Goal: Task Accomplishment & Management: Manage account settings

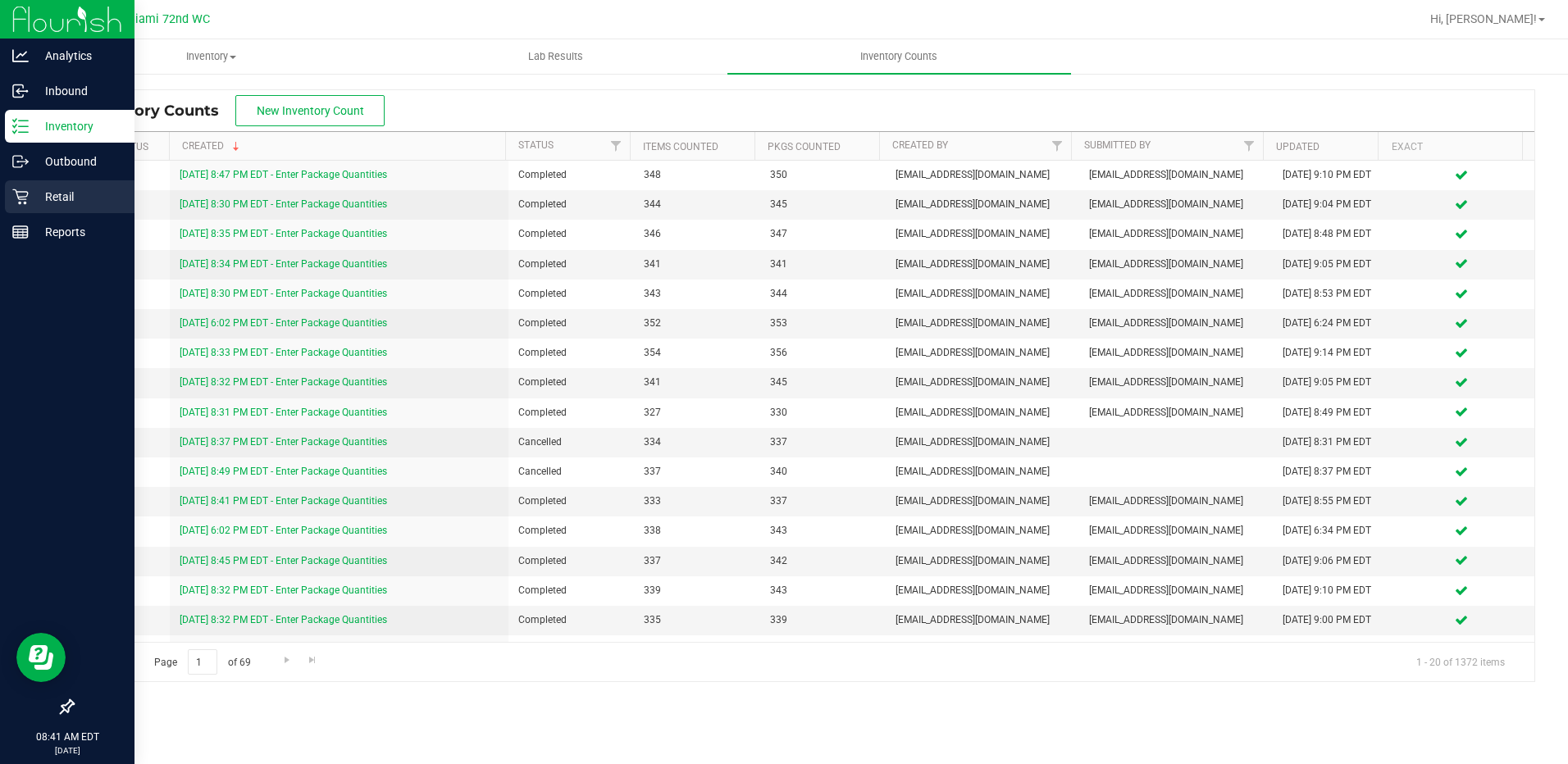
click at [21, 206] on div "Retail" at bounding box center [70, 197] width 130 height 33
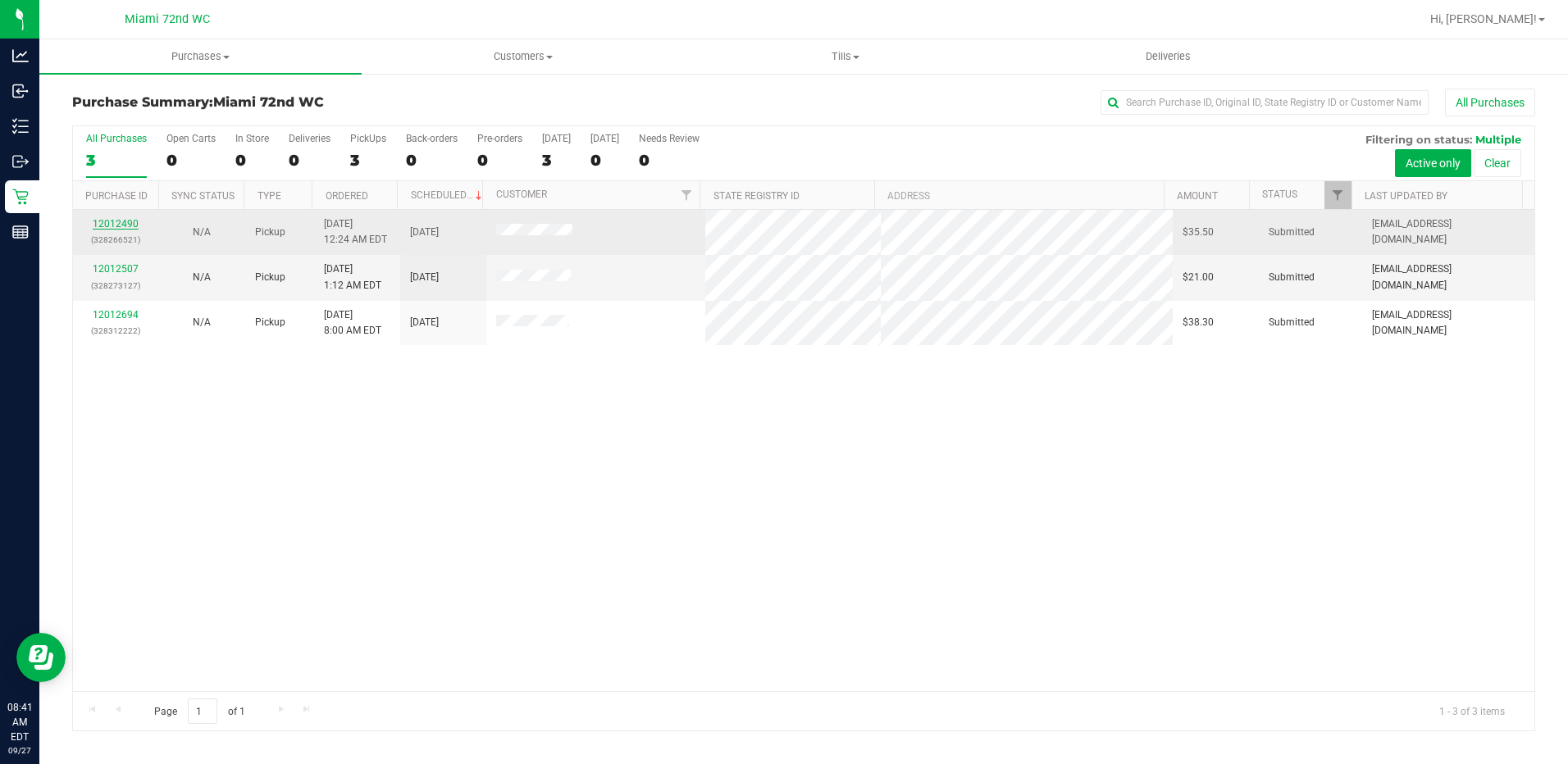
click at [108, 228] on link "12012490" at bounding box center [116, 224] width 46 height 11
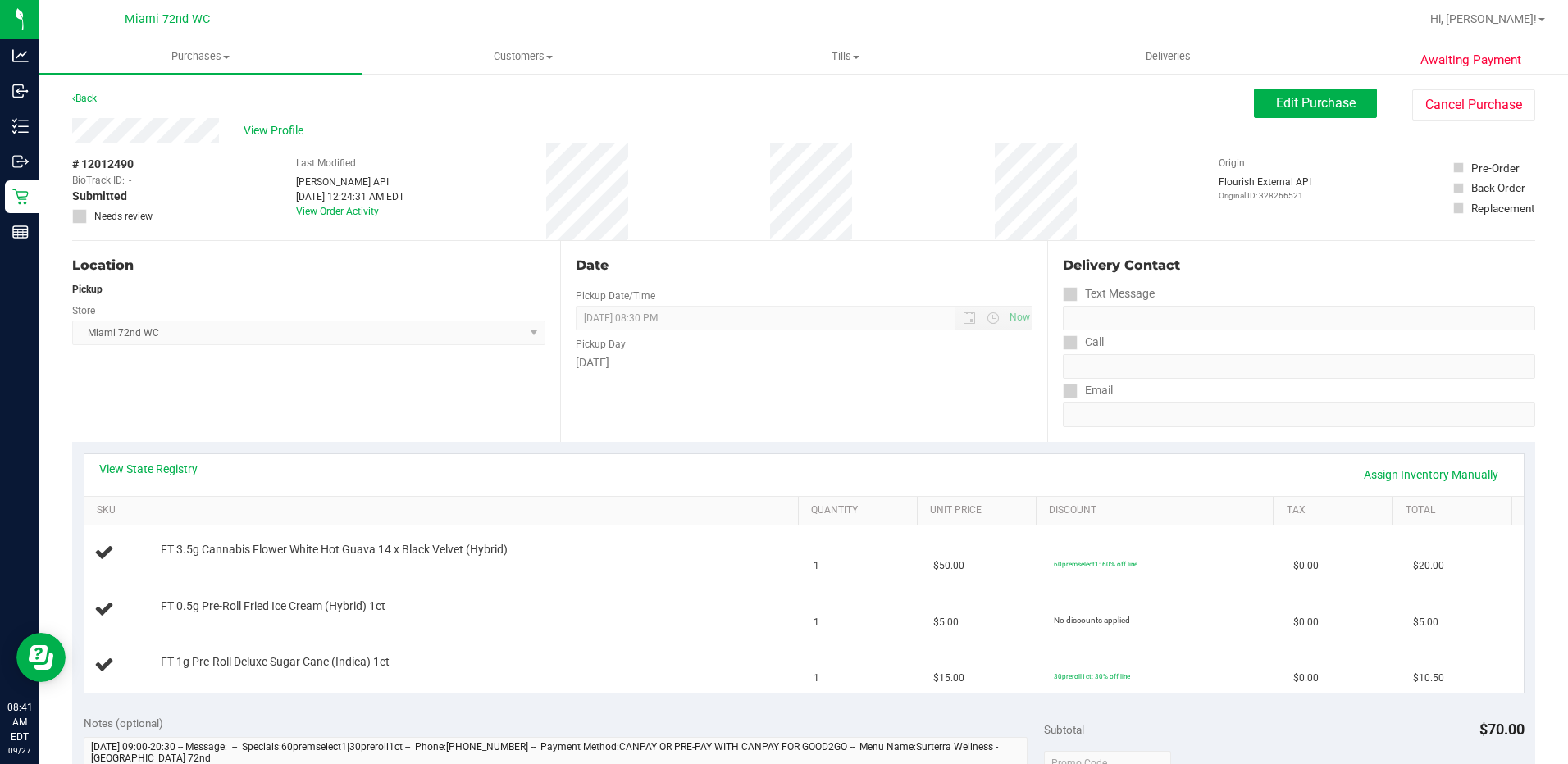
click at [171, 455] on div "View State Registry Assign Inventory Manually SKU Quantity Unit Price Discount …" at bounding box center [804, 573] width 1463 height 262
click at [173, 460] on div "View State Registry Assign Inventory Manually" at bounding box center [804, 475] width 1439 height 42
click at [174, 460] on div "View State Registry Assign Inventory Manually" at bounding box center [804, 475] width 1439 height 42
click at [174, 465] on link "View State Registry" at bounding box center [149, 469] width 99 height 16
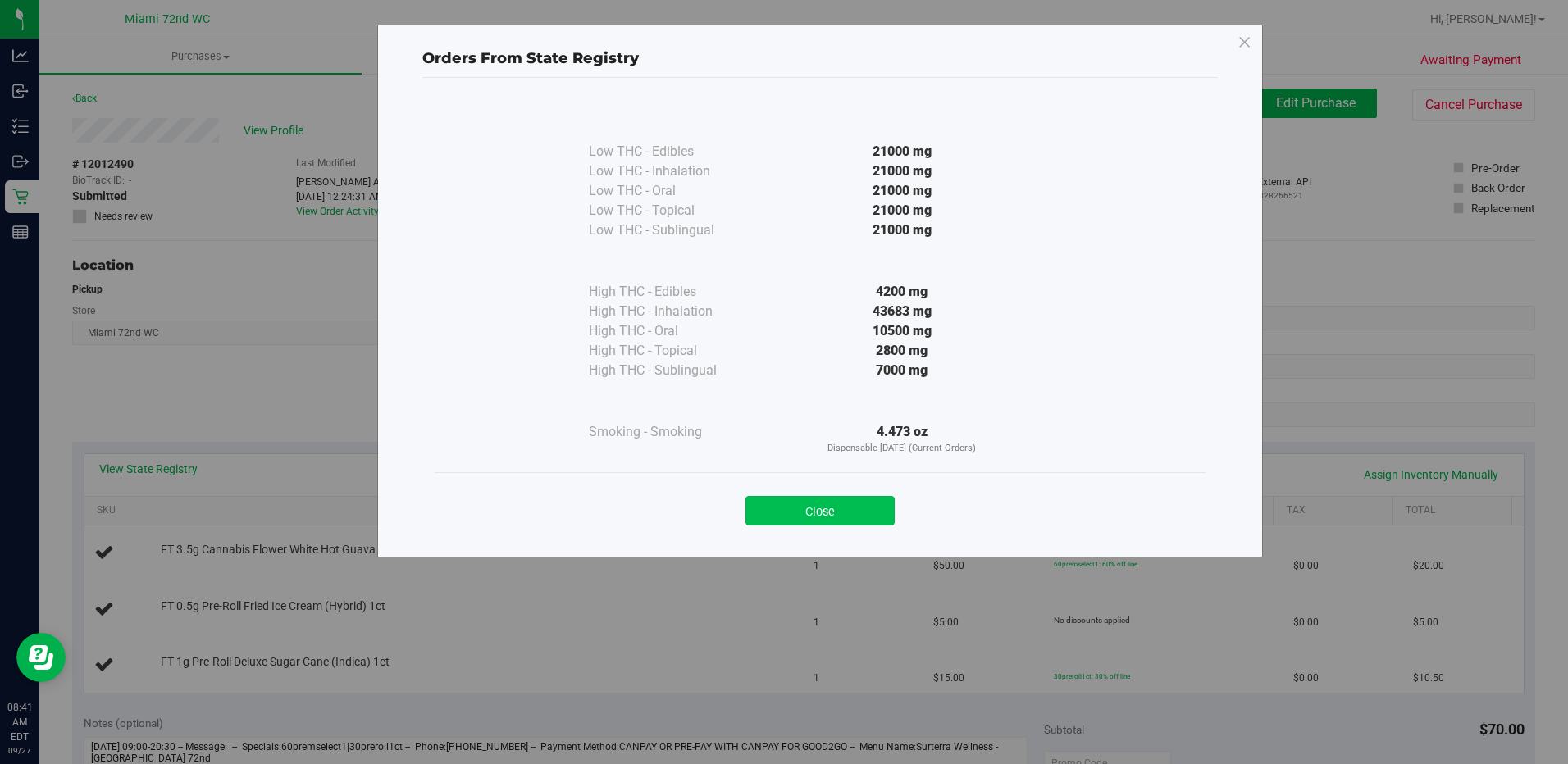
click at [805, 506] on button "Close" at bounding box center [820, 510] width 149 height 30
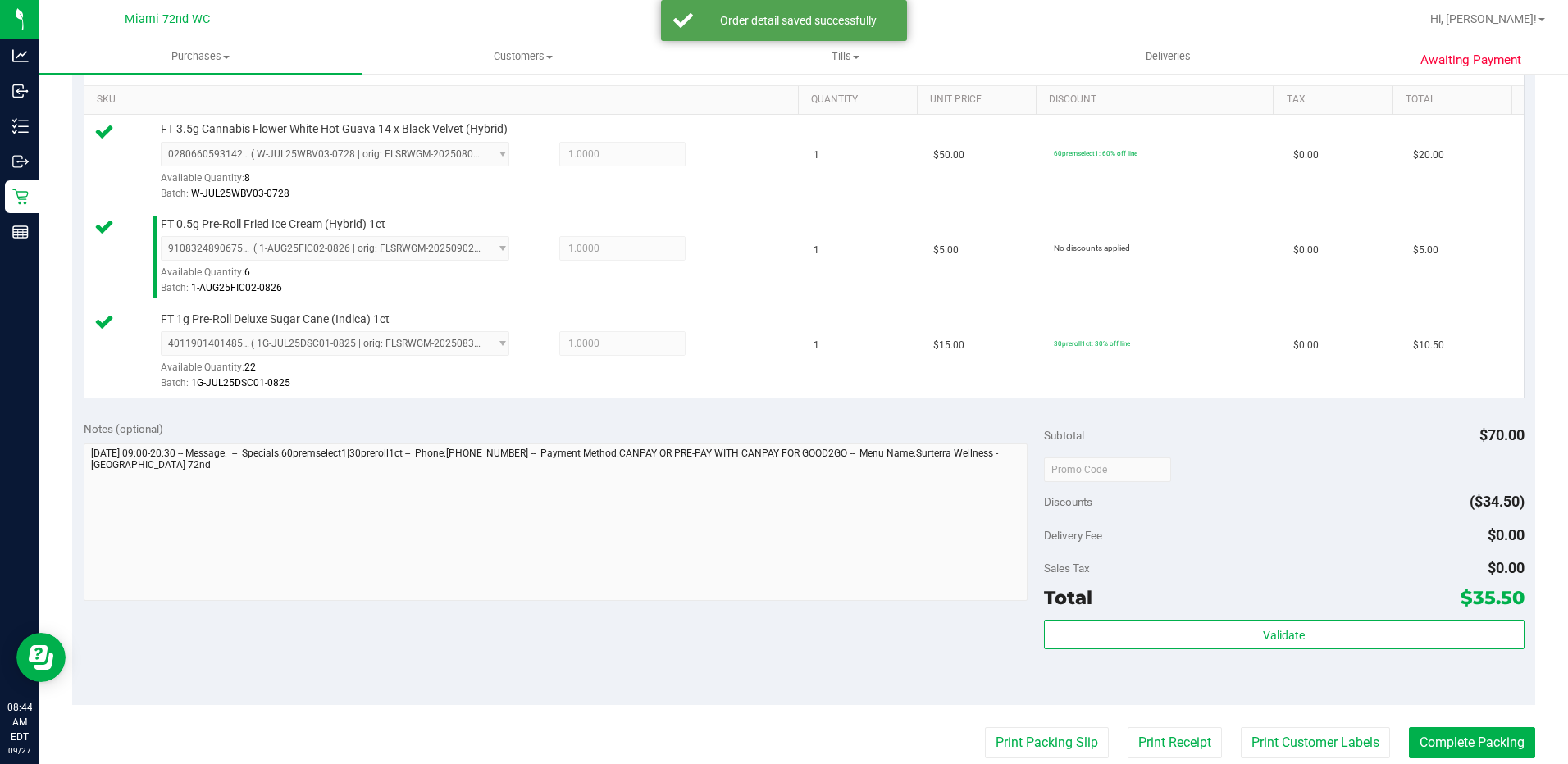
scroll to position [486, 0]
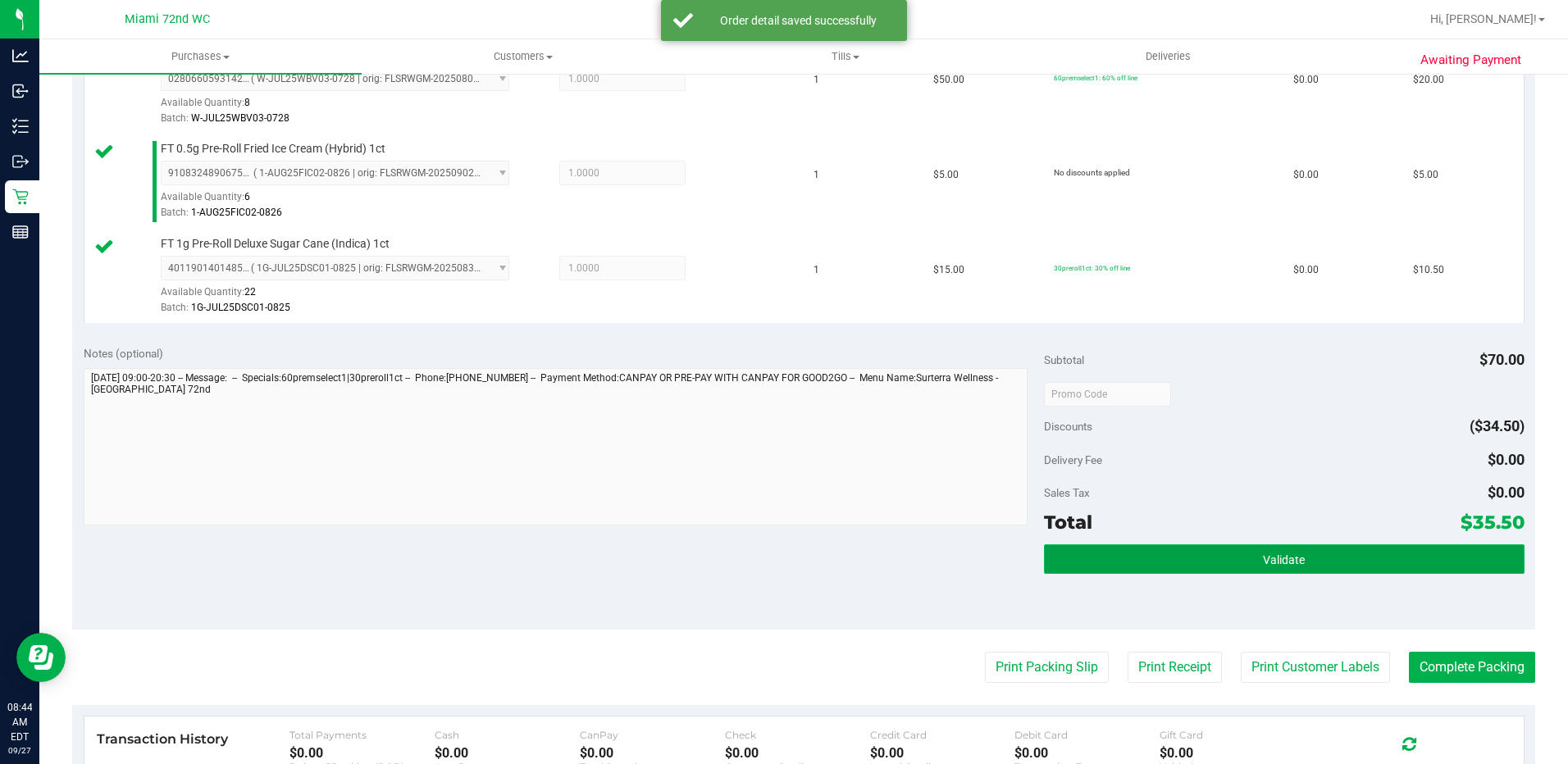
click at [1152, 568] on button "Validate" at bounding box center [1284, 559] width 480 height 30
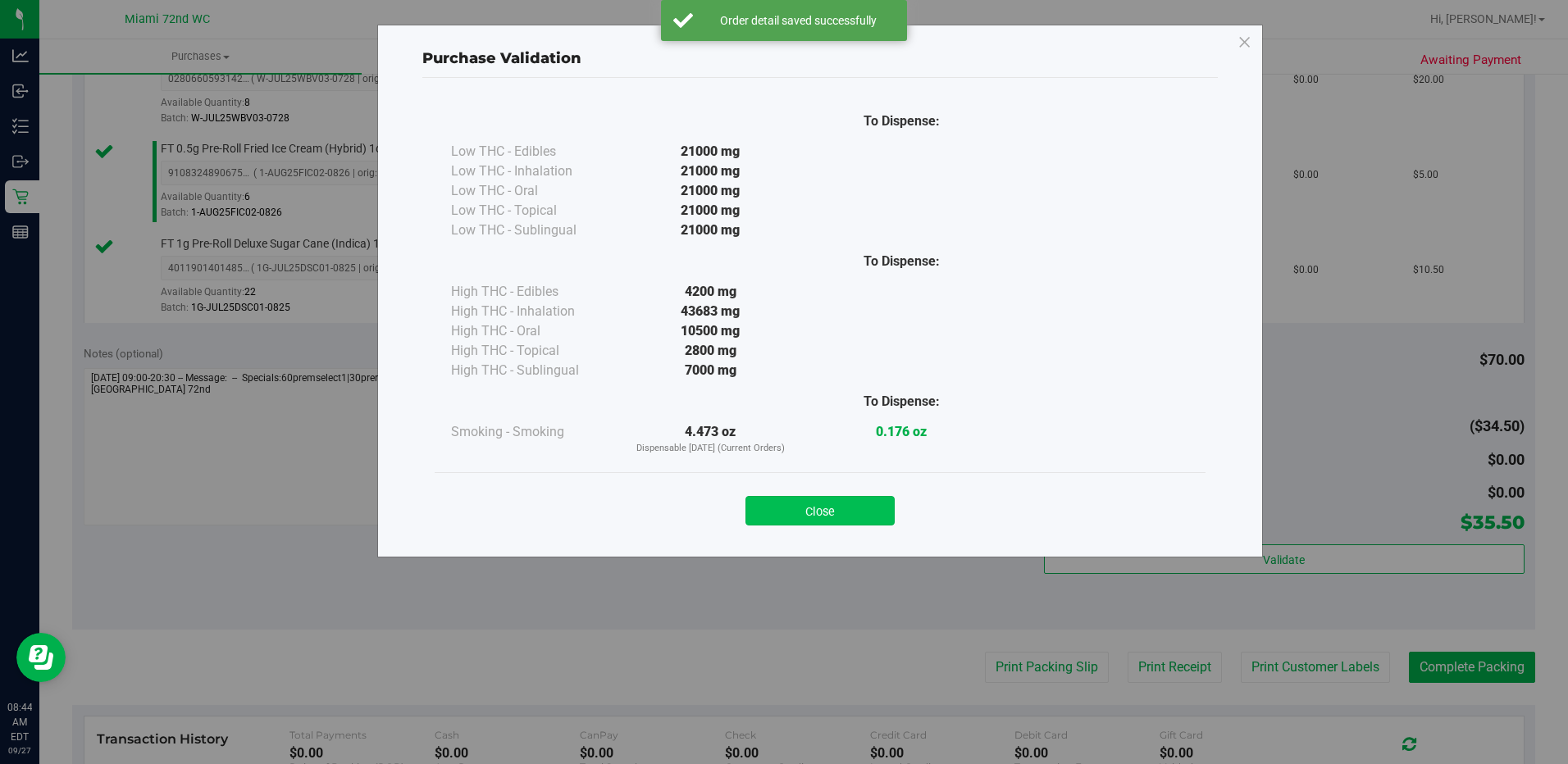
click at [836, 501] on button "Close" at bounding box center [820, 510] width 149 height 30
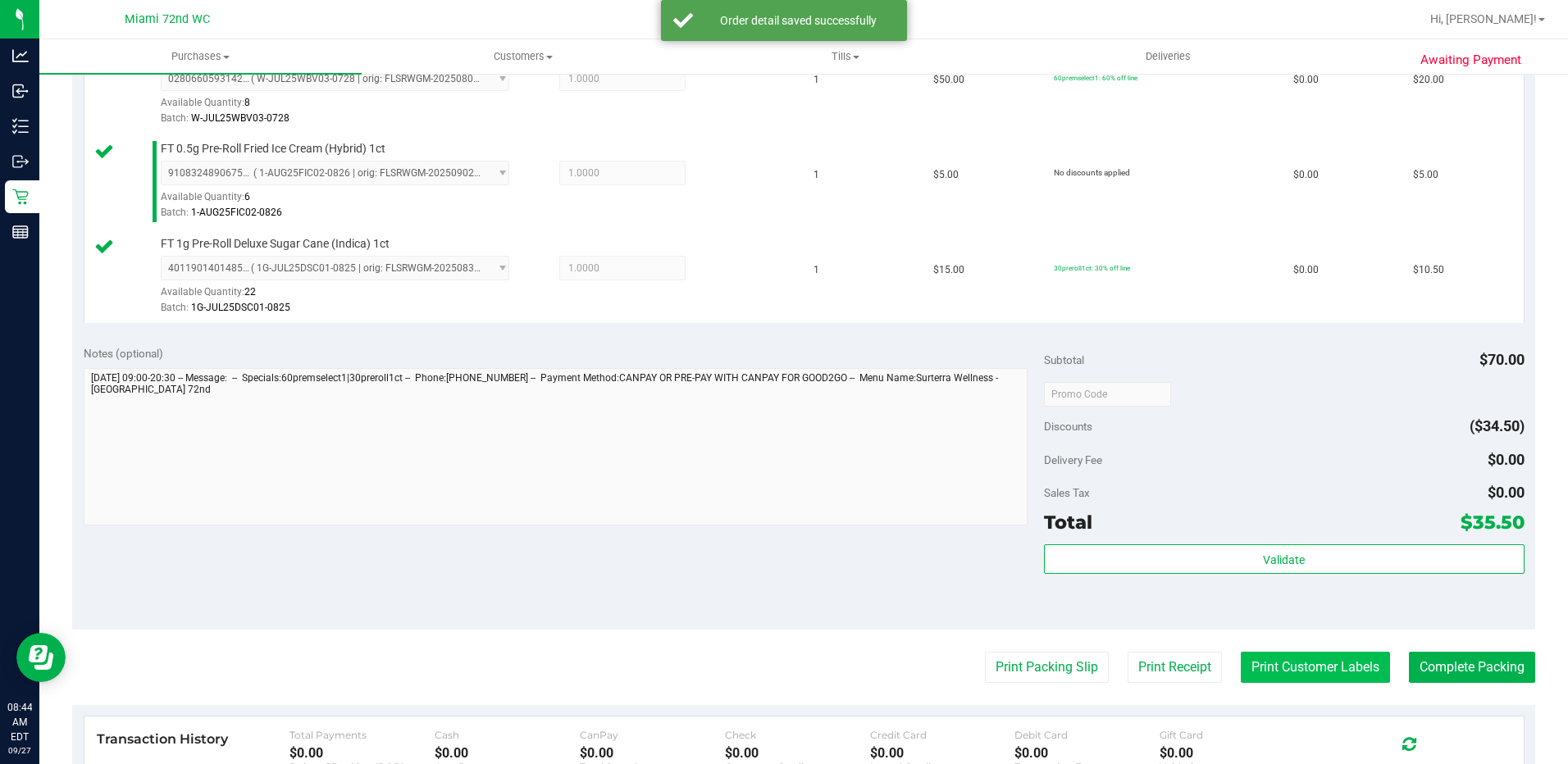
click at [1272, 656] on button "Print Customer Labels" at bounding box center [1316, 667] width 149 height 31
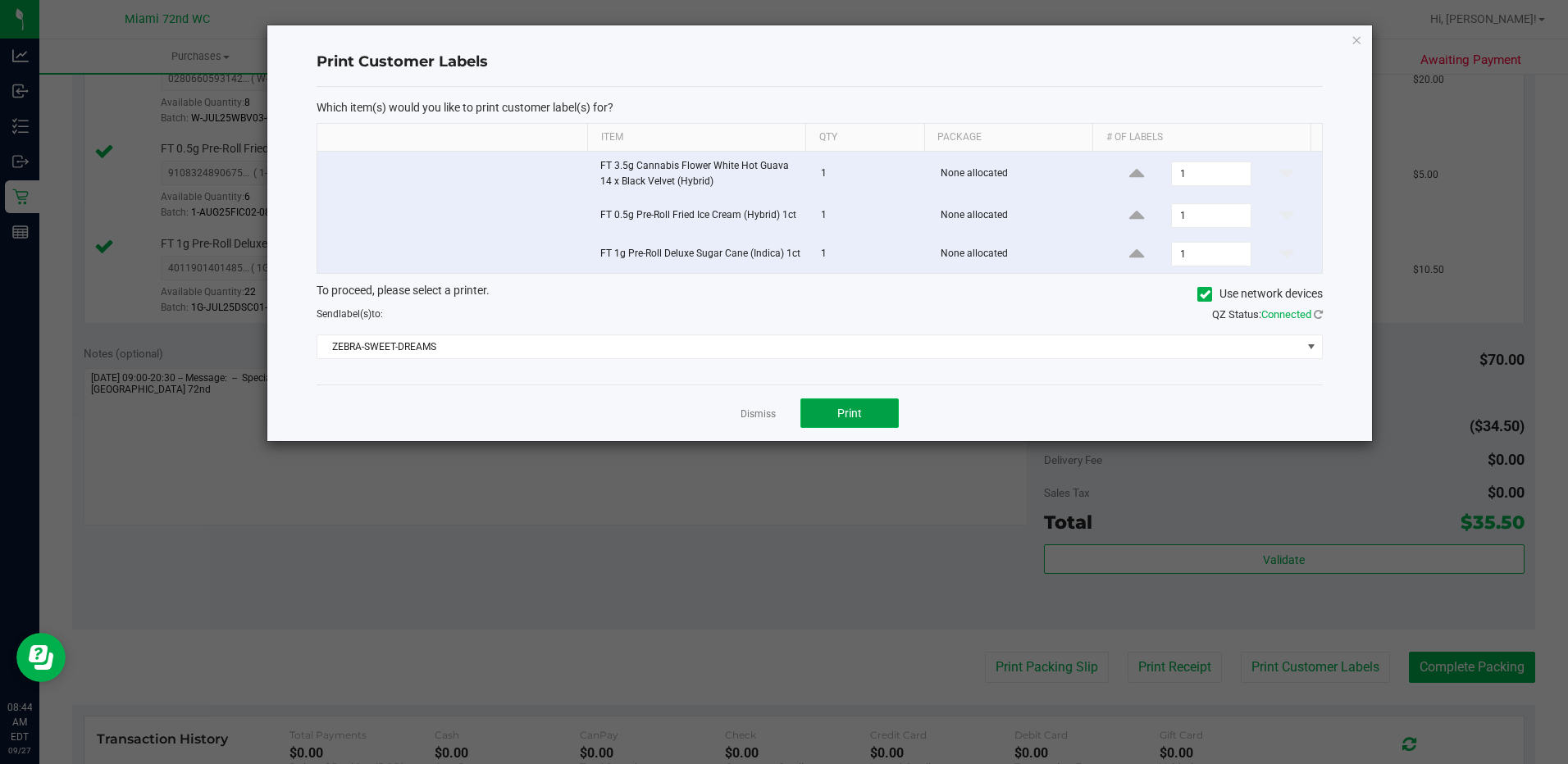
click at [852, 402] on button "Print" at bounding box center [850, 414] width 99 height 30
click at [753, 416] on link "Dismiss" at bounding box center [758, 414] width 35 height 14
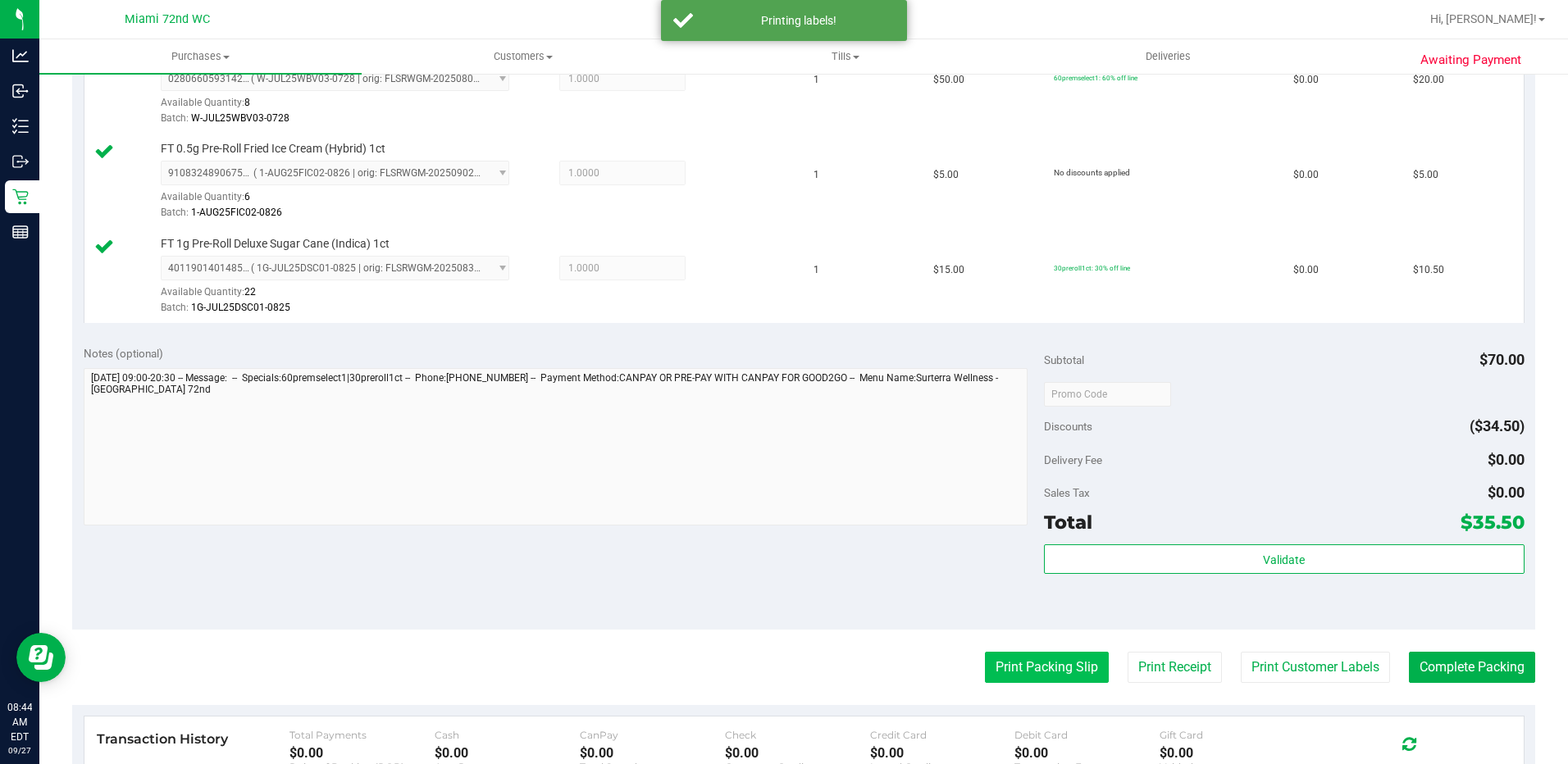
click at [1033, 675] on button "Print Packing Slip" at bounding box center [1047, 667] width 124 height 31
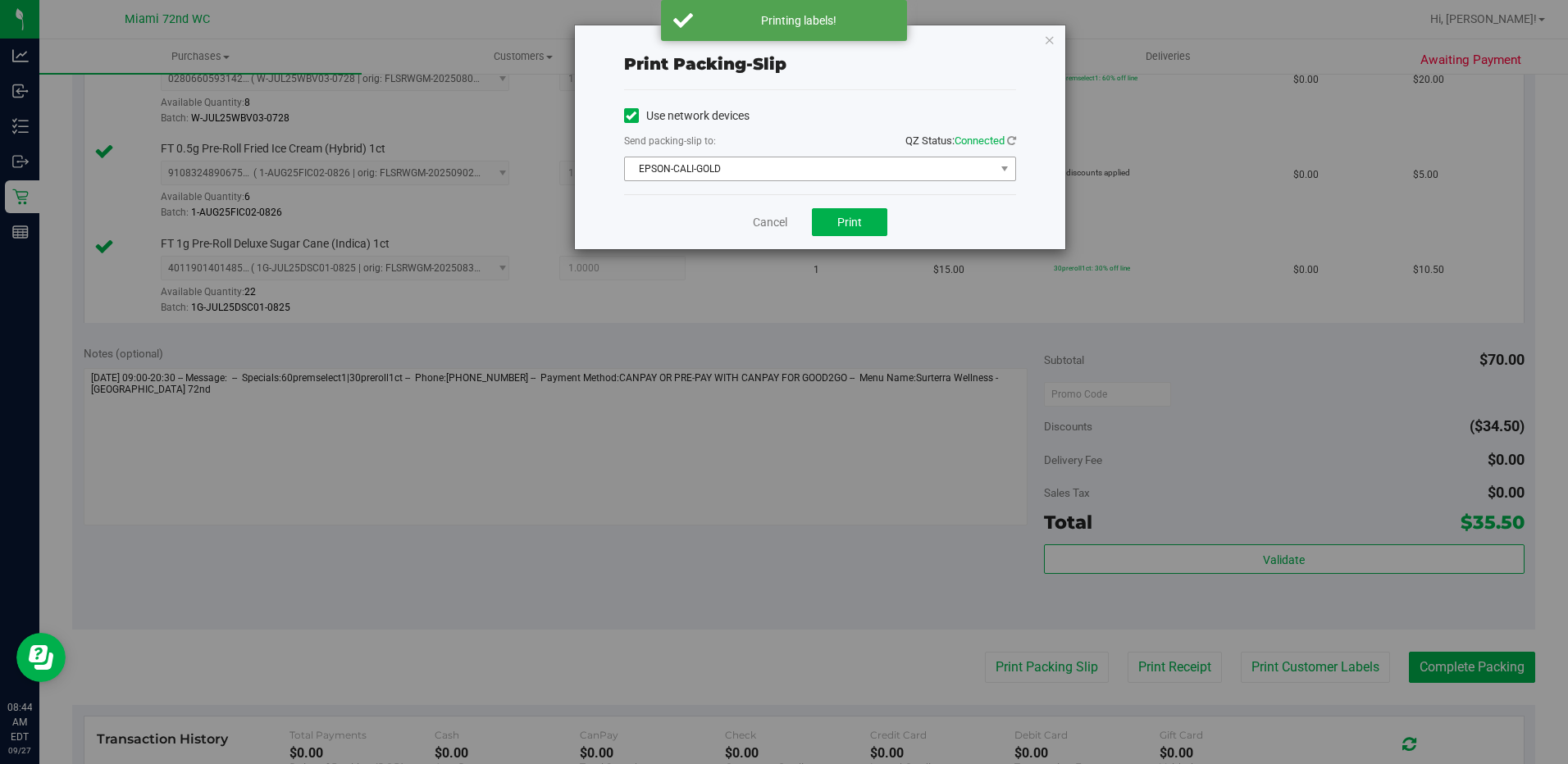
click at [739, 173] on span "EPSON-CALI-GOLD" at bounding box center [809, 169] width 370 height 23
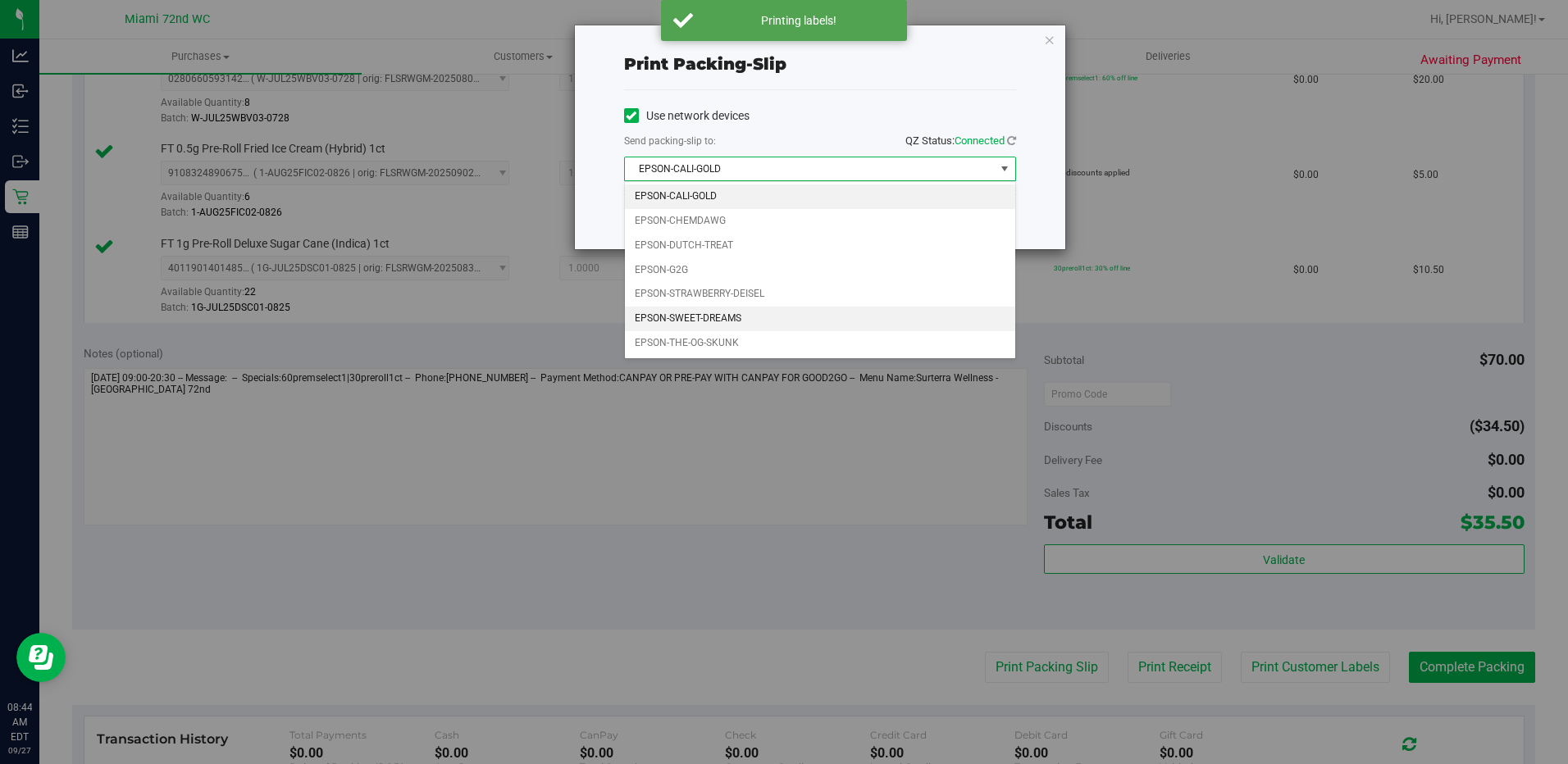
click at [725, 320] on li "EPSON-SWEET-DREAMS" at bounding box center [820, 319] width 391 height 25
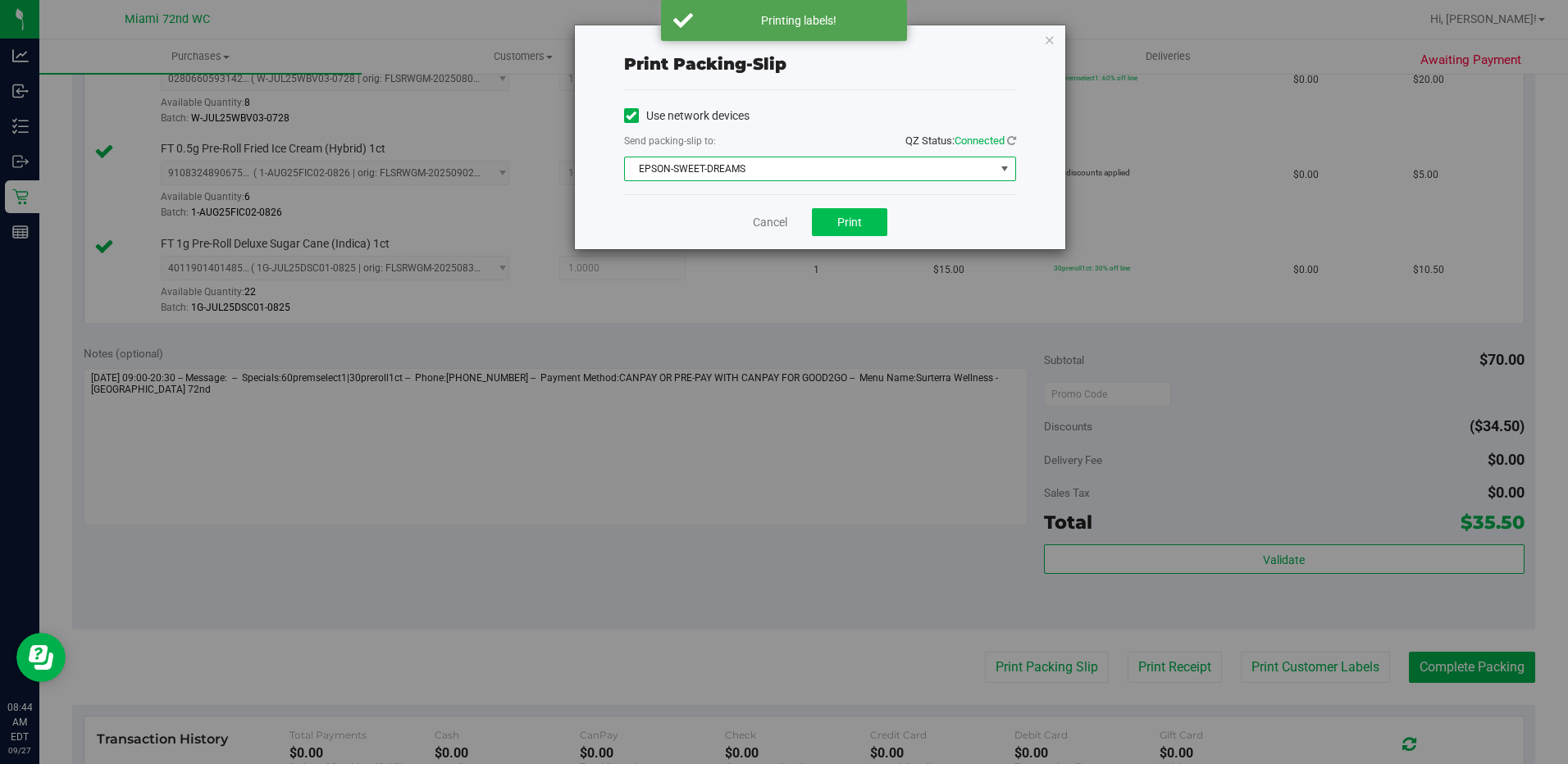
click at [860, 231] on button "Print" at bounding box center [850, 222] width 76 height 28
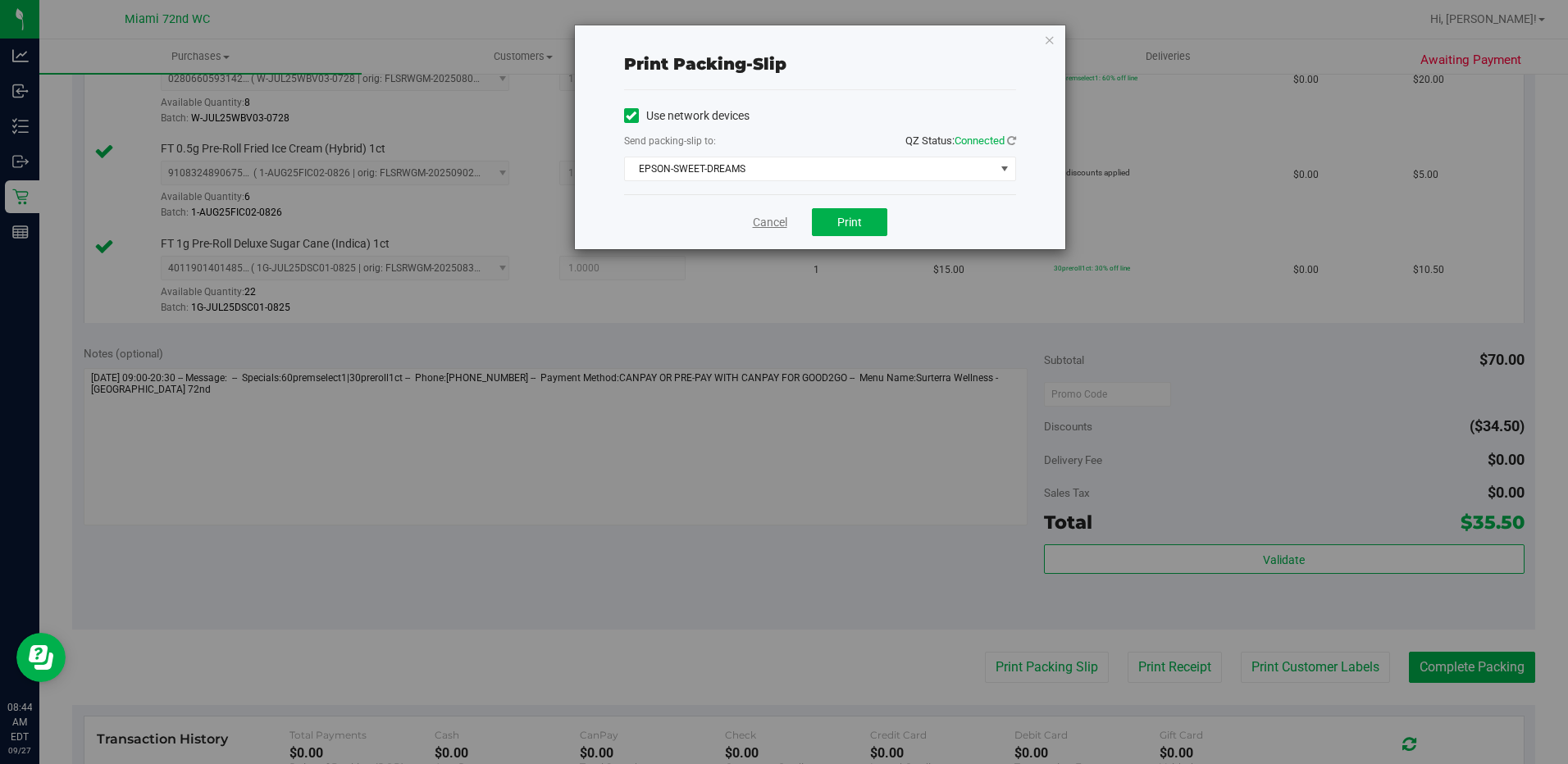
click at [775, 224] on link "Cancel" at bounding box center [770, 222] width 34 height 17
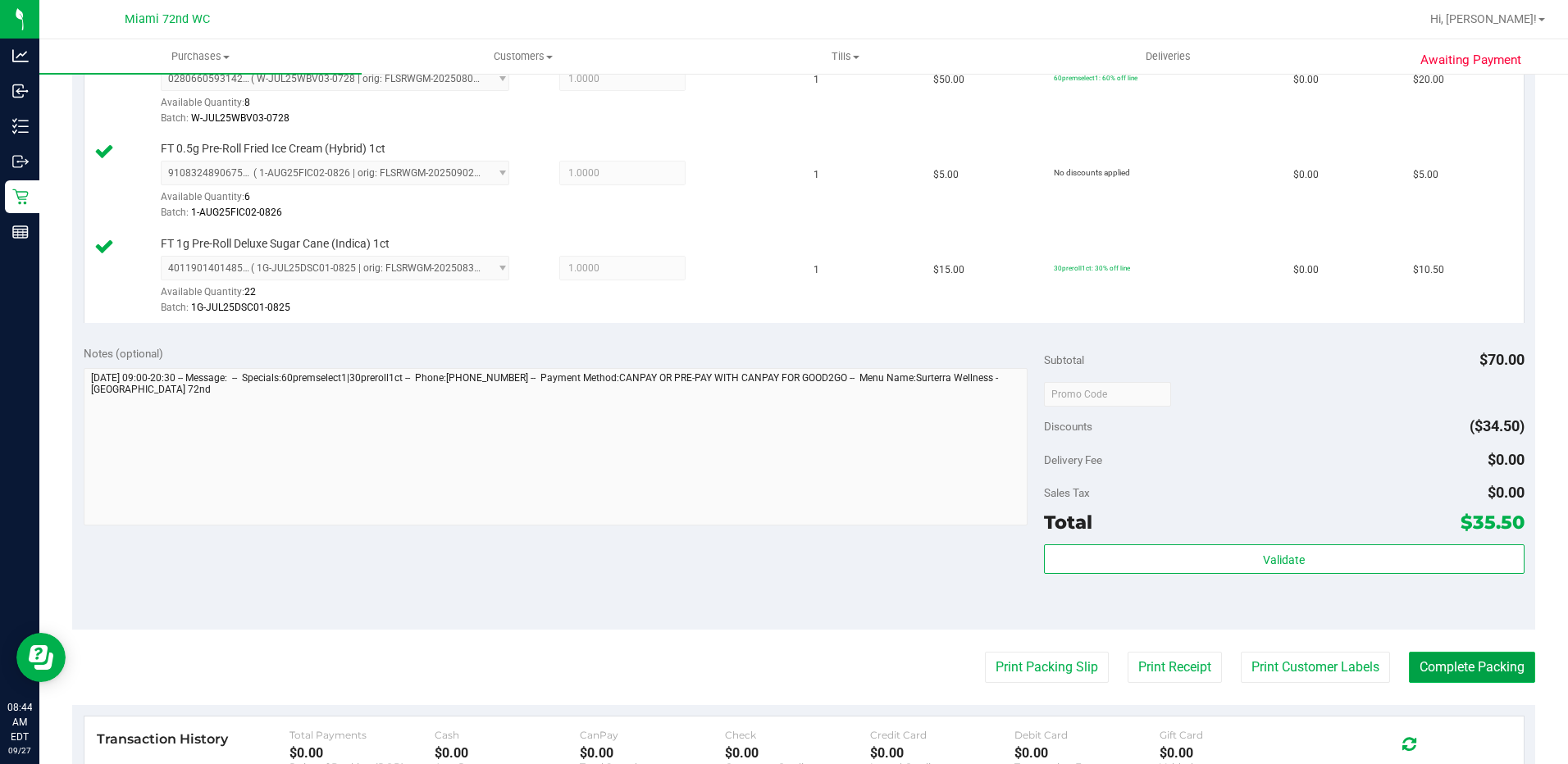
click at [1467, 670] on button "Complete Packing" at bounding box center [1472, 667] width 126 height 31
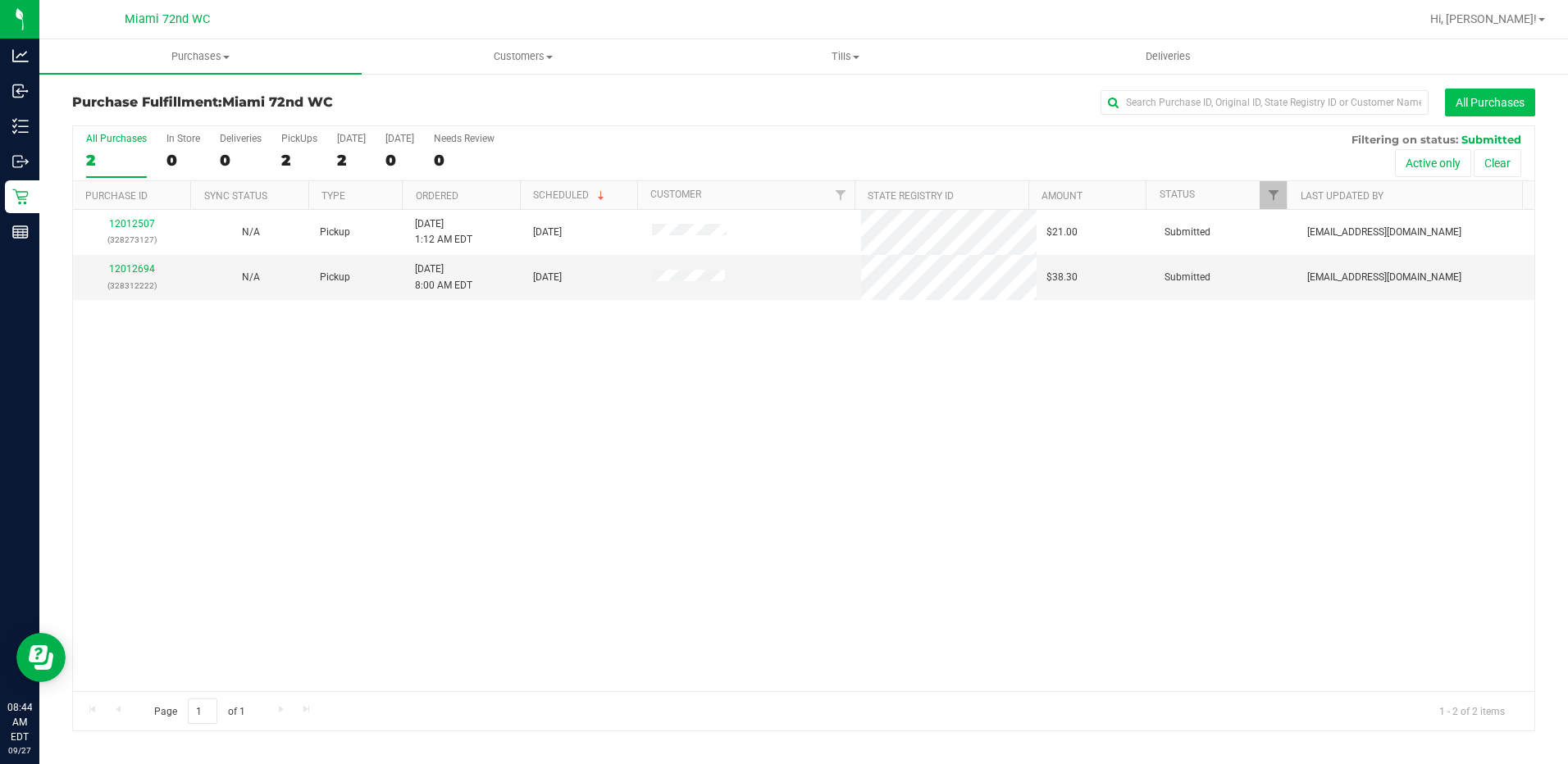
click at [1493, 112] on button "All Purchases" at bounding box center [1490, 103] width 90 height 28
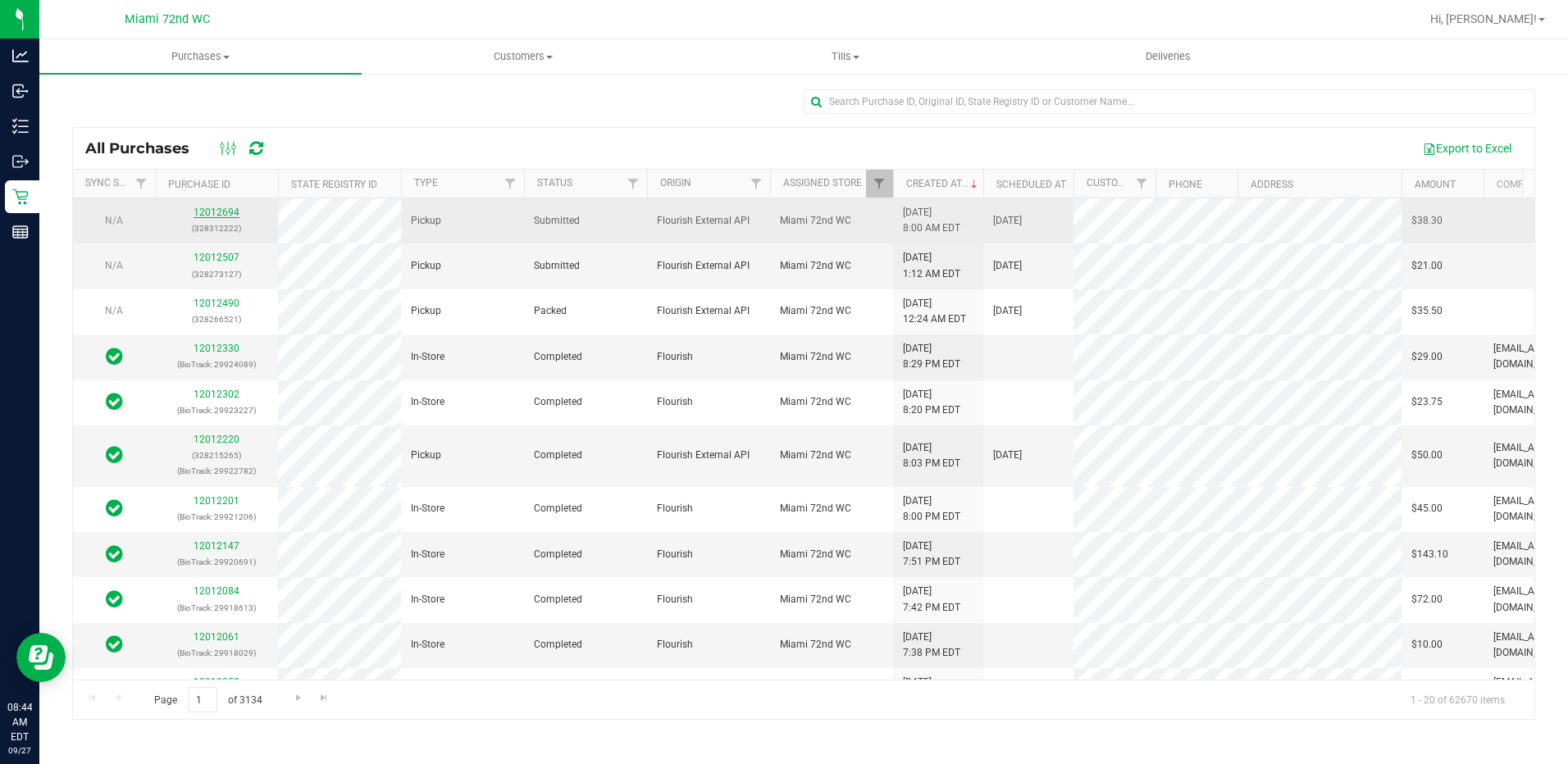
click at [208, 217] on link "12012694" at bounding box center [217, 213] width 46 height 11
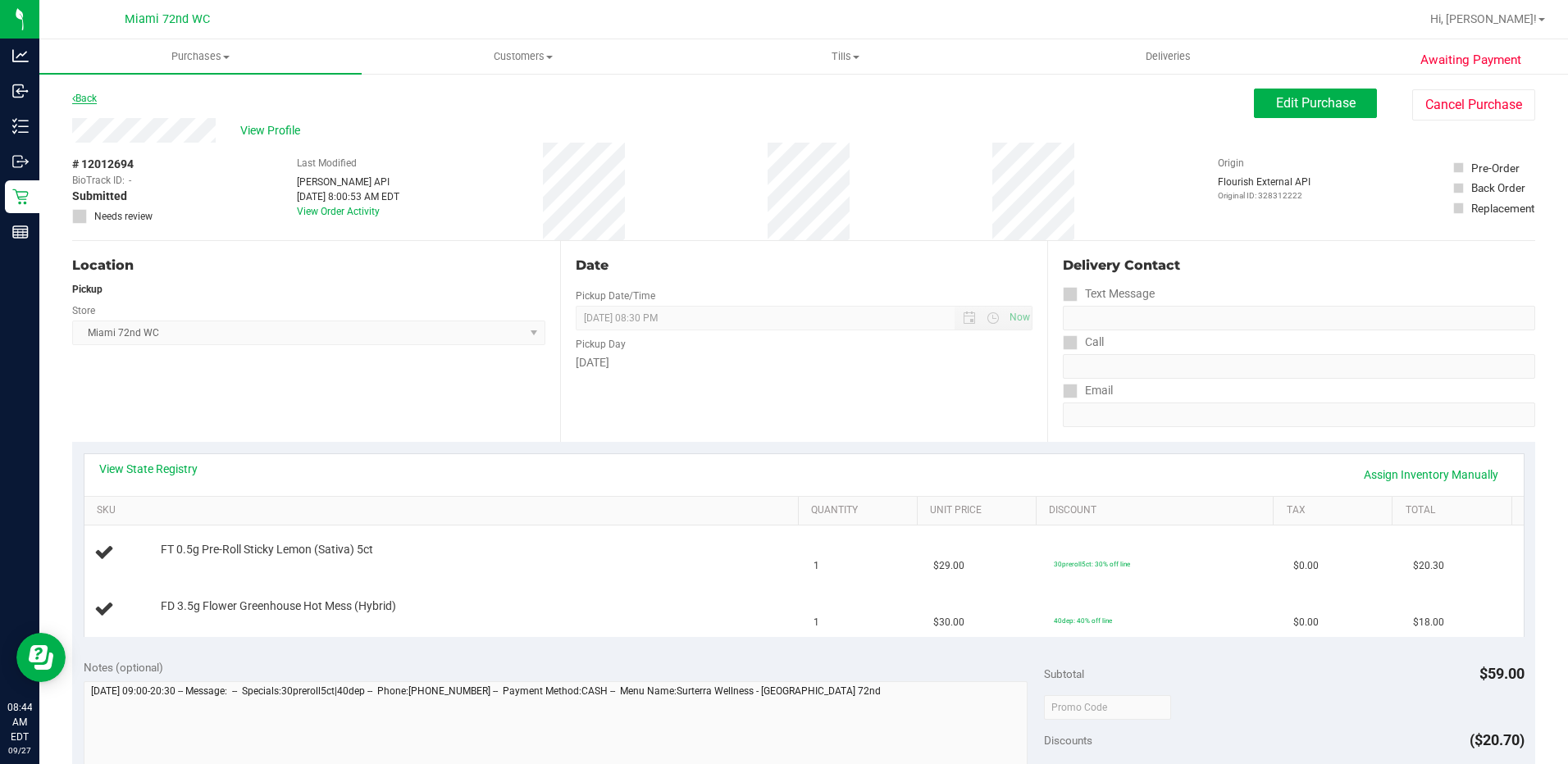
click at [85, 98] on link "Back" at bounding box center [85, 98] width 25 height 11
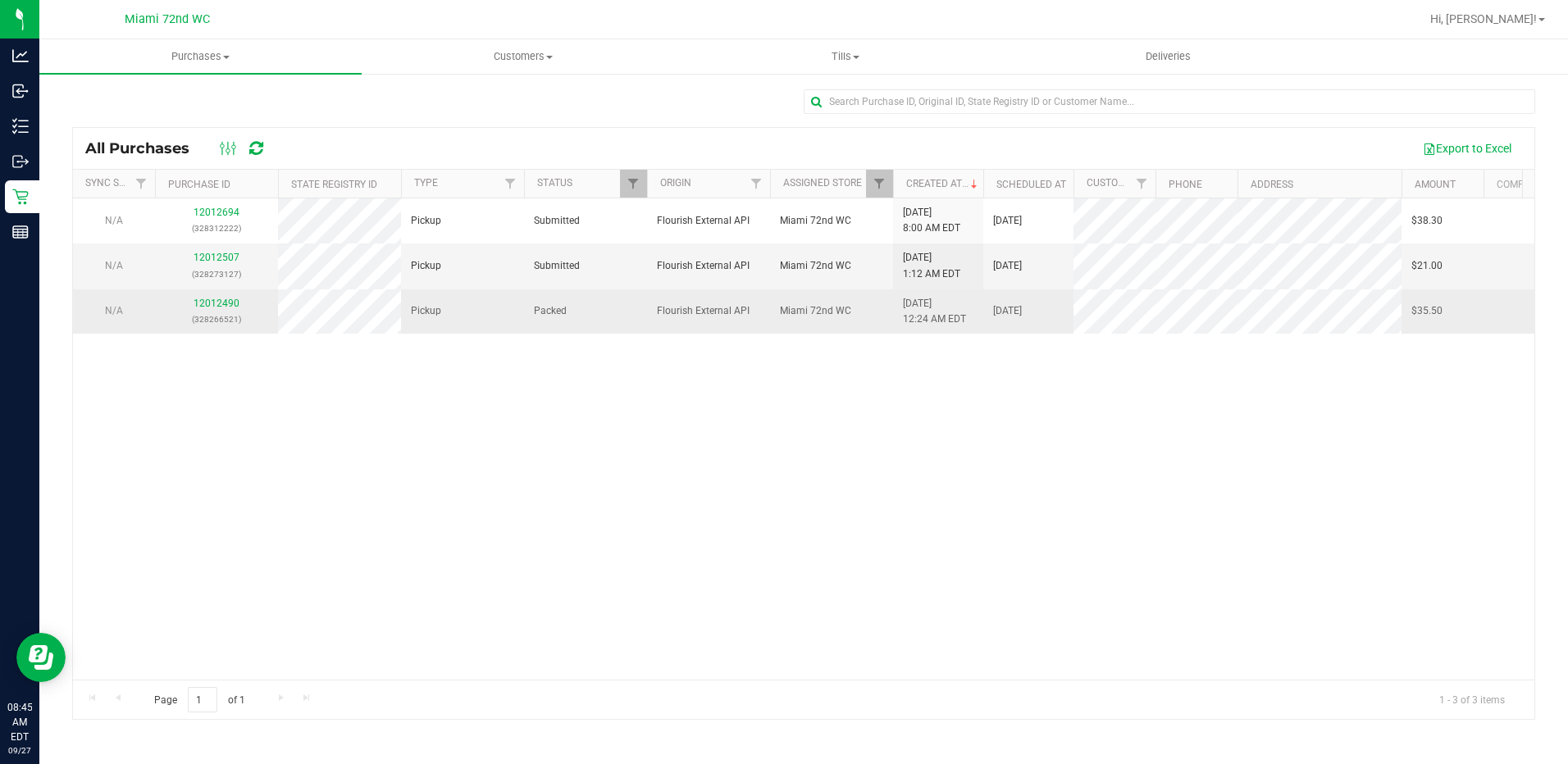
click at [215, 296] on div "12012490 (328266521)" at bounding box center [217, 312] width 103 height 31
click at [215, 300] on link "12012490" at bounding box center [217, 304] width 46 height 11
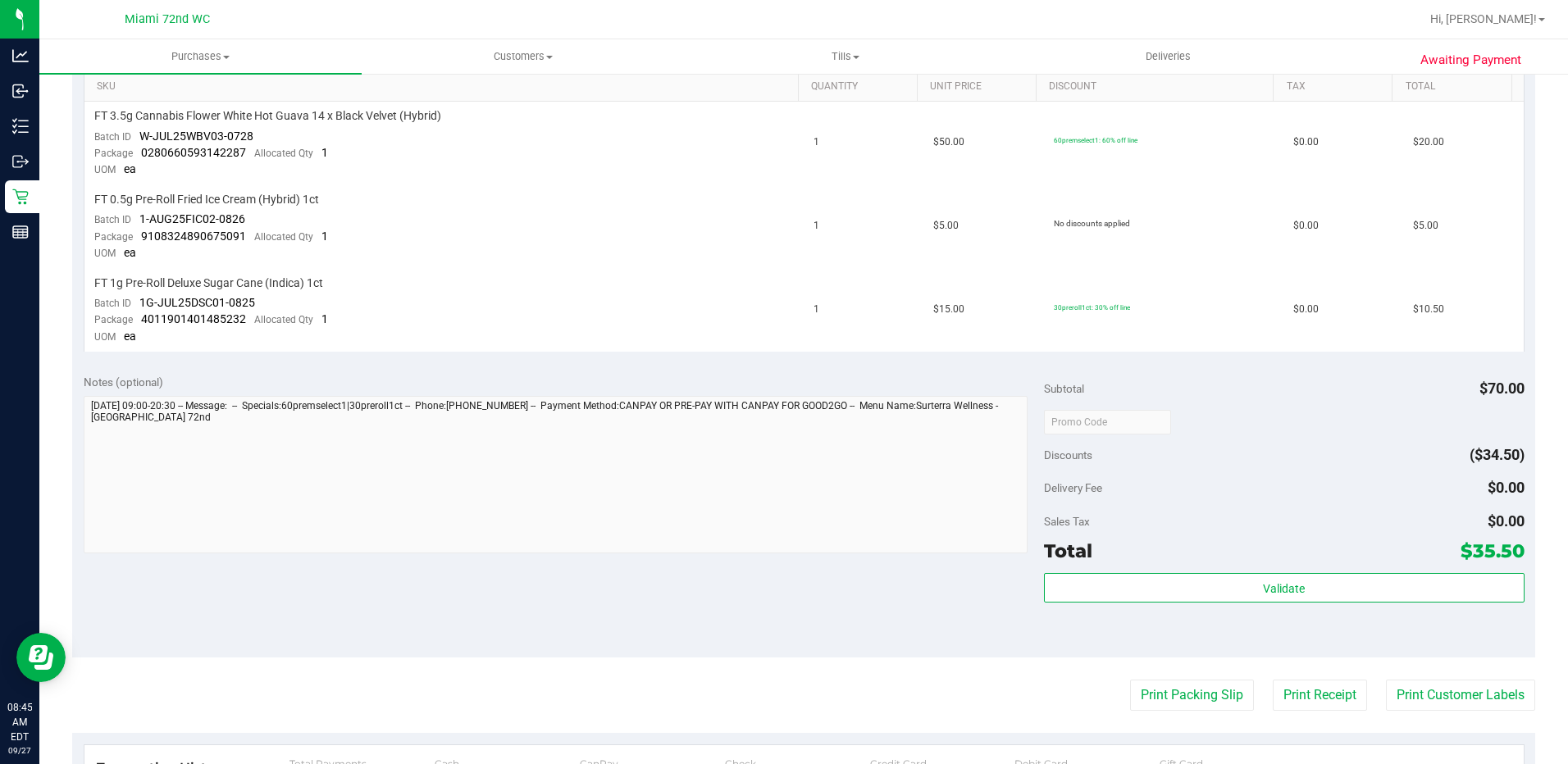
scroll to position [732, 0]
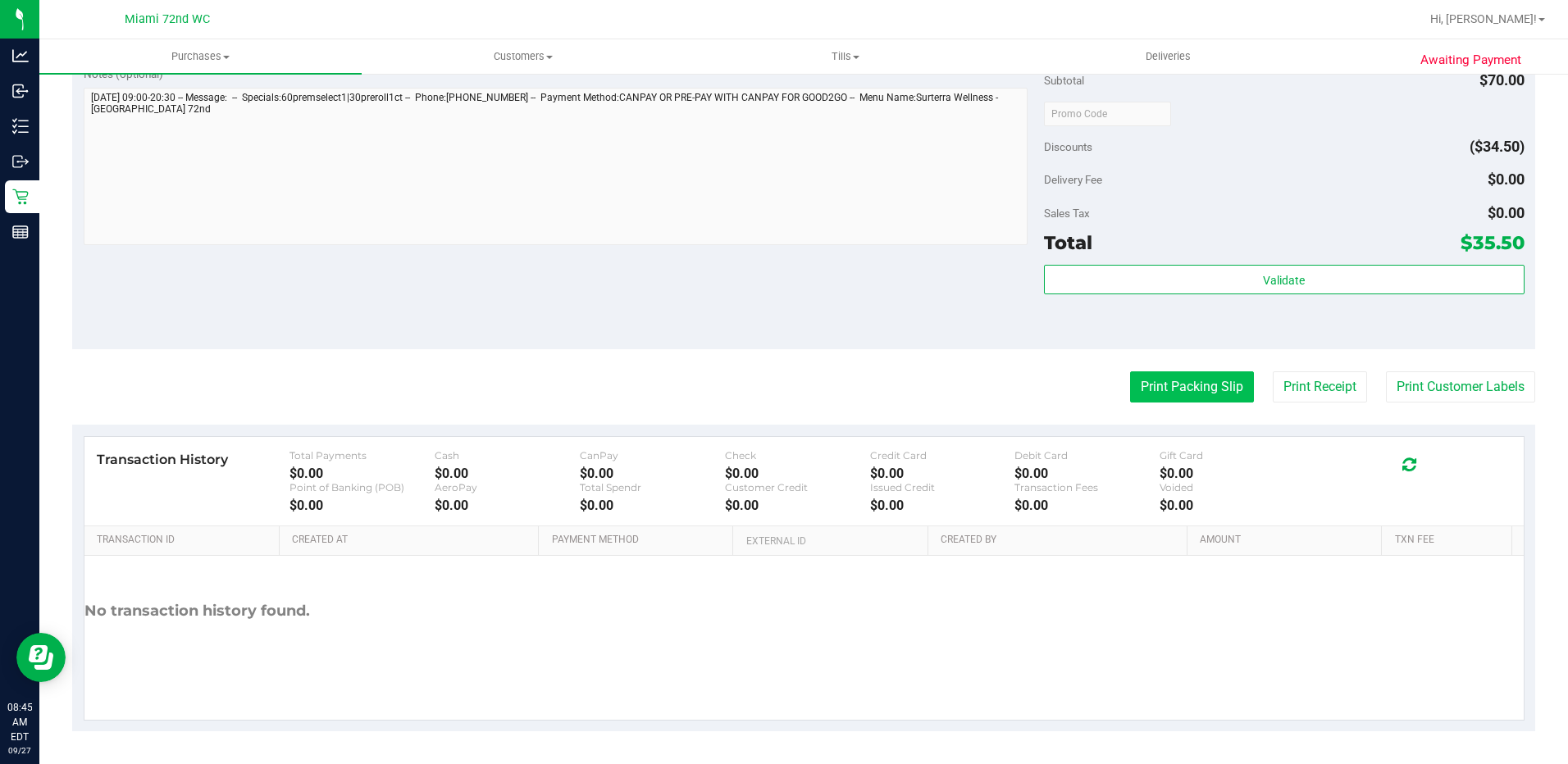
click at [1156, 400] on button "Print Packing Slip" at bounding box center [1192, 387] width 124 height 31
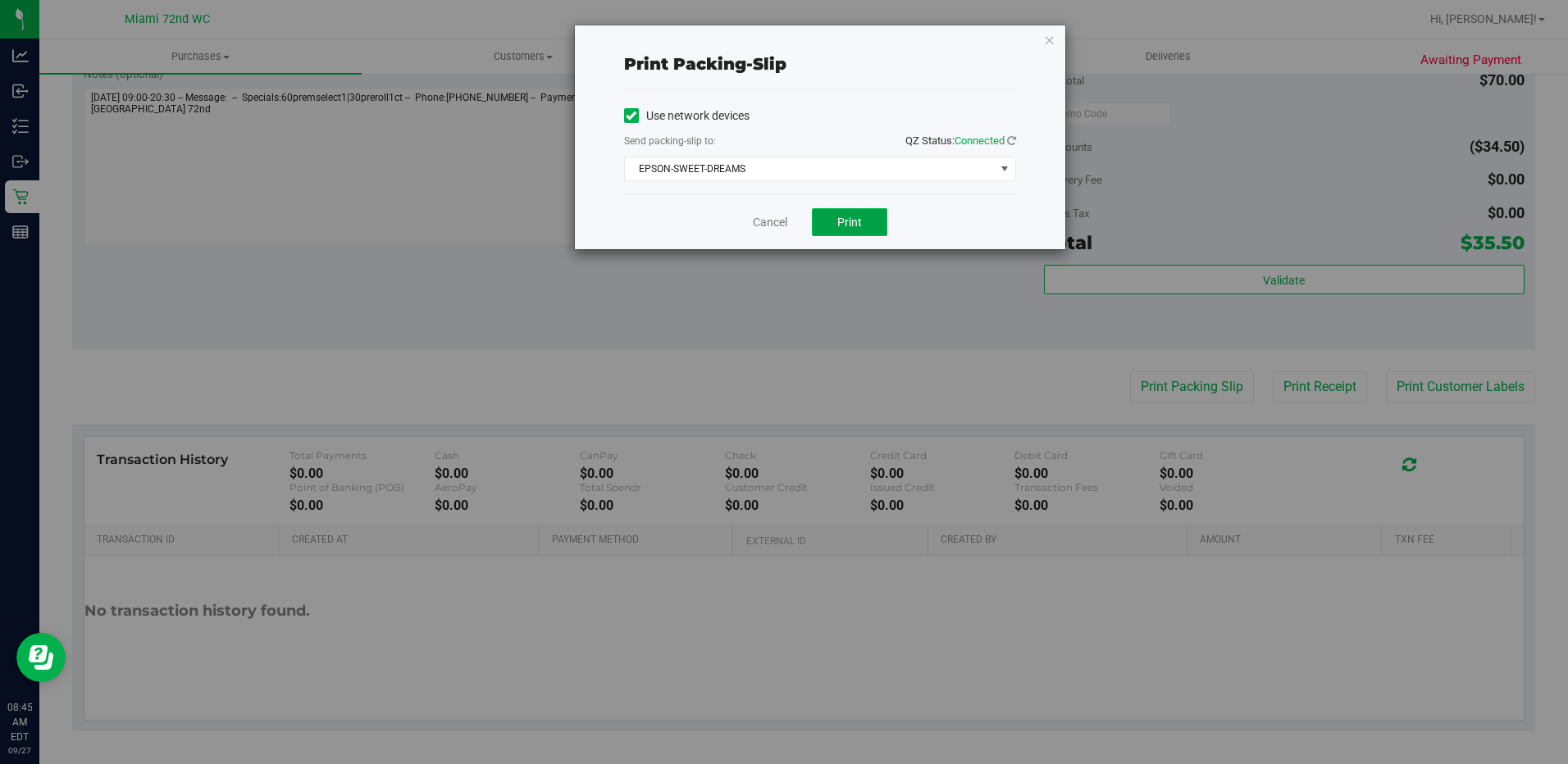
click at [878, 228] on button "Print" at bounding box center [850, 222] width 76 height 28
click at [738, 217] on div "Cancel Print" at bounding box center [820, 222] width 392 height 55
click at [740, 217] on div "Cancel Print" at bounding box center [820, 222] width 392 height 55
click at [759, 223] on link "Cancel" at bounding box center [770, 222] width 34 height 17
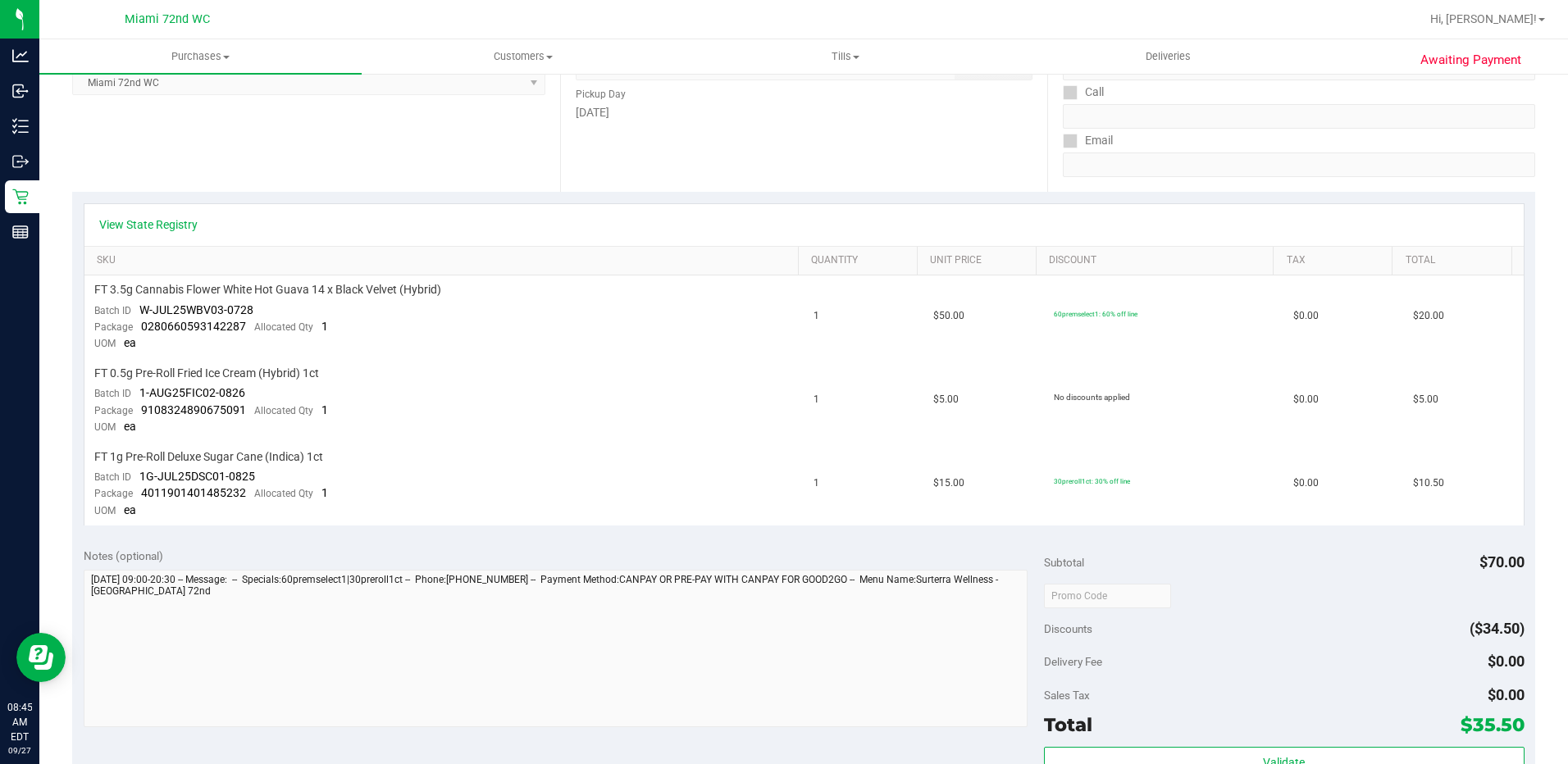
scroll to position [0, 0]
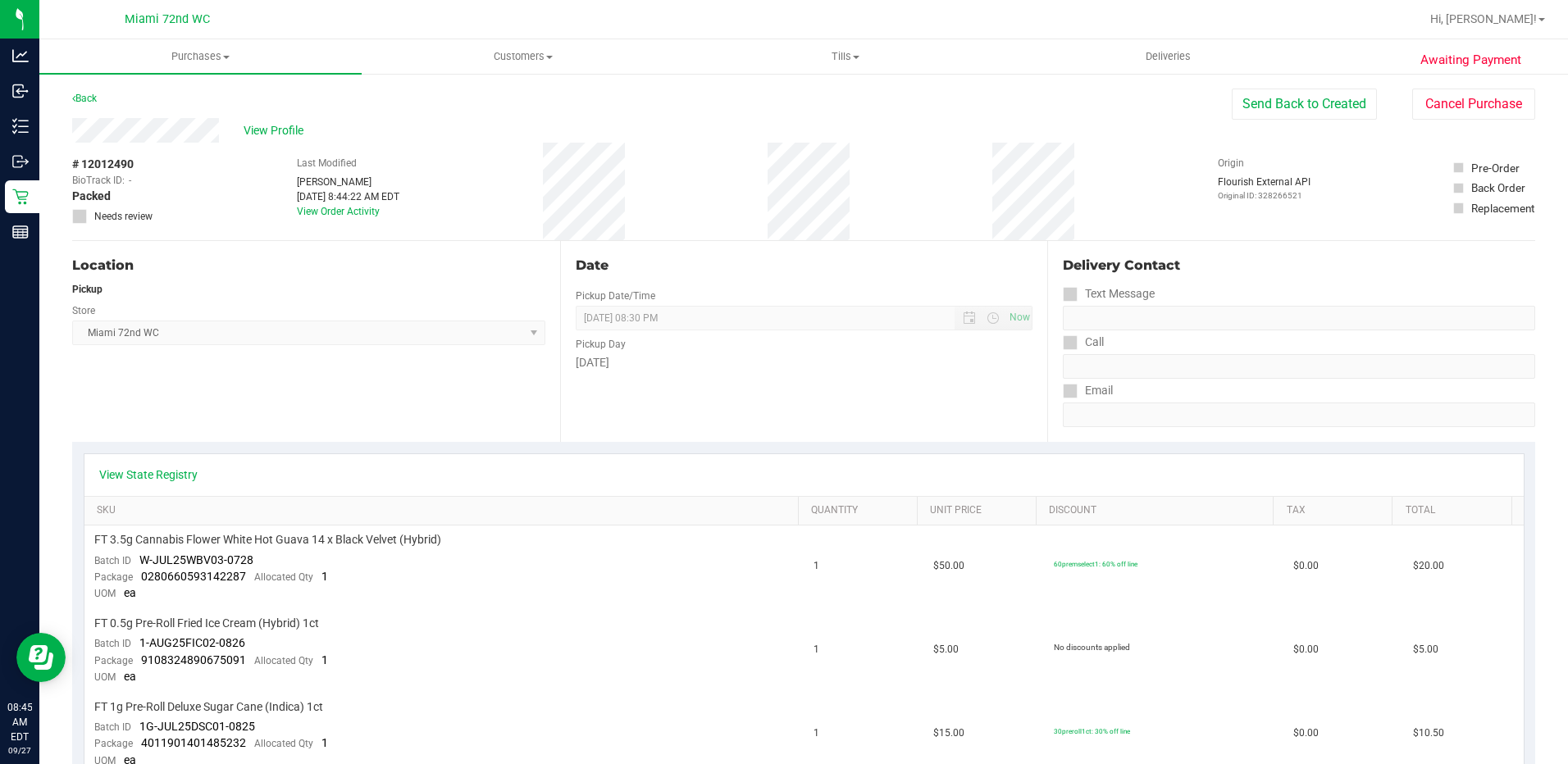
click at [94, 104] on div "Back" at bounding box center [85, 98] width 25 height 20
click at [94, 103] on link "Back" at bounding box center [85, 98] width 25 height 11
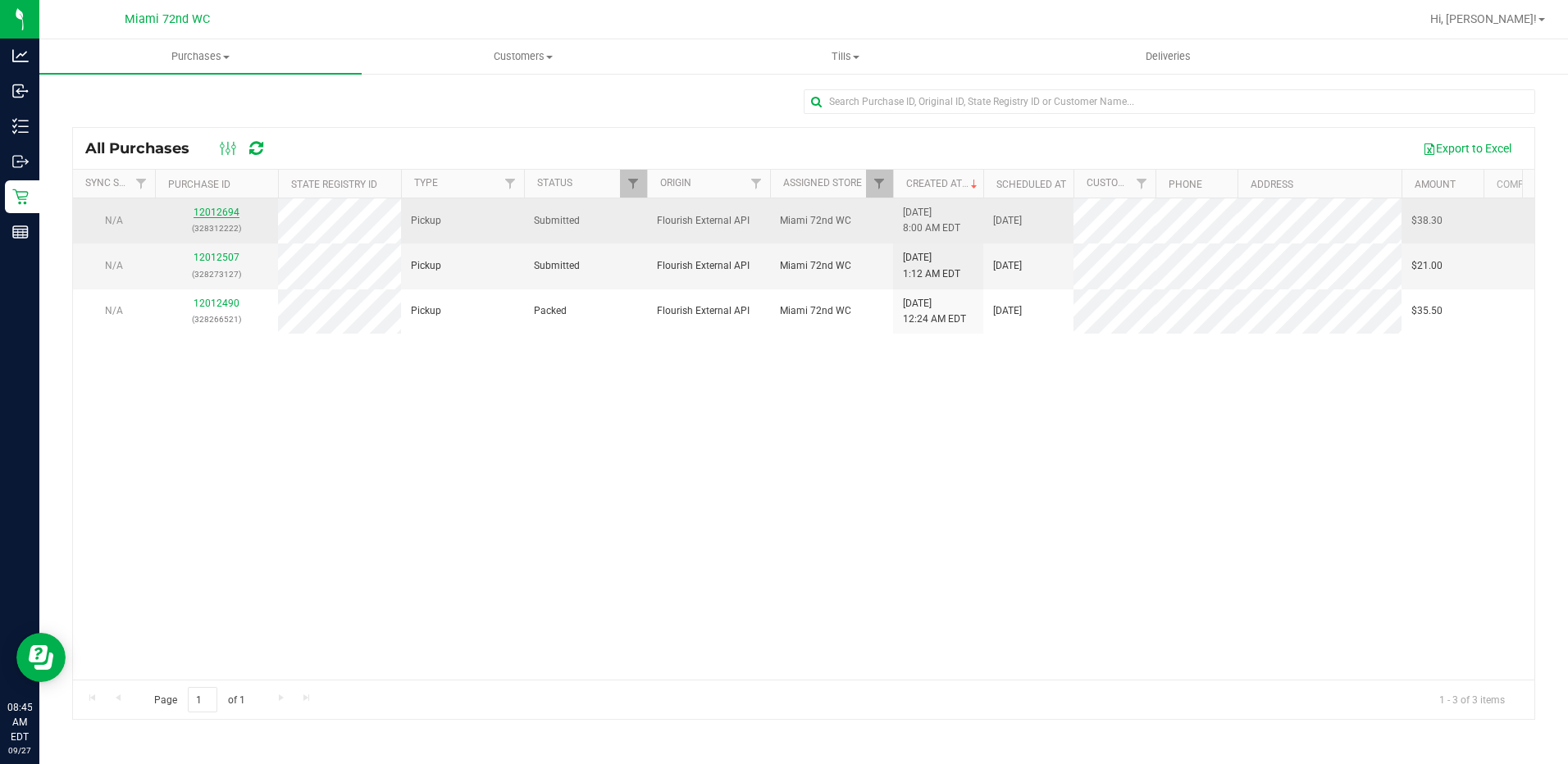
click at [212, 208] on link "12012694" at bounding box center [217, 213] width 46 height 11
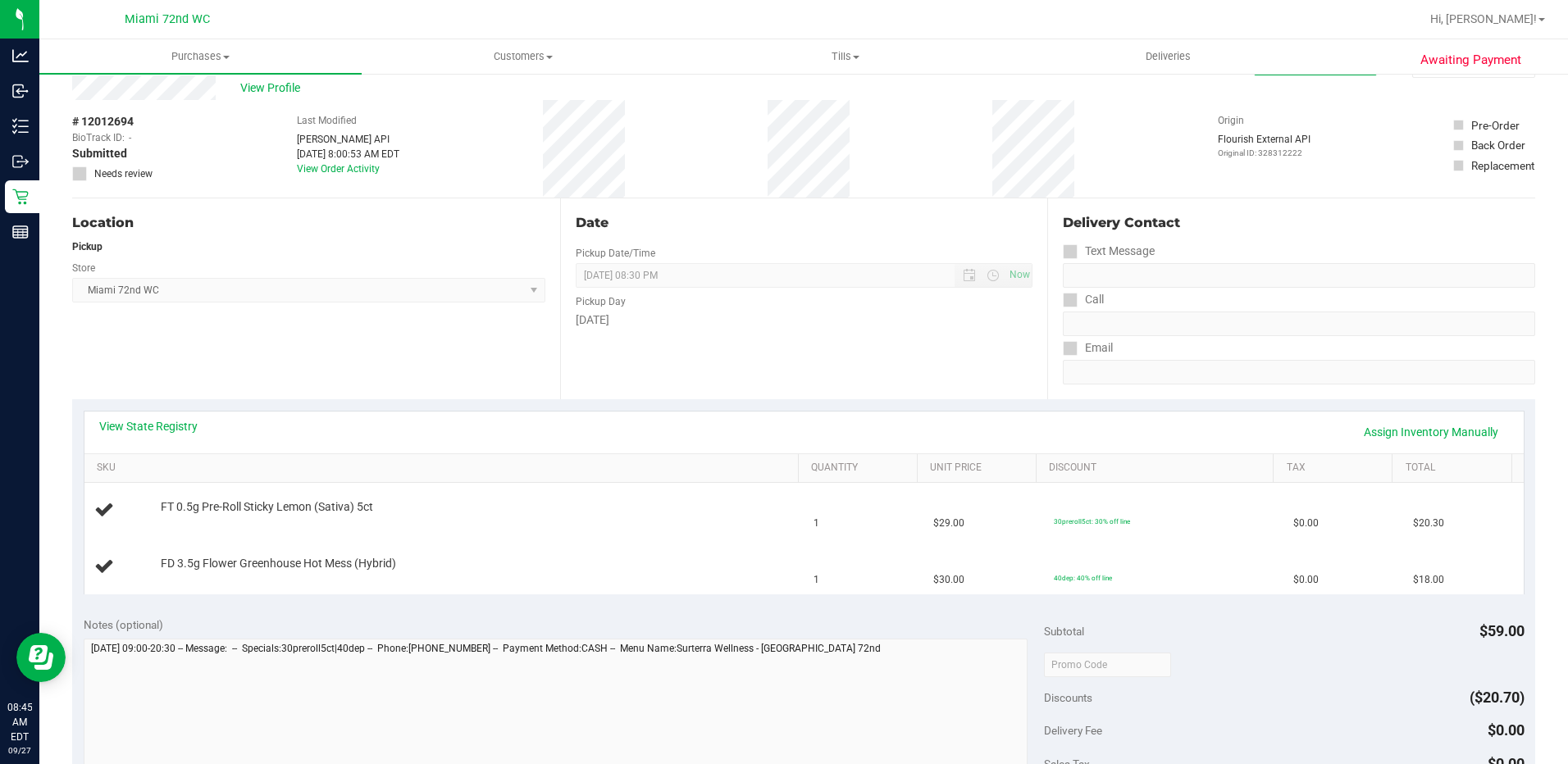
scroll to position [82, 0]
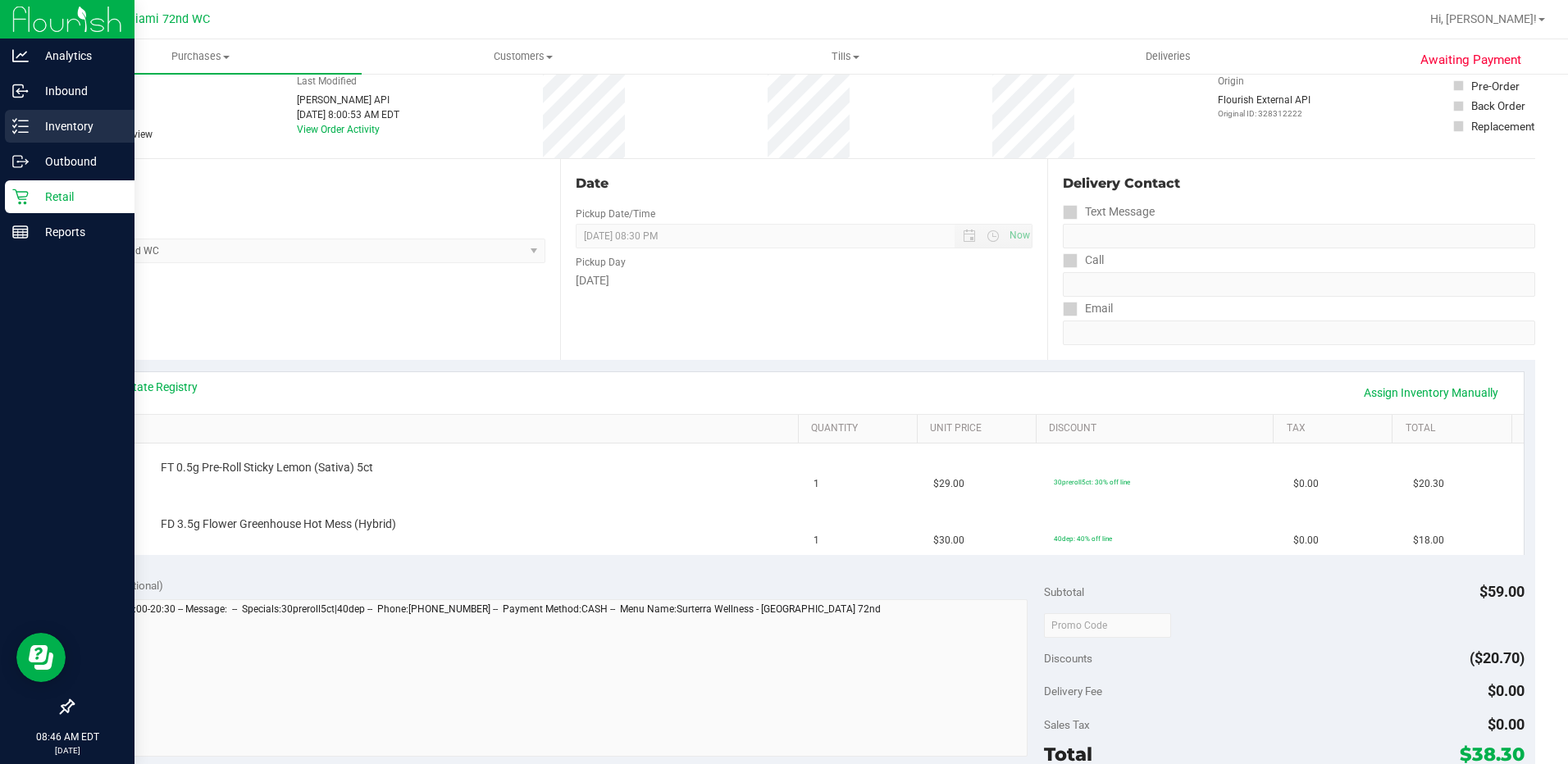
click at [61, 118] on p "Inventory" at bounding box center [78, 126] width 99 height 20
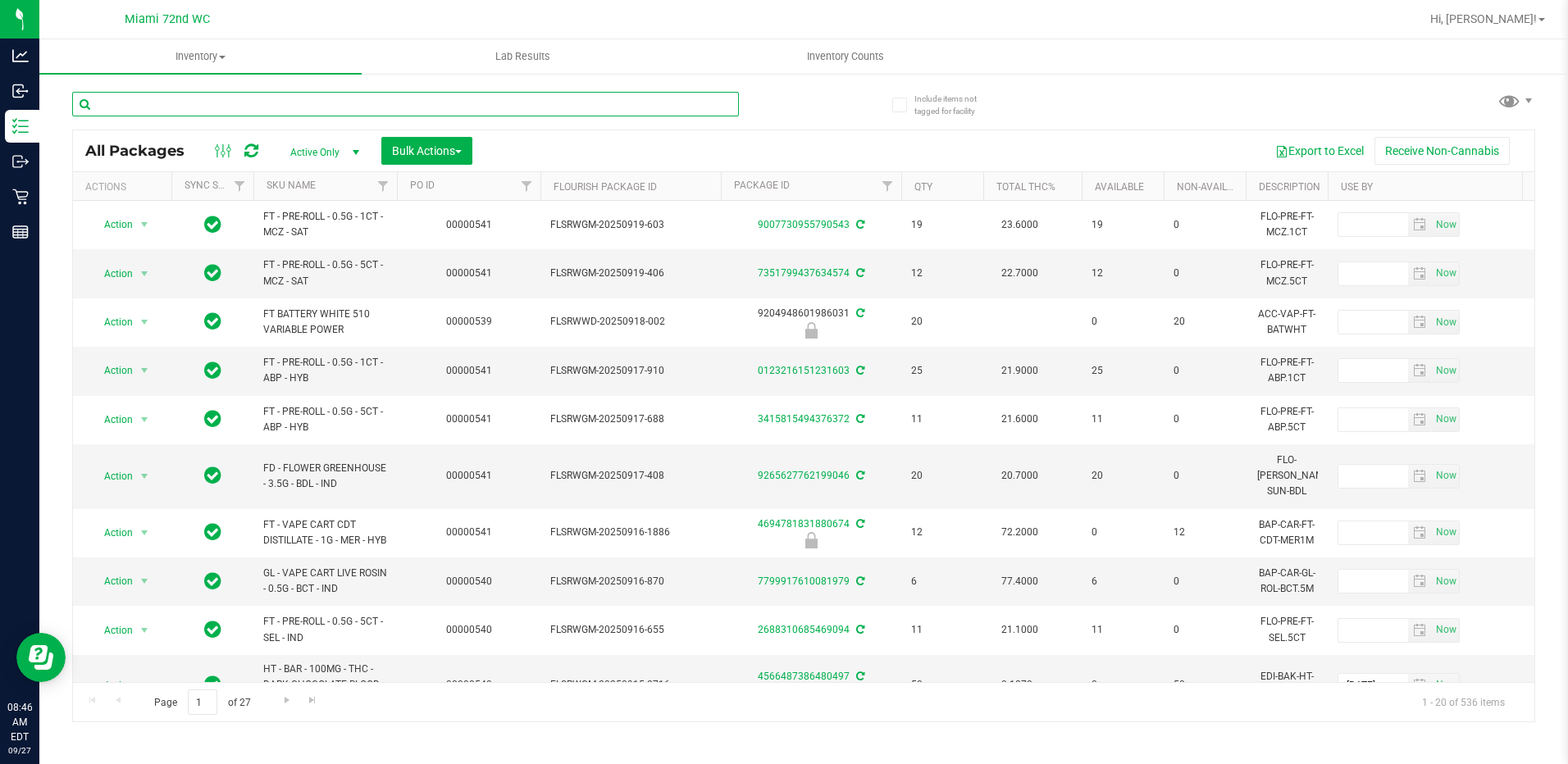
click at [237, 97] on input "text" at bounding box center [406, 104] width 667 height 25
type input "htm"
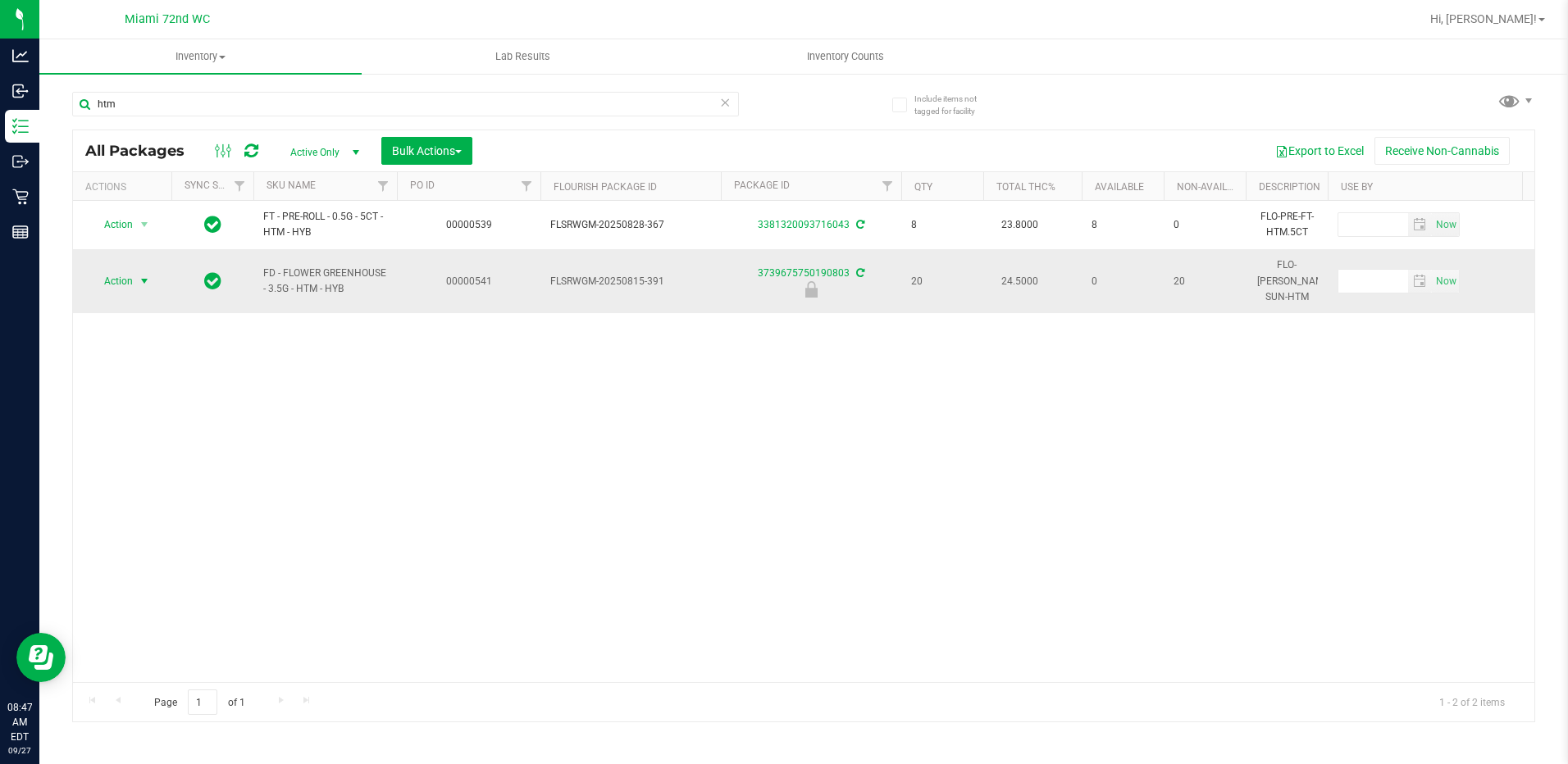
click at [137, 277] on span "select" at bounding box center [144, 281] width 21 height 23
click at [162, 456] on li "Unlock package" at bounding box center [143, 469] width 105 height 25
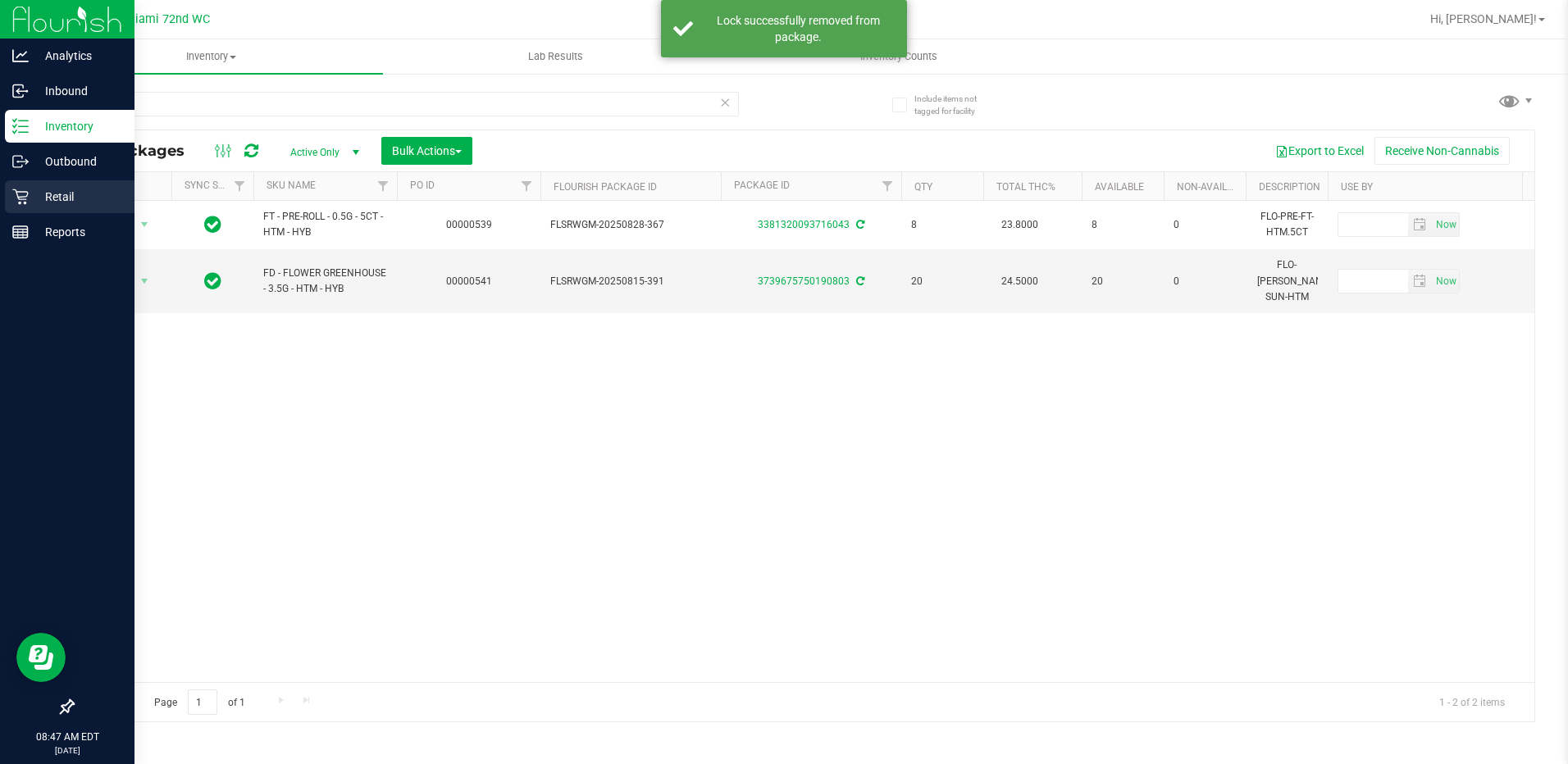
click at [26, 199] on icon at bounding box center [21, 197] width 16 height 16
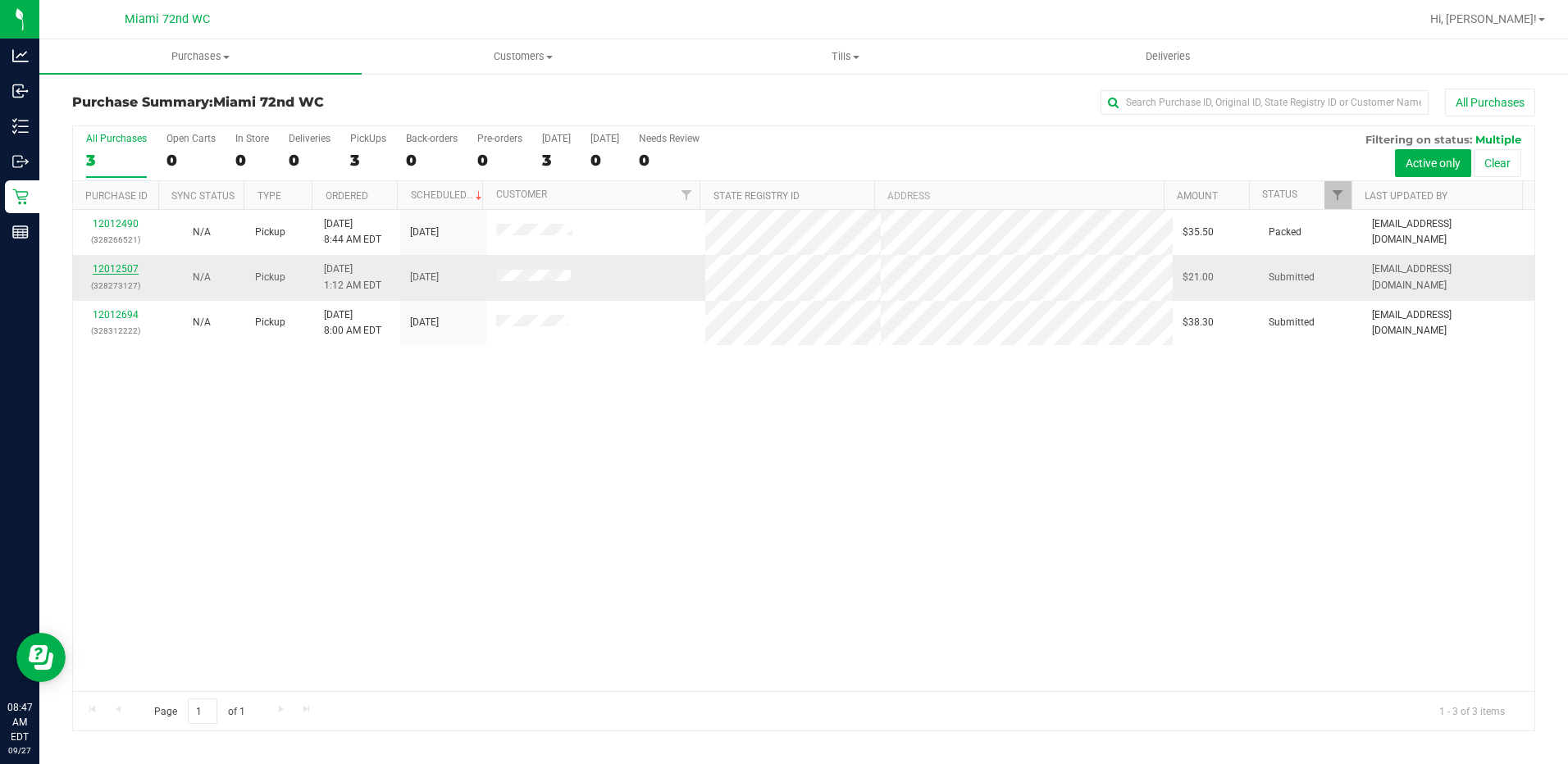
click at [124, 271] on link "12012507" at bounding box center [116, 269] width 46 height 11
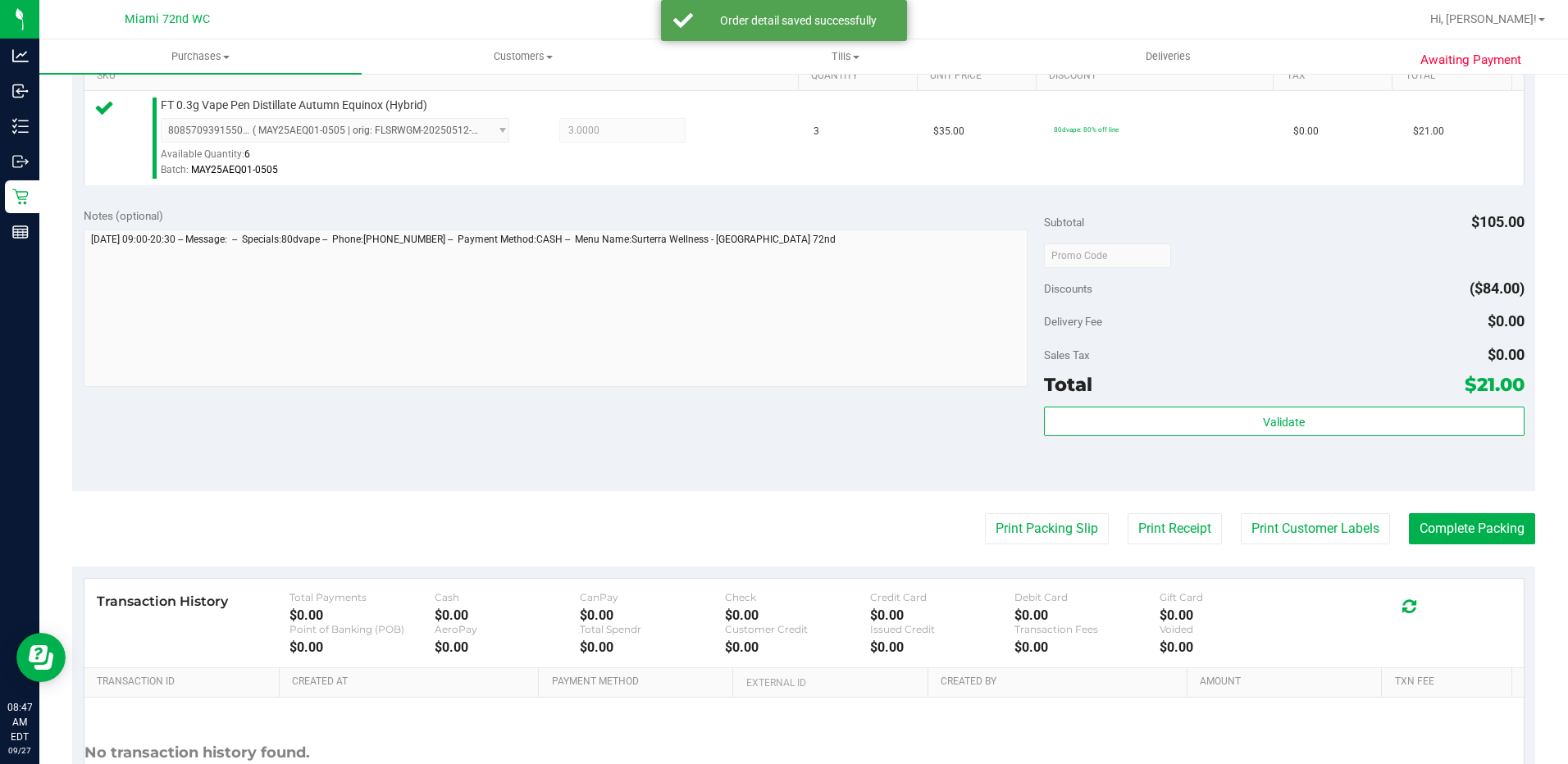
scroll to position [576, 0]
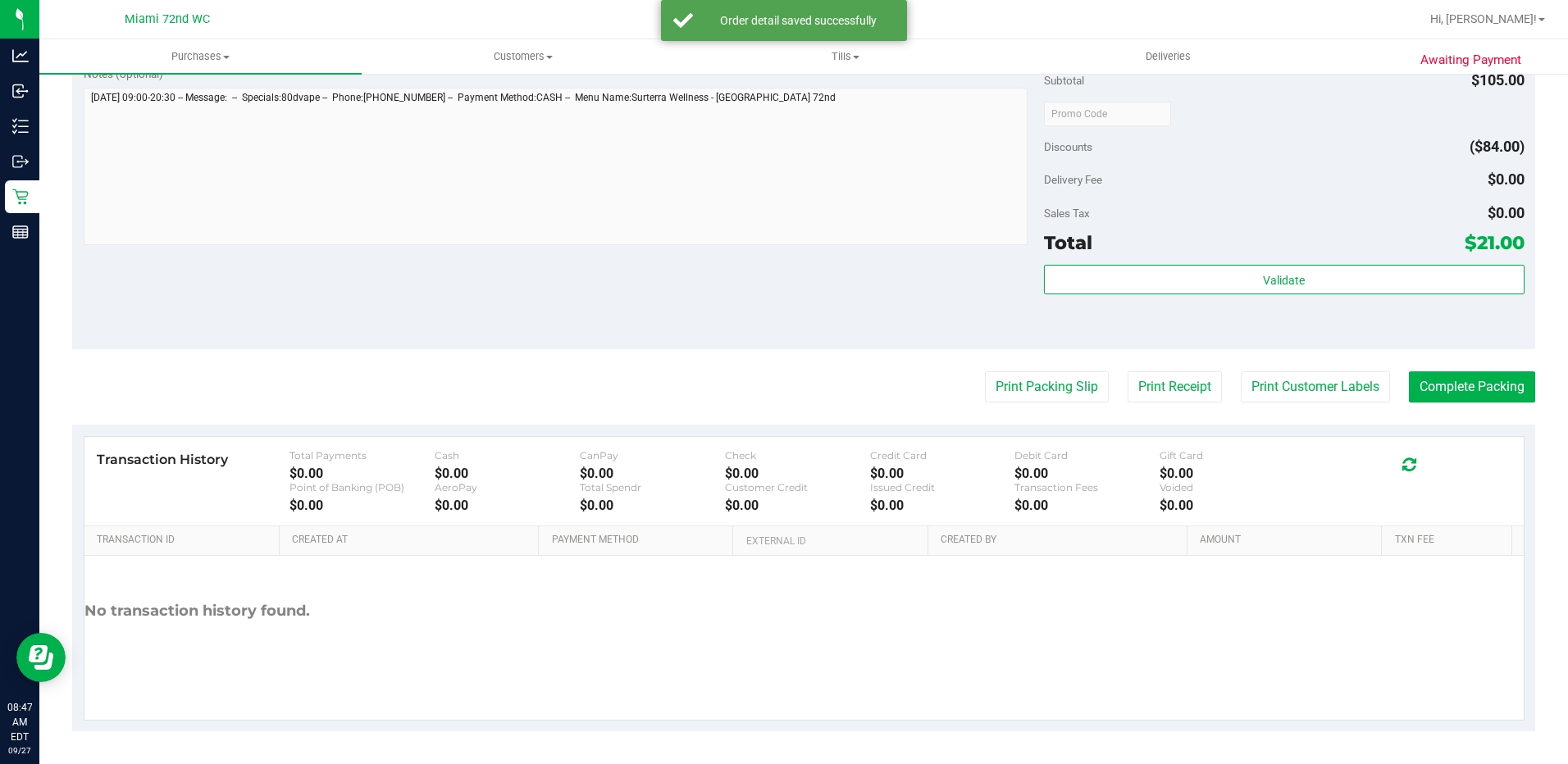
click at [953, 384] on div "Print Packing Slip Print Receipt Print Customer Labels Complete Packing" at bounding box center [804, 387] width 1463 height 31
click at [1184, 312] on div "Validate" at bounding box center [1284, 302] width 480 height 74
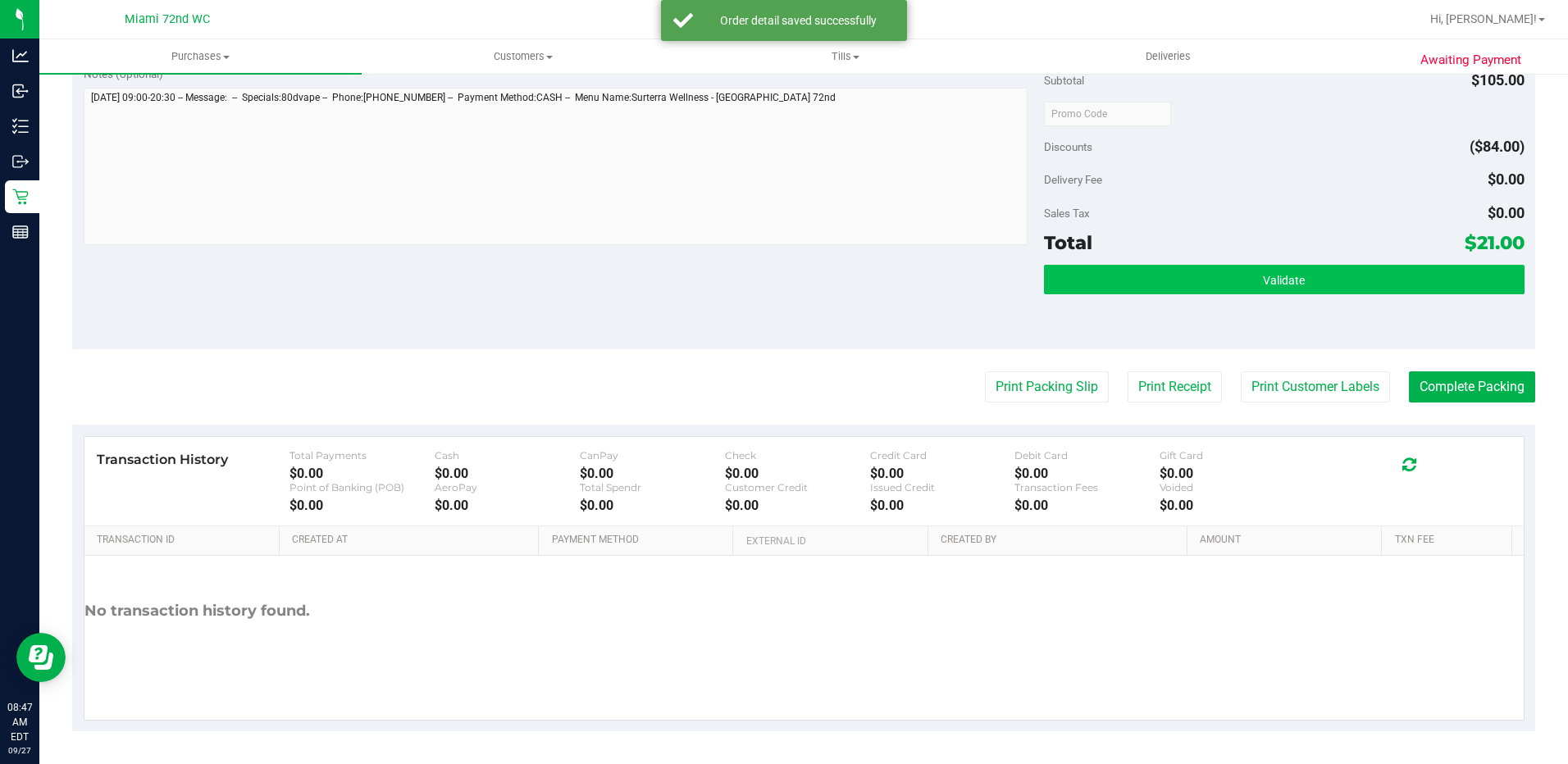
click at [1216, 280] on button "Validate" at bounding box center [1284, 280] width 480 height 30
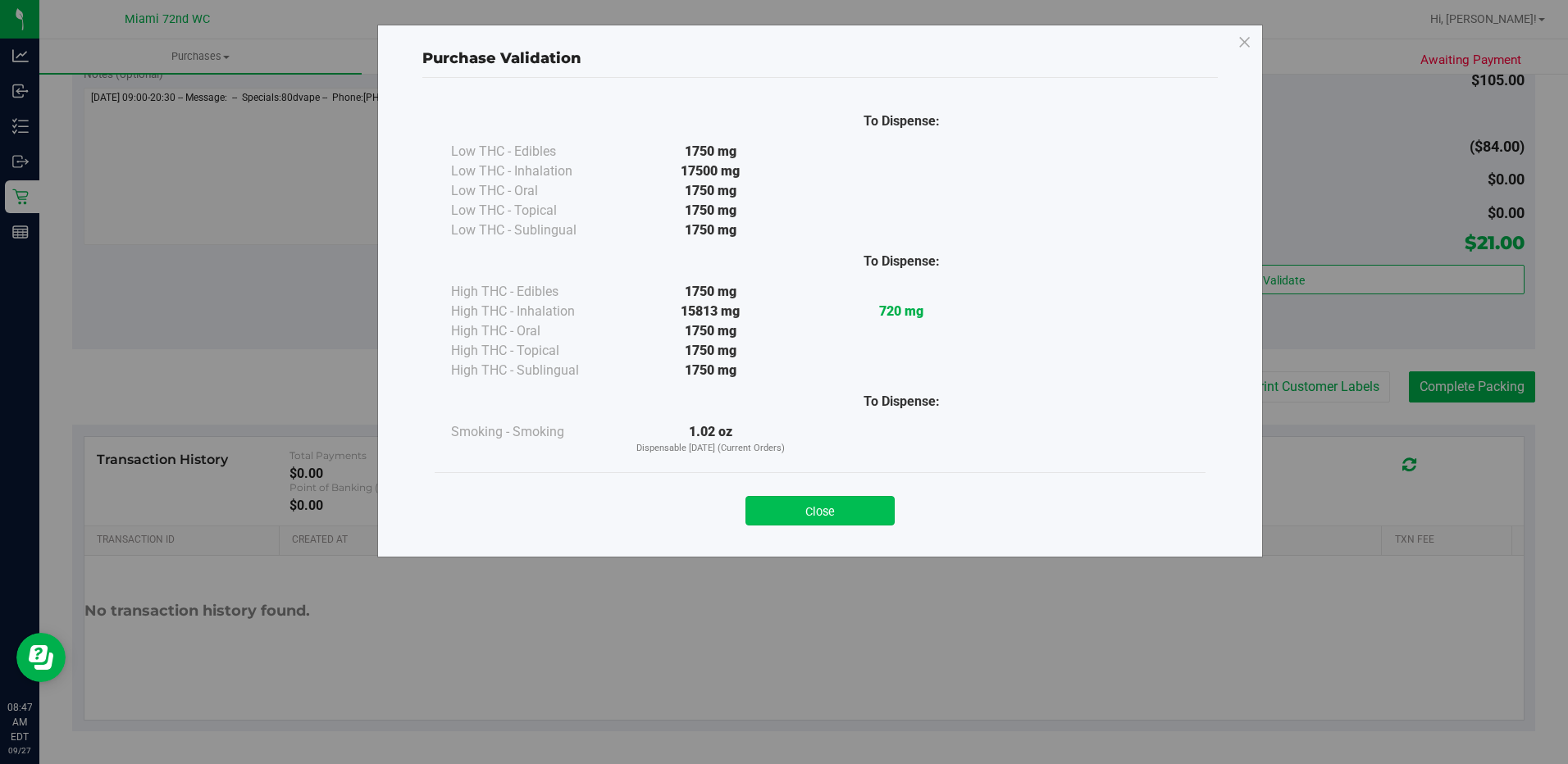
click at [840, 518] on button "Close" at bounding box center [820, 510] width 149 height 30
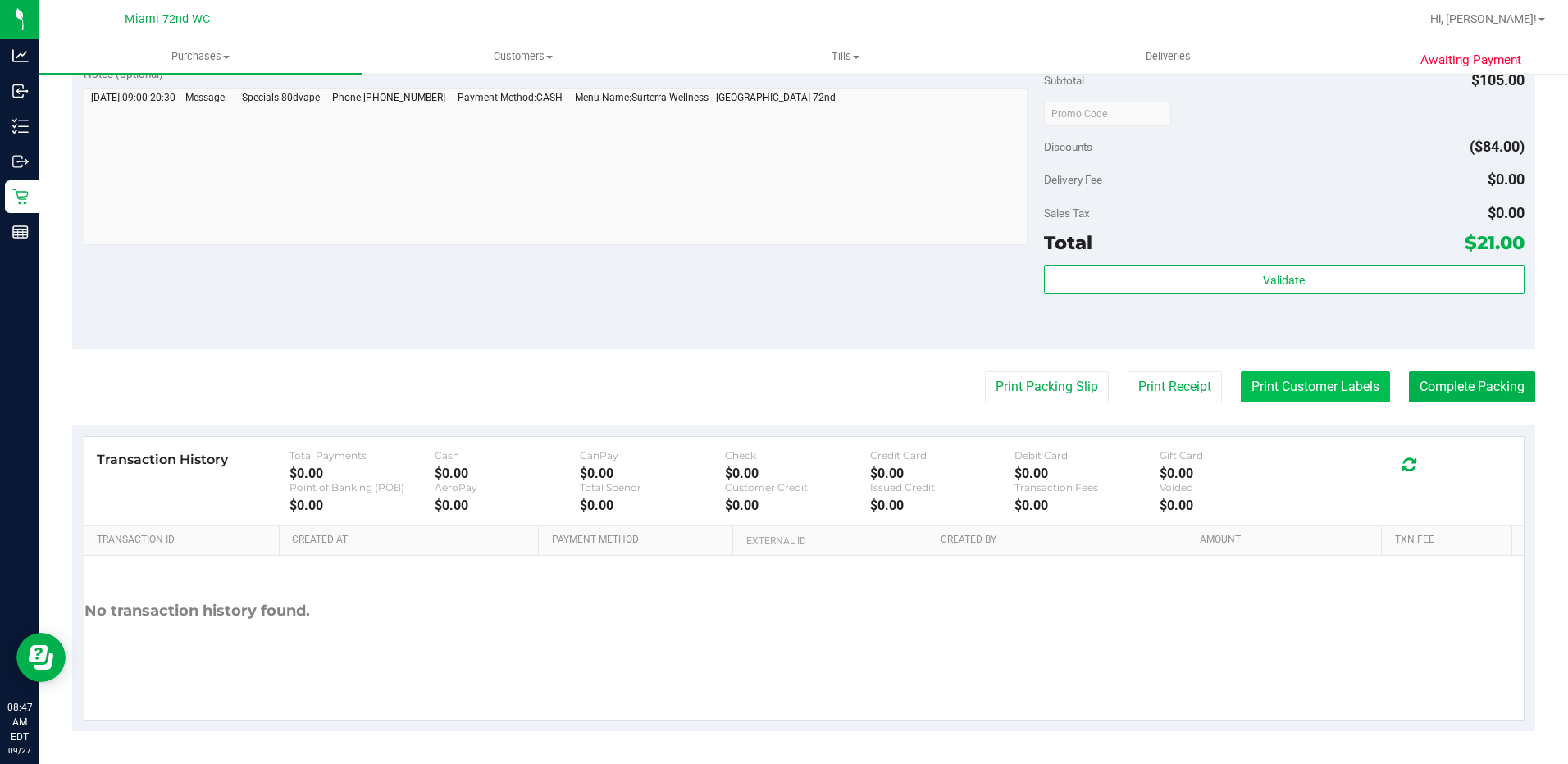
click at [1304, 389] on button "Print Customer Labels" at bounding box center [1316, 387] width 149 height 31
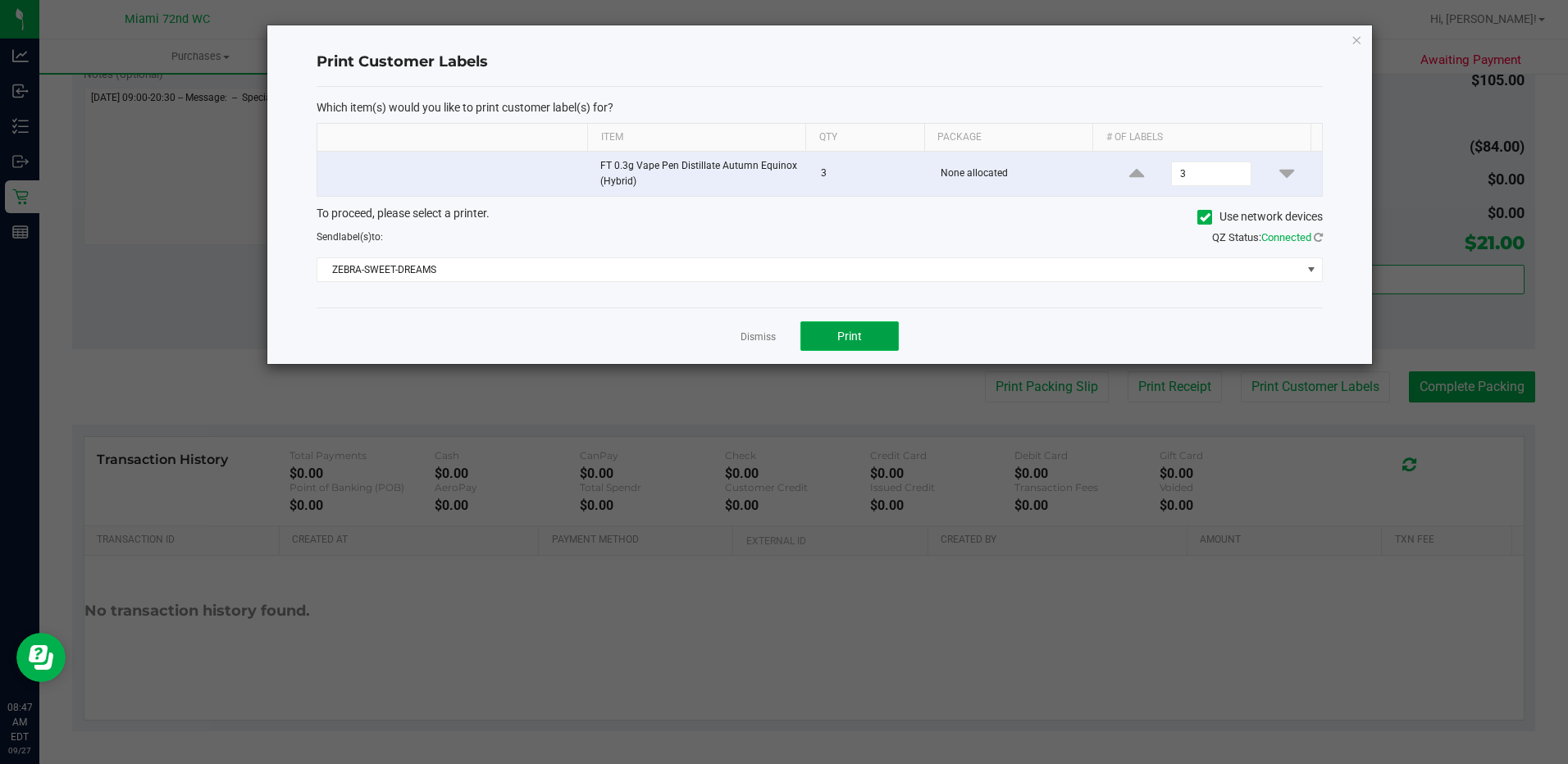
click at [834, 343] on button "Print" at bounding box center [850, 336] width 99 height 30
click at [754, 336] on link "Dismiss" at bounding box center [758, 337] width 35 height 14
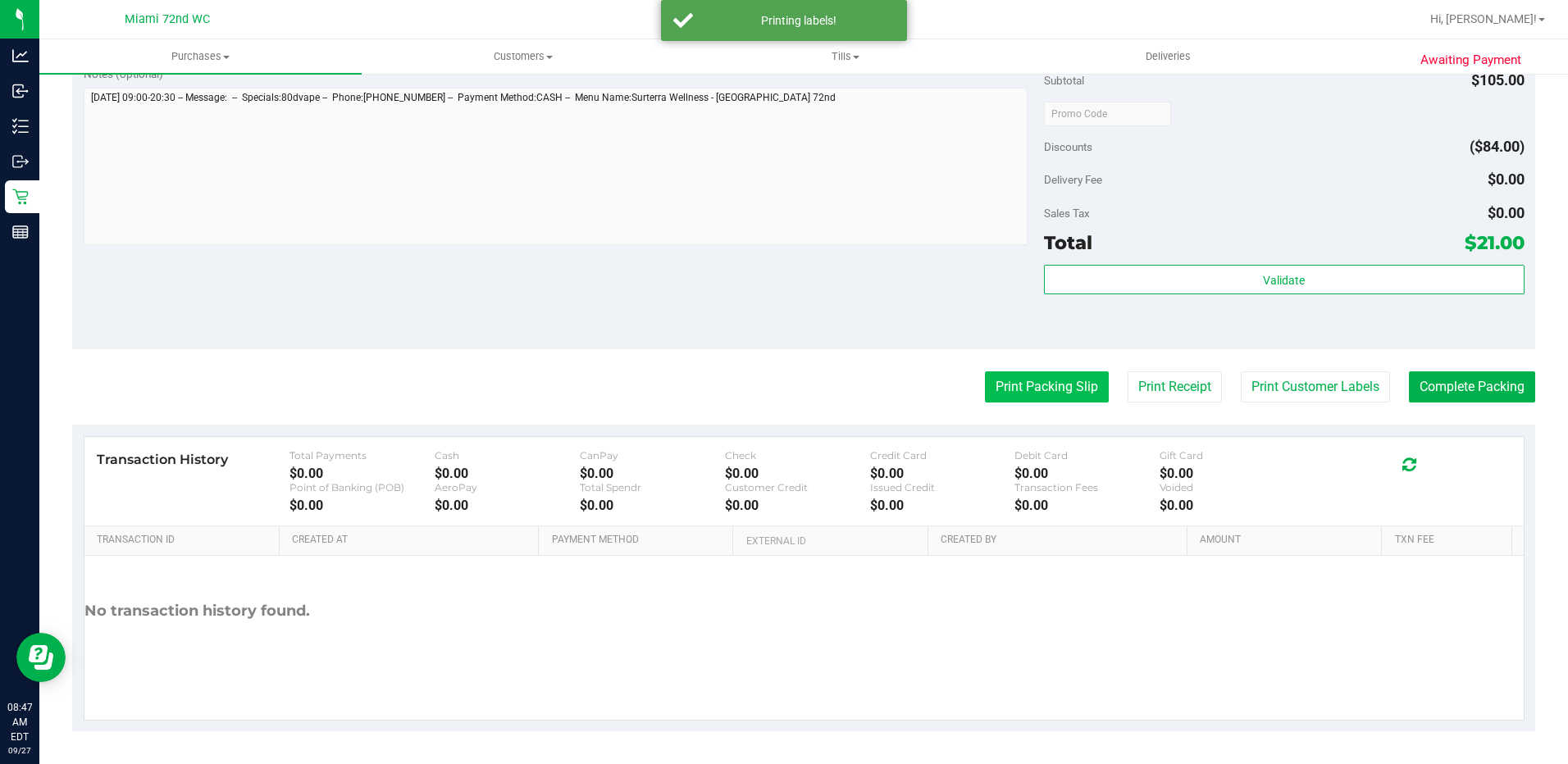
click at [1038, 403] on button "Print Packing Slip" at bounding box center [1047, 387] width 124 height 31
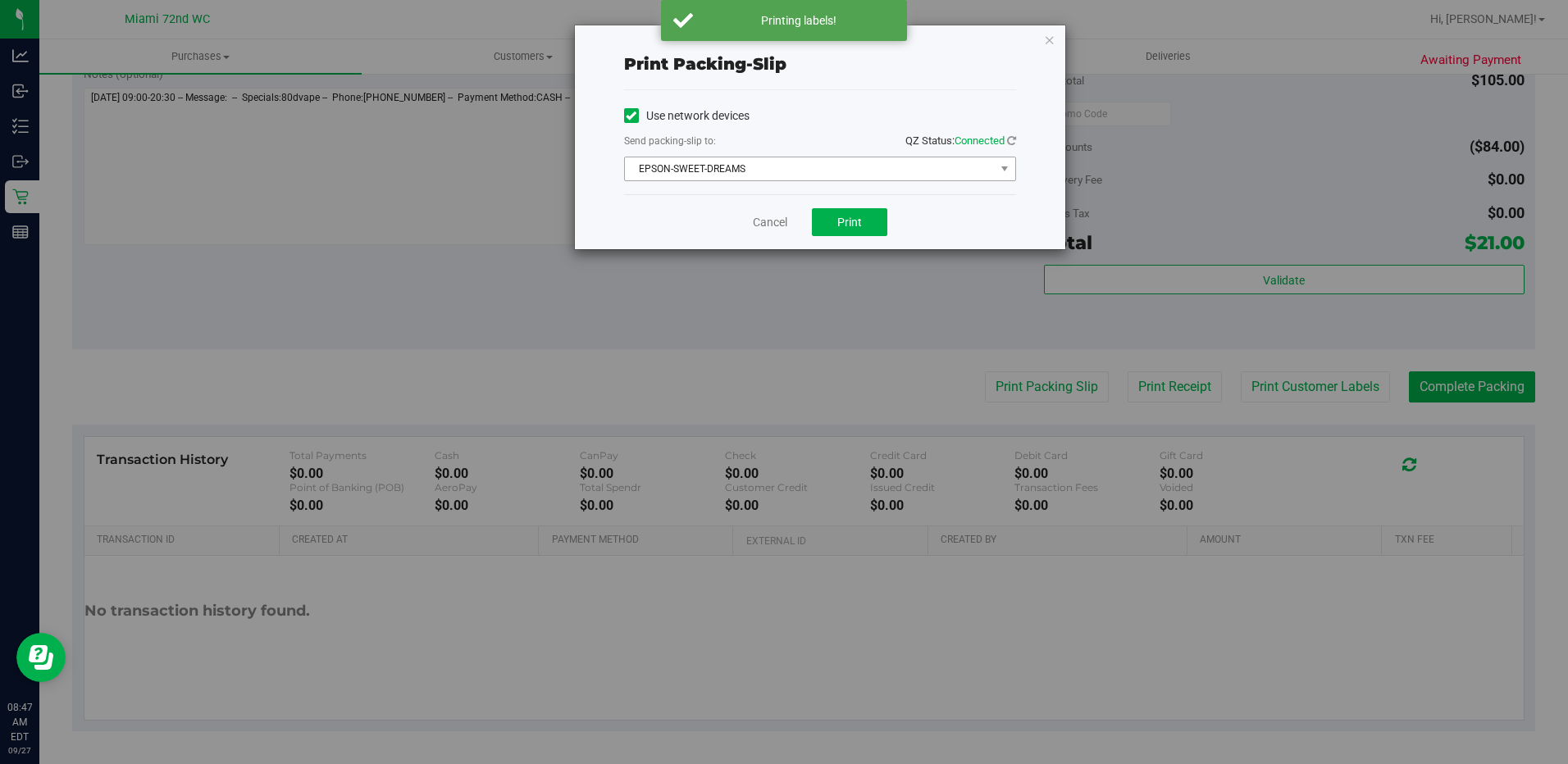
click at [840, 169] on span "EPSON-SWEET-DREAMS" at bounding box center [809, 169] width 370 height 23
click at [575, 355] on div "Print packing-slip Use network devices Send packing-slip to: QZ Status: Connect…" at bounding box center [790, 382] width 1580 height 764
click at [863, 229] on button "Print" at bounding box center [850, 222] width 76 height 28
click at [773, 222] on link "Cancel" at bounding box center [770, 222] width 34 height 17
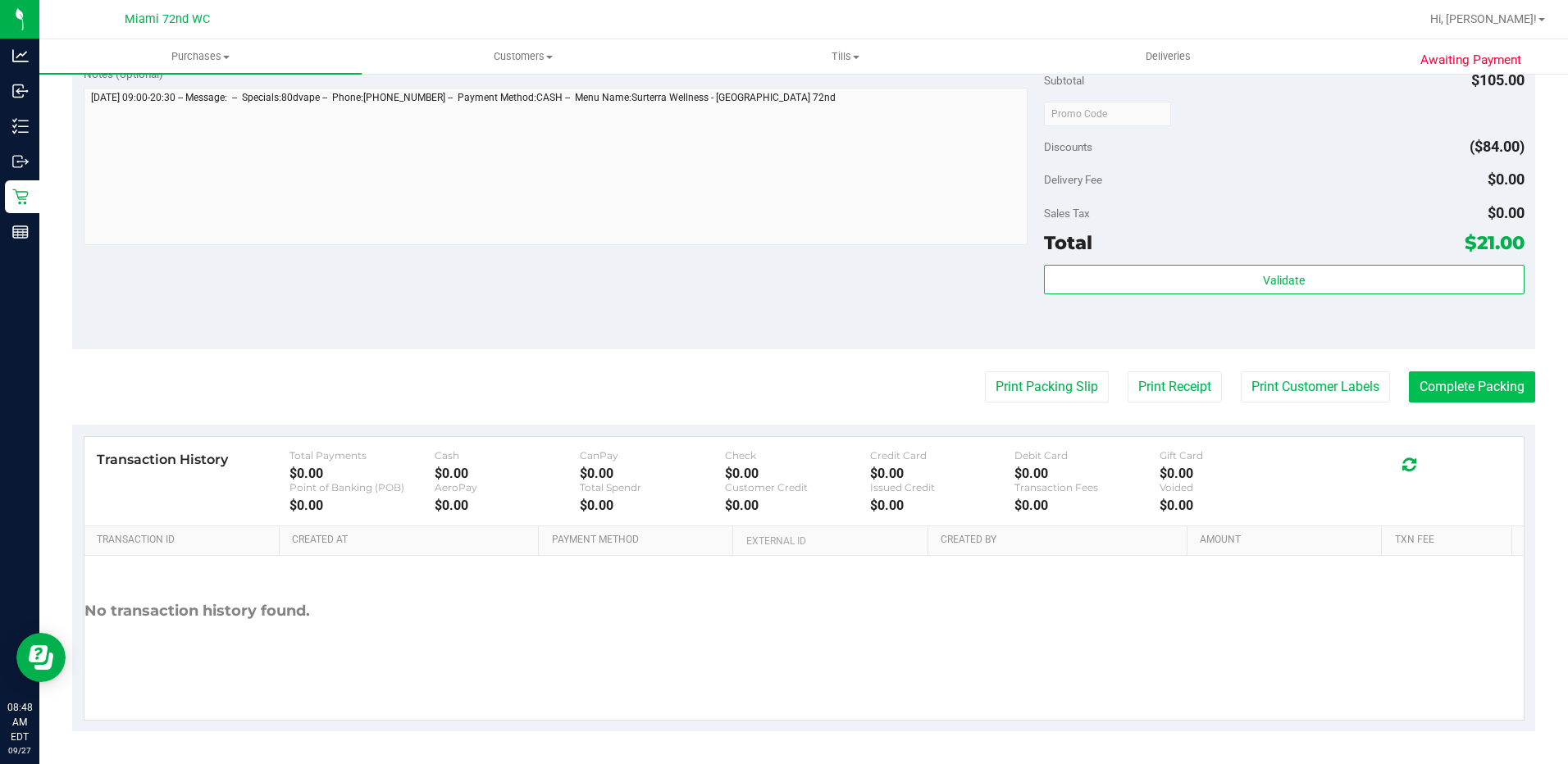
click at [1474, 396] on button "Complete Packing" at bounding box center [1472, 387] width 126 height 31
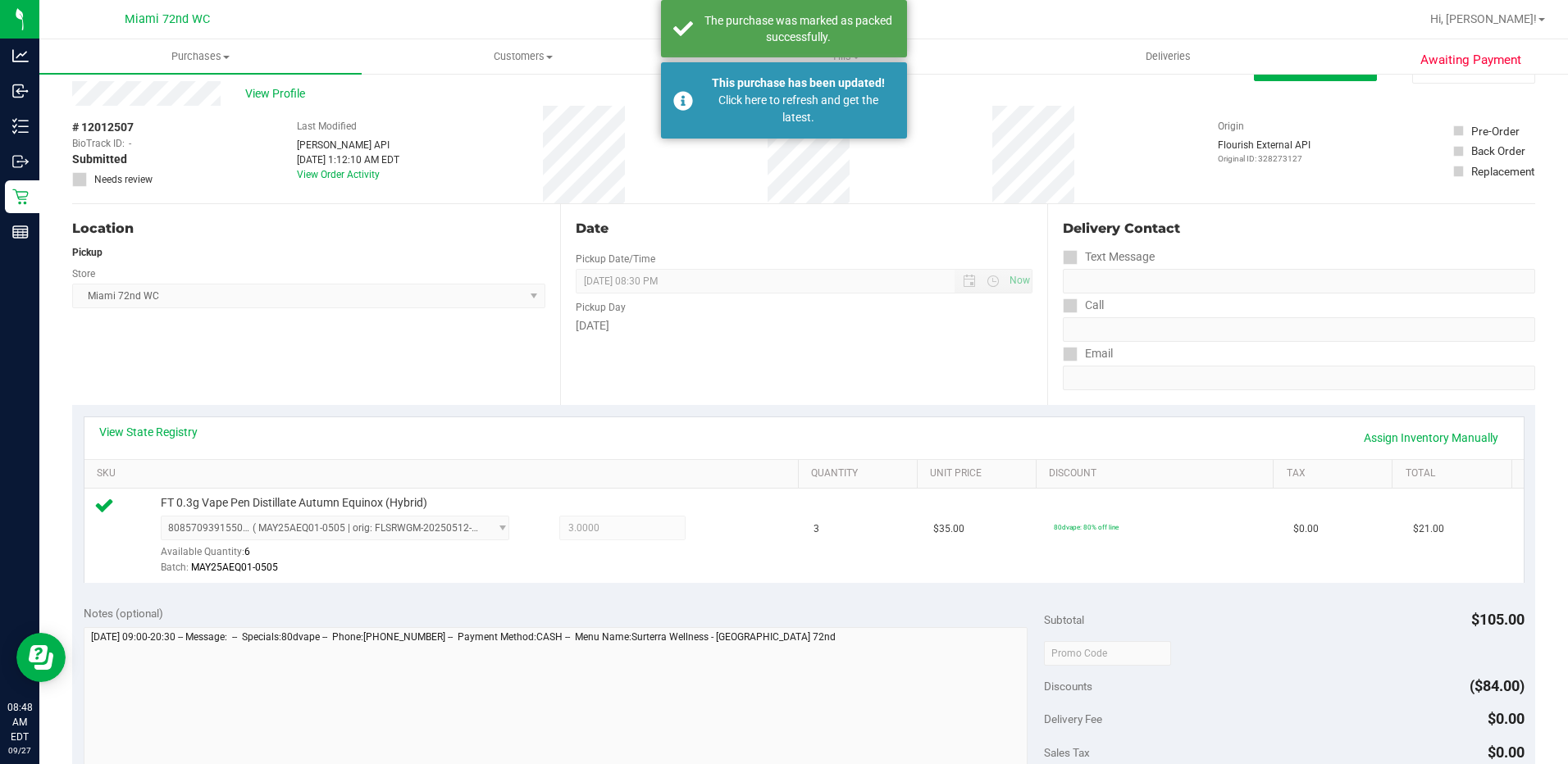
scroll to position [0, 0]
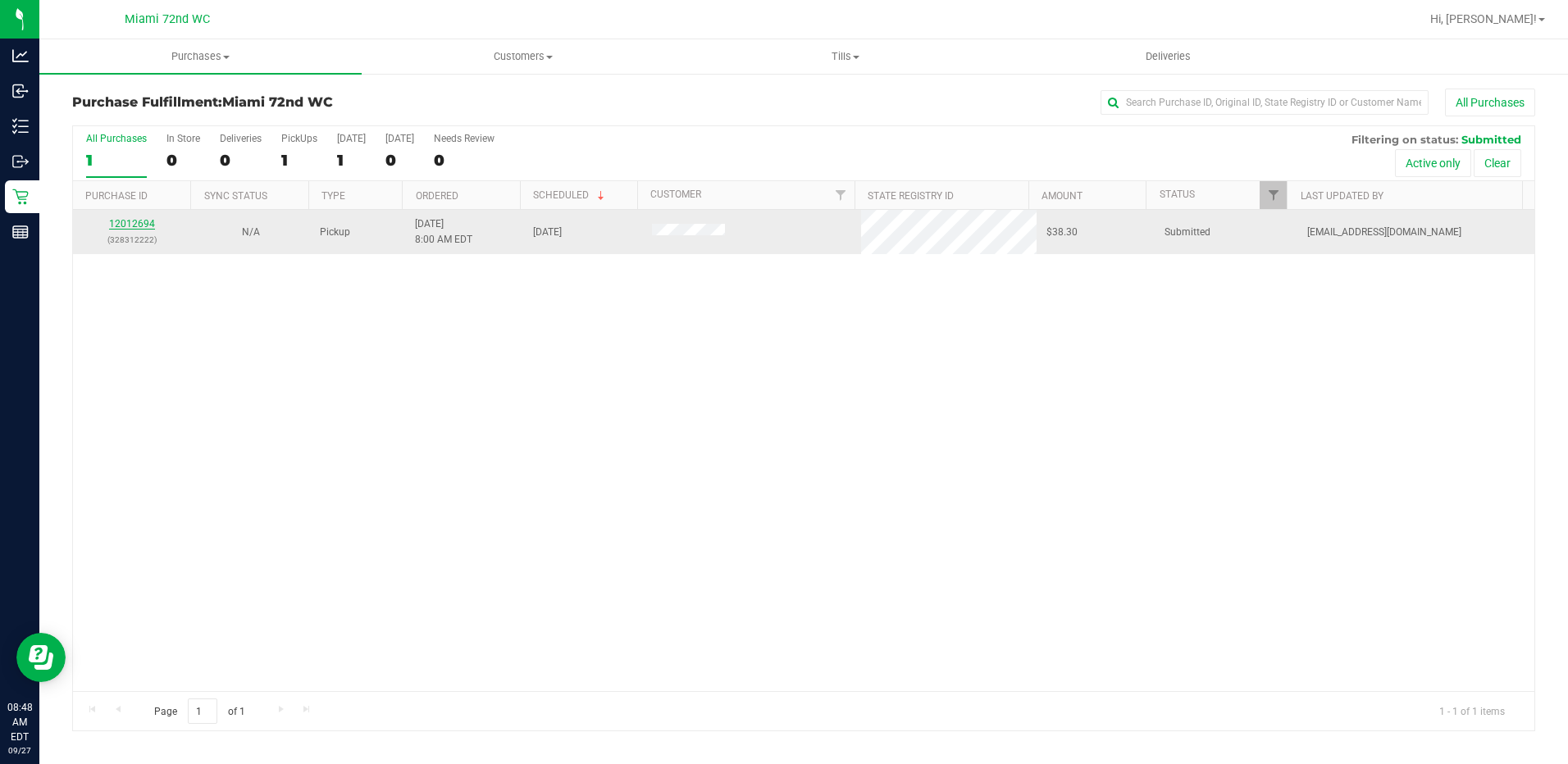
click at [151, 226] on link "12012694" at bounding box center [132, 224] width 46 height 11
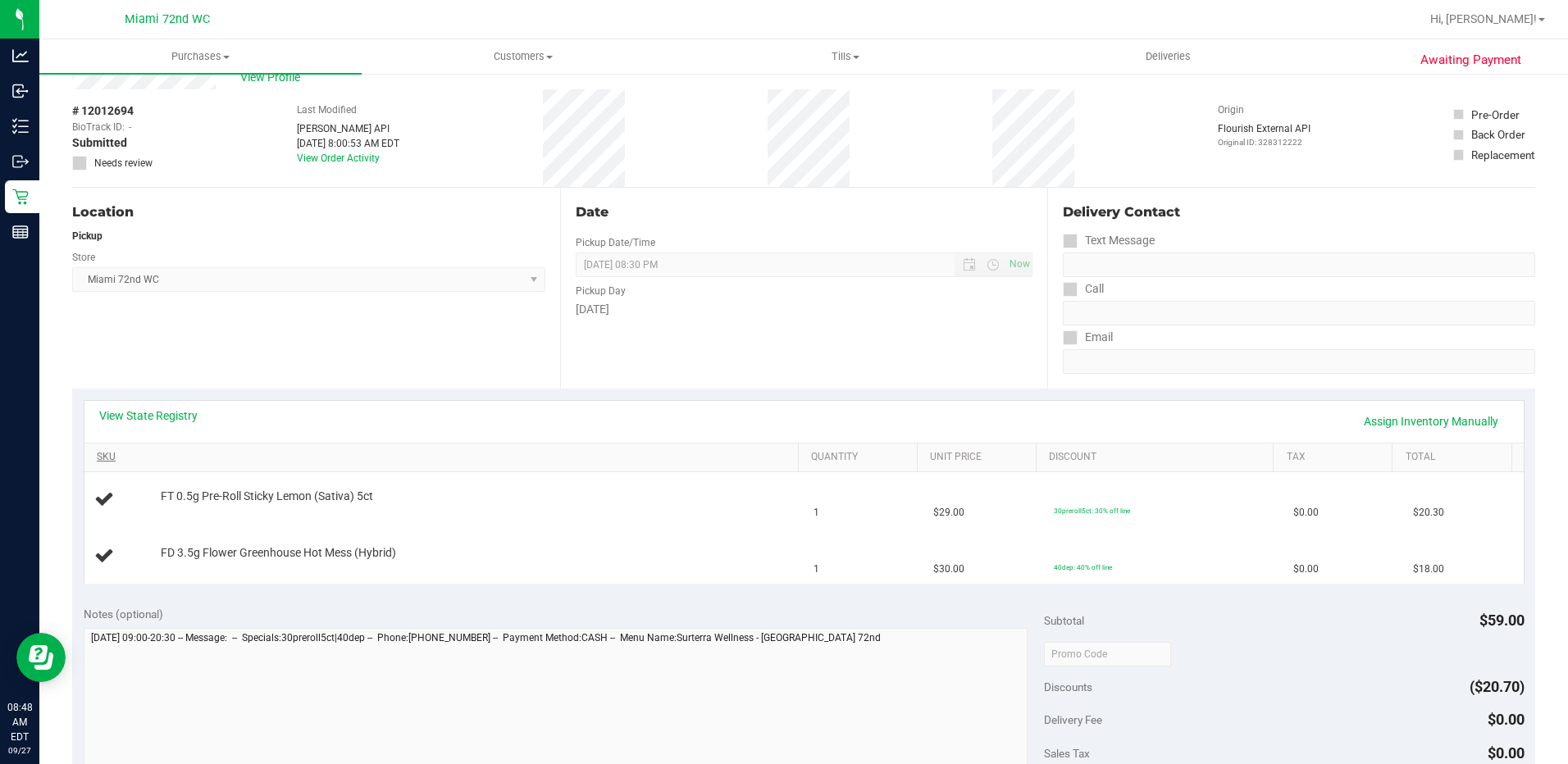
scroll to position [82, 0]
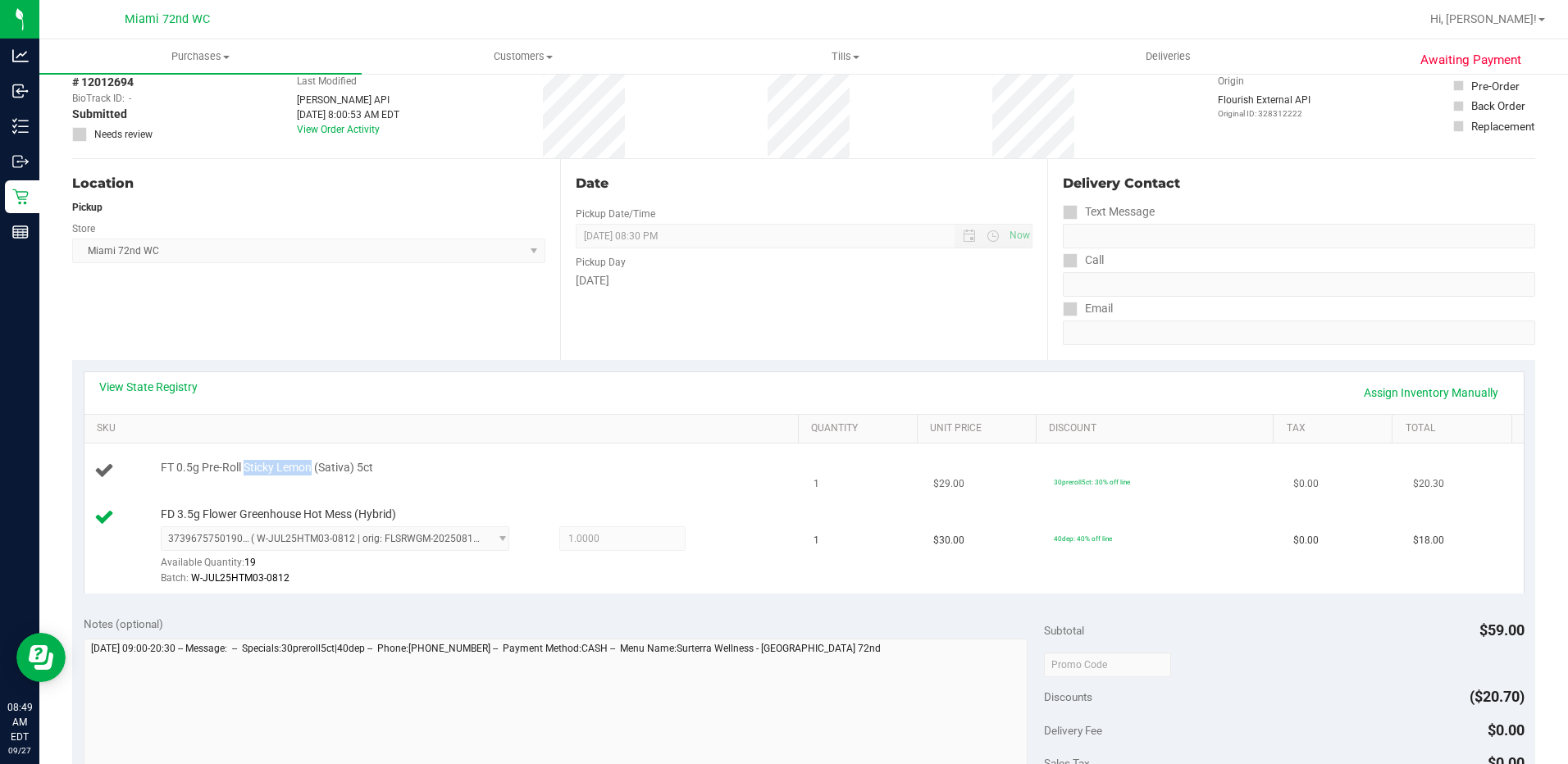
drag, startPoint x: 310, startPoint y: 470, endPoint x: 245, endPoint y: 469, distance: 65.0
click at [245, 469] on span "FT 0.5g Pre-Roll Sticky Lemon (Sativa) 5ct" at bounding box center [267, 468] width 213 height 16
copy span "Sticky Lemon"
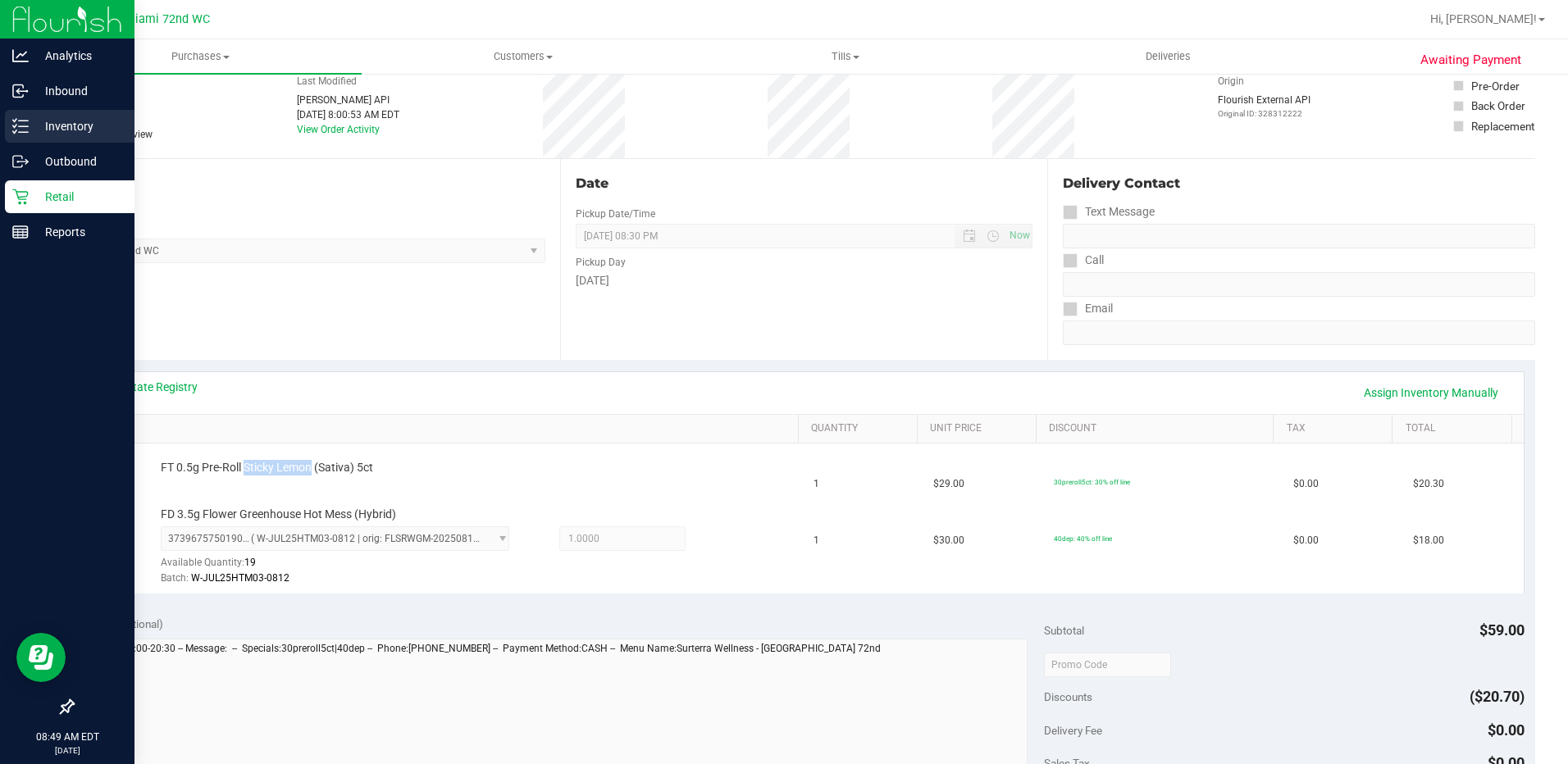
click at [16, 129] on icon at bounding box center [21, 126] width 16 height 16
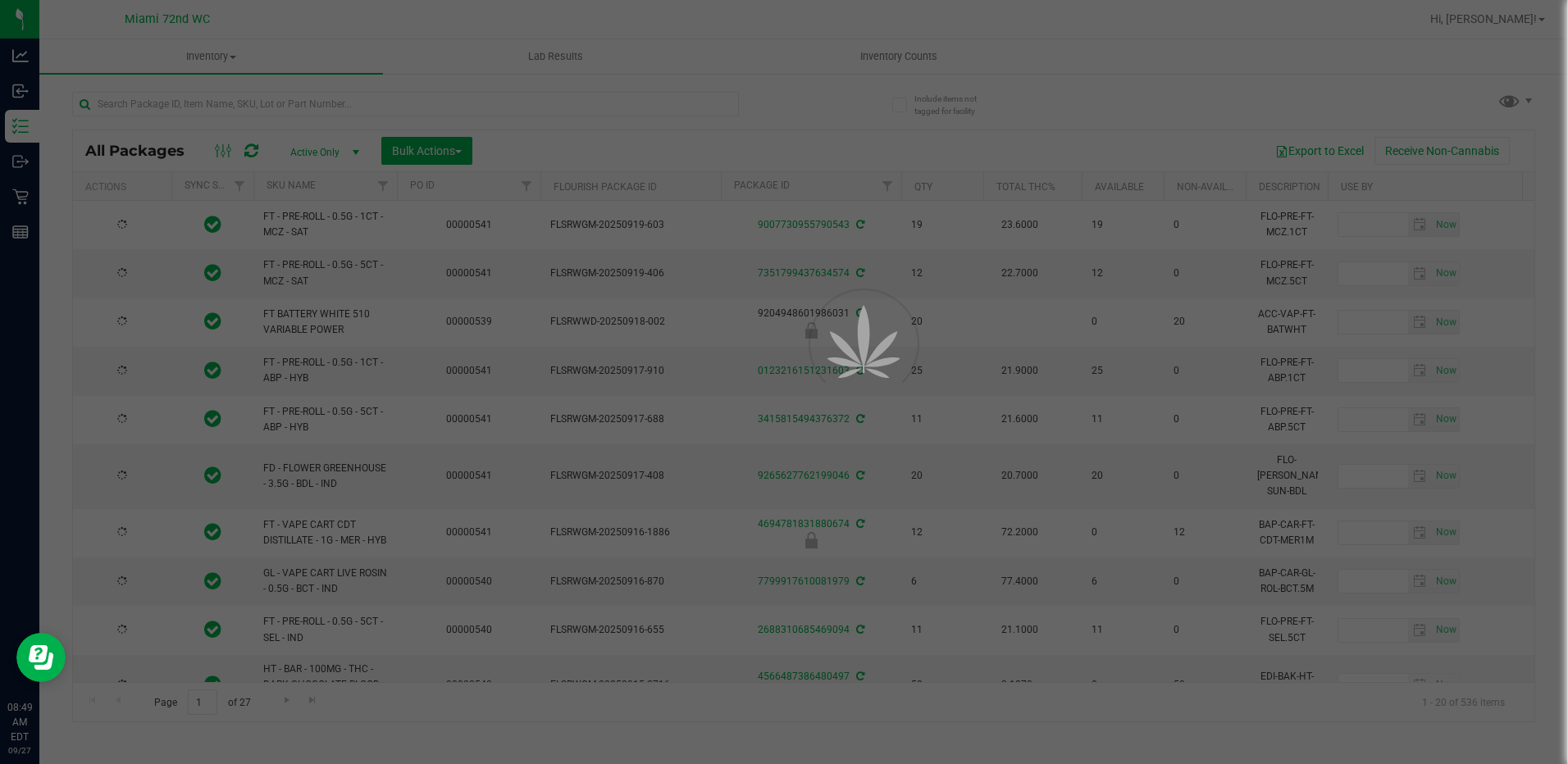
click at [230, 111] on div at bounding box center [784, 382] width 1568 height 764
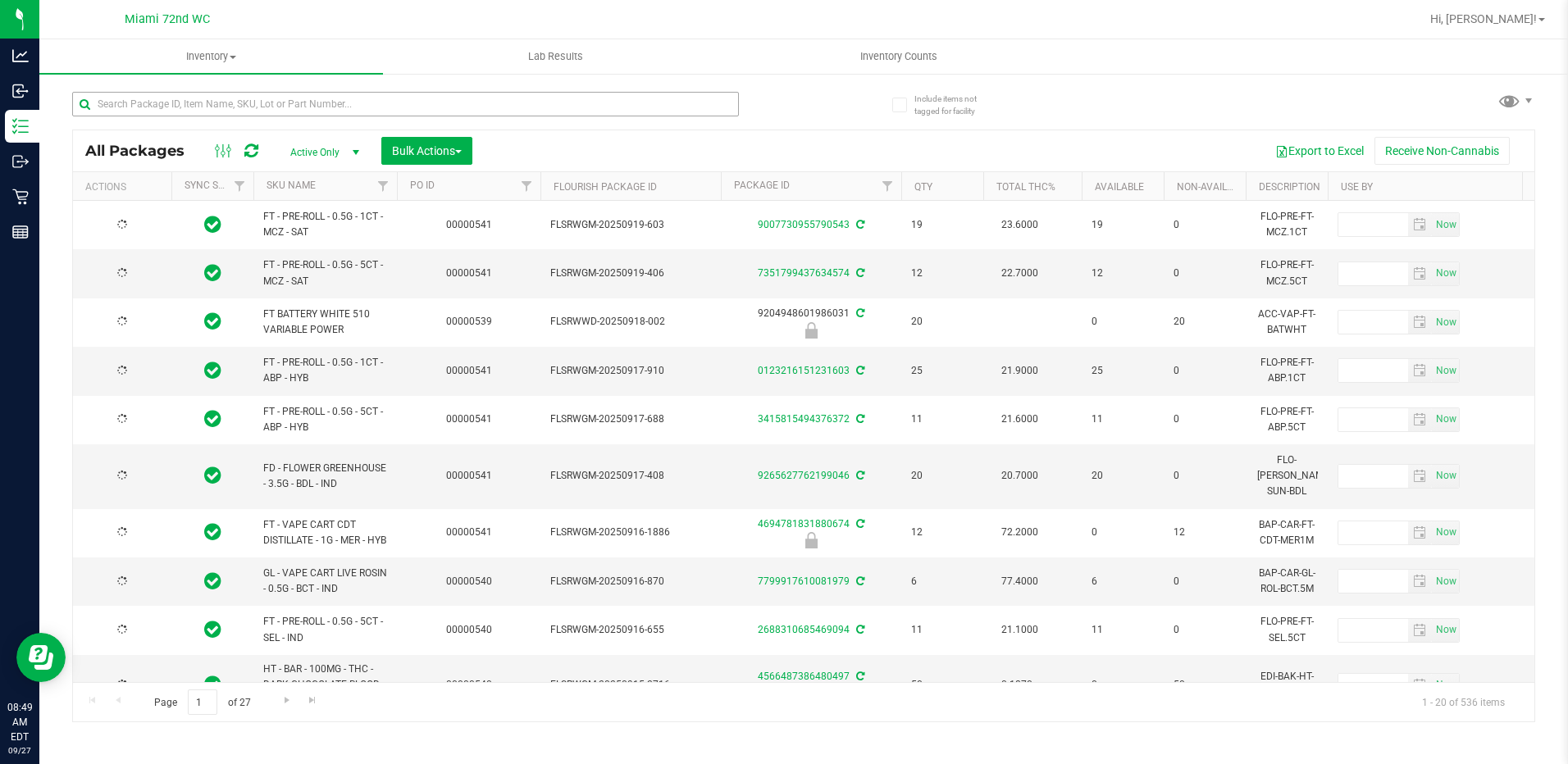
type input "[DATE]"
click at [248, 104] on input "text" at bounding box center [406, 104] width 667 height 25
paste input "Sticky Lemon"
type input "Sticky Lemon"
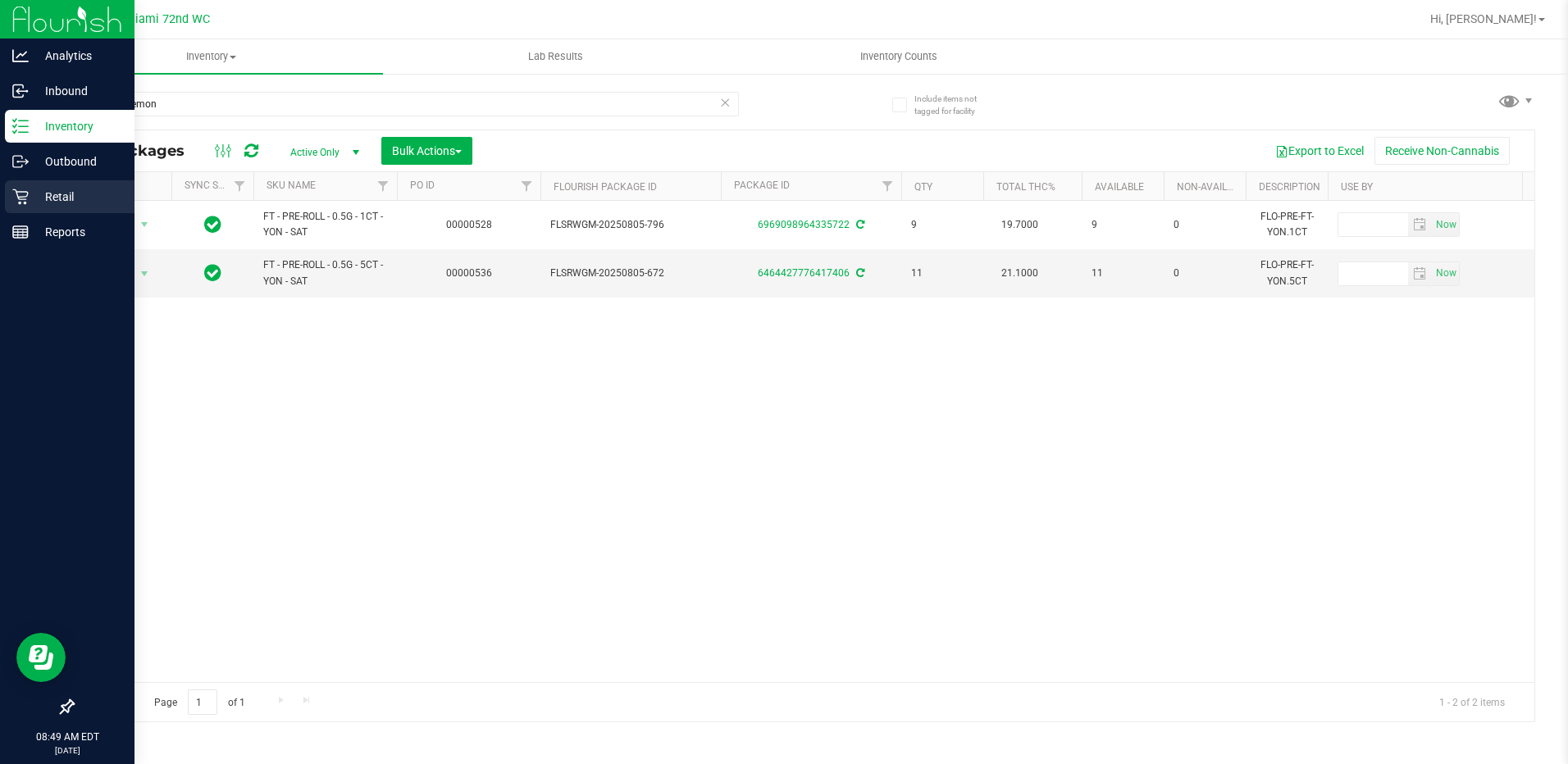
click at [28, 203] on icon at bounding box center [21, 197] width 16 height 16
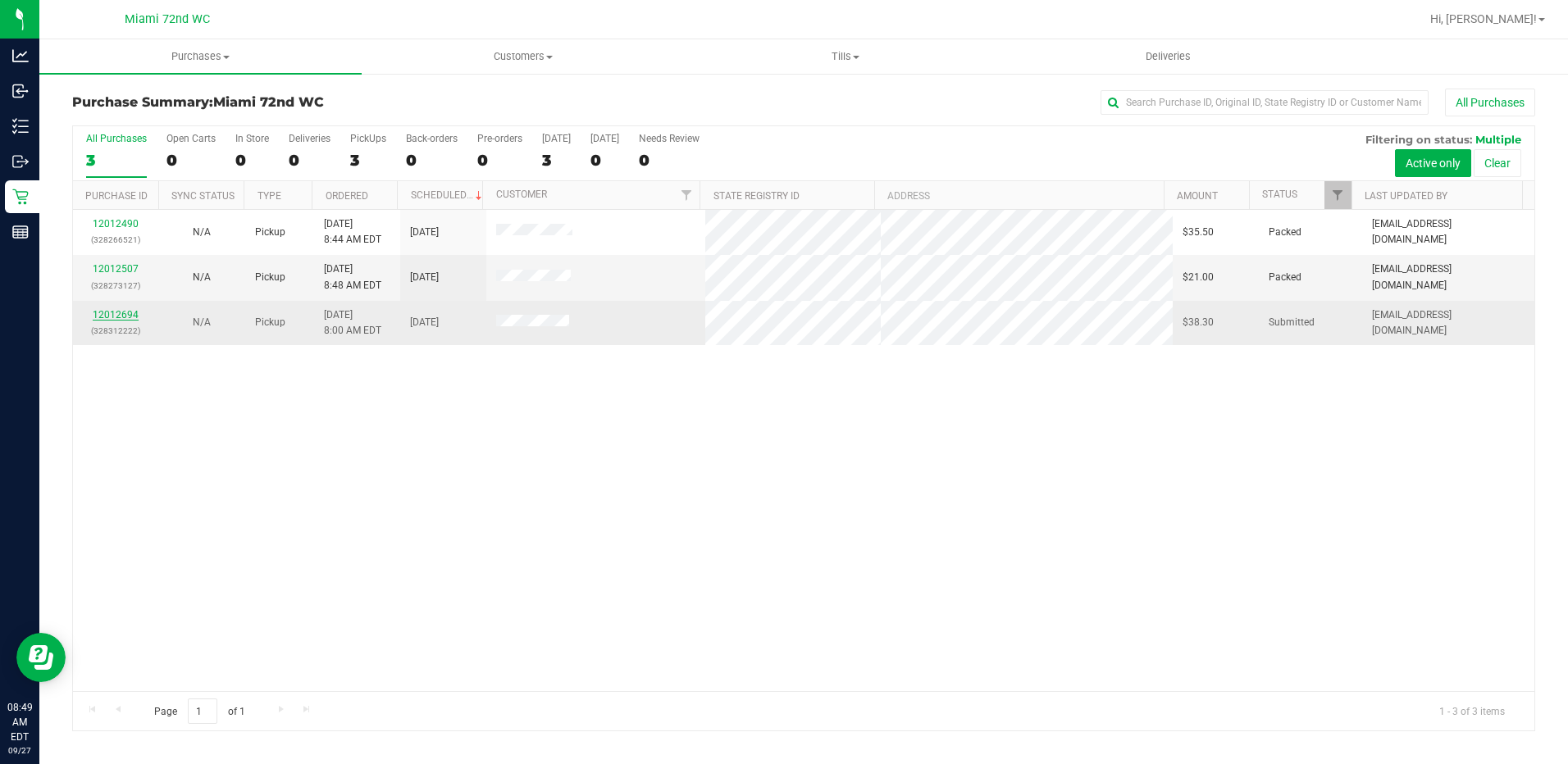
click at [126, 316] on link "12012694" at bounding box center [116, 315] width 46 height 11
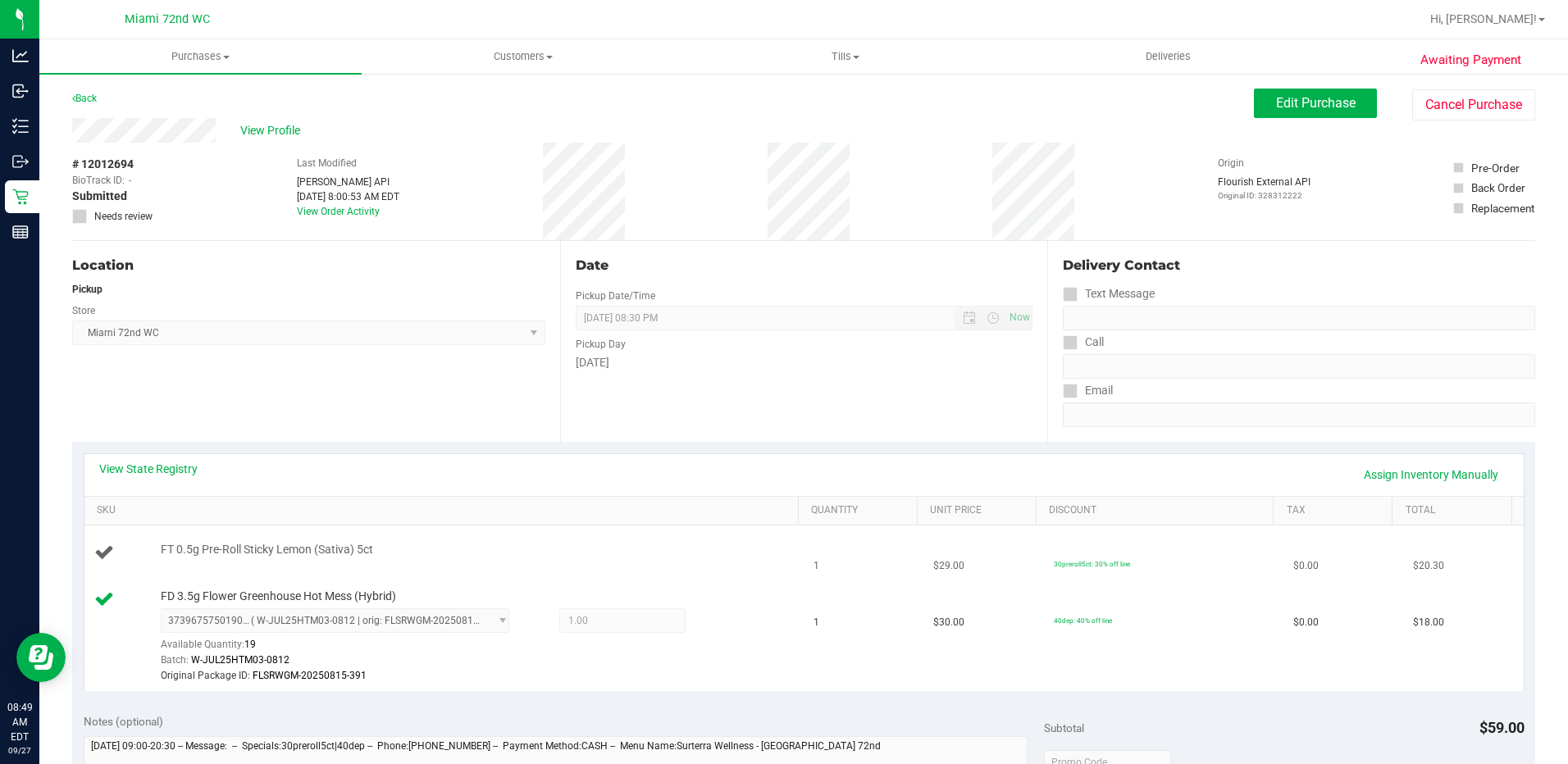
click at [687, 540] on td "FT 0.5g Pre-Roll Sticky Lemon (Sativa) 5ct" at bounding box center [444, 553] width 720 height 56
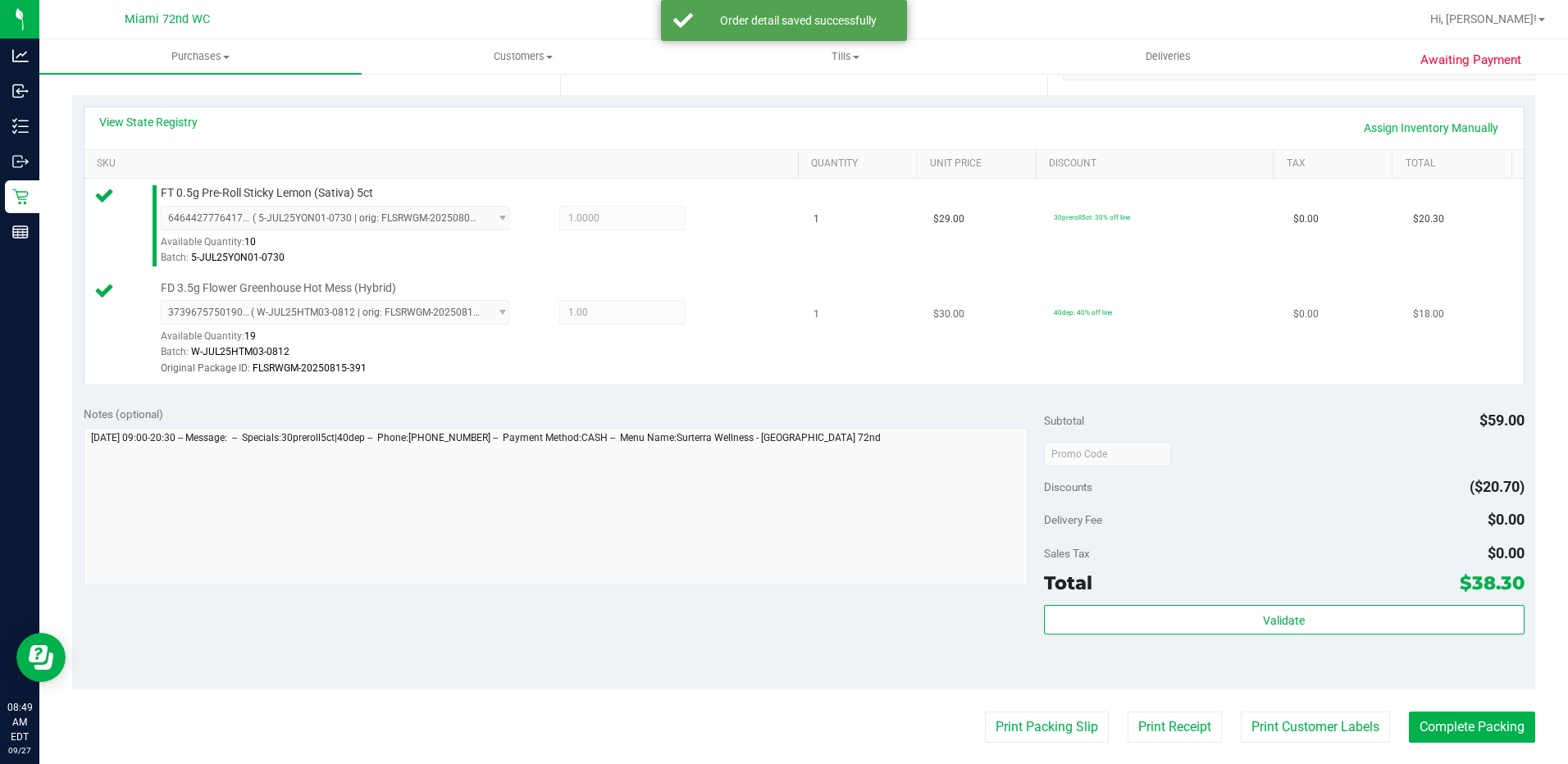
scroll to position [492, 0]
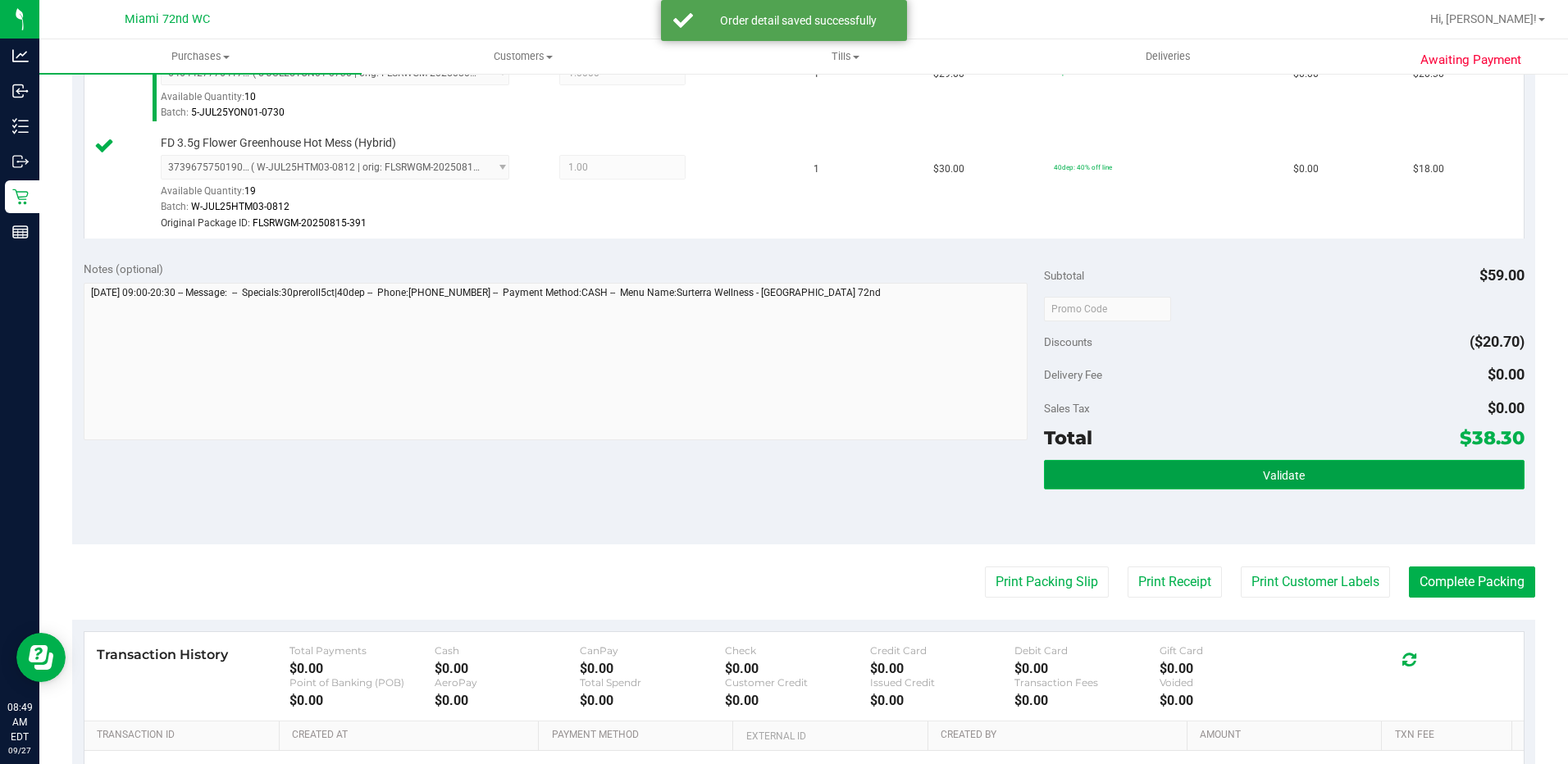
click at [1139, 469] on button "Validate" at bounding box center [1284, 475] width 480 height 30
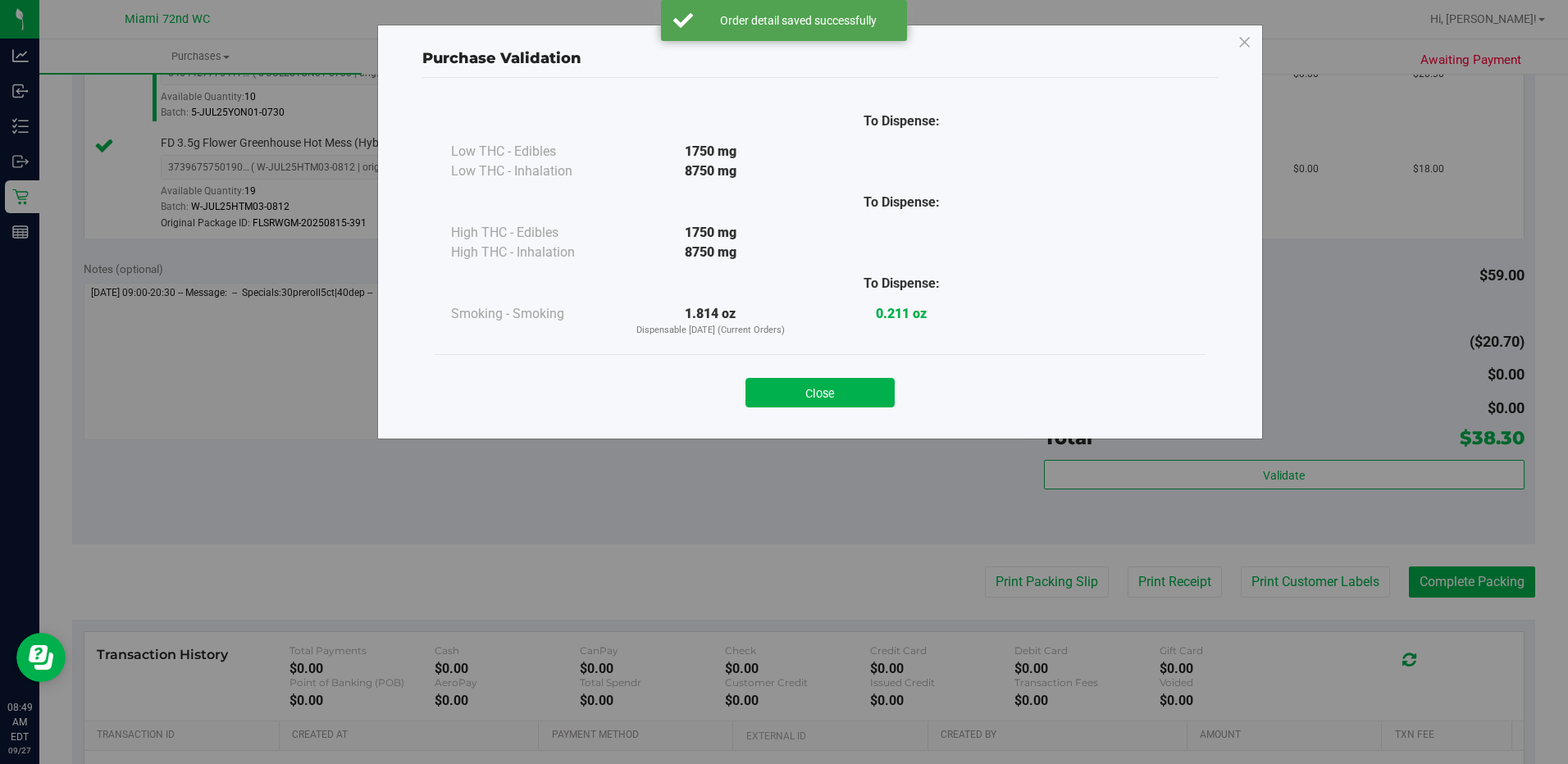
click at [861, 413] on div "Close" at bounding box center [820, 387] width 771 height 66
click at [859, 409] on div "Close" at bounding box center [820, 387] width 771 height 66
click at [863, 403] on button "Close" at bounding box center [820, 393] width 149 height 30
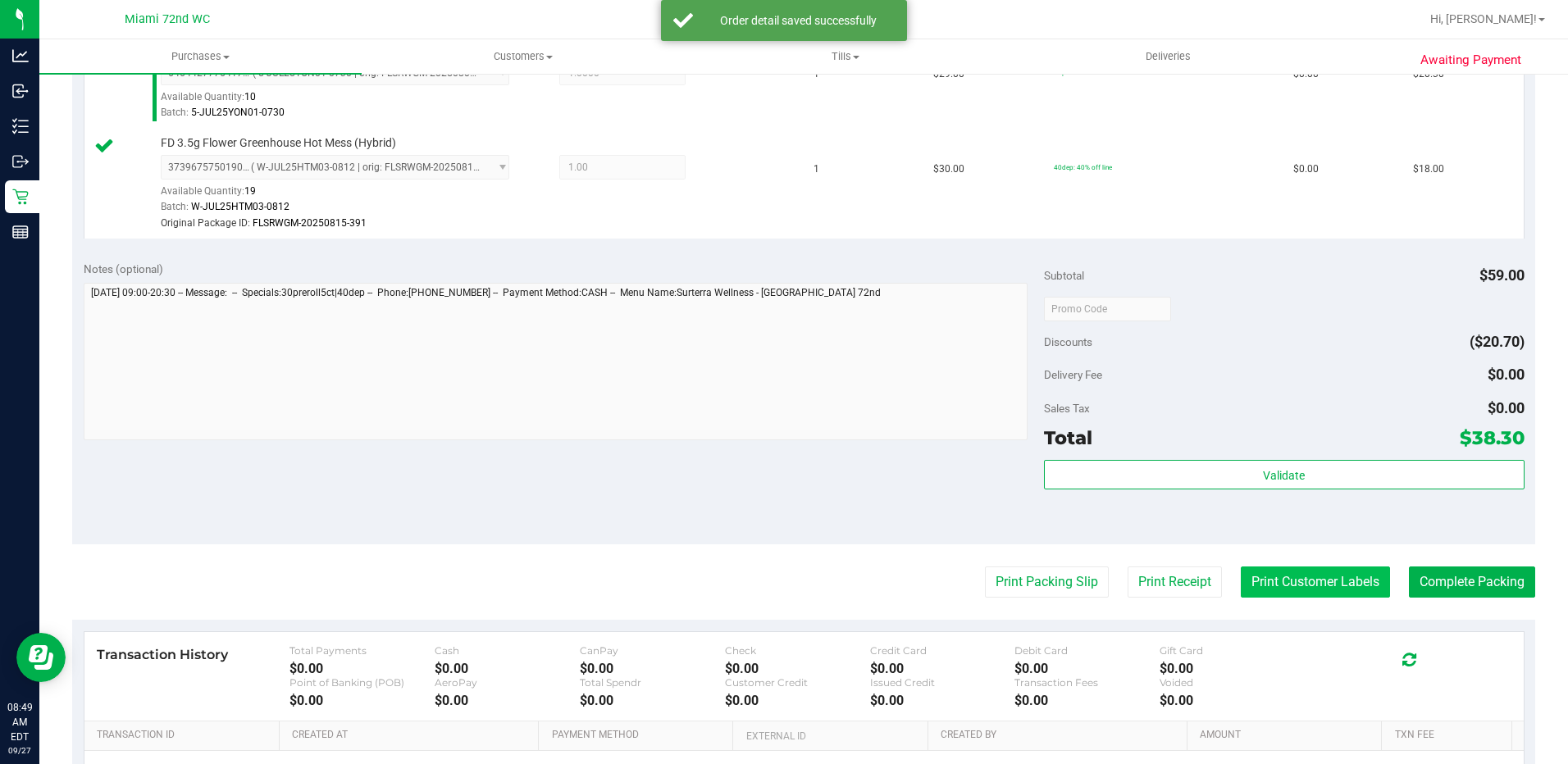
click at [1294, 589] on button "Print Customer Labels" at bounding box center [1316, 582] width 149 height 31
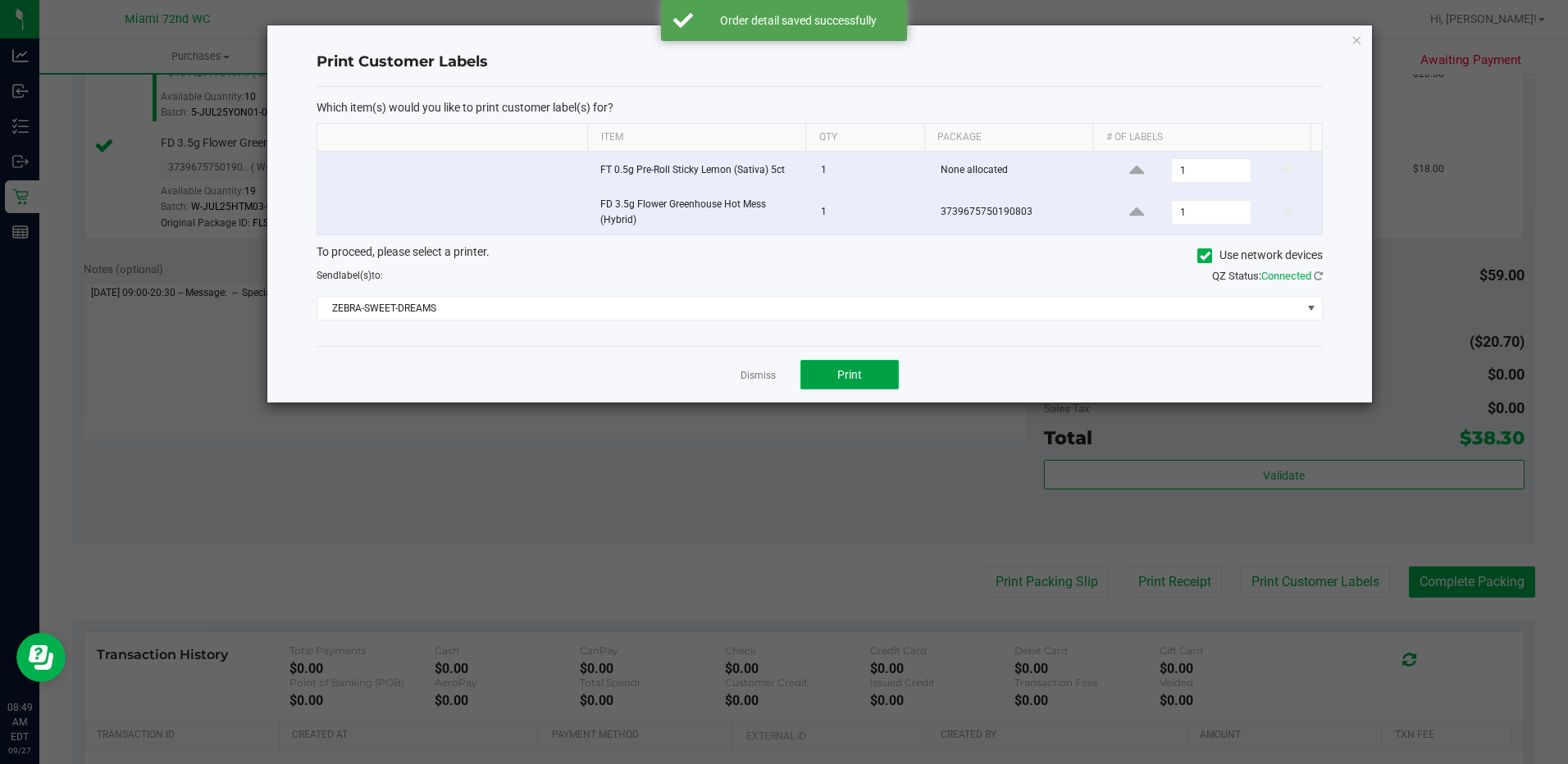
click at [874, 366] on button "Print" at bounding box center [850, 375] width 99 height 30
click at [768, 386] on div "Dismiss Print" at bounding box center [820, 374] width 1006 height 57
click at [768, 381] on link "Dismiss" at bounding box center [758, 376] width 35 height 14
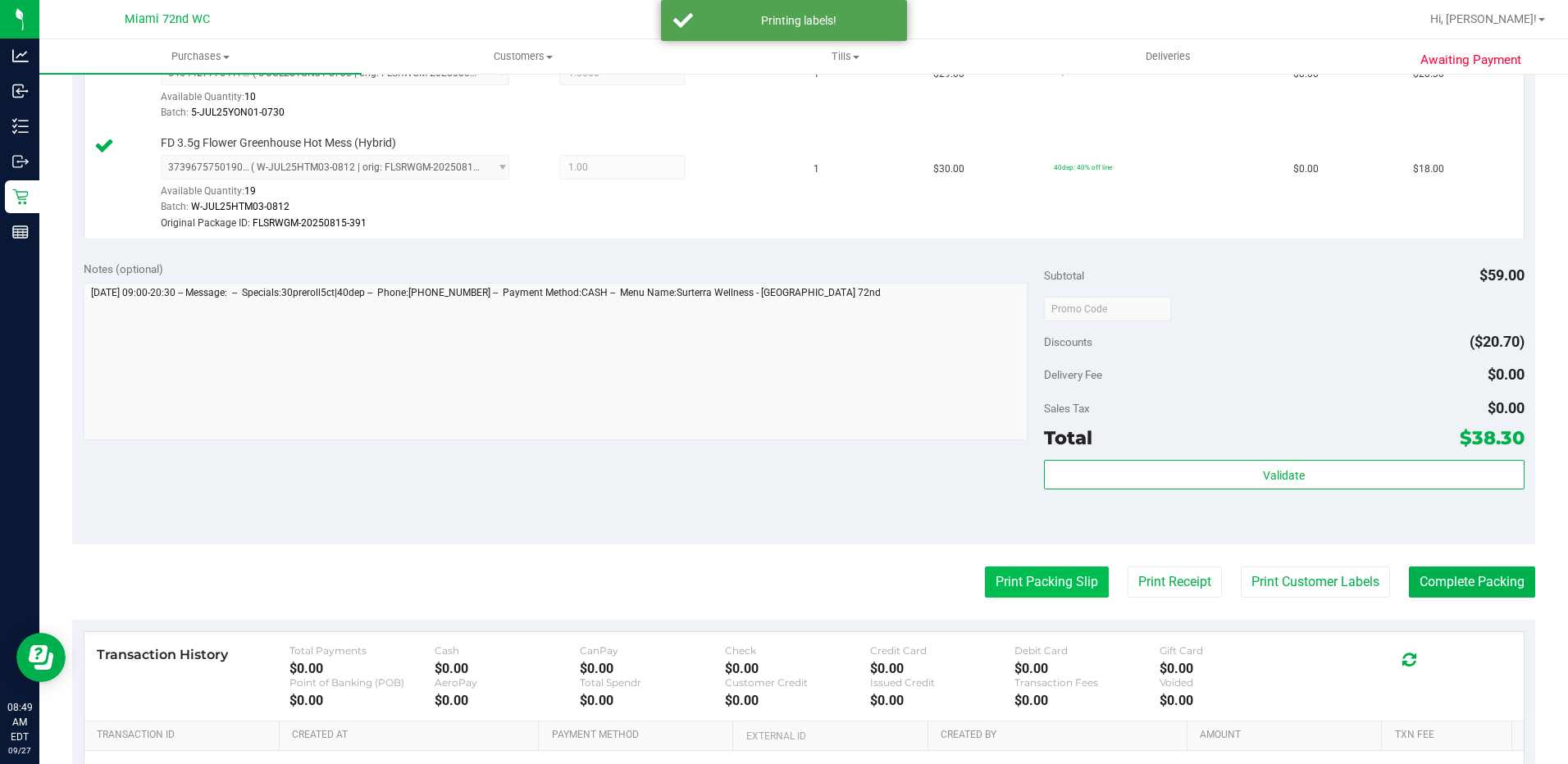
click at [1035, 594] on button "Print Packing Slip" at bounding box center [1047, 582] width 124 height 31
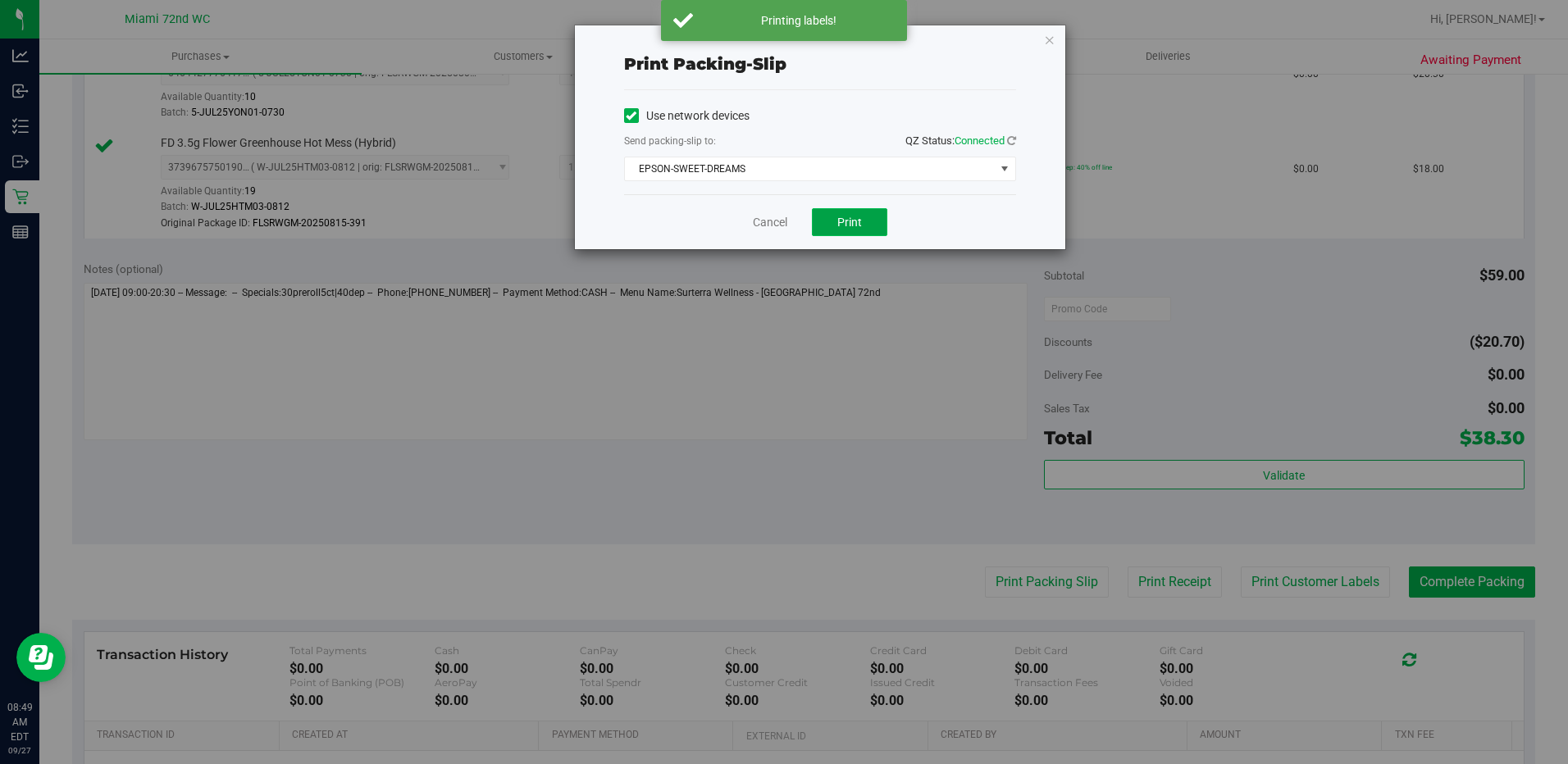
click at [839, 224] on span "Print" at bounding box center [850, 222] width 25 height 13
click at [760, 221] on link "Cancel" at bounding box center [770, 222] width 34 height 17
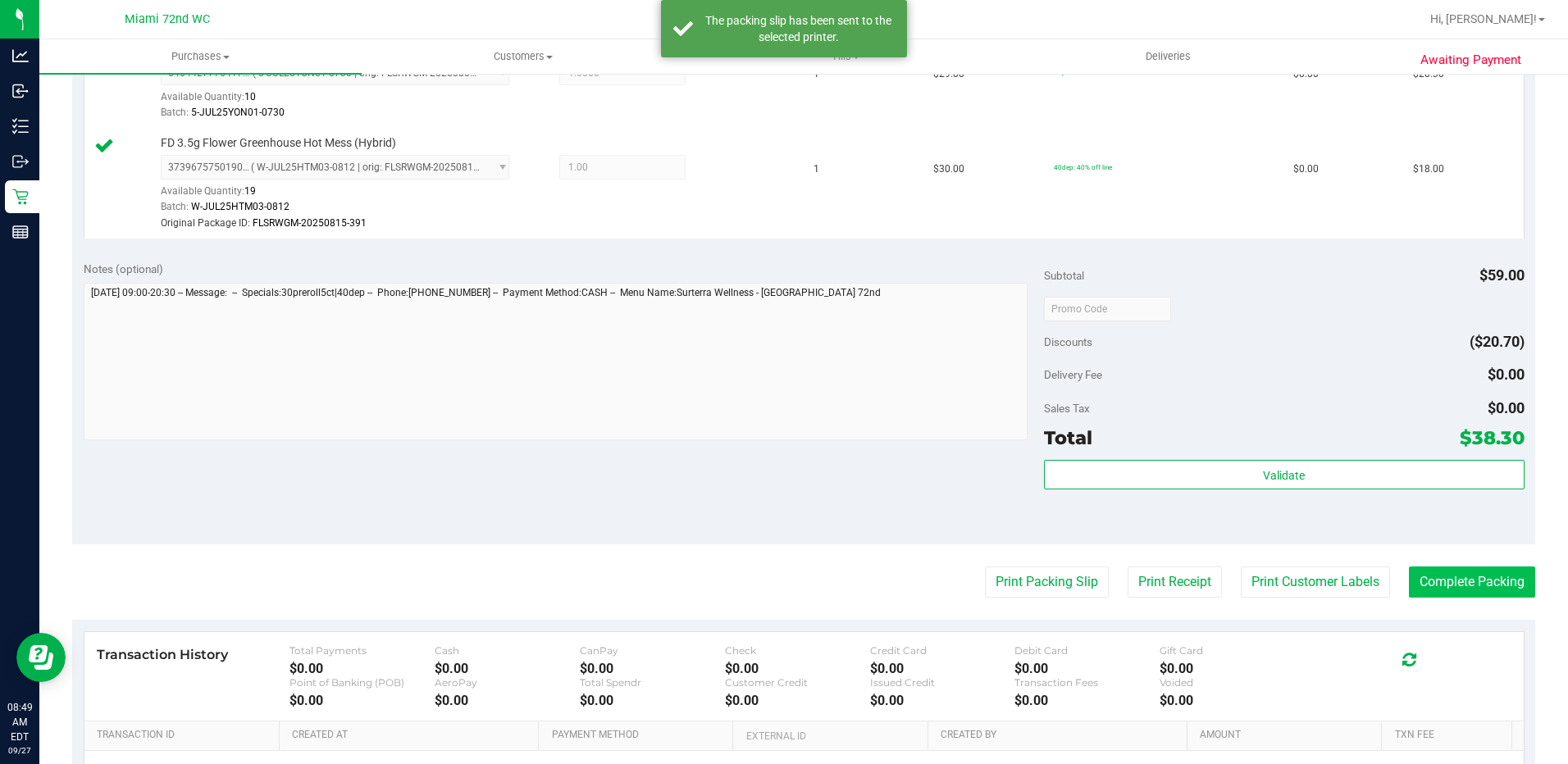
click at [1471, 592] on button "Complete Packing" at bounding box center [1472, 582] width 126 height 31
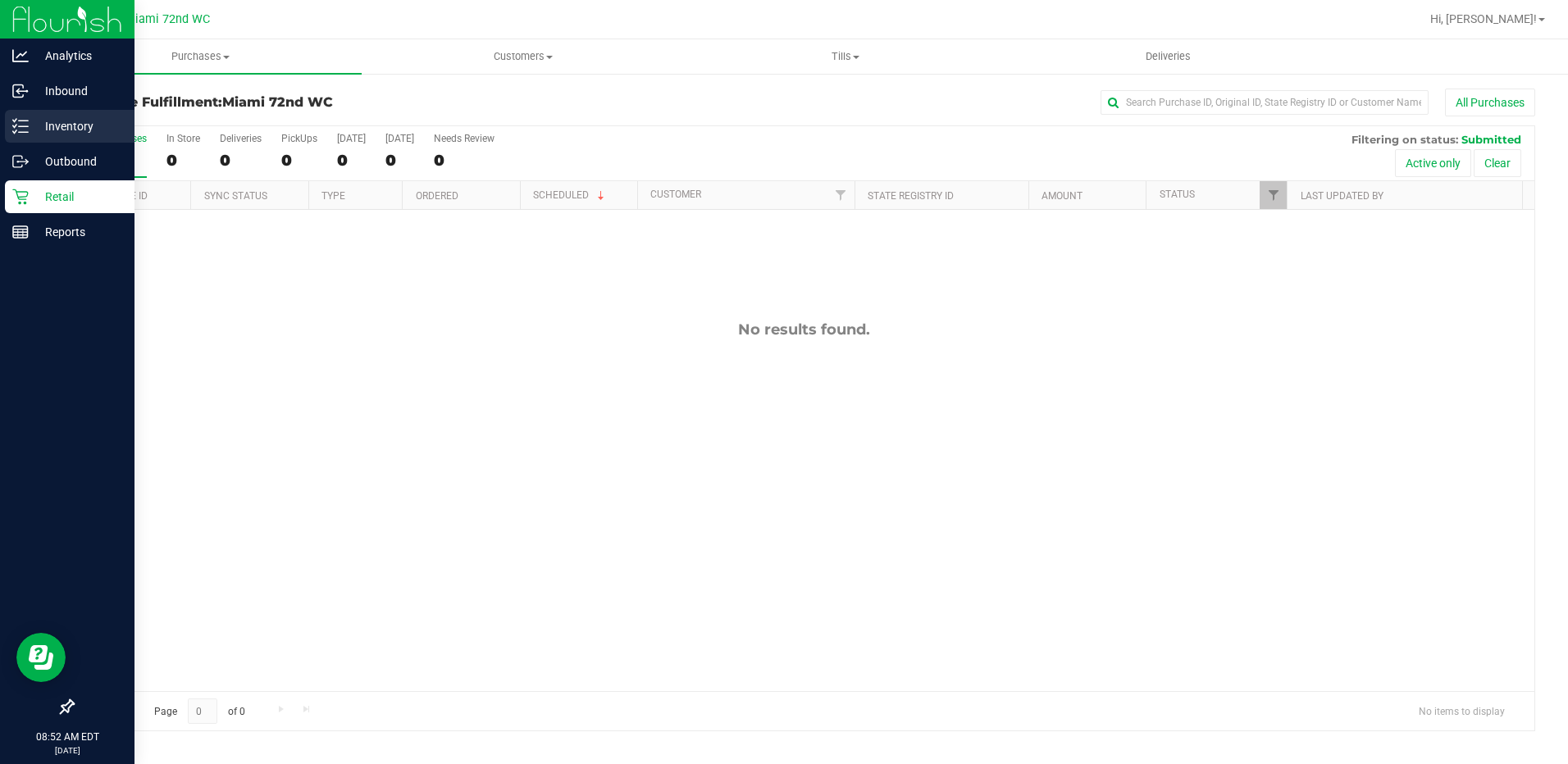
click at [26, 128] on icon at bounding box center [21, 126] width 16 height 16
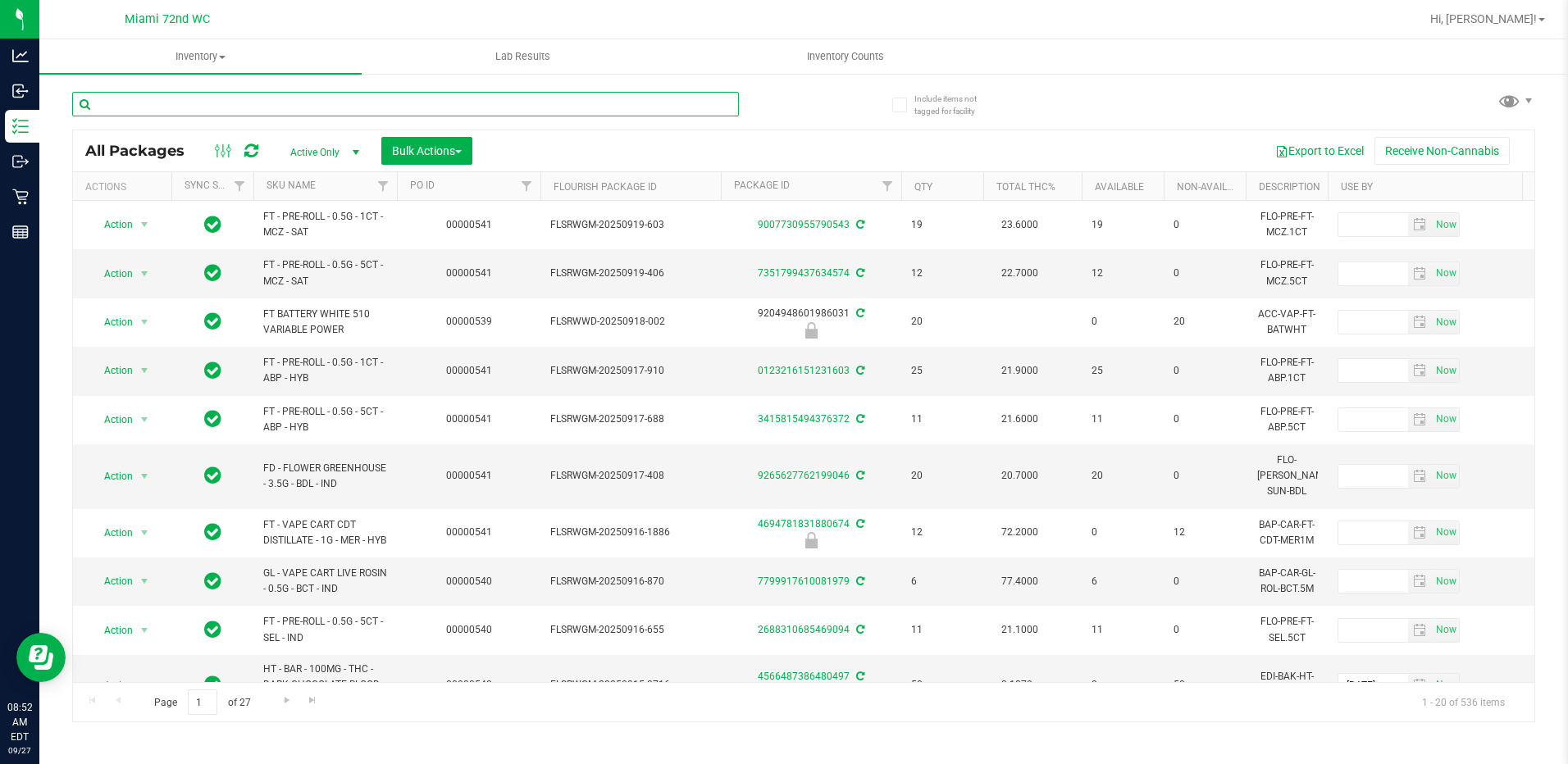
click at [634, 109] on input "text" at bounding box center [406, 104] width 667 height 25
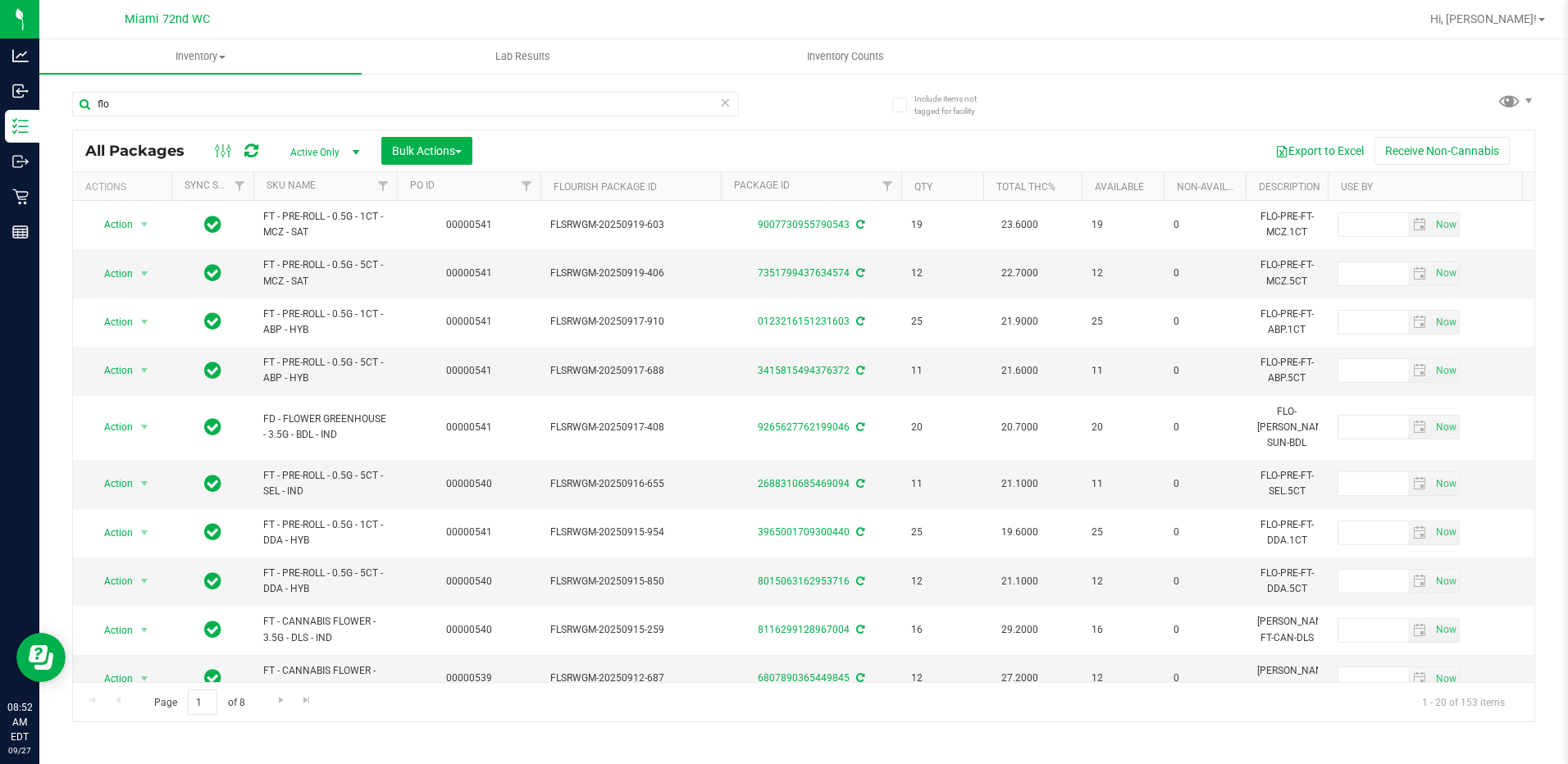
click at [362, 184] on th "SKU Name" at bounding box center [325, 186] width 144 height 29
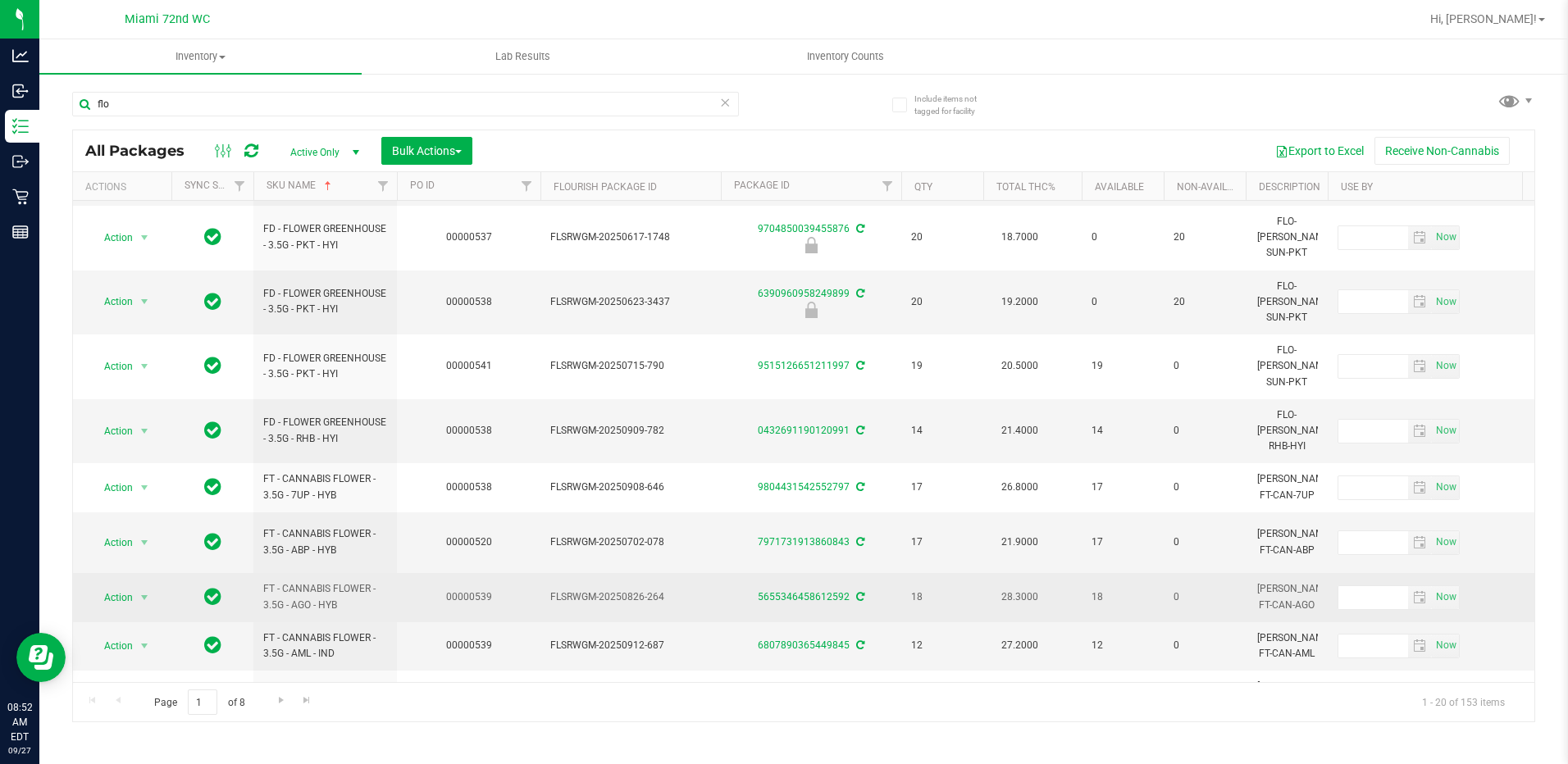
scroll to position [516, 0]
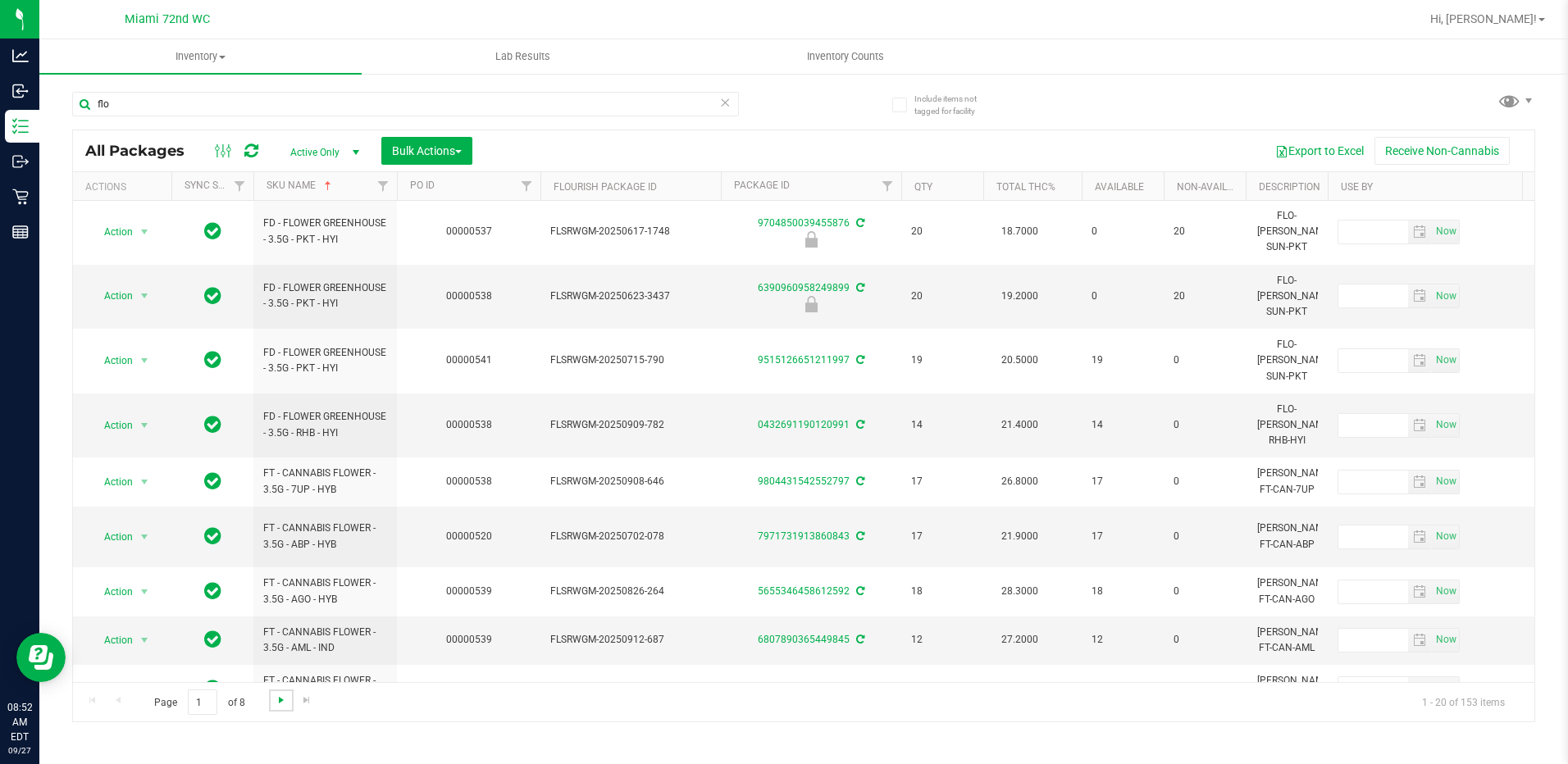
click at [286, 701] on span "Go to the next page" at bounding box center [282, 700] width 13 height 13
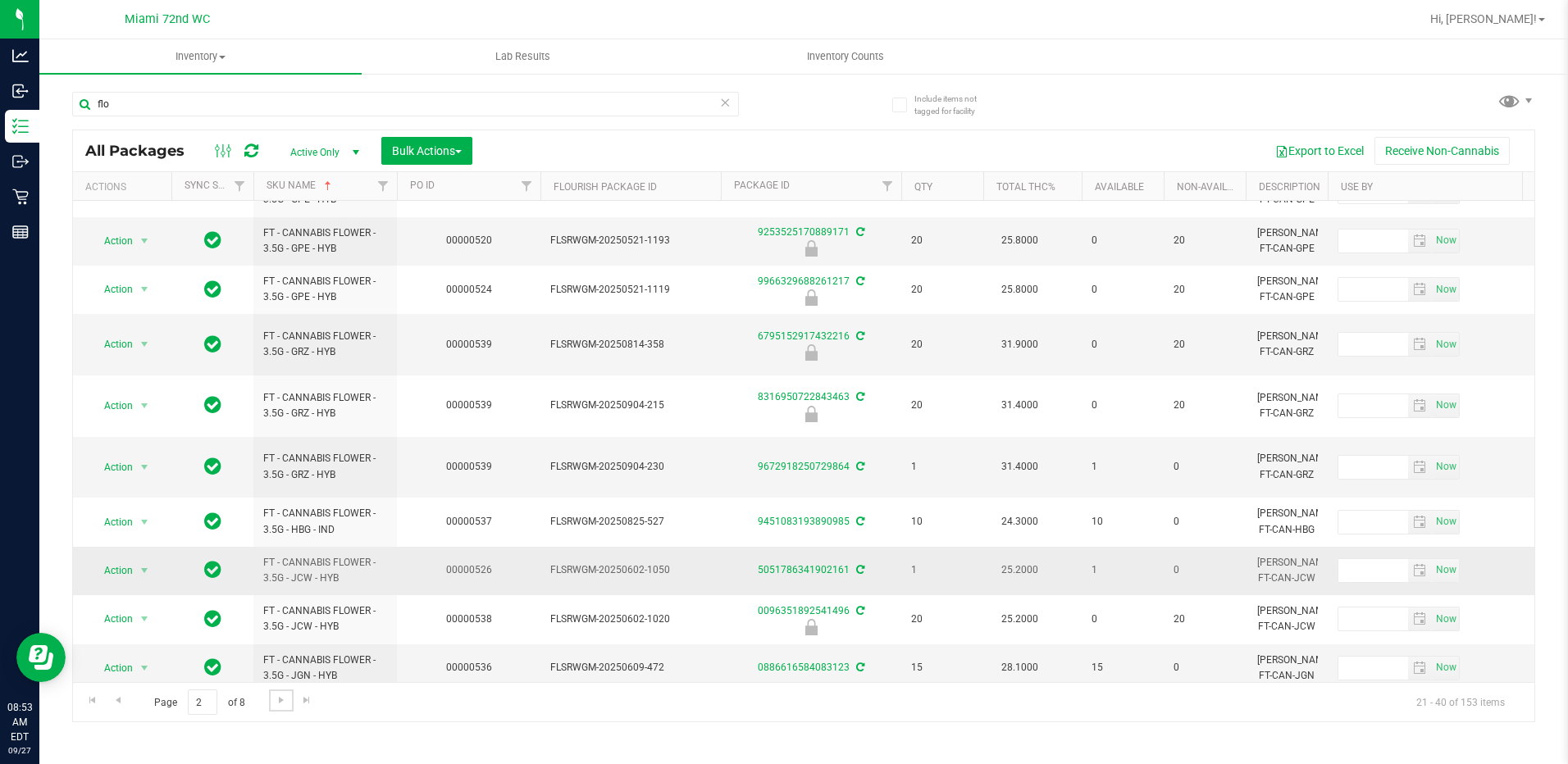
scroll to position [504, 0]
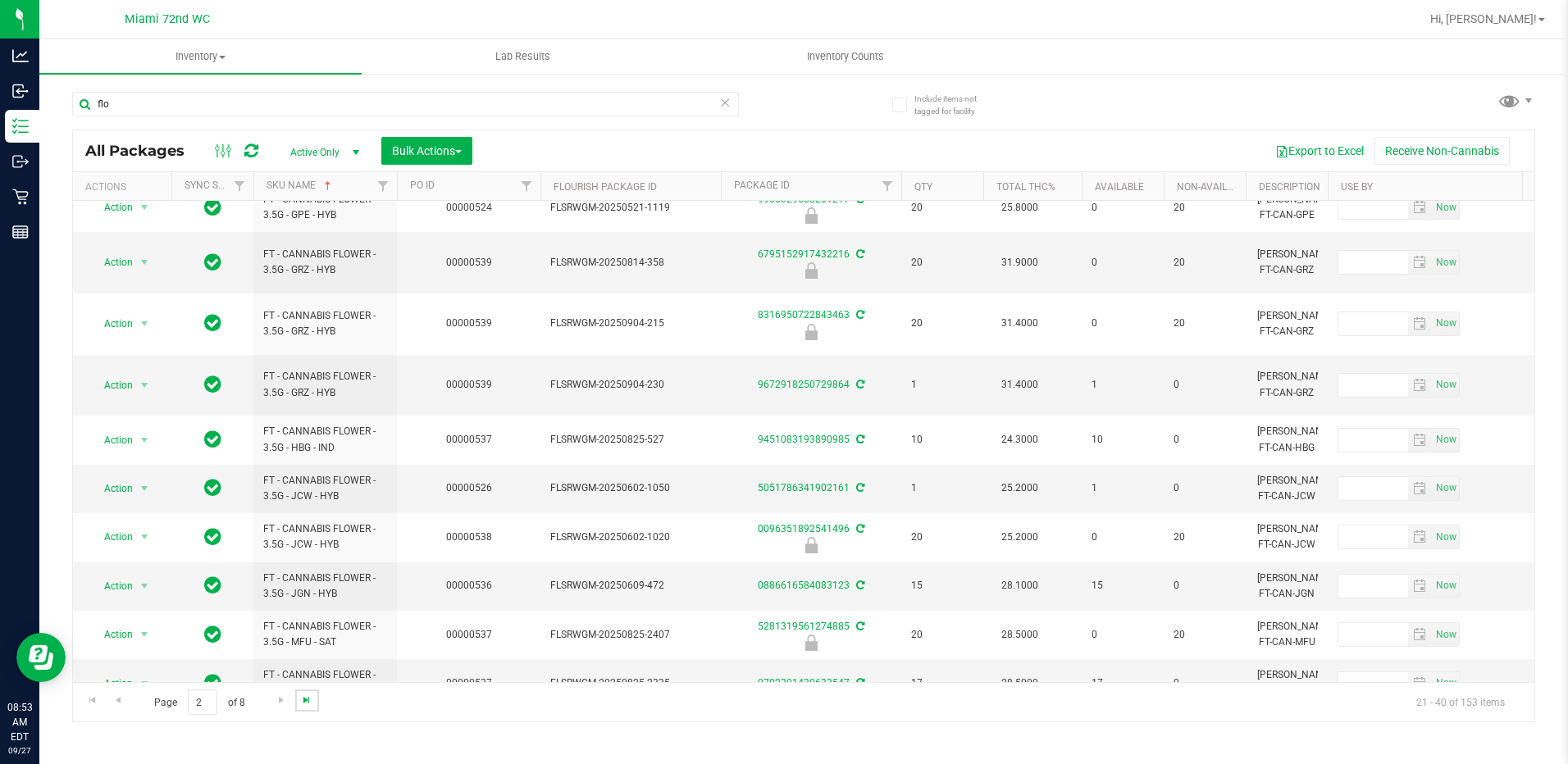
click at [309, 702] on span "Go to the last page" at bounding box center [307, 700] width 13 height 13
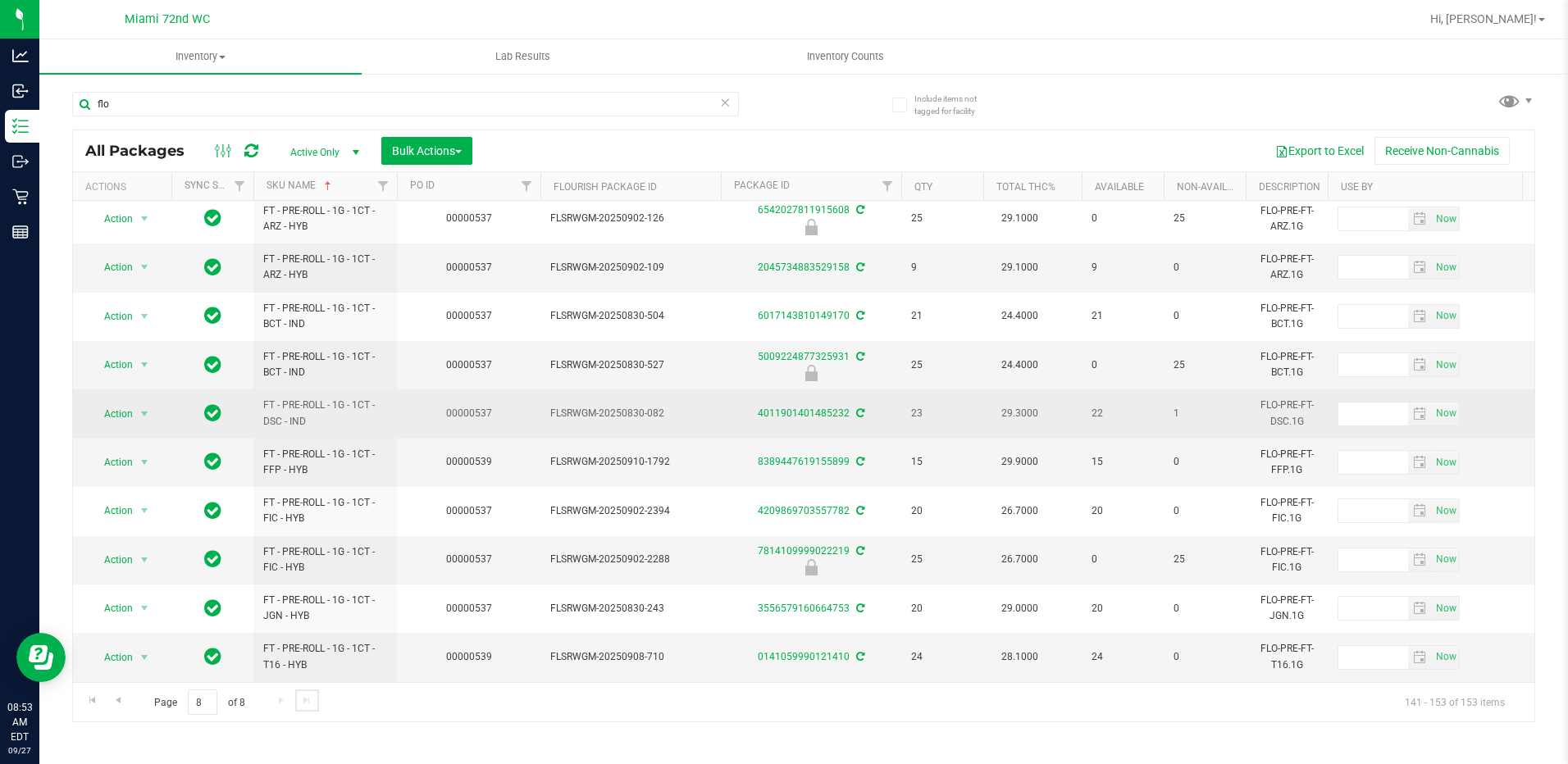
scroll to position [163, 0]
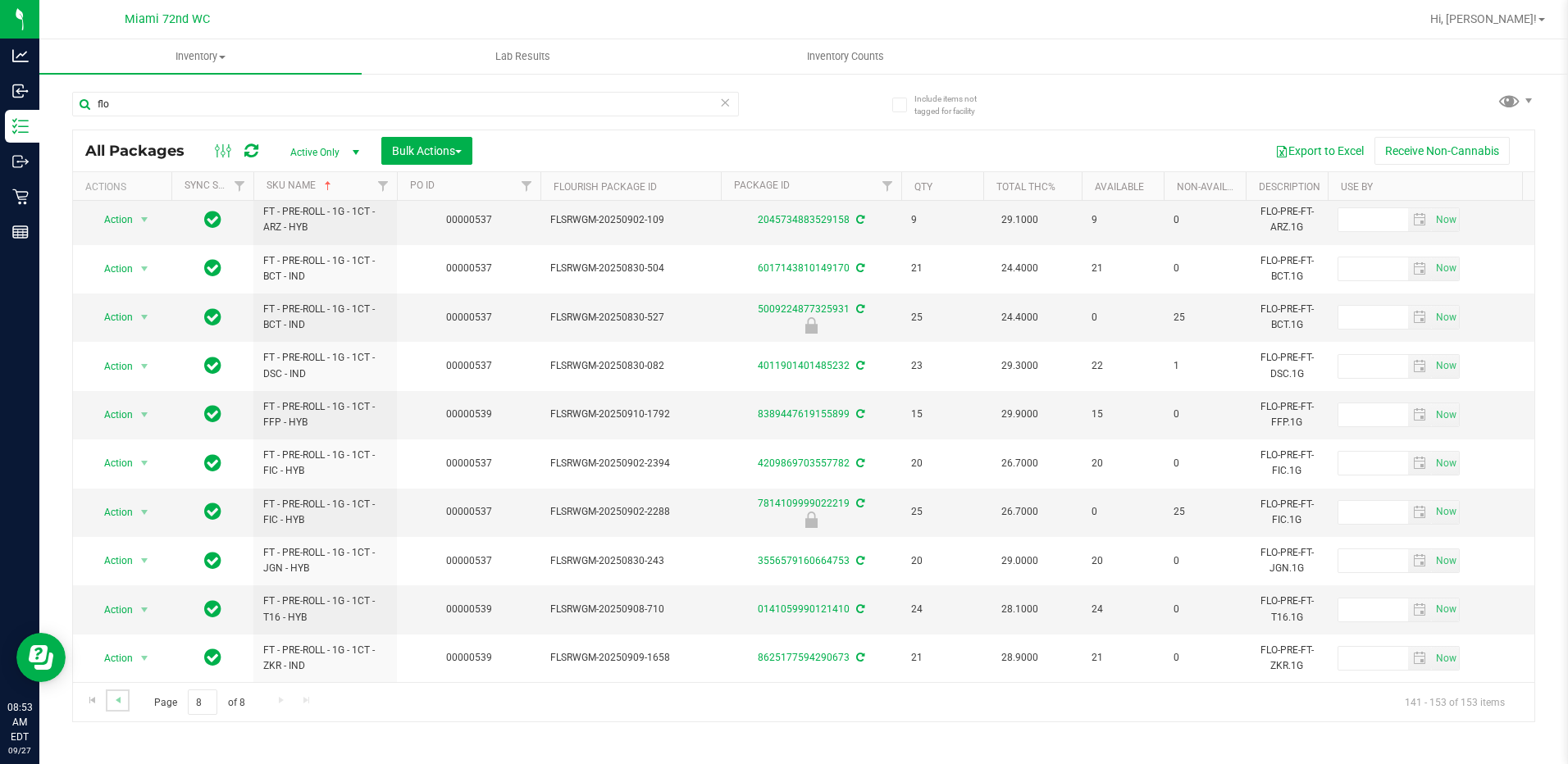
click at [129, 702] on link "Go to the previous page" at bounding box center [117, 700] width 24 height 22
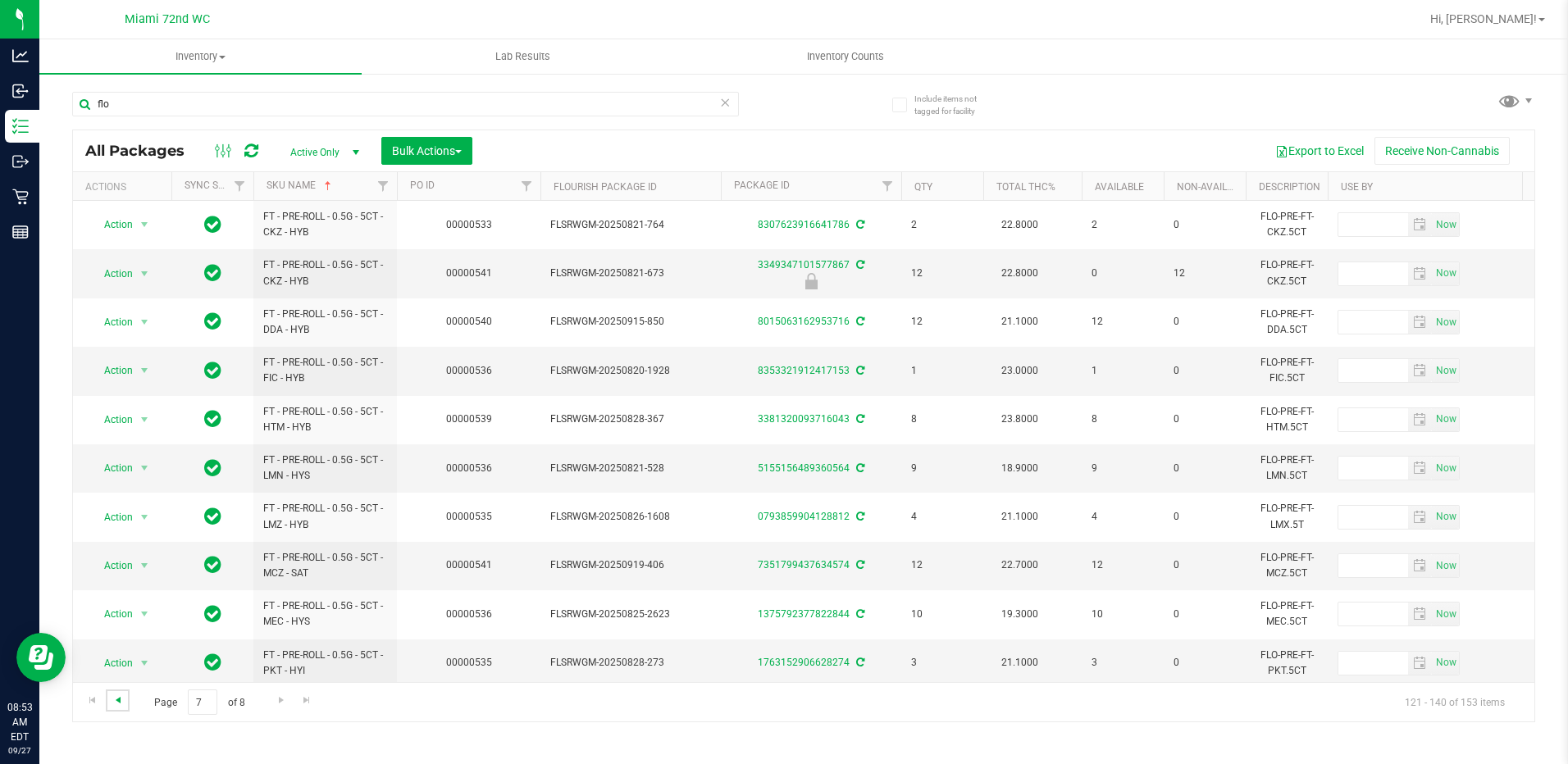
click at [120, 706] on span "Go to the previous page" at bounding box center [118, 700] width 13 height 13
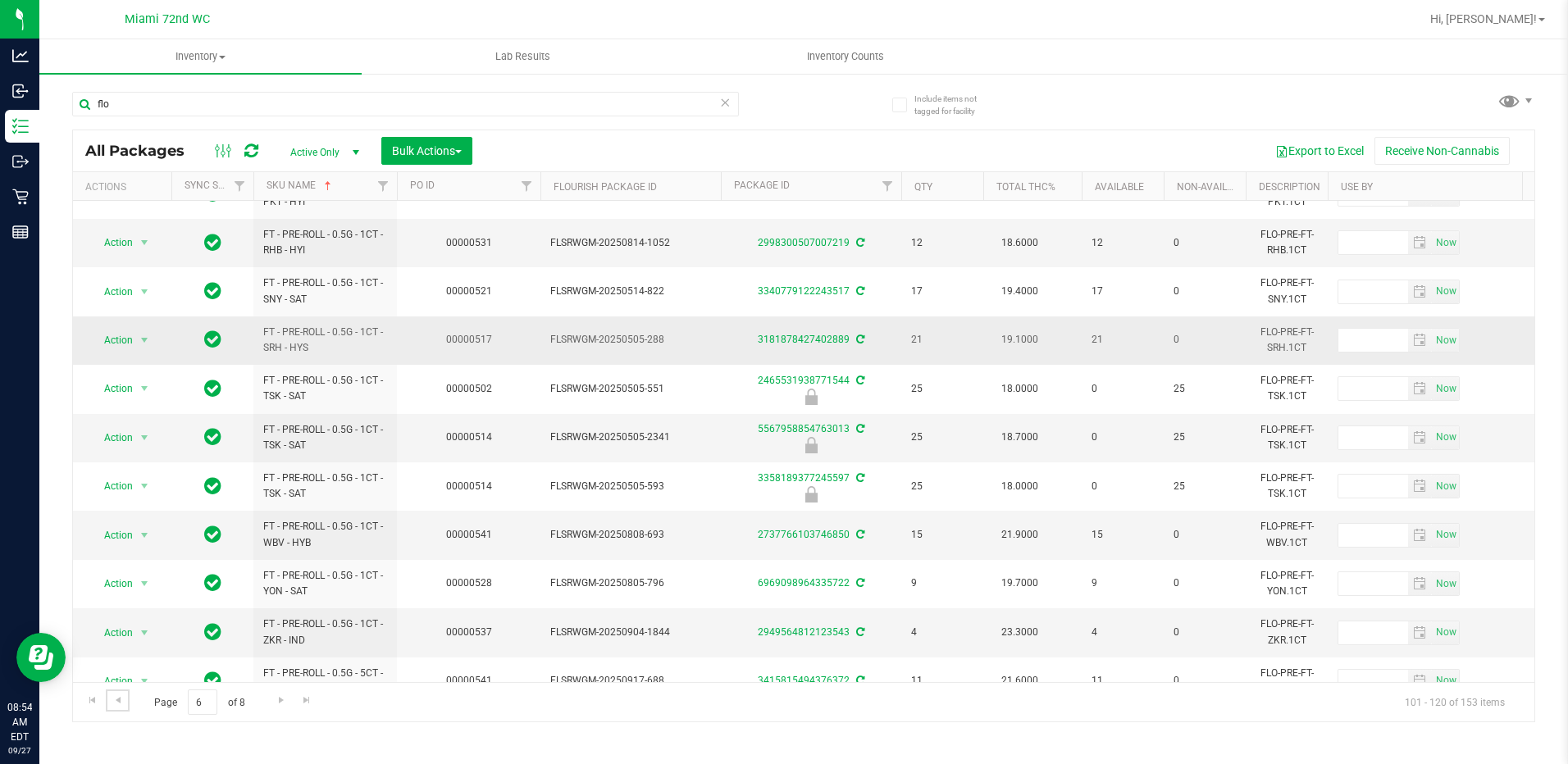
scroll to position [176, 0]
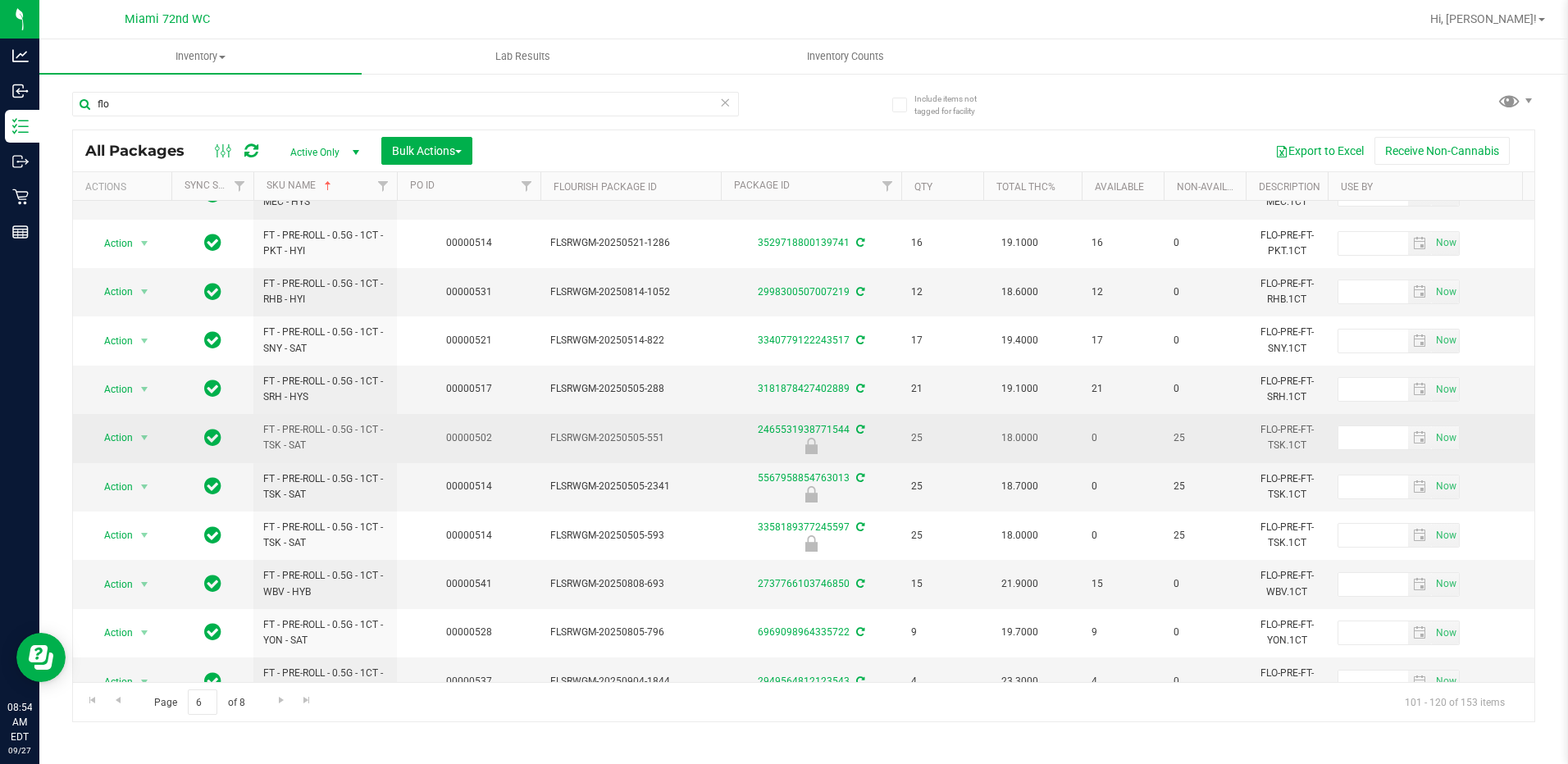
drag, startPoint x: 328, startPoint y: 455, endPoint x: 264, endPoint y: 430, distance: 68.7
click at [264, 430] on td "FT - PRE-ROLL - 0.5G - 1CT - TSK - SAT" at bounding box center [325, 438] width 144 height 48
copy span "FT - PRE-ROLL - 0.5G - 1CT - TSK - SAT"
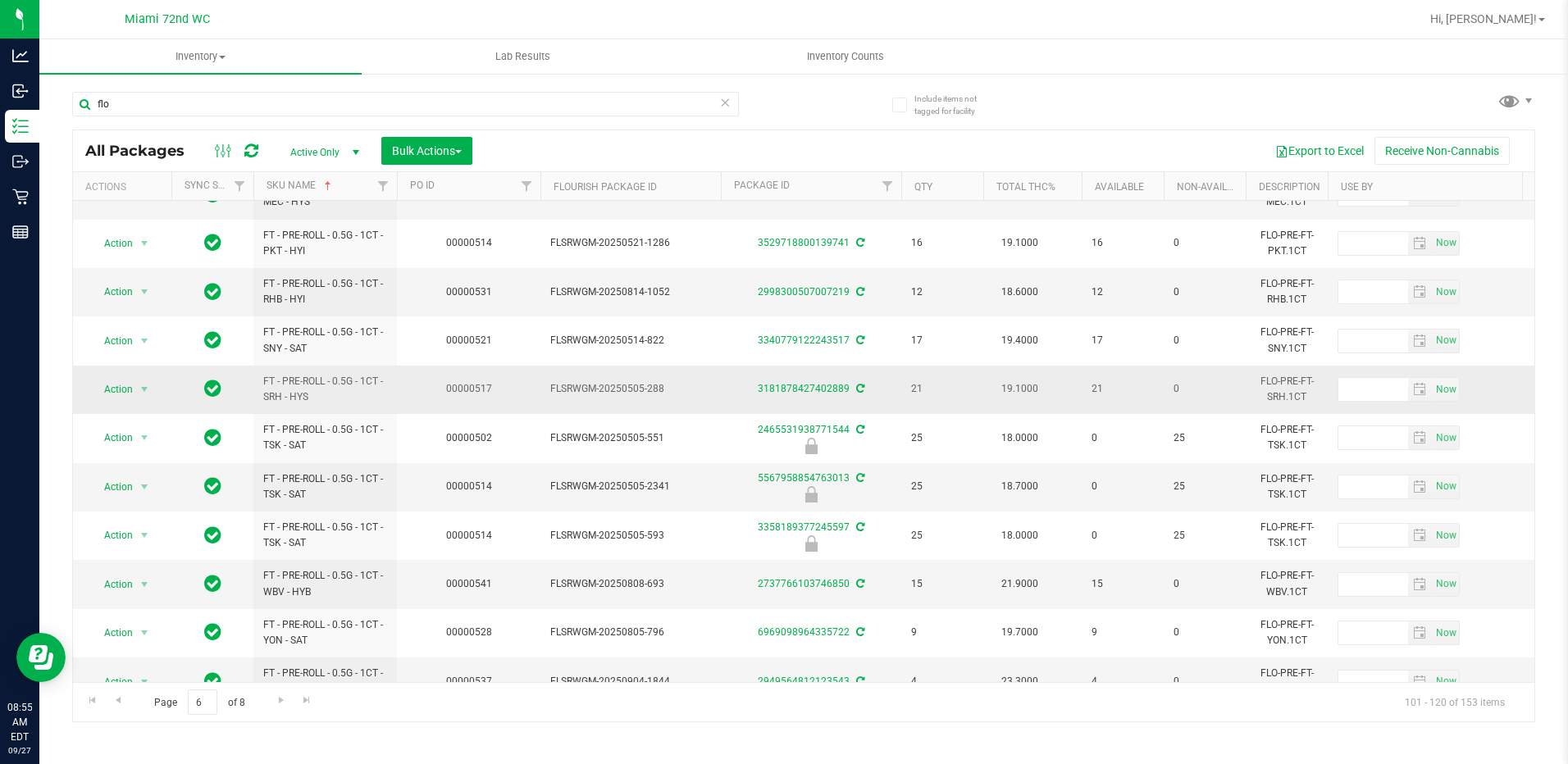
click at [430, 388] on td "00000517" at bounding box center [469, 390] width 144 height 48
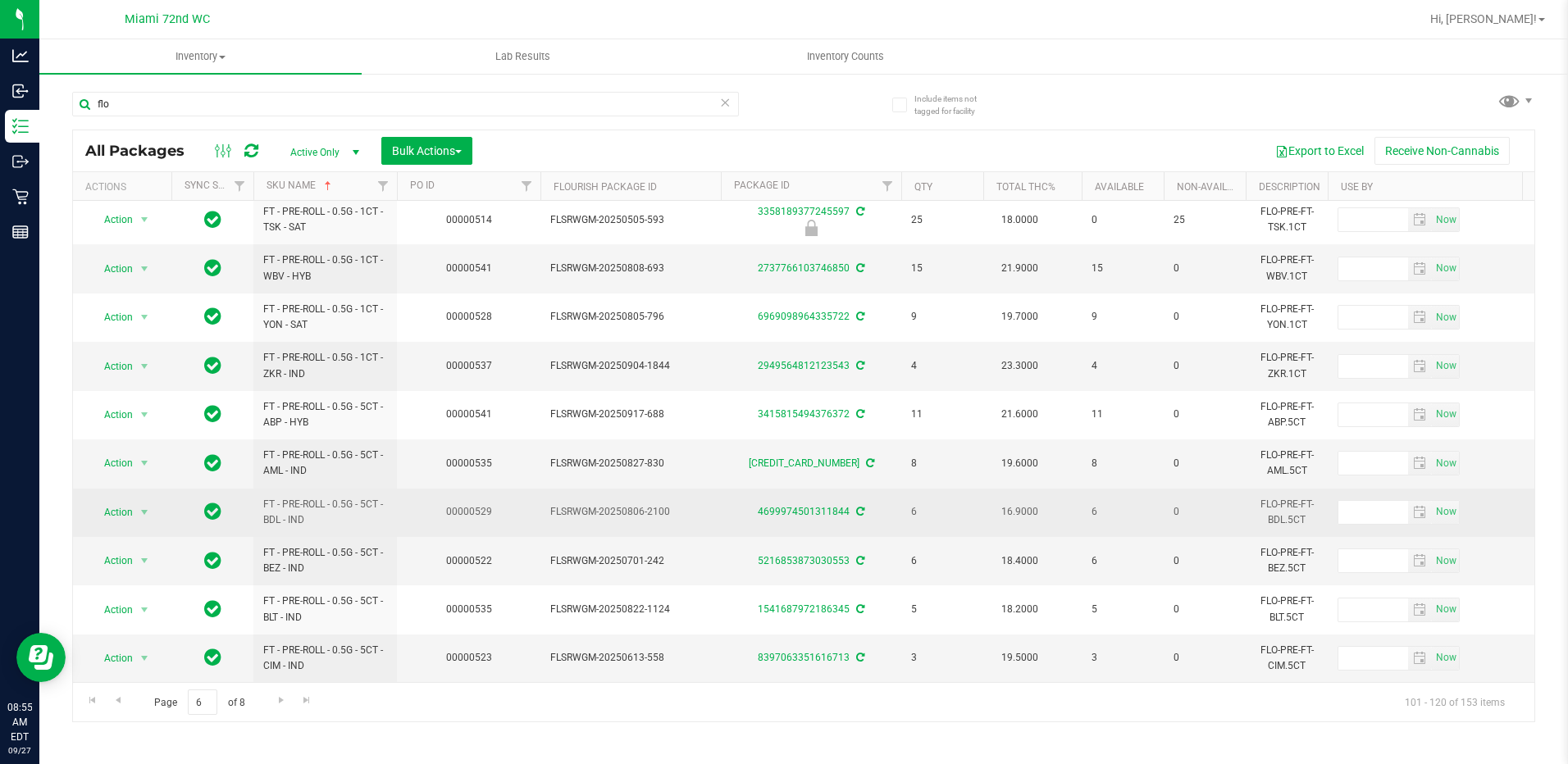
scroll to position [504, 0]
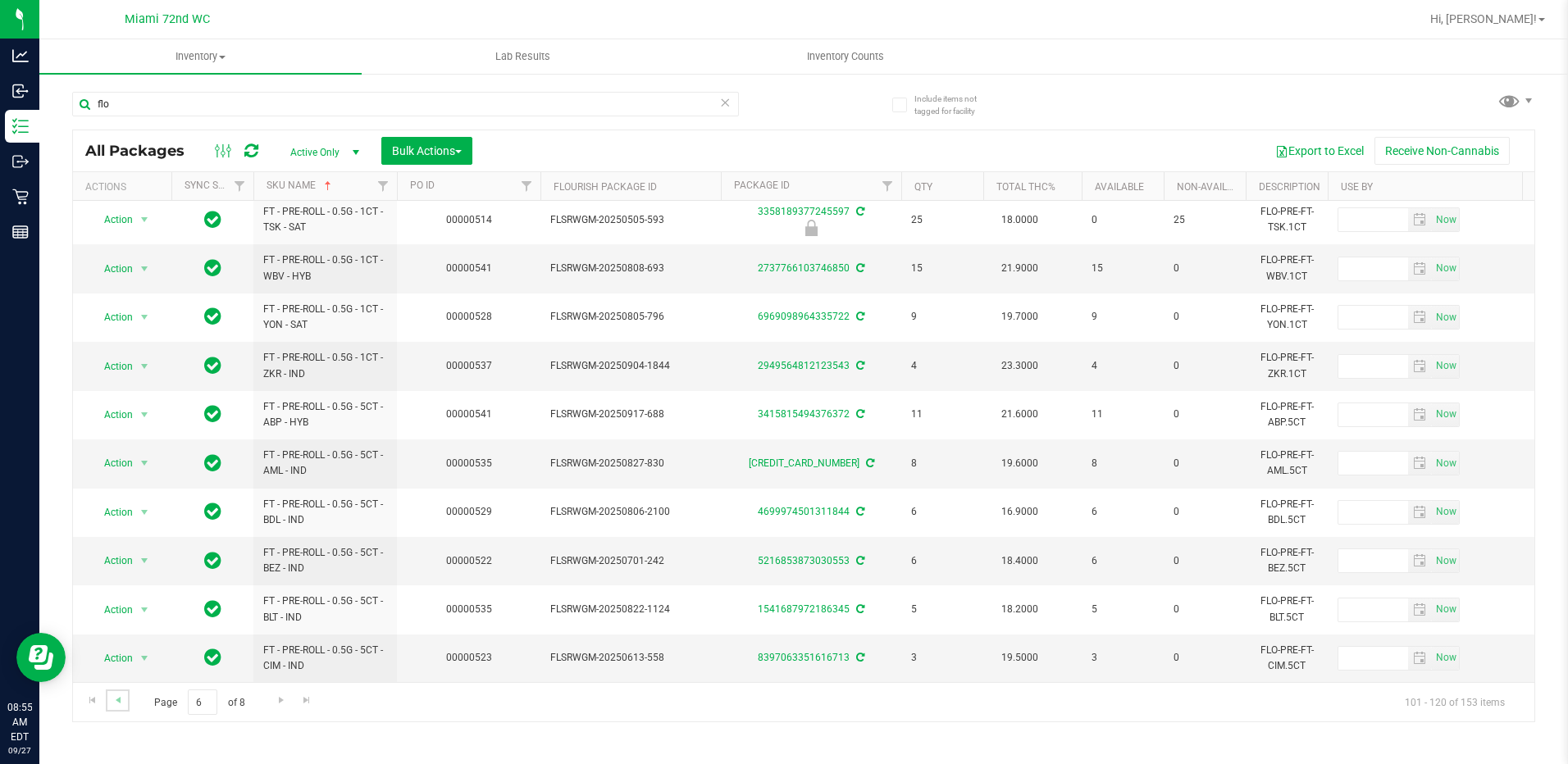
click at [126, 702] on link "Go to the previous page" at bounding box center [117, 700] width 24 height 22
click at [114, 705] on span "Go to the previous page" at bounding box center [118, 700] width 13 height 13
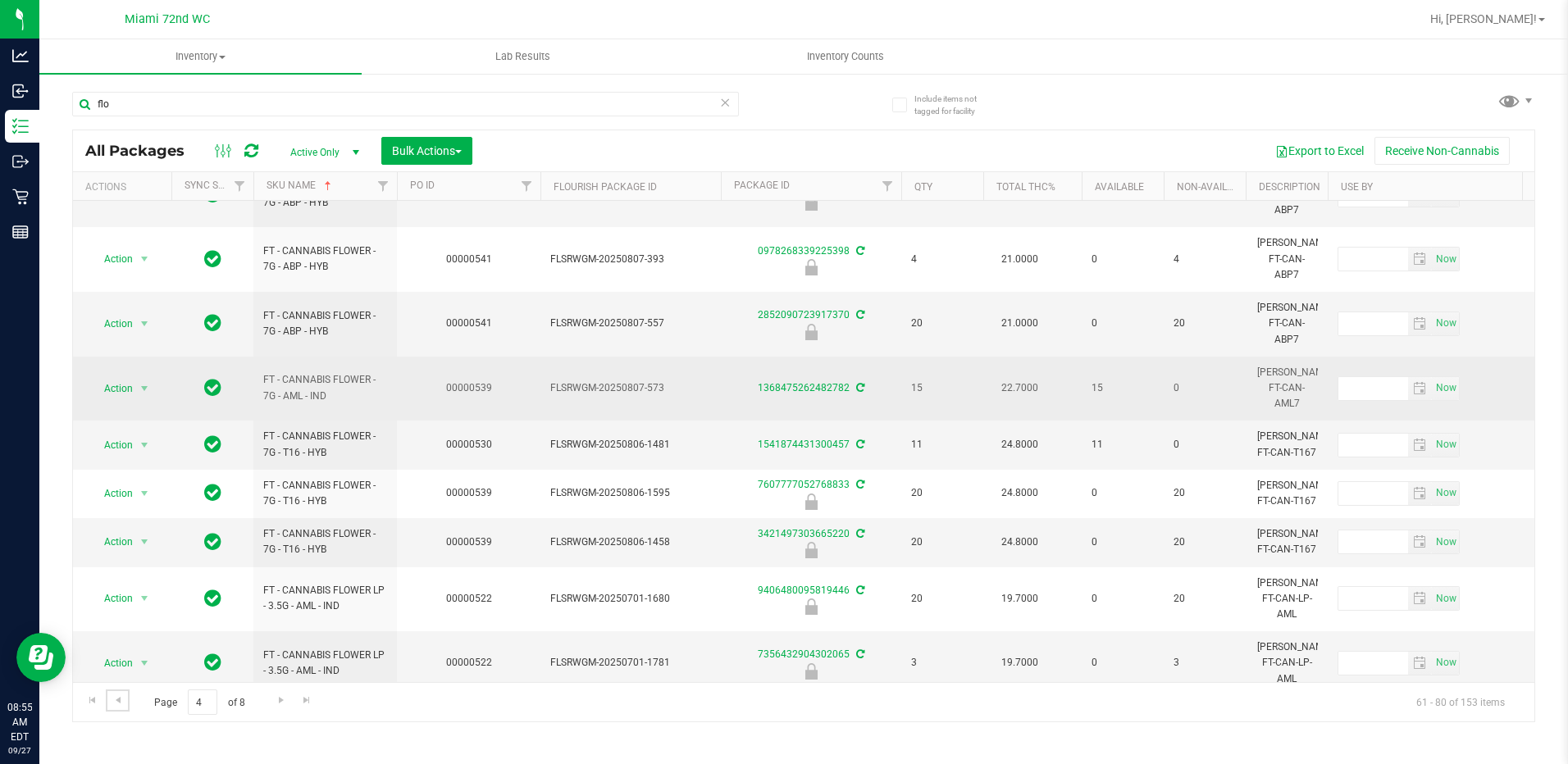
scroll to position [554, 0]
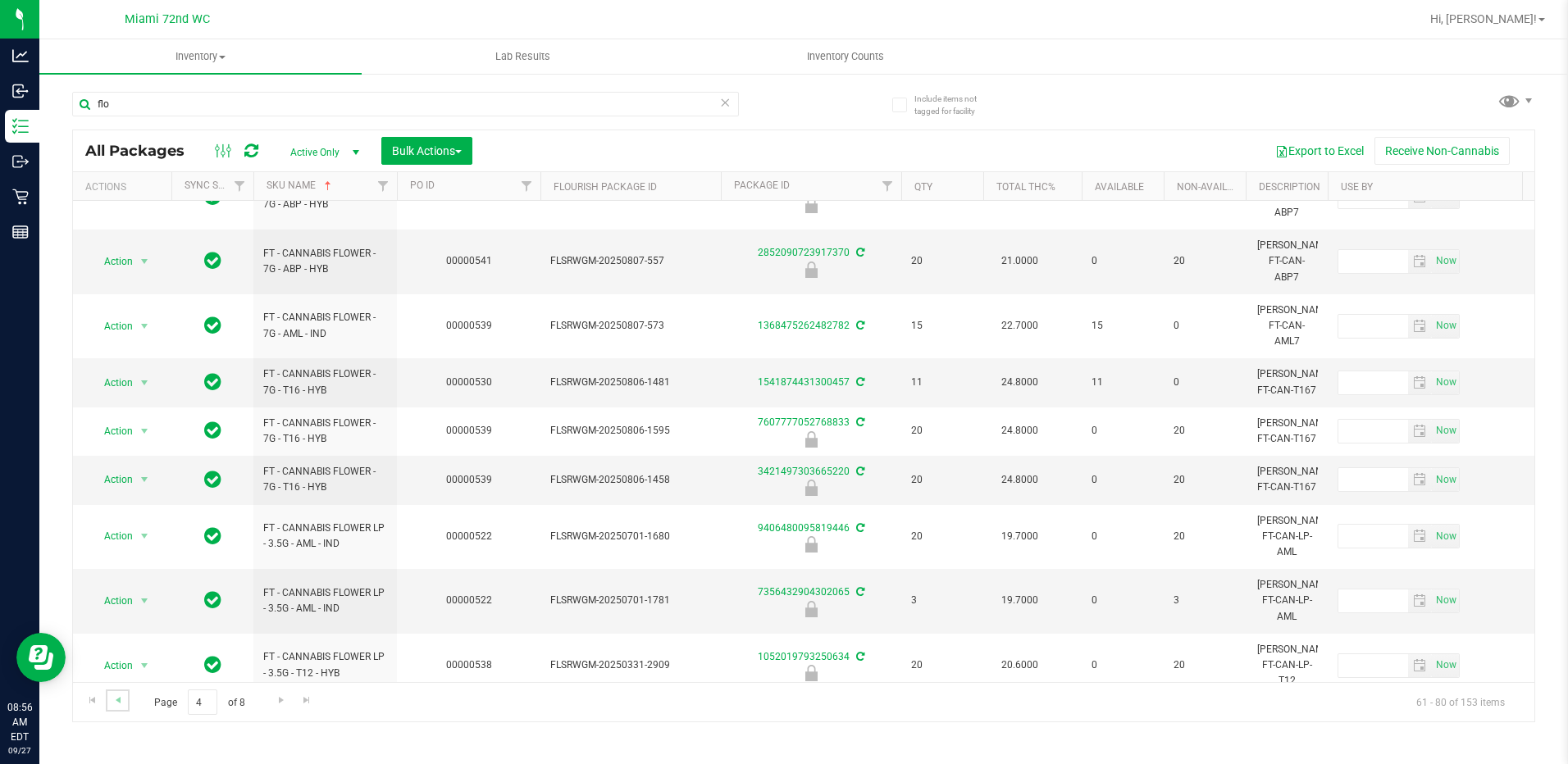
click at [126, 699] on link "Go to the previous page" at bounding box center [117, 700] width 24 height 22
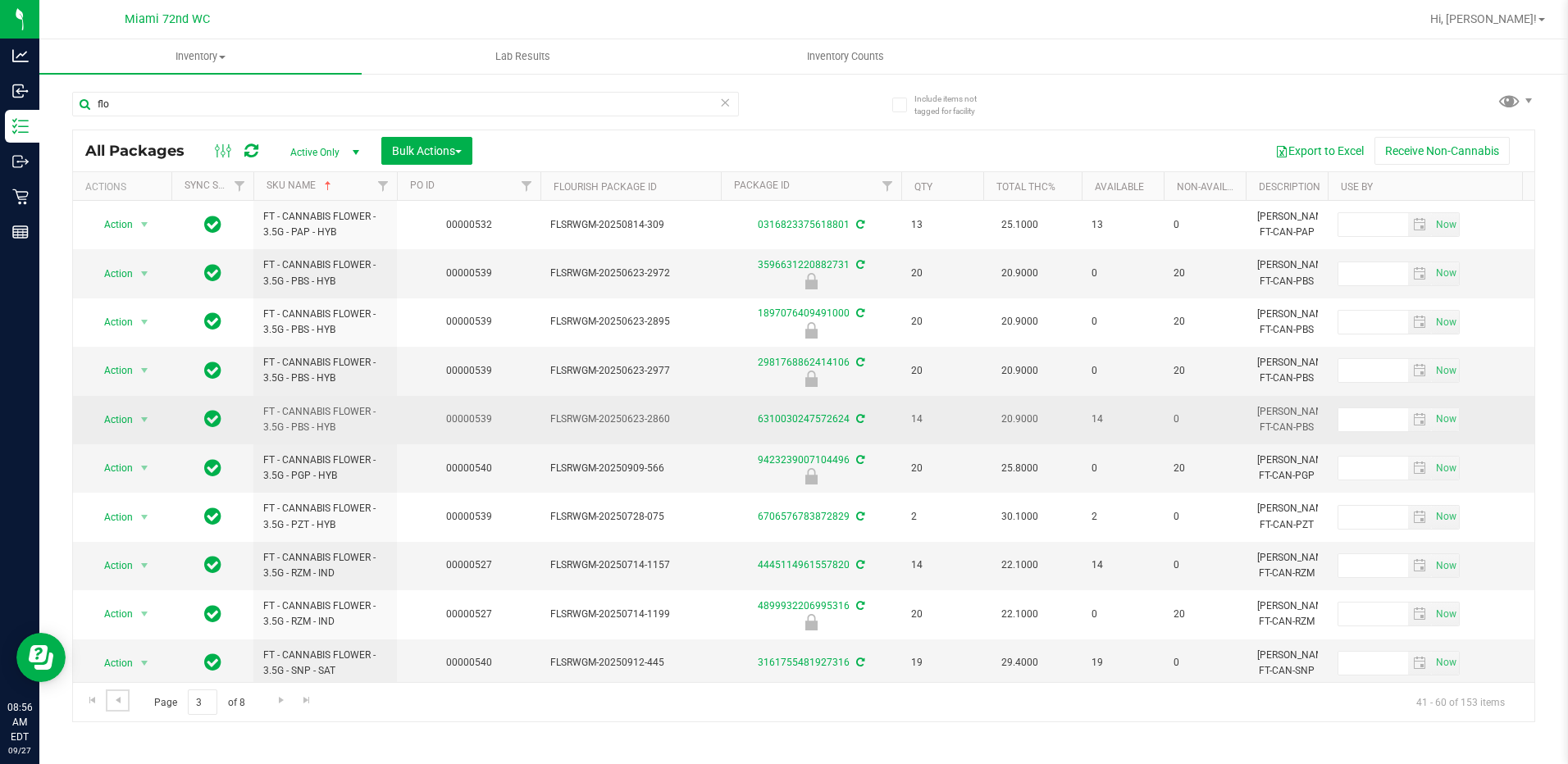
scroll to position [82, 0]
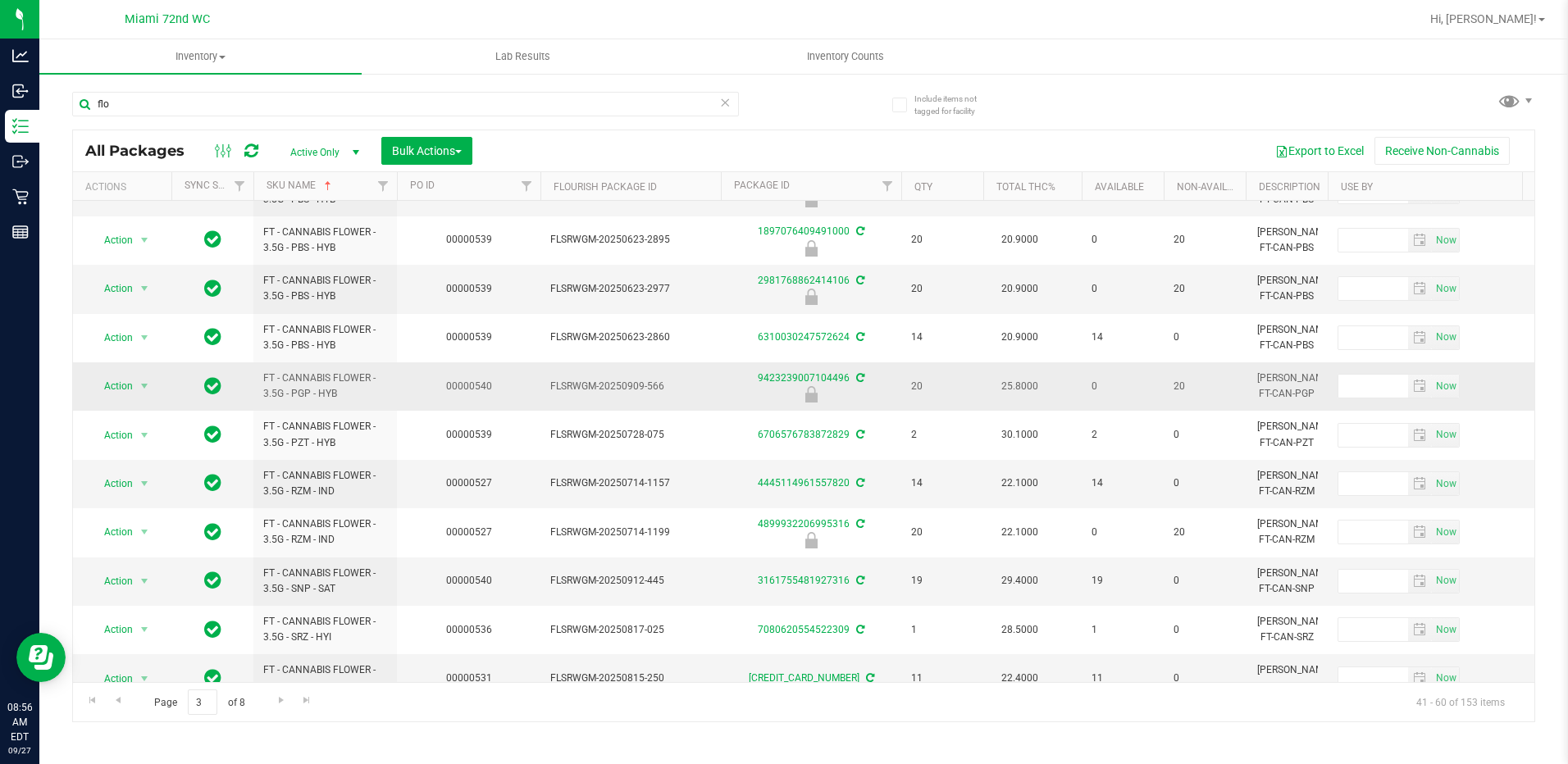
drag, startPoint x: 352, startPoint y: 391, endPoint x: 266, endPoint y: 377, distance: 87.1
click at [266, 377] on span "FT - CANNABIS FLOWER - 3.5G - PGP - HYB" at bounding box center [325, 387] width 124 height 31
copy span "FT - CANNABIS FLOWER - 3.5G - PGP - HYB"
click at [432, 378] on td "00000540" at bounding box center [469, 387] width 144 height 48
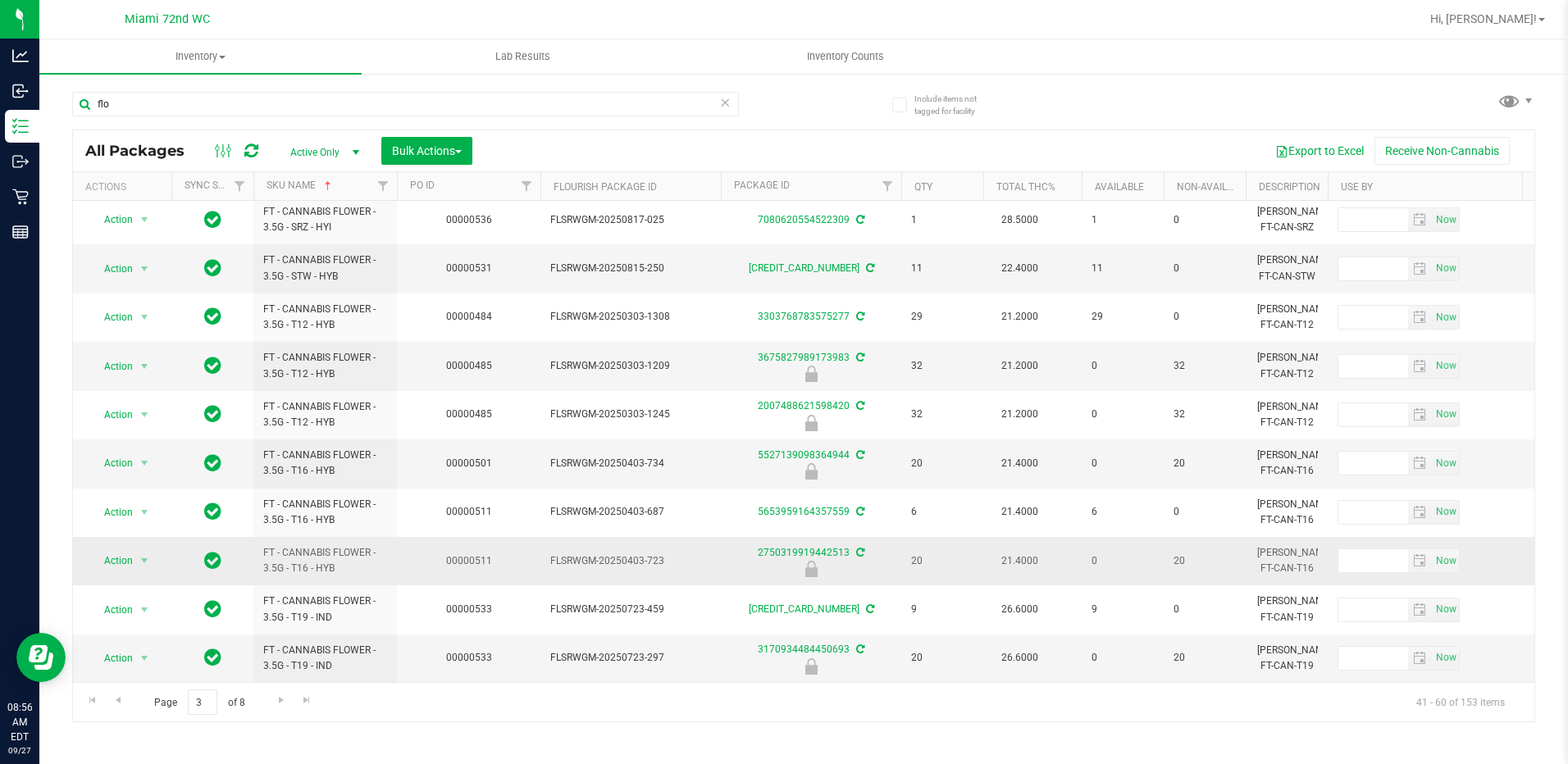
scroll to position [504, 0]
click at [127, 105] on input "flo" at bounding box center [406, 104] width 667 height 25
click at [126, 105] on input "flo" at bounding box center [406, 104] width 667 height 25
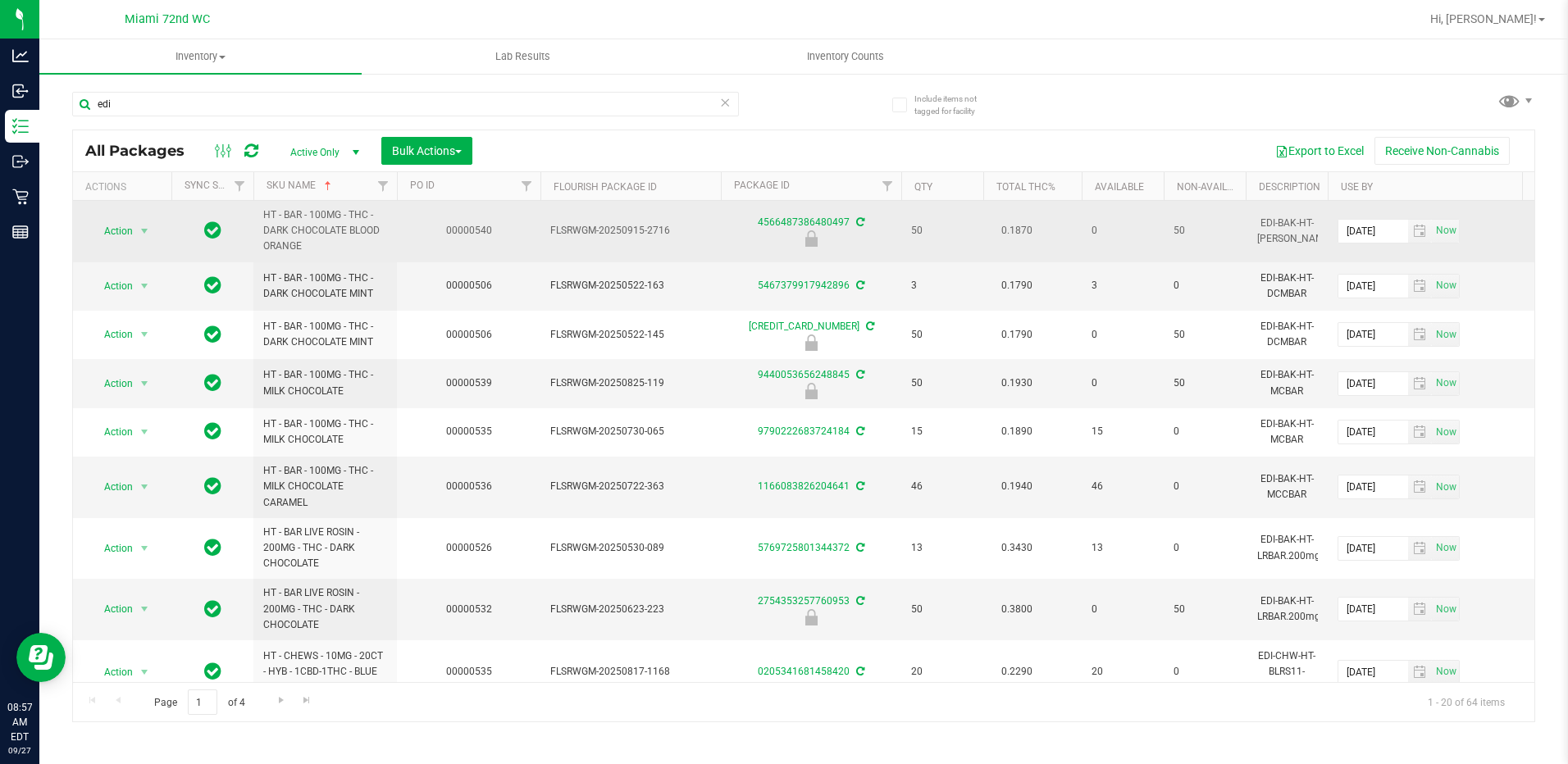
drag, startPoint x: 314, startPoint y: 249, endPoint x: 279, endPoint y: 239, distance: 36.4
click at [279, 239] on span "HT - BAR - 100MG - THC - DARK CHOCOLATE BLOOD ORANGE" at bounding box center [325, 231] width 124 height 48
drag, startPoint x: 279, startPoint y: 239, endPoint x: 288, endPoint y: 243, distance: 9.8
click at [288, 240] on span "HT - BAR - 100MG - THC - DARK CHOCOLATE BLOOD ORANGE" at bounding box center [325, 231] width 124 height 48
drag, startPoint x: 319, startPoint y: 249, endPoint x: 259, endPoint y: 213, distance: 70.0
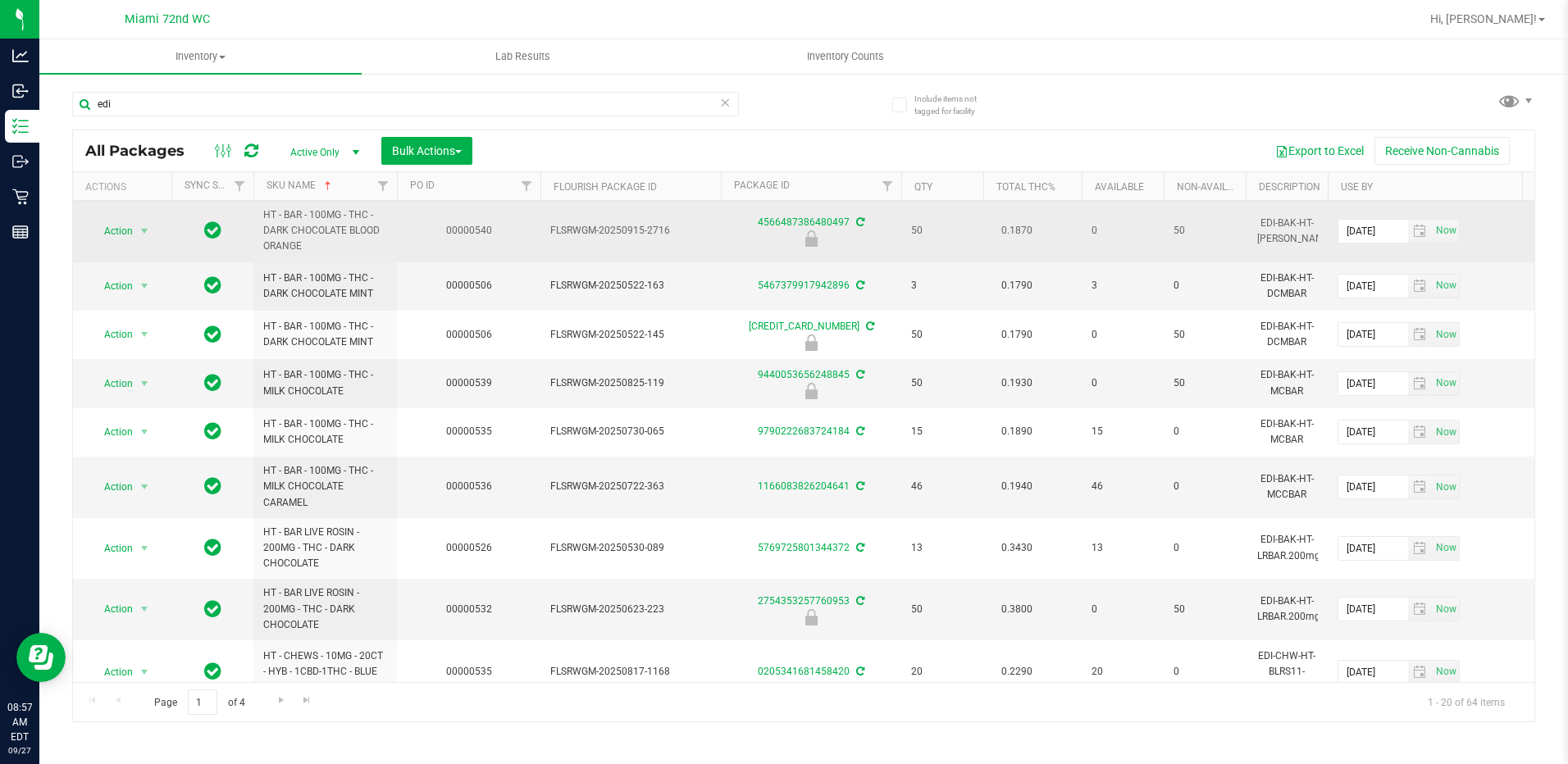
click at [259, 213] on td "HT - BAR - 100MG - THC - DARK CHOCOLATE BLOOD ORANGE" at bounding box center [325, 231] width 144 height 62
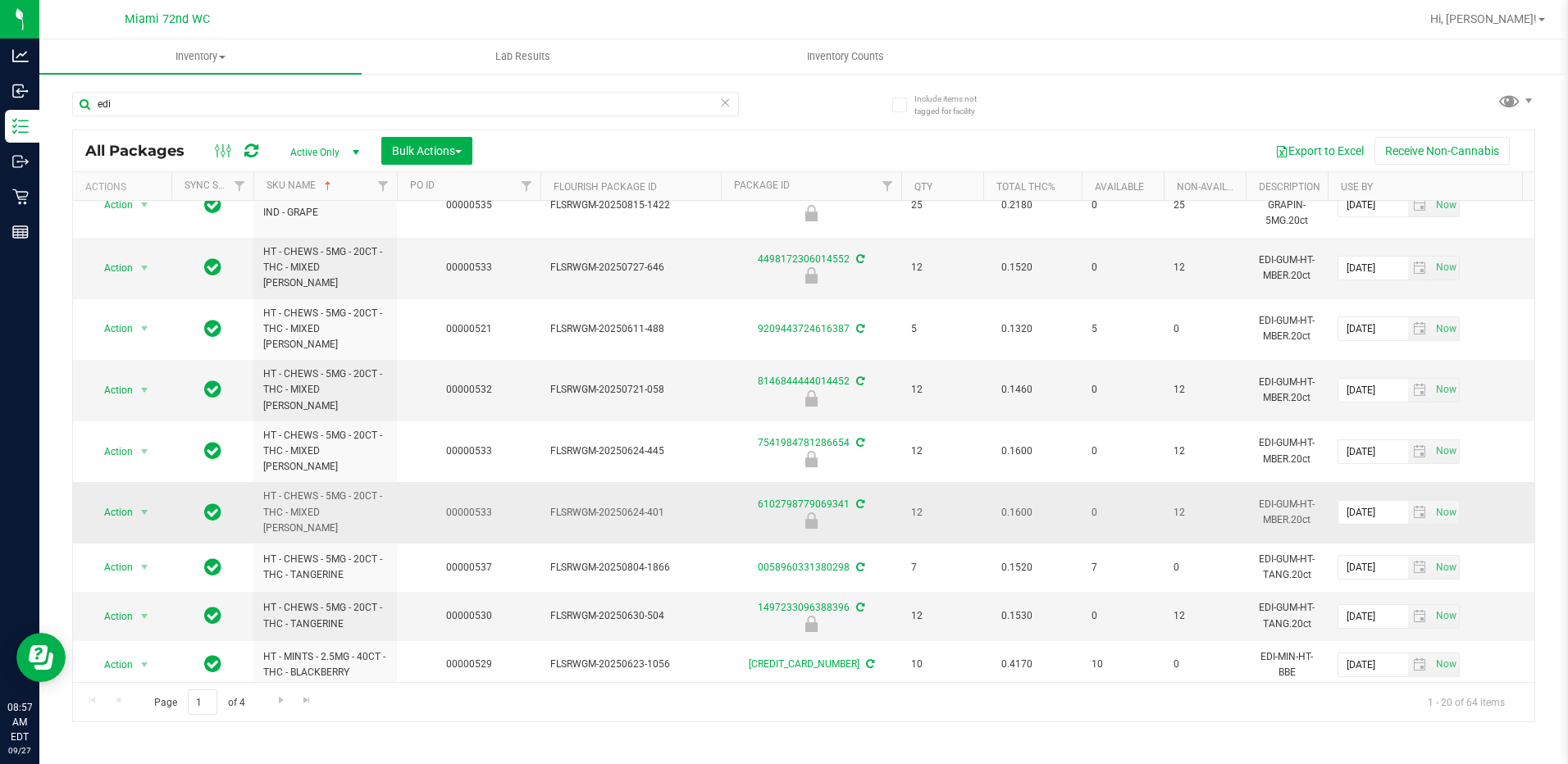
scroll to position [602, 0]
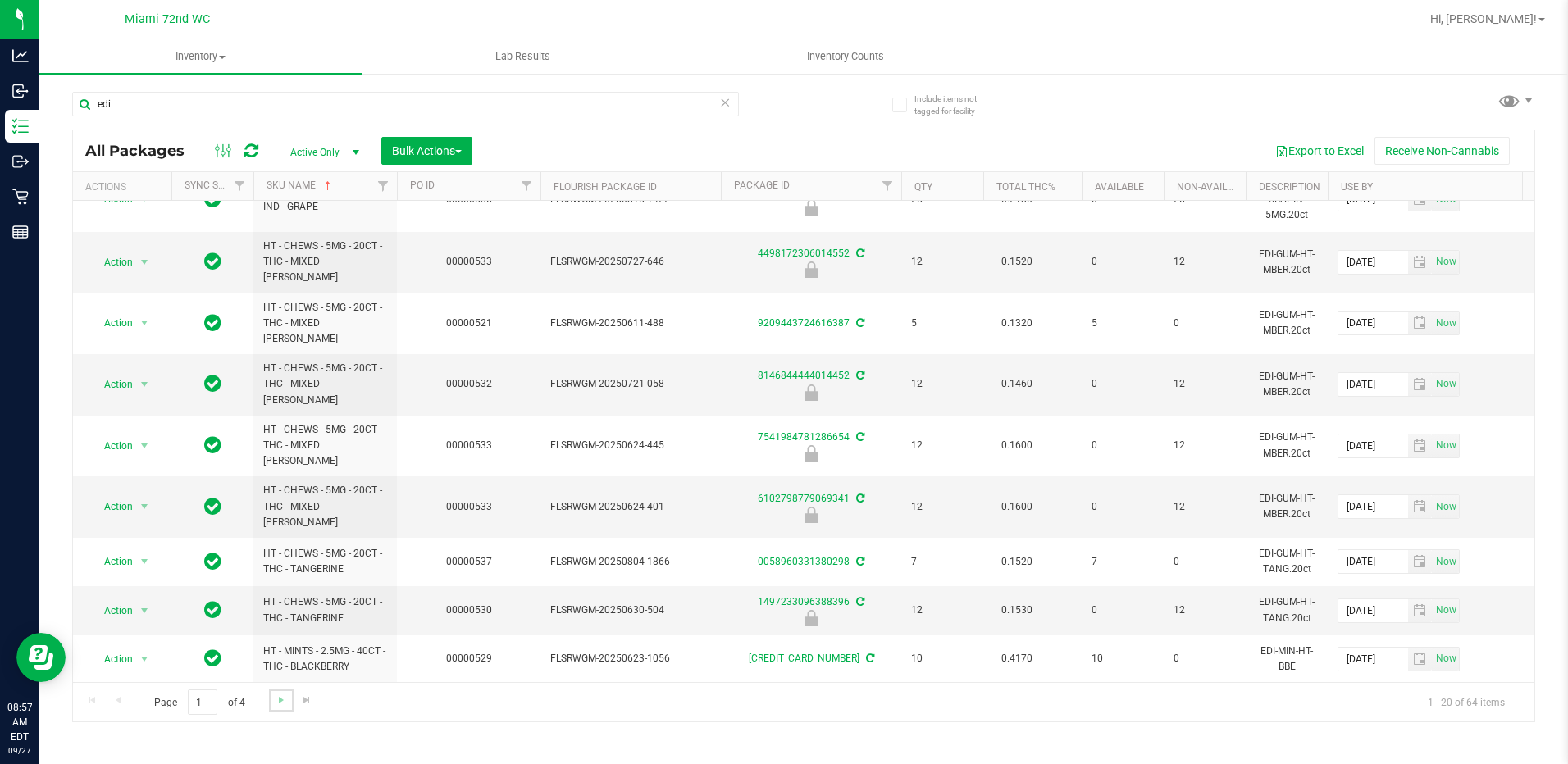
click at [270, 702] on link "Go to the next page" at bounding box center [281, 700] width 24 height 22
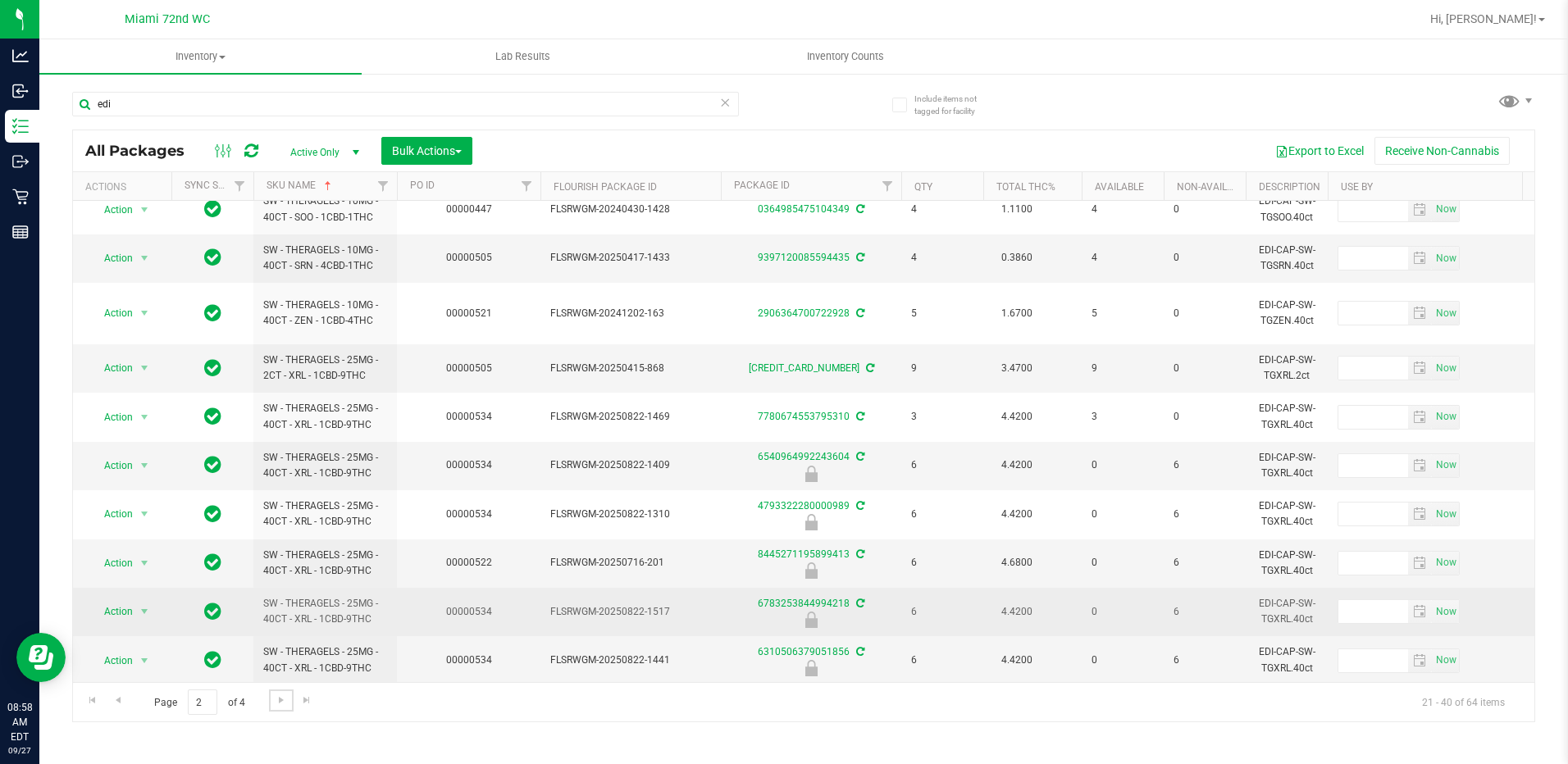
scroll to position [542, 0]
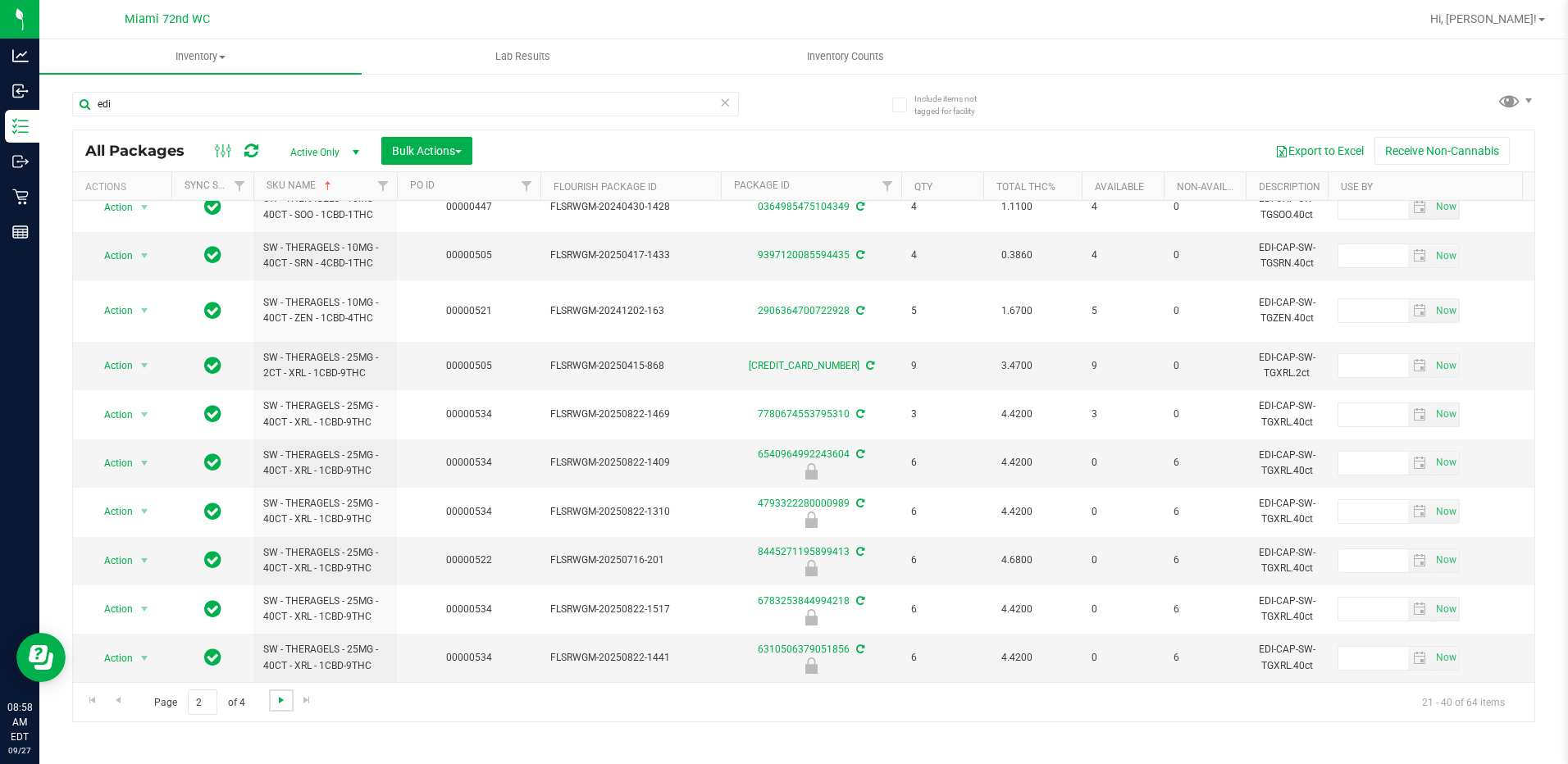
click at [276, 700] on span "Go to the next page" at bounding box center [282, 700] width 13 height 13
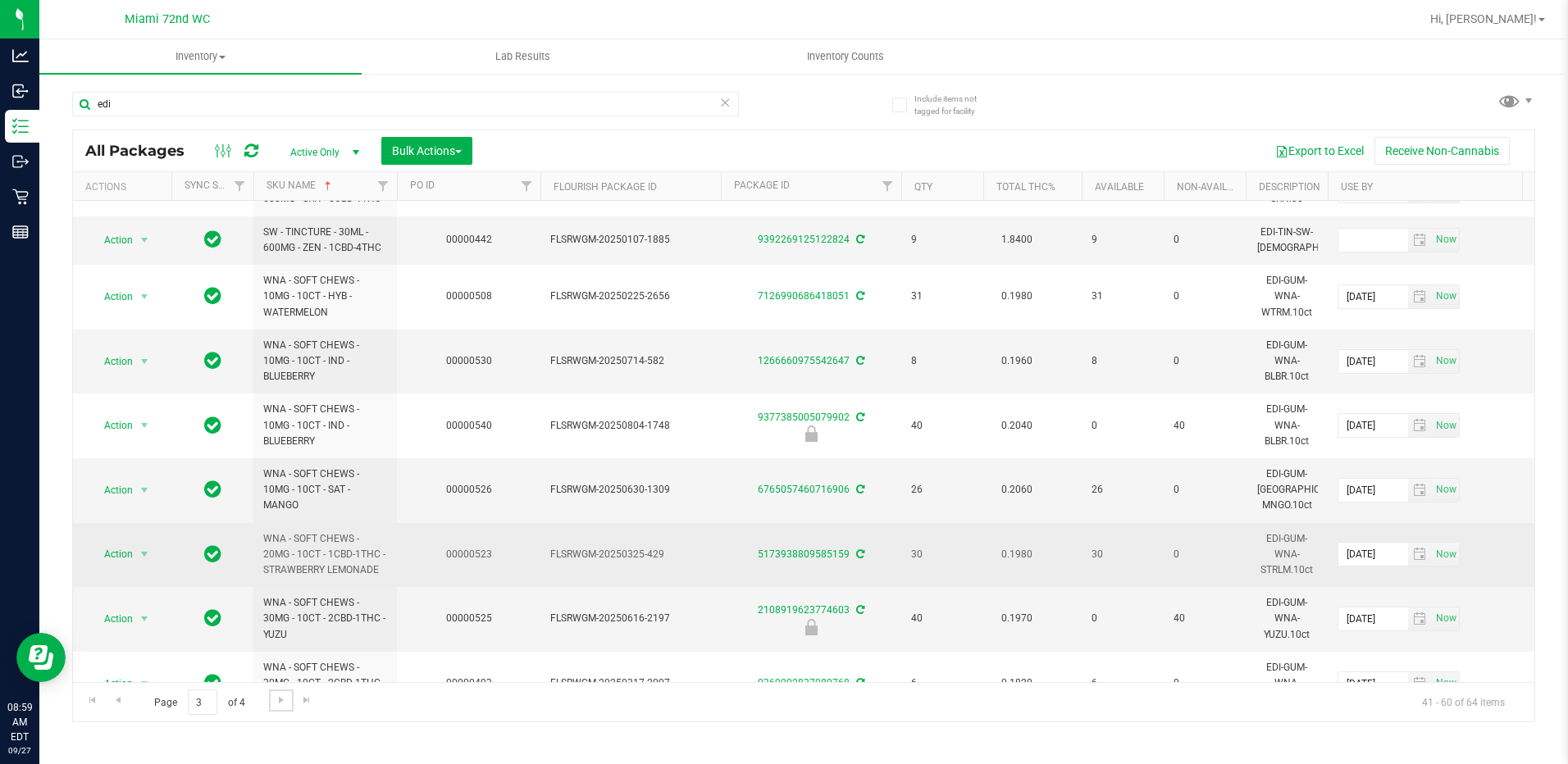
scroll to position [574, 0]
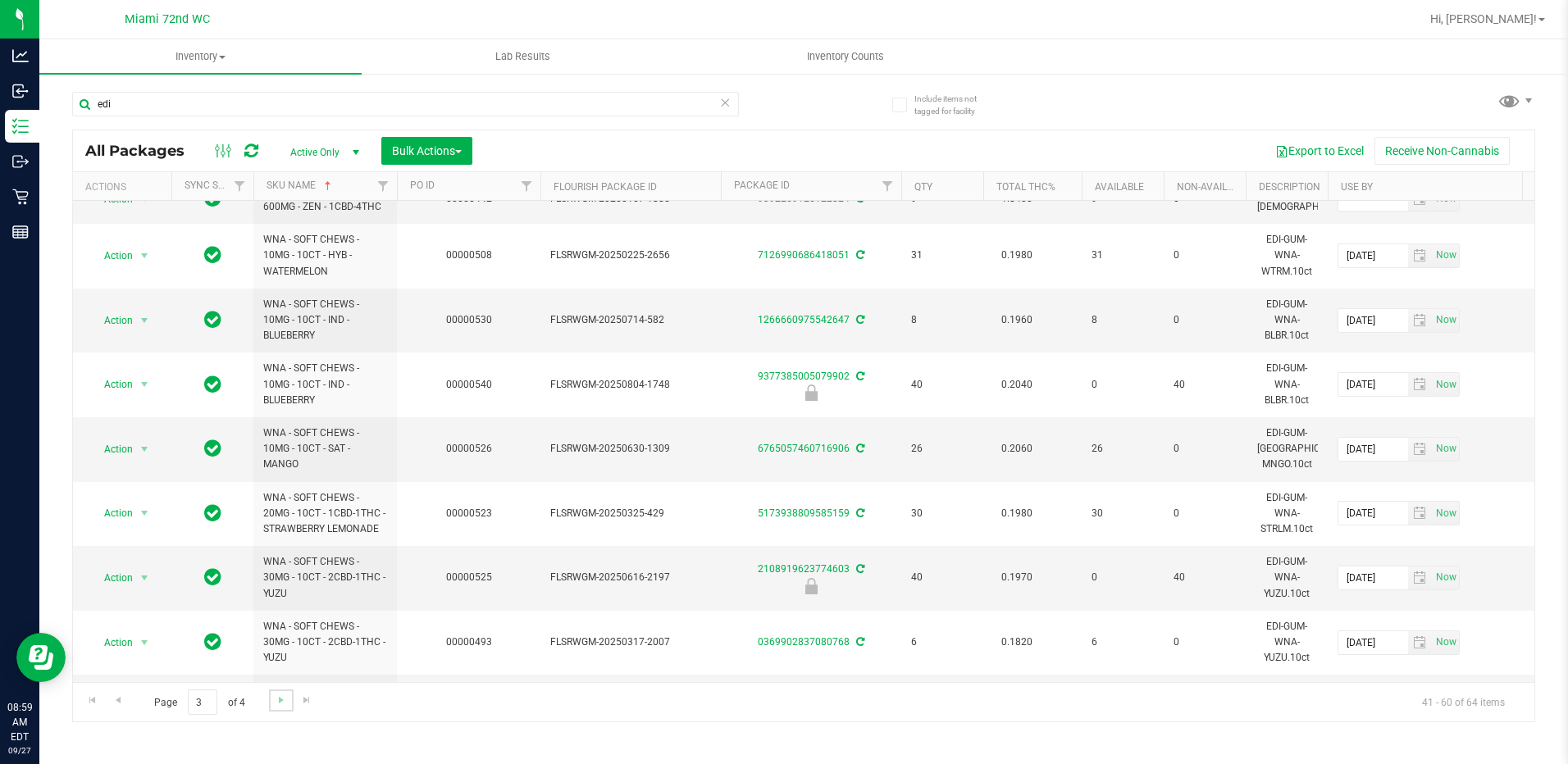
click at [287, 711] on link "Go to the next page" at bounding box center [281, 700] width 24 height 22
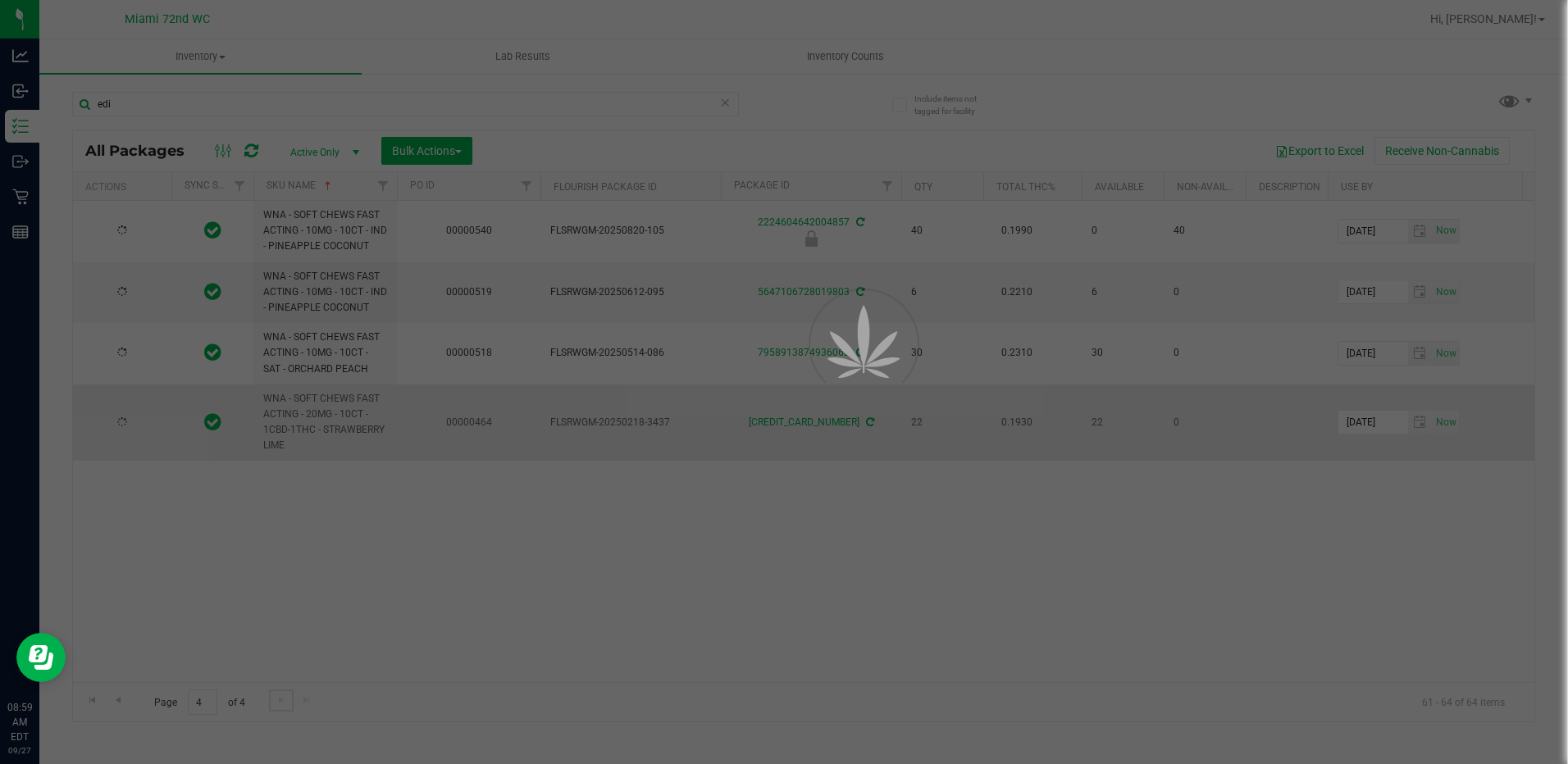
scroll to position [0, 0]
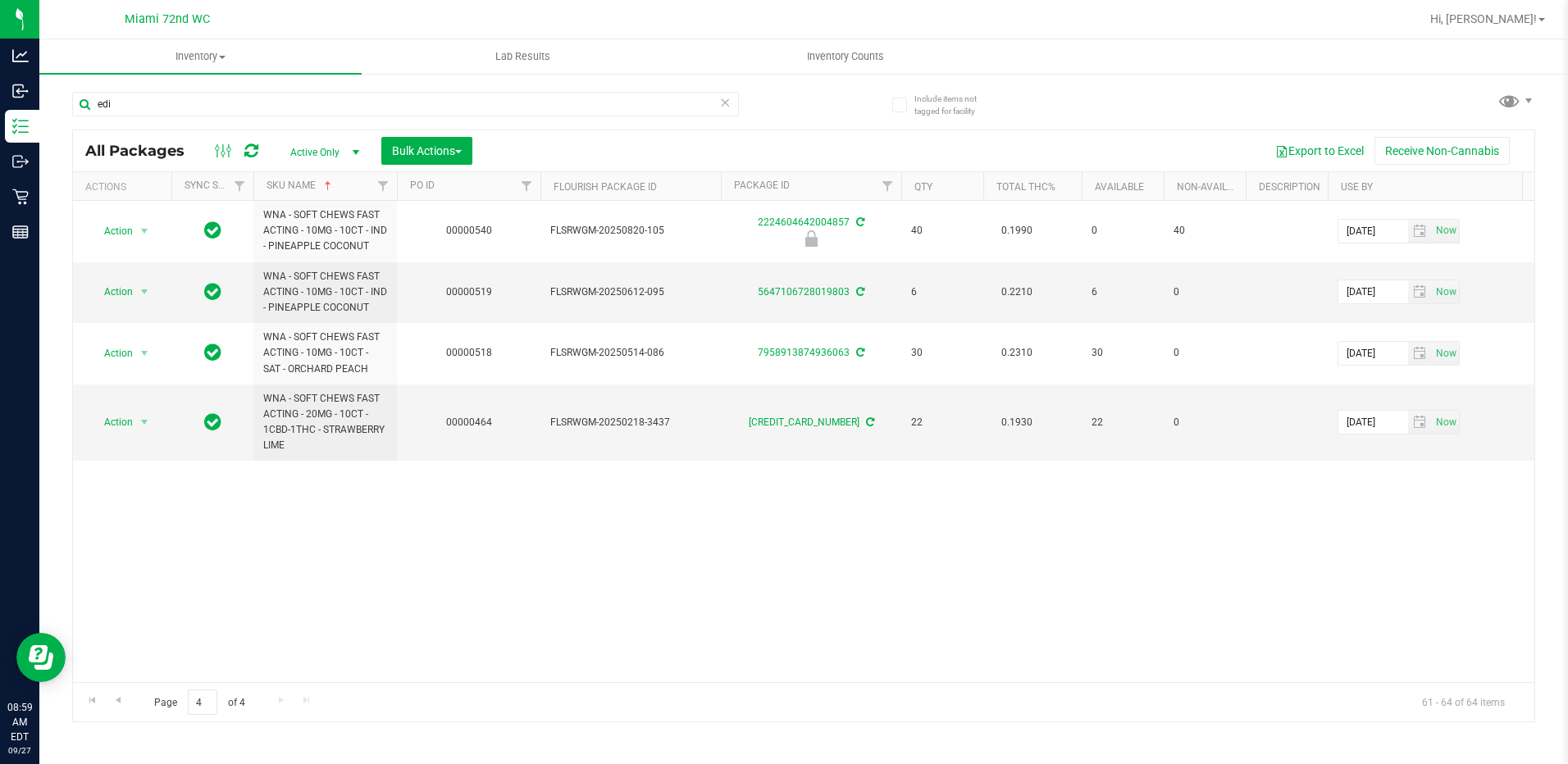
click at [217, 117] on div "edi" at bounding box center [406, 111] width 667 height 38
click at [199, 106] on input "edi" at bounding box center [406, 104] width 667 height 25
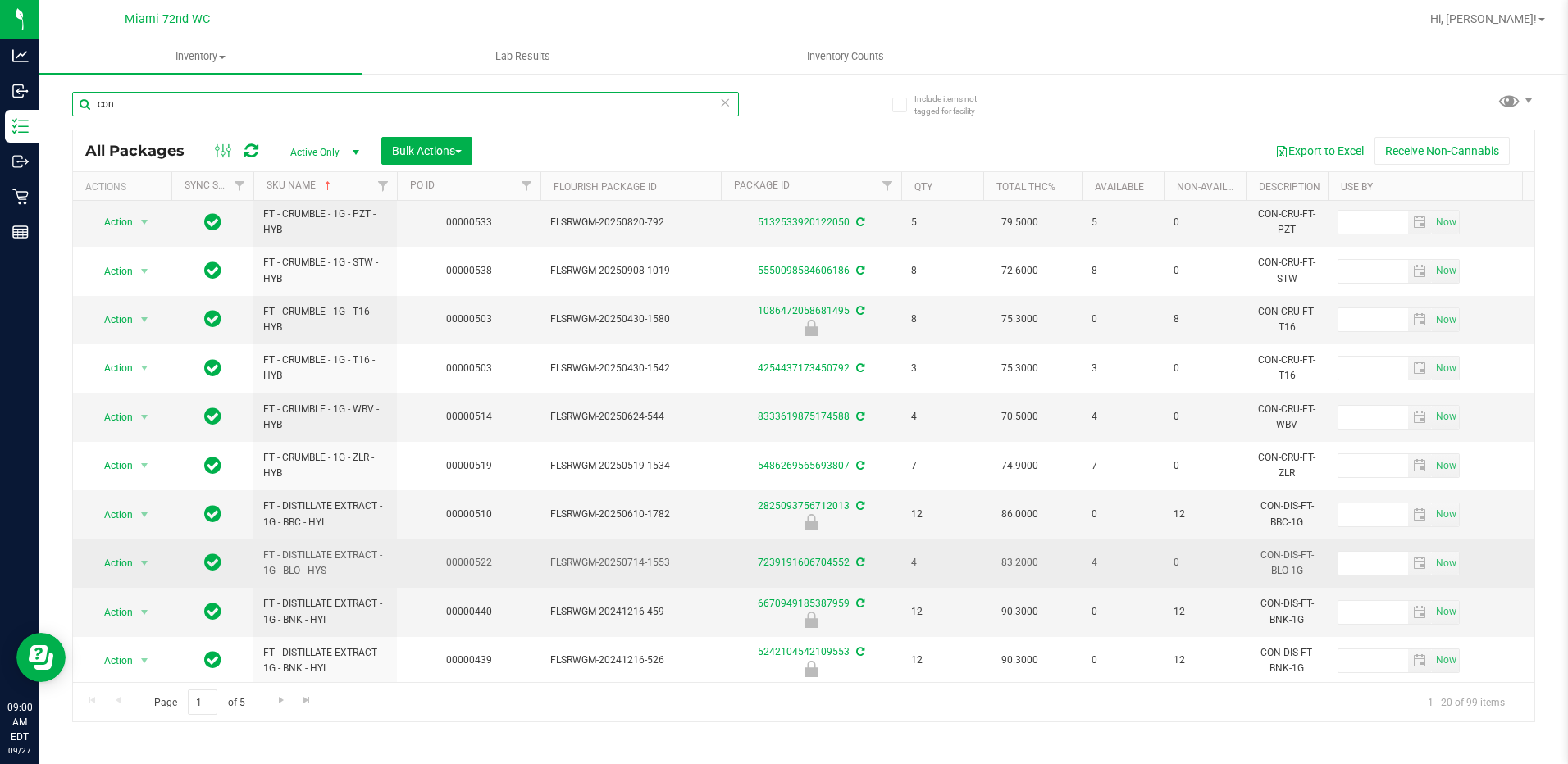
scroll to position [328, 0]
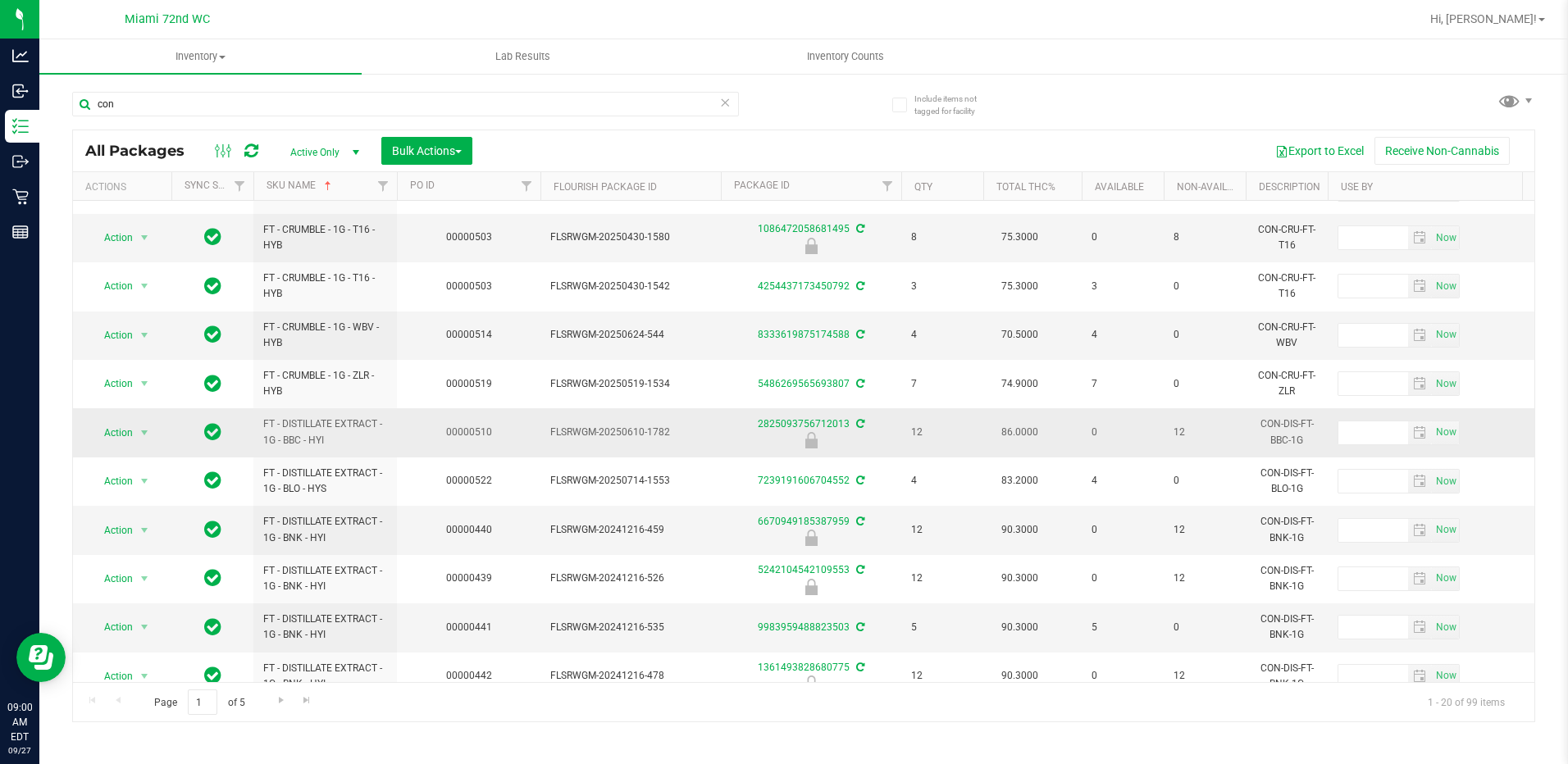
drag, startPoint x: 341, startPoint y: 437, endPoint x: 264, endPoint y: 427, distance: 77.6
click at [264, 427] on span "FT - DISTILLATE EXTRACT - 1G - BBC - HYI" at bounding box center [325, 432] width 124 height 31
copy span "FT - DISTILLATE EXTRACT - 1G - BBC - HYI"
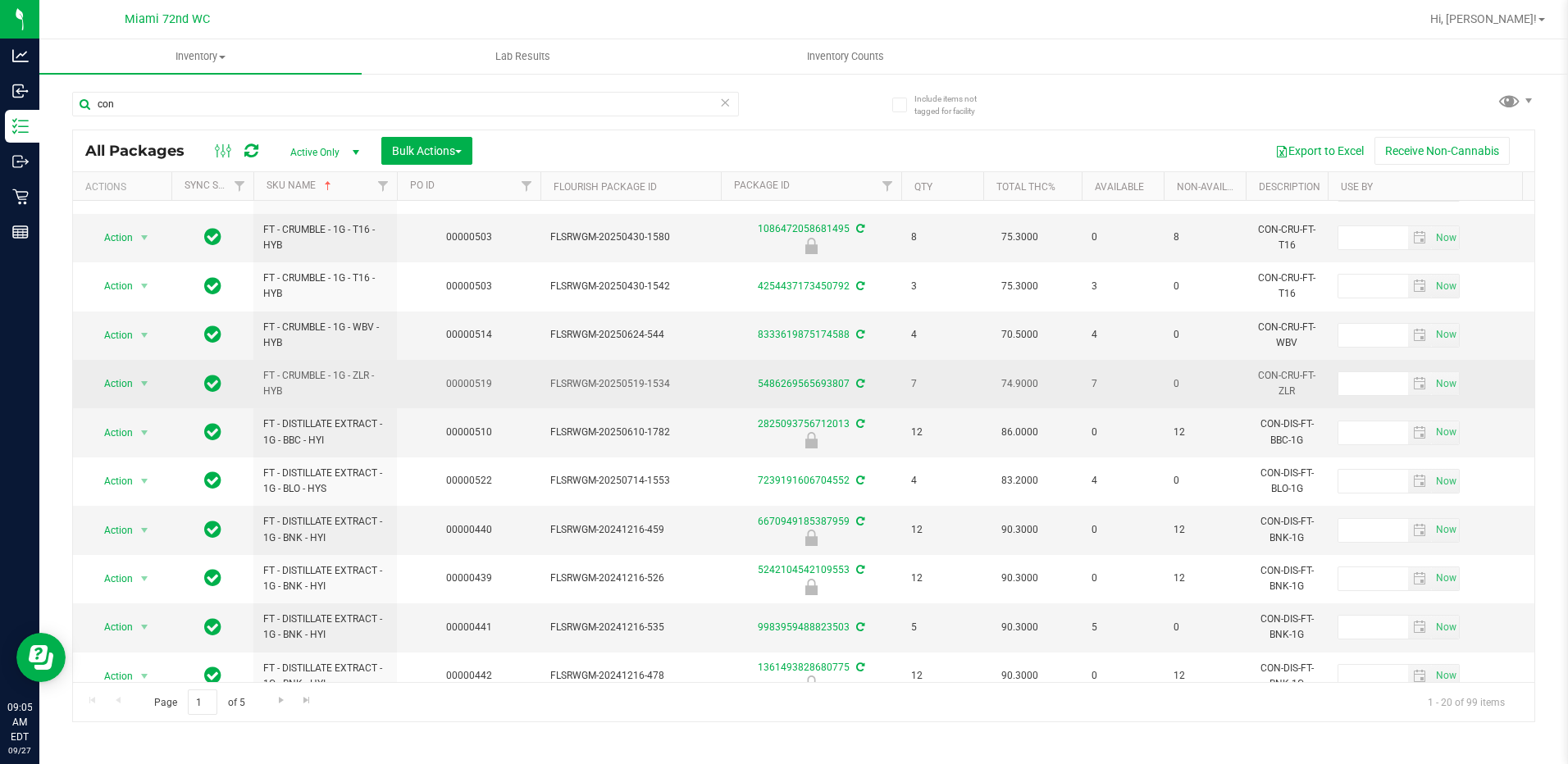
click at [541, 394] on td "FLSRWGM-20250519-1534" at bounding box center [630, 384] width 181 height 48
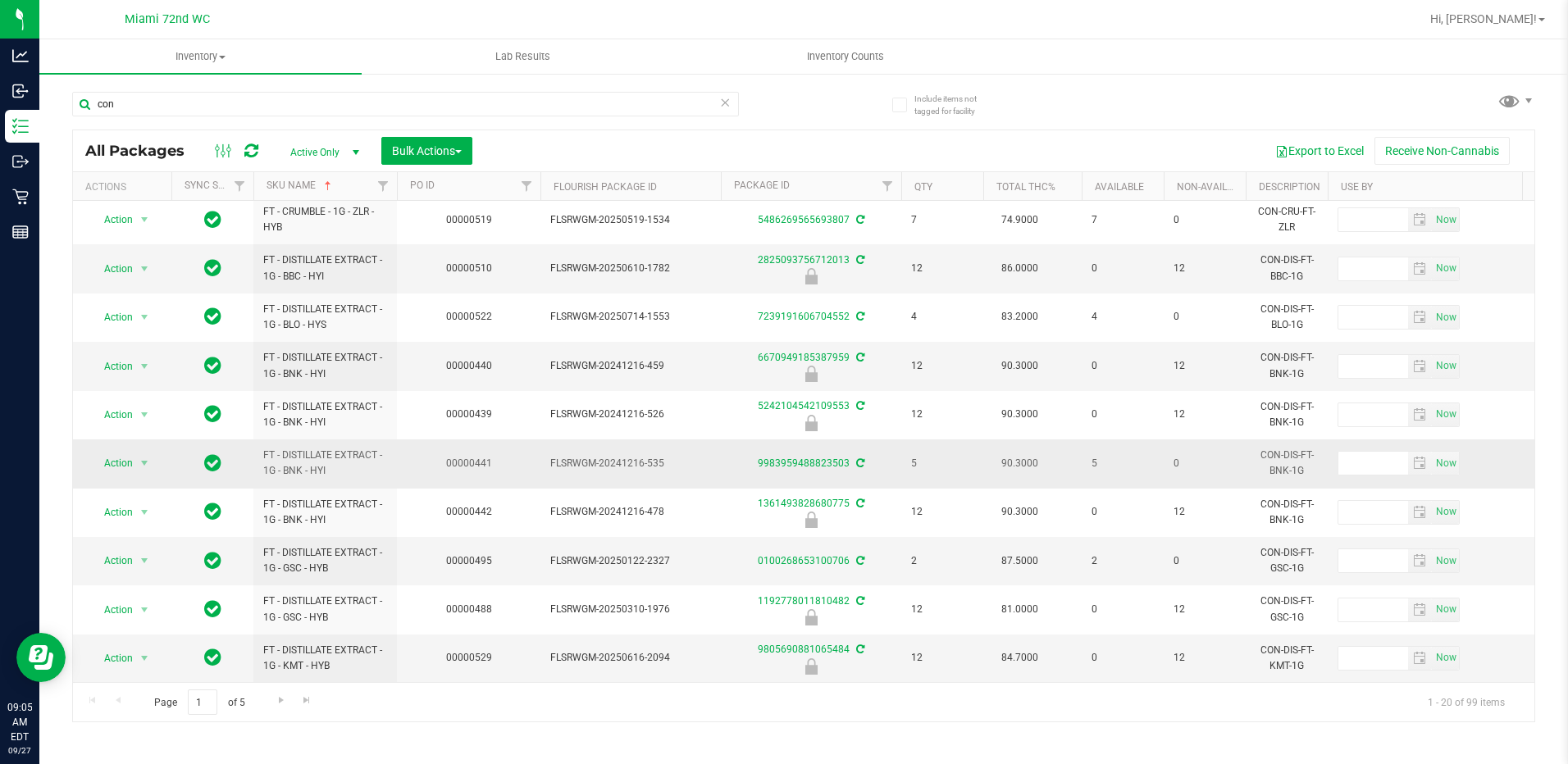
scroll to position [504, 0]
click at [284, 702] on span "Go to the next page" at bounding box center [282, 700] width 13 height 13
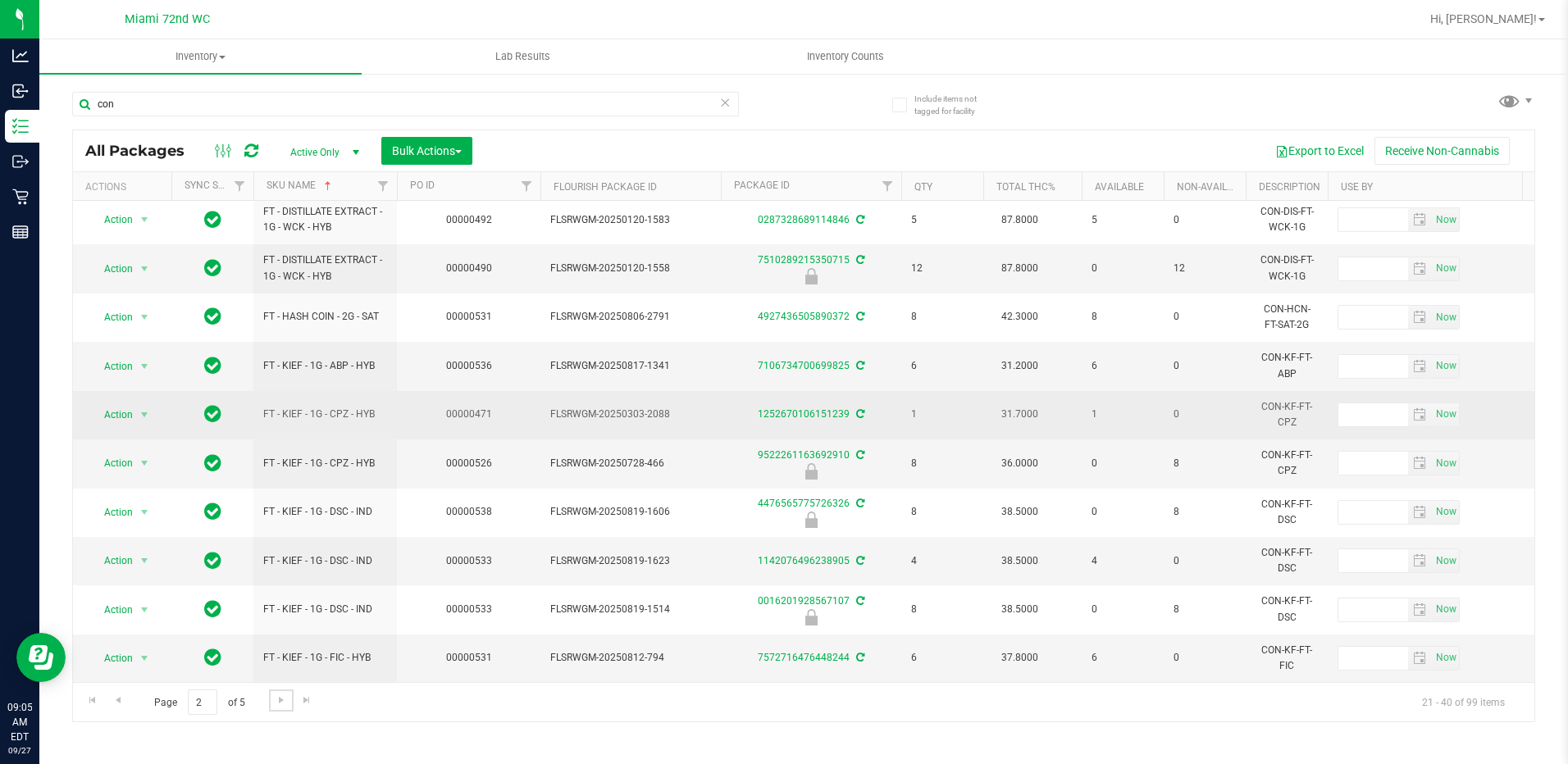
scroll to position [504, 0]
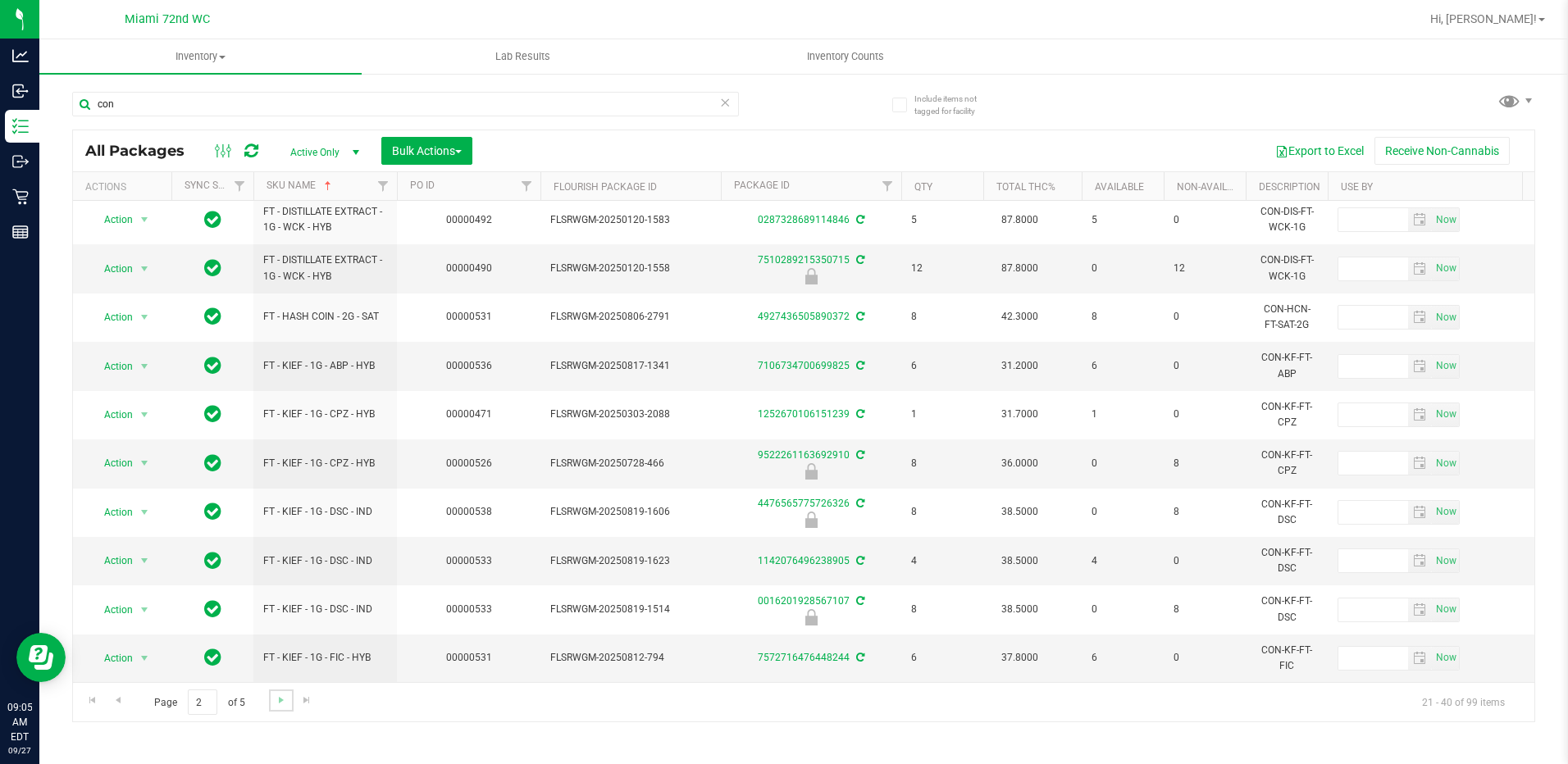
click at [291, 702] on link "Go to the next page" at bounding box center [281, 700] width 24 height 22
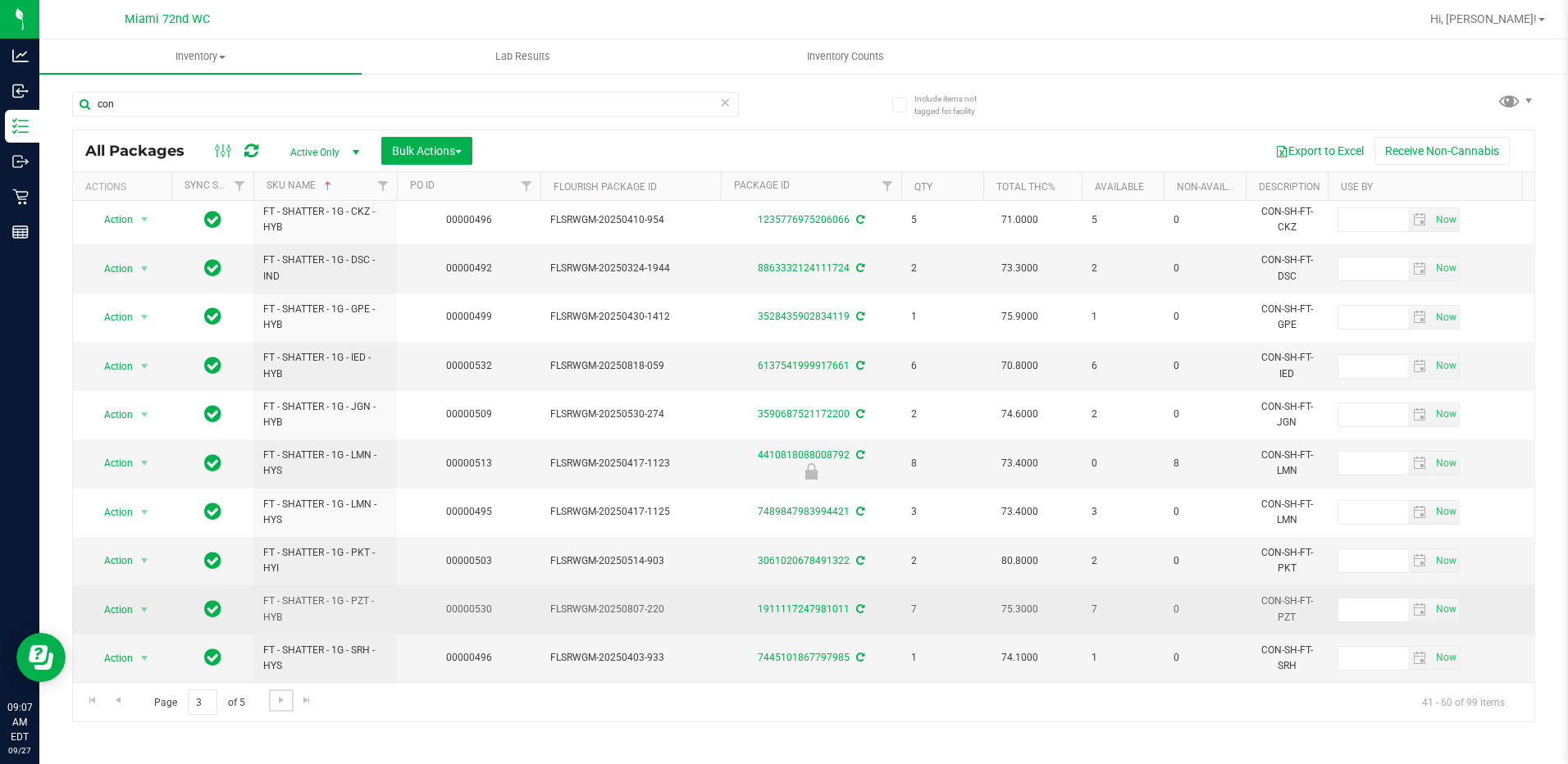
scroll to position [504, 0]
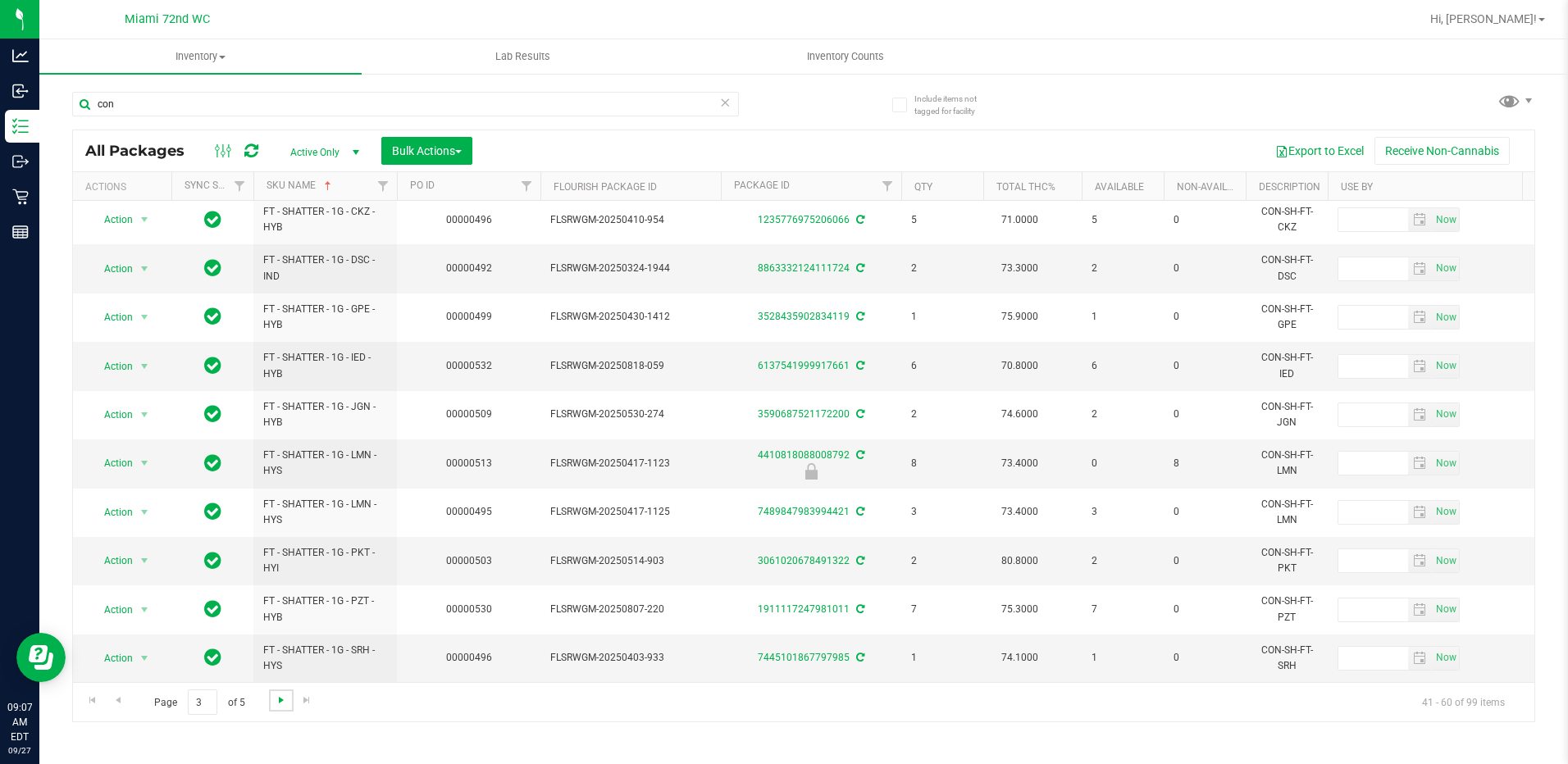
click at [281, 704] on span "Go to the next page" at bounding box center [282, 700] width 13 height 13
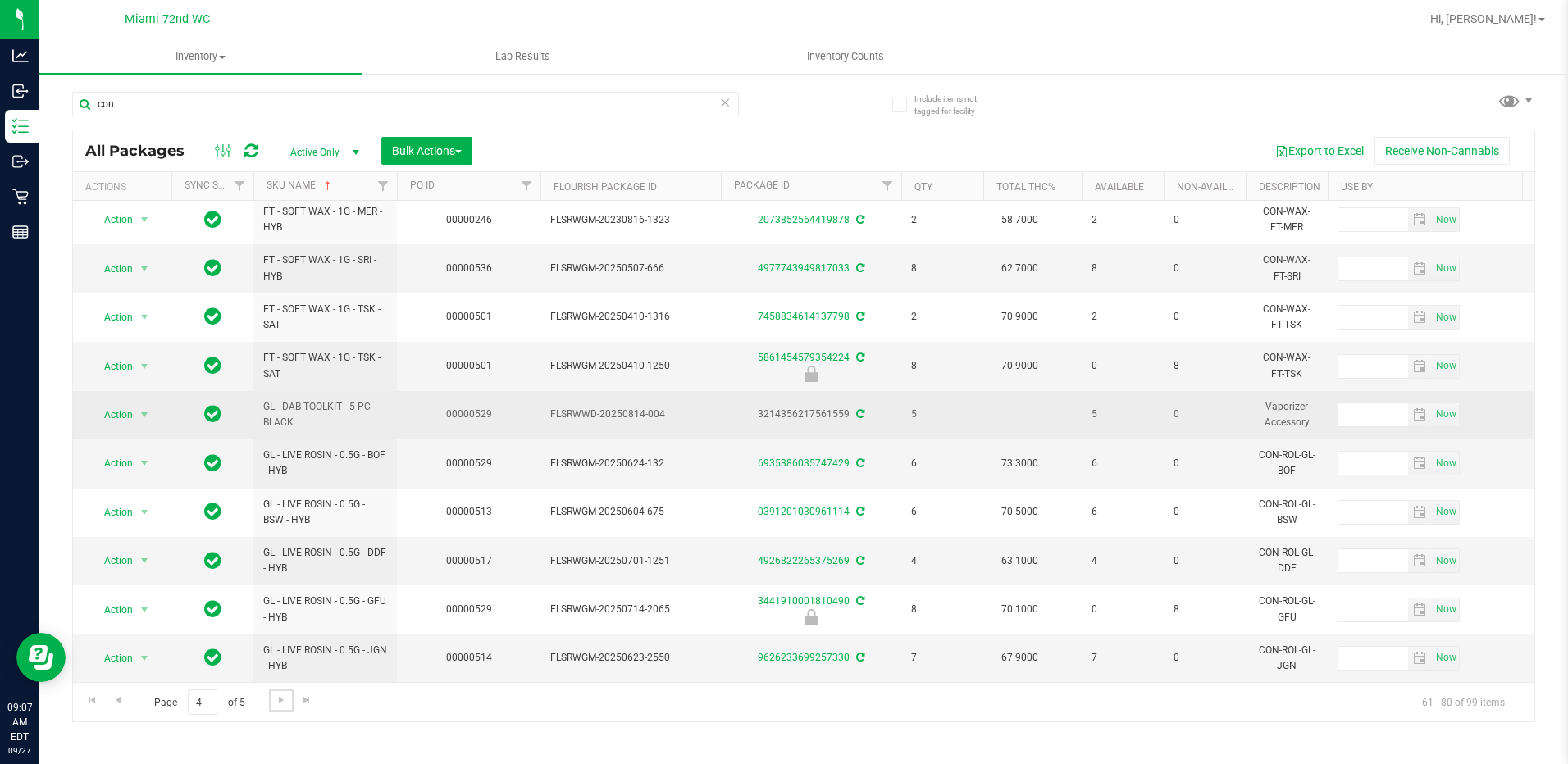
scroll to position [504, 0]
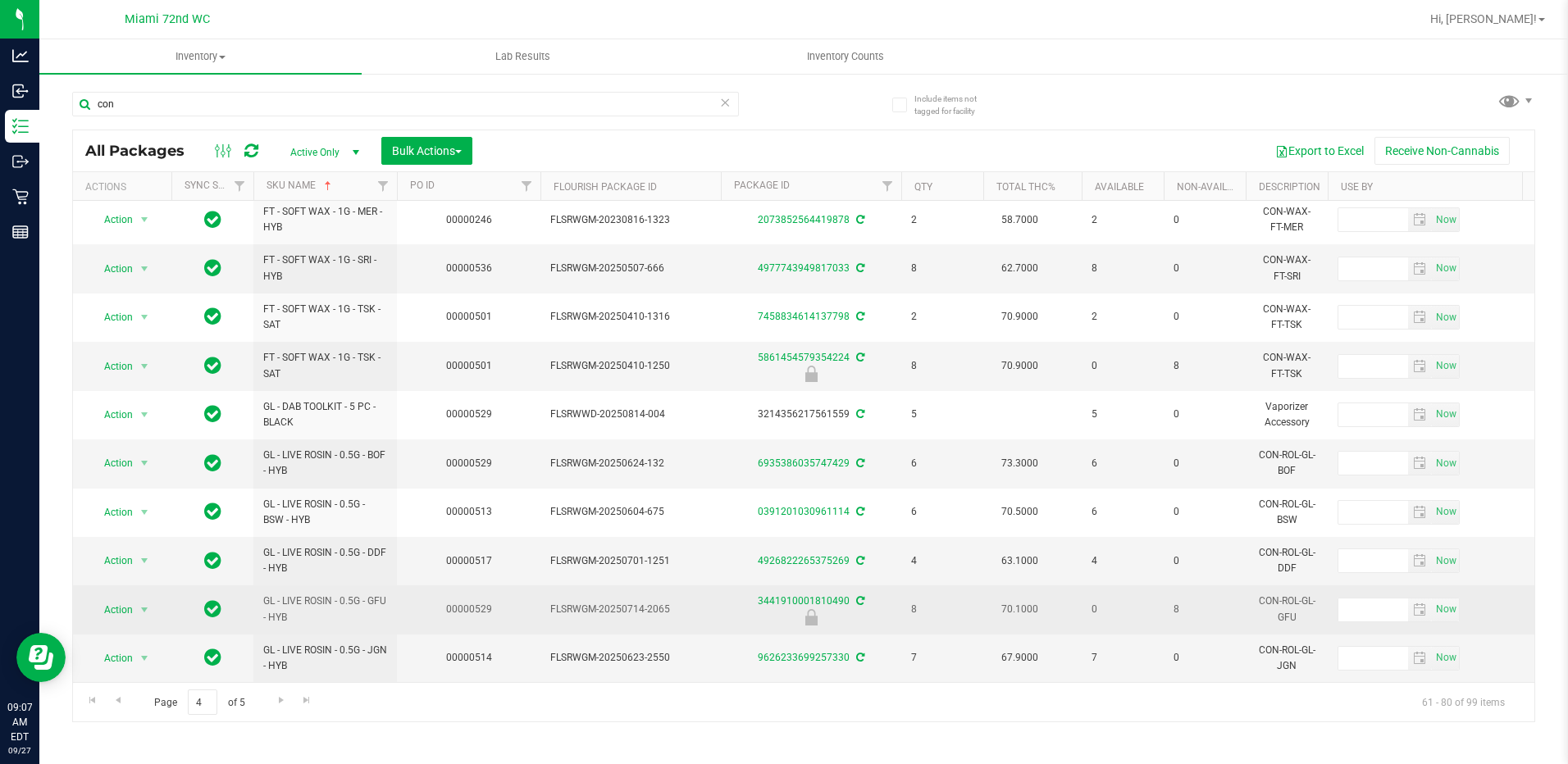
drag, startPoint x: 309, startPoint y: 605, endPoint x: 257, endPoint y: 593, distance: 53.4
click at [257, 593] on td "GL - LIVE ROSIN - 0.5G - GFU - HYB" at bounding box center [325, 609] width 144 height 48
copy span "GL - LIVE ROSIN - 0.5G - GFU - HYB"
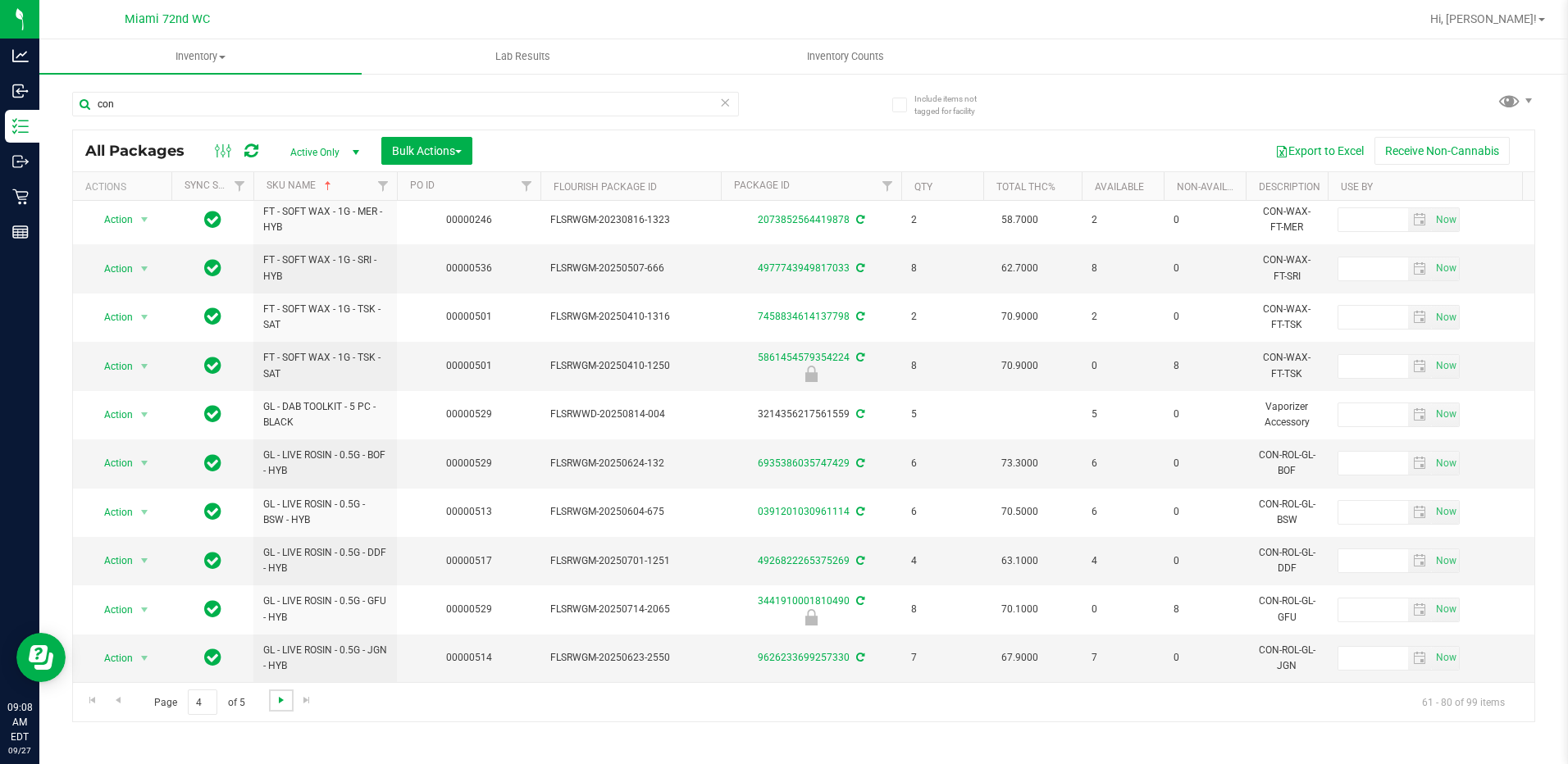
click at [277, 700] on span "Go to the next page" at bounding box center [282, 700] width 13 height 13
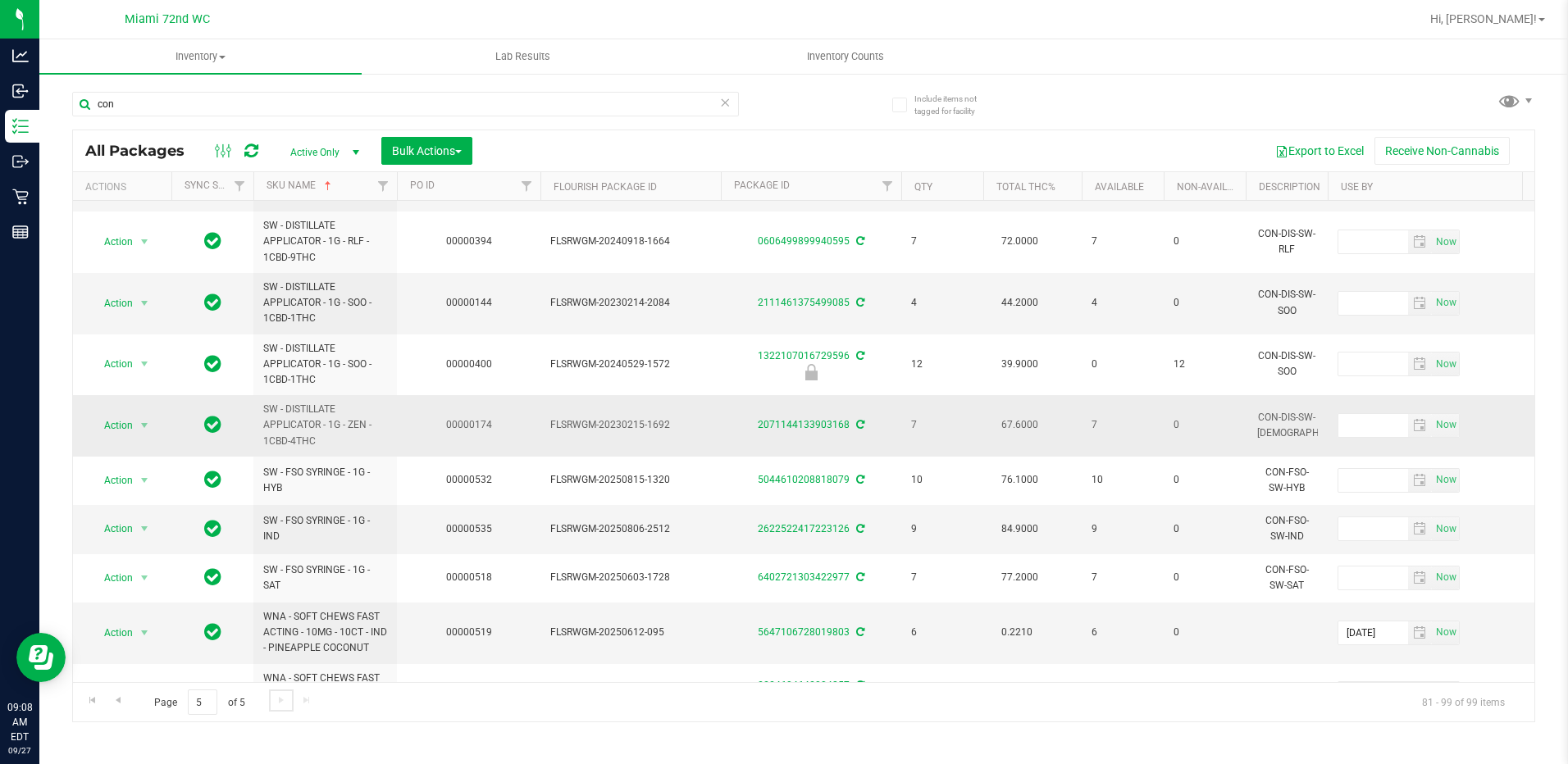
scroll to position [546, 0]
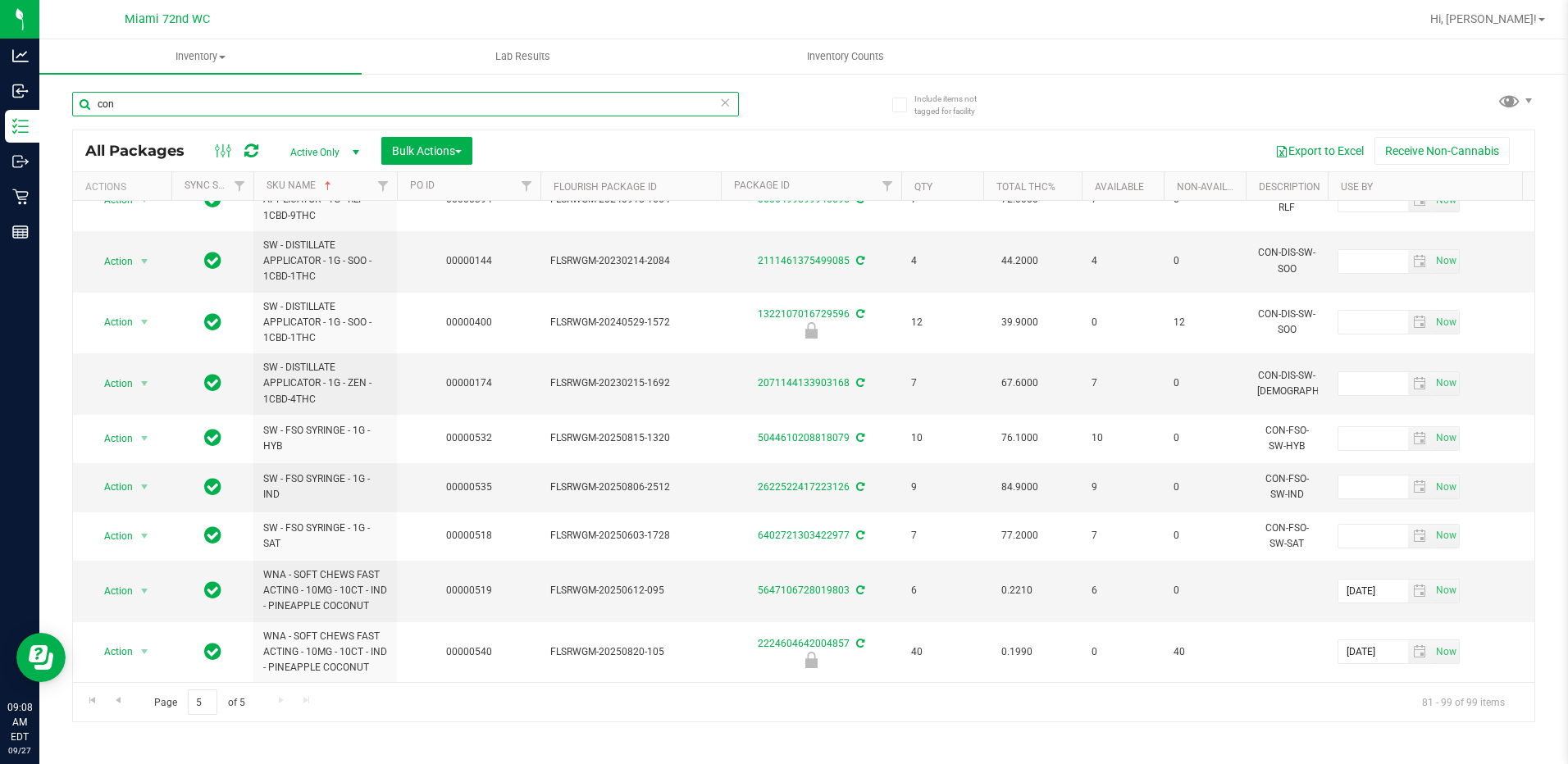
click at [146, 98] on input "con" at bounding box center [406, 104] width 667 height 25
type input "cart"
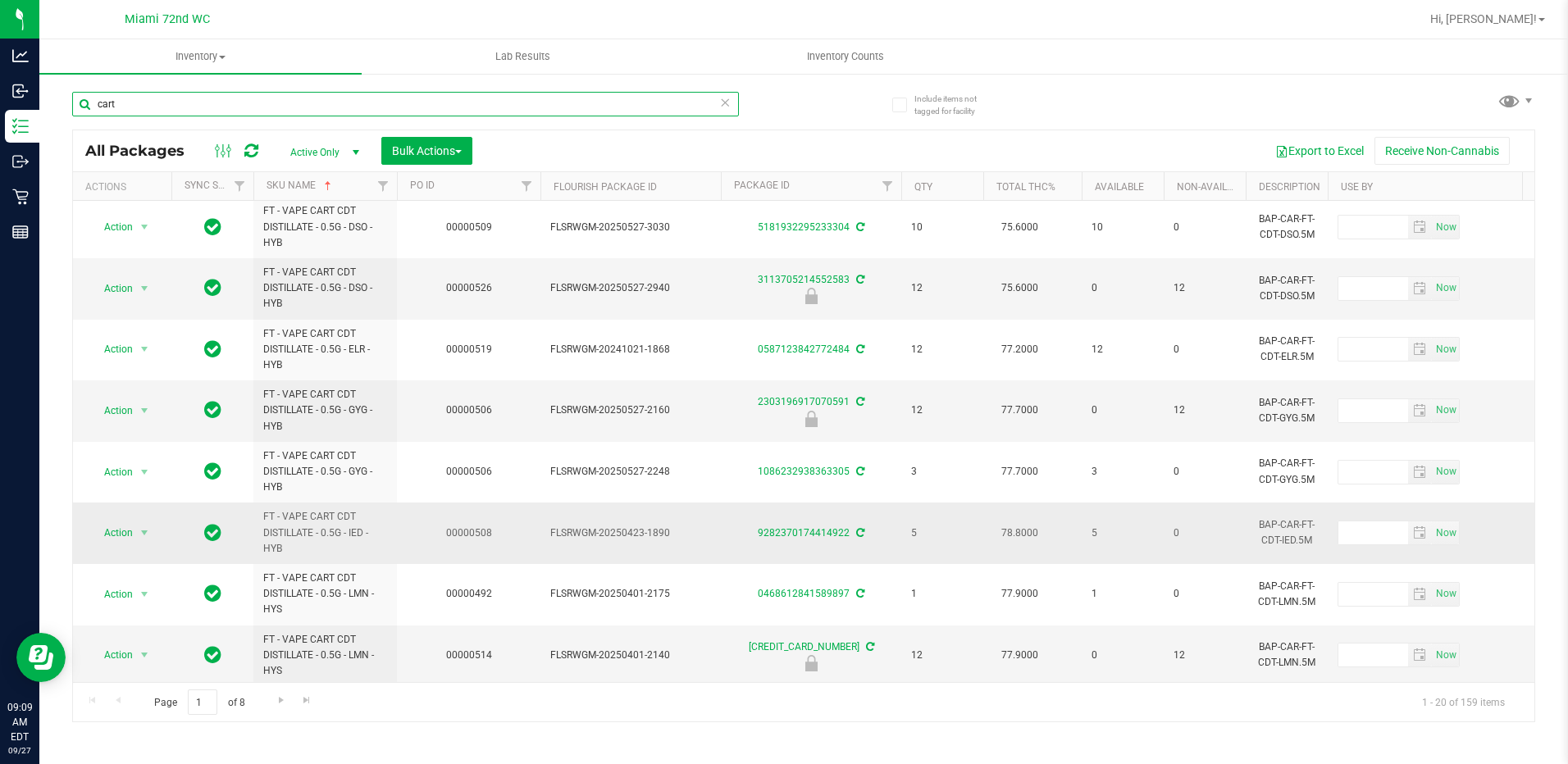
scroll to position [753, 0]
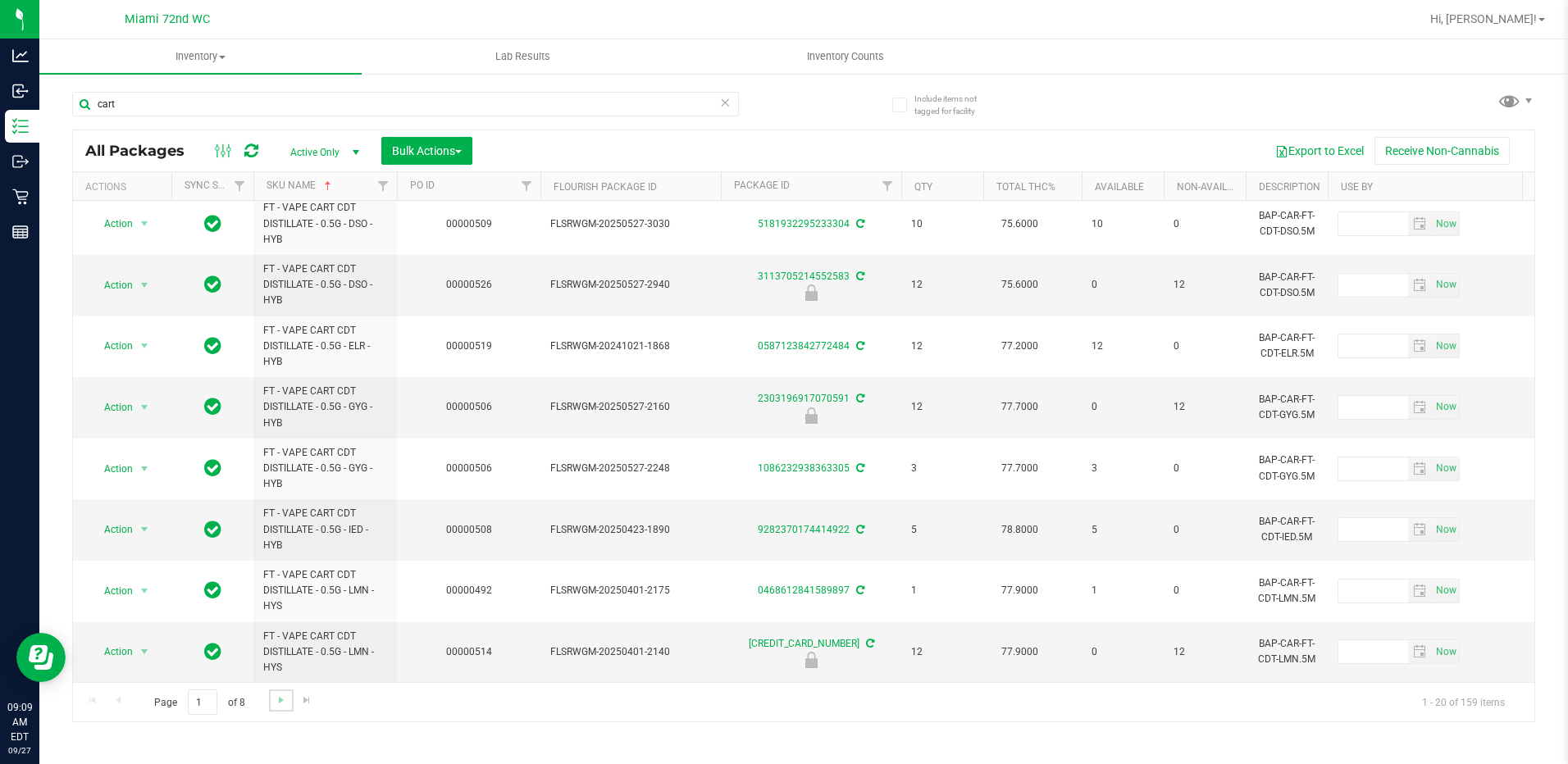
click at [271, 708] on link "Go to the next page" at bounding box center [281, 700] width 24 height 22
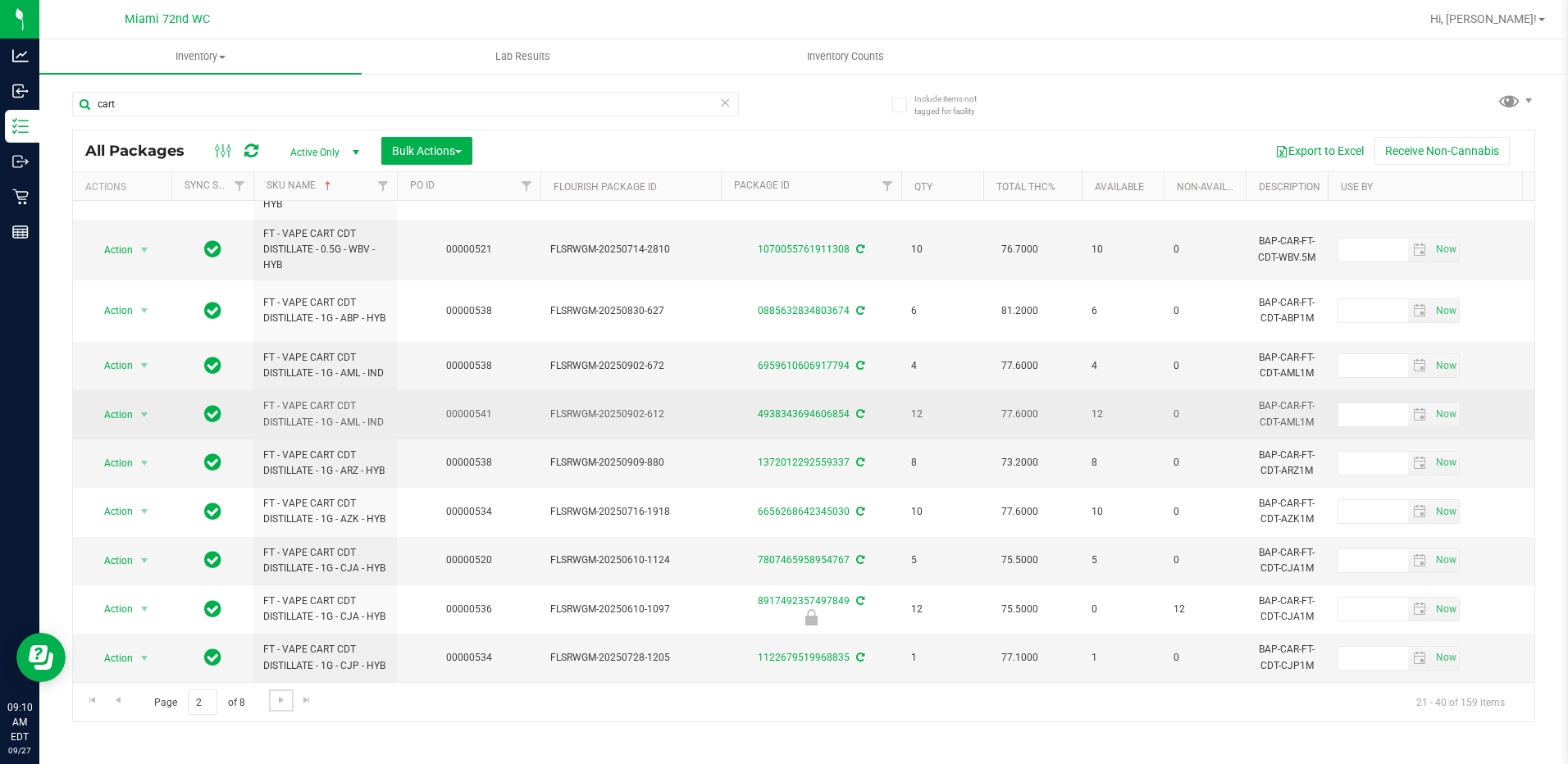
scroll to position [685, 0]
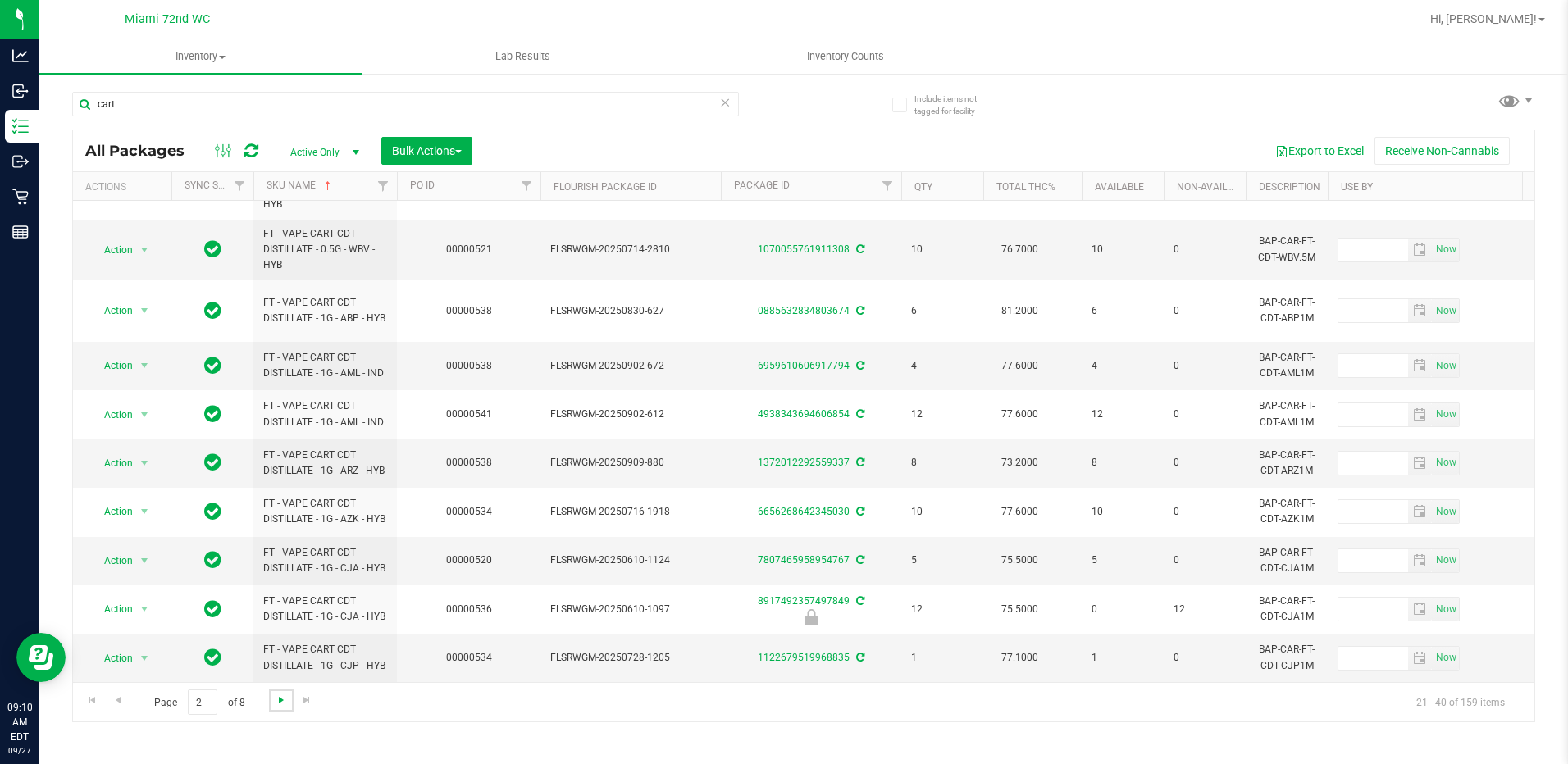
click at [280, 698] on span "Go to the next page" at bounding box center [282, 700] width 13 height 13
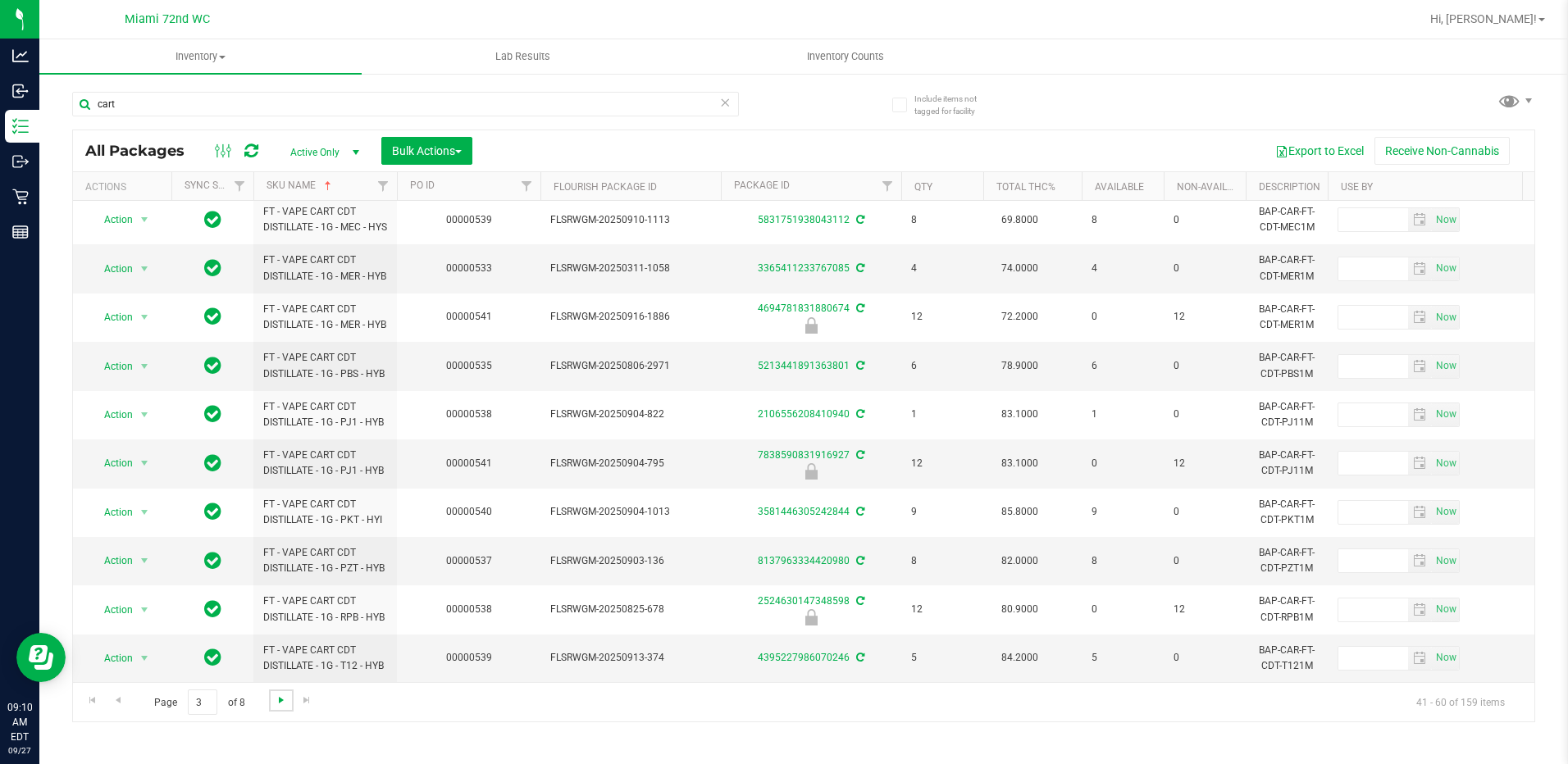
scroll to position [604, 0]
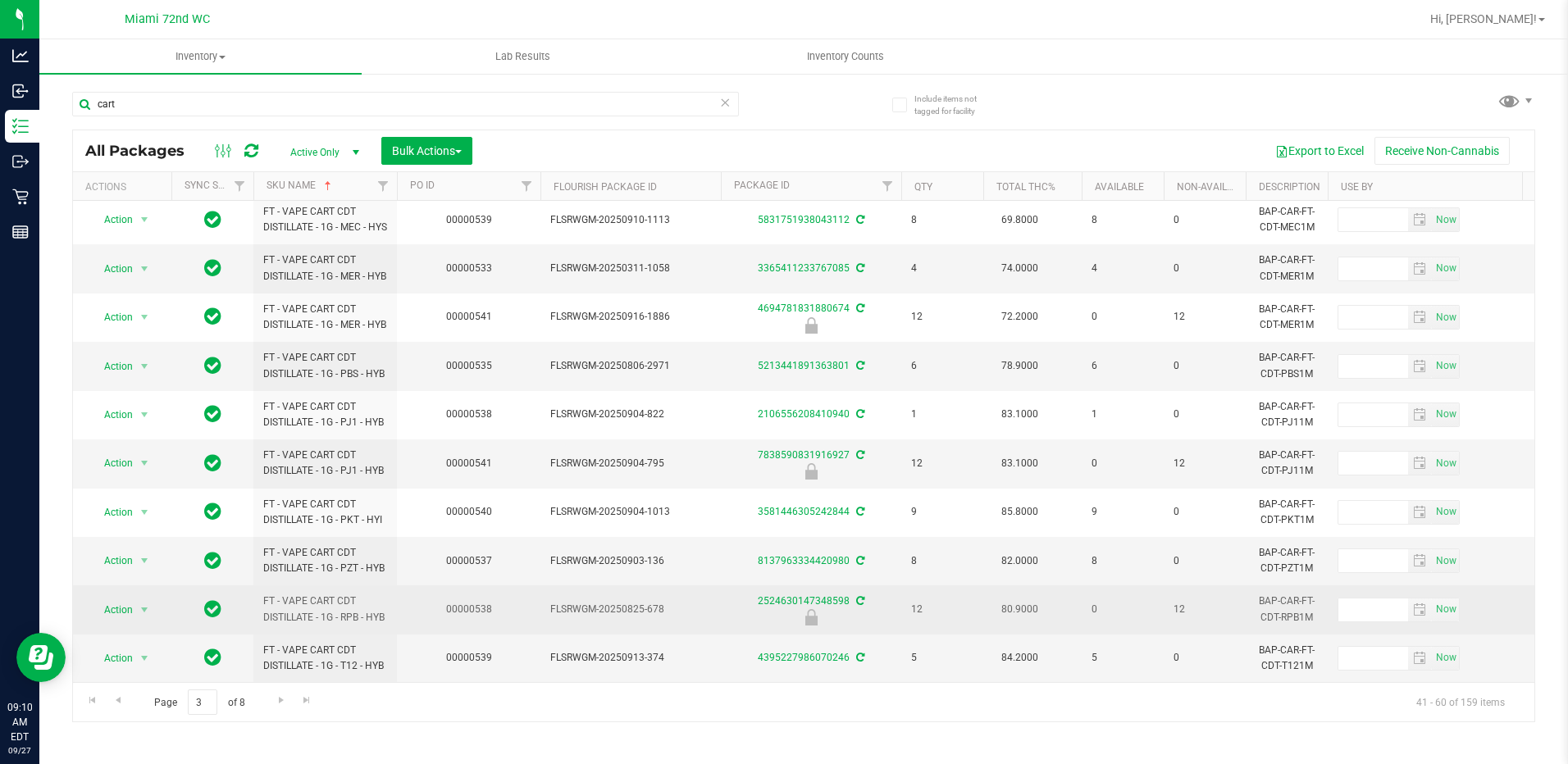
drag, startPoint x: 286, startPoint y: 603, endPoint x: 259, endPoint y: 582, distance: 34.2
click at [259, 585] on td "FT - VAPE CART CDT DISTILLATE - 1G - RPB - HYB" at bounding box center [325, 609] width 144 height 48
copy span "FT - VAPE CART CDT DISTILLATE - 1G - RPB - HYB"
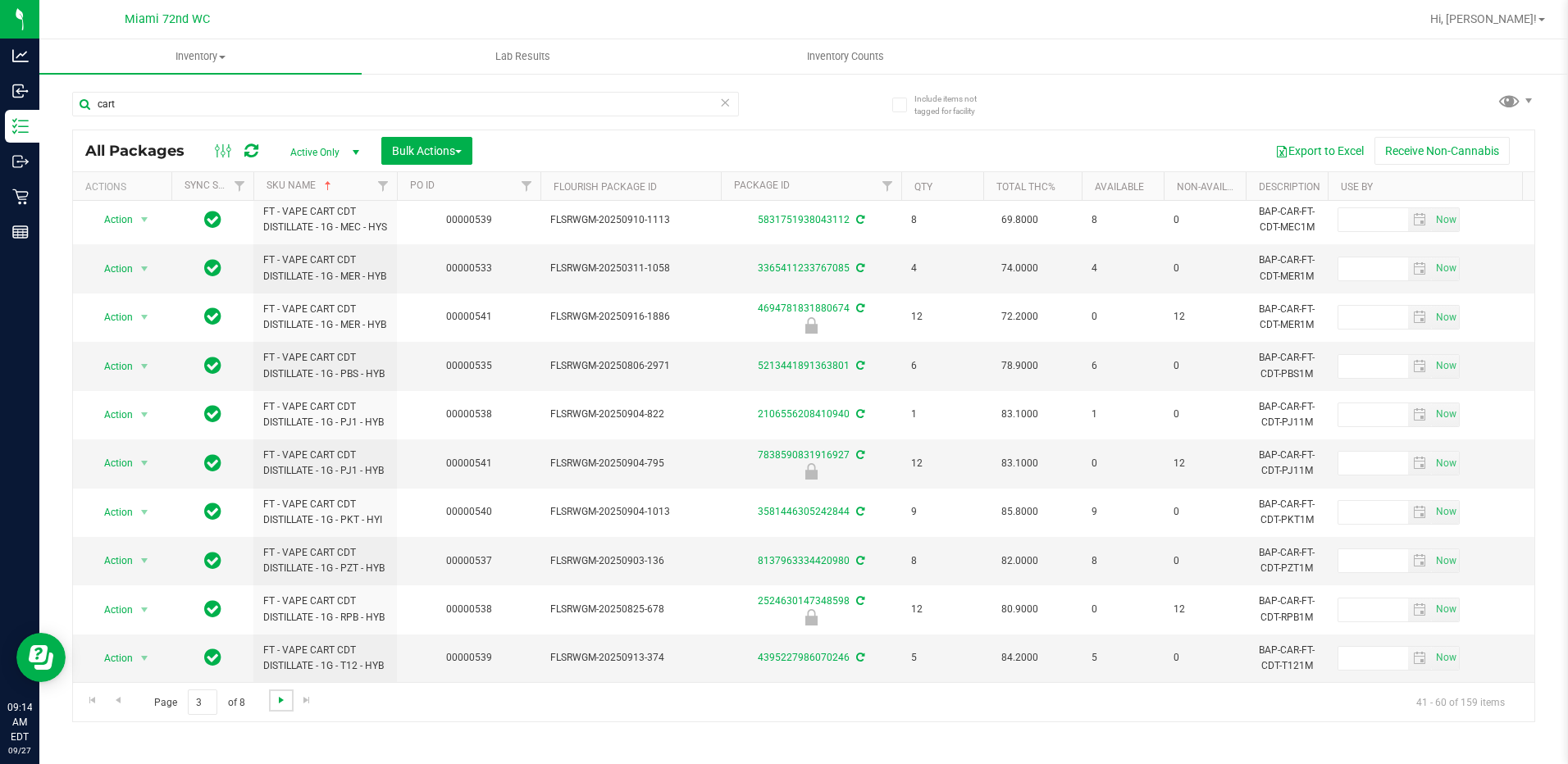
click at [277, 702] on span "Go to the next page" at bounding box center [282, 700] width 13 height 13
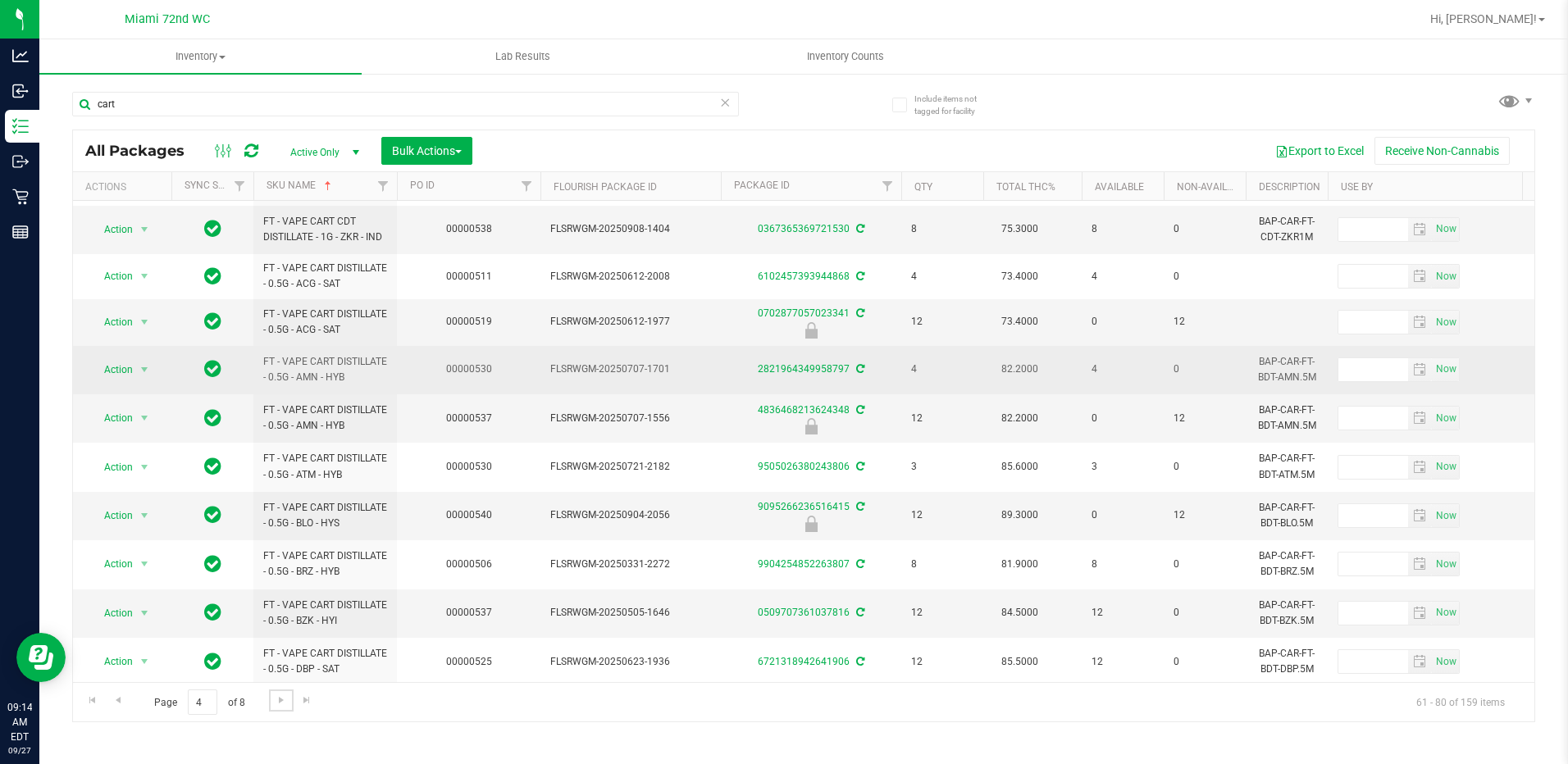
scroll to position [82, 0]
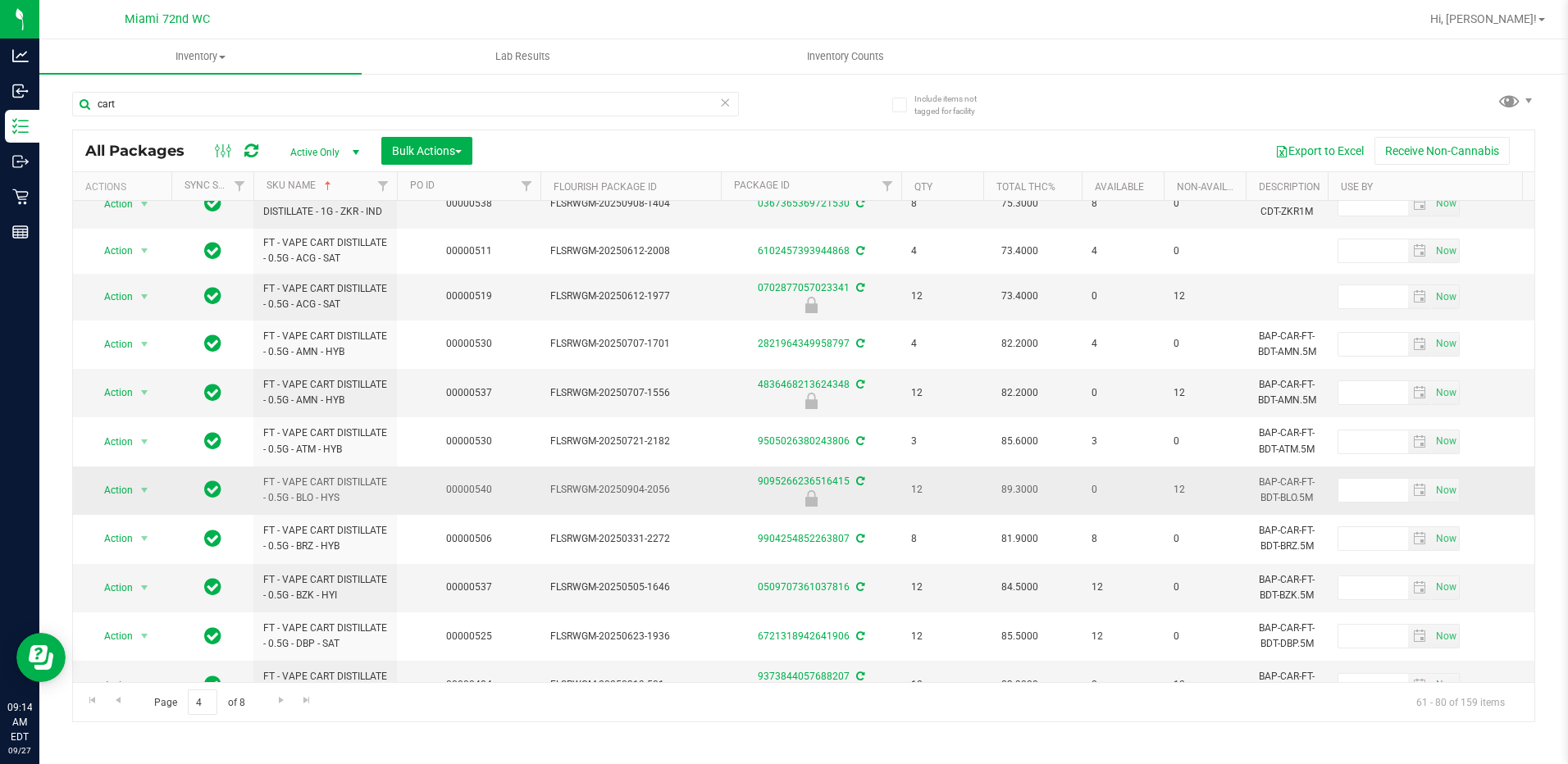
drag, startPoint x: 351, startPoint y: 495, endPoint x: 256, endPoint y: 487, distance: 95.3
click at [256, 487] on td "FT - VAPE CART DISTILLATE - 0.5G - BLO - HYS" at bounding box center [325, 491] width 144 height 48
drag, startPoint x: 256, startPoint y: 487, endPoint x: 341, endPoint y: 498, distance: 85.7
click at [341, 498] on span "FT - VAPE CART DISTILLATE - 0.5G - BLO - HYS" at bounding box center [325, 490] width 124 height 31
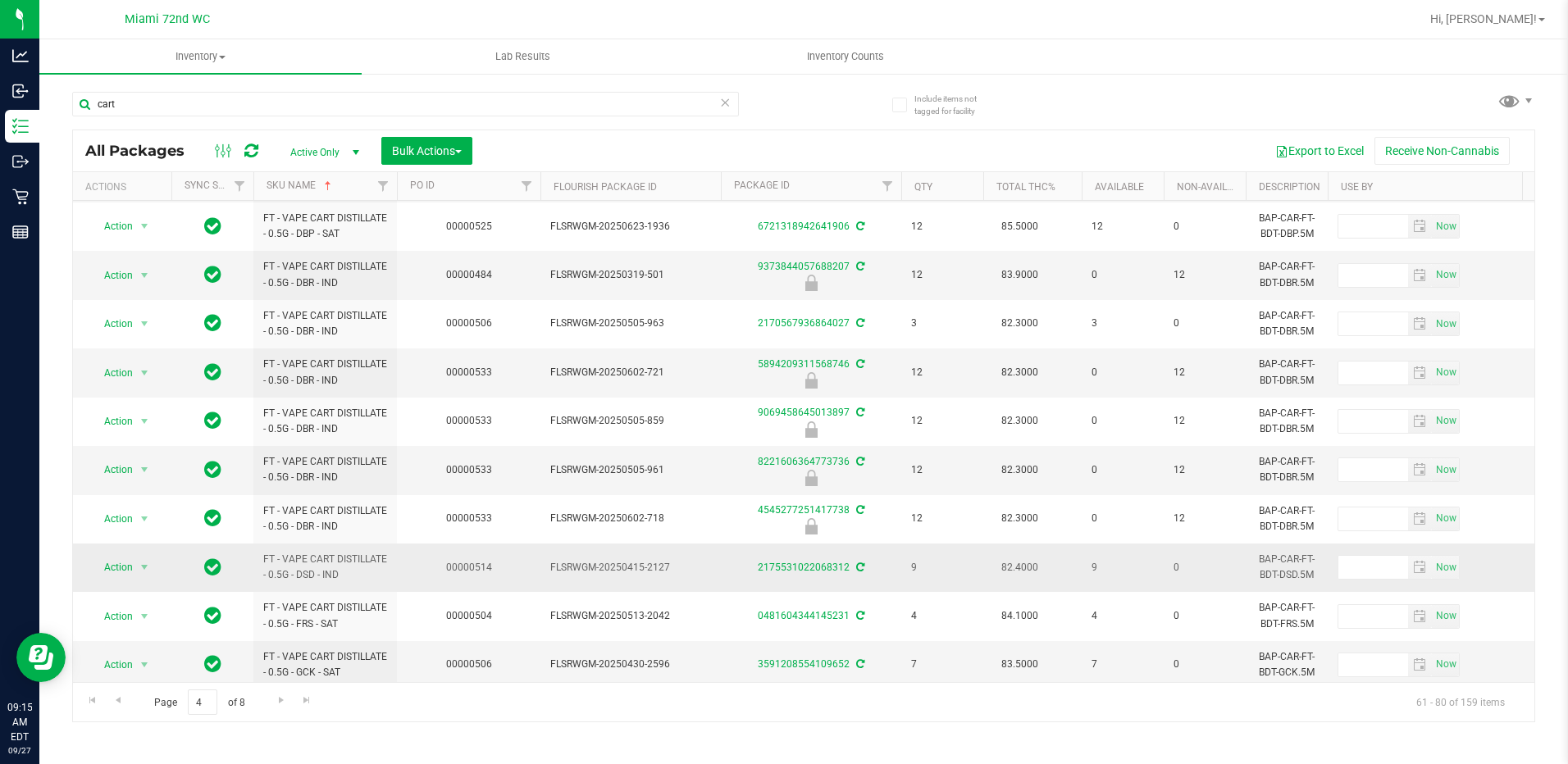
scroll to position [510, 0]
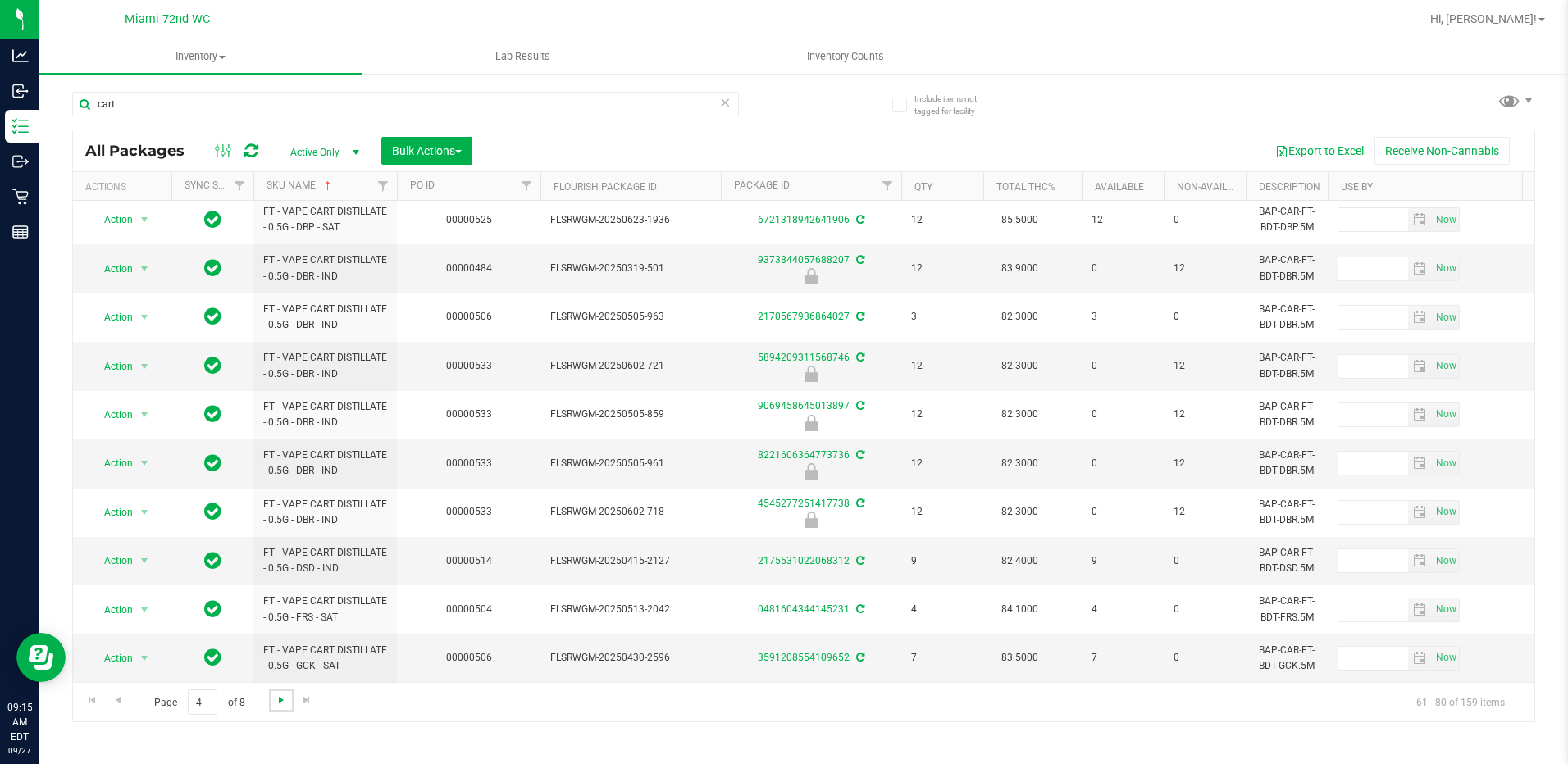
click at [285, 695] on span "Go to the next page" at bounding box center [282, 700] width 13 height 13
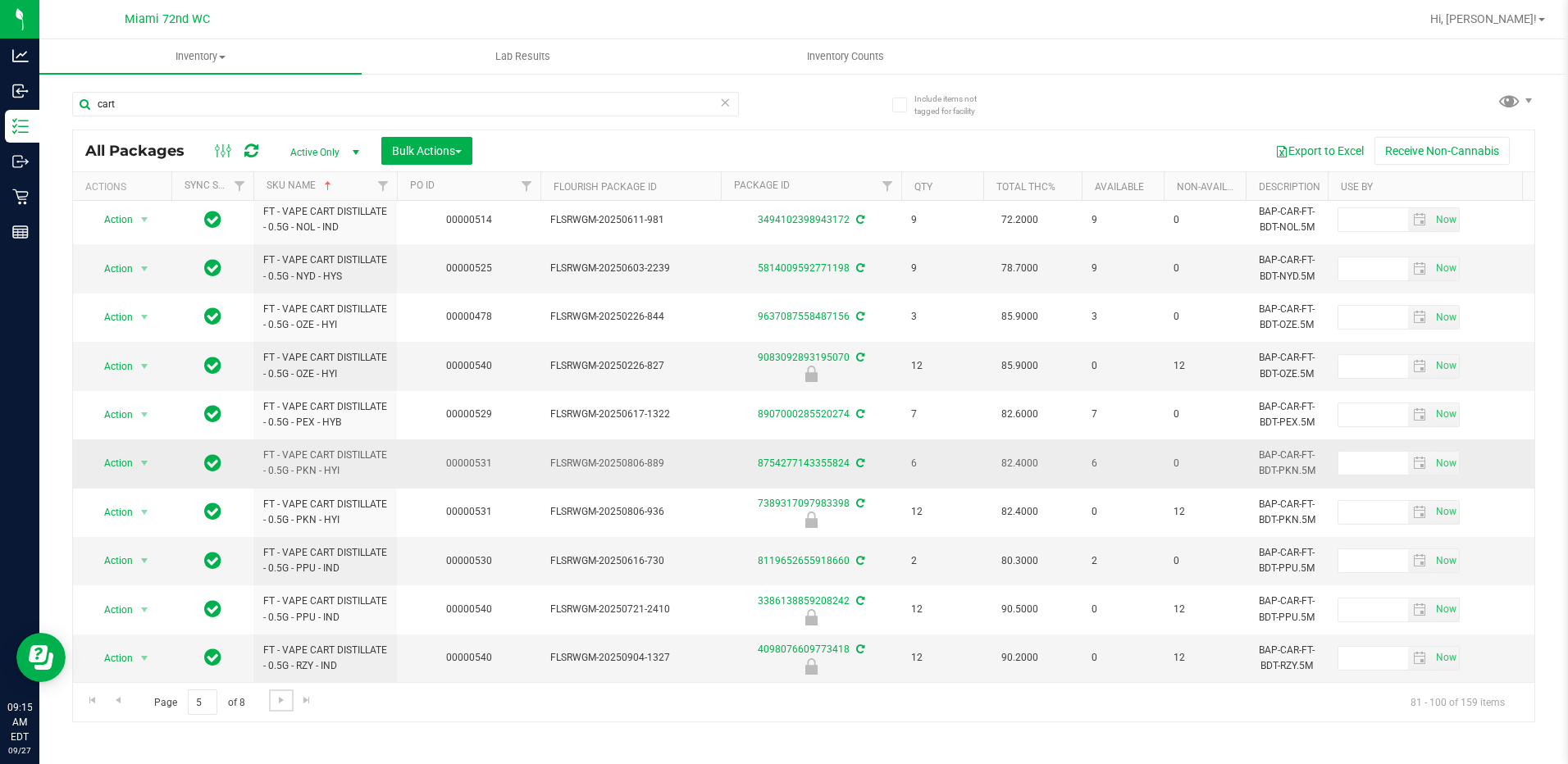
scroll to position [504, 0]
drag, startPoint x: 358, startPoint y: 648, endPoint x: 262, endPoint y: 640, distance: 96.3
click at [262, 640] on td "FT - VAPE CART DISTILLATE - 0.5G - RZY - IND" at bounding box center [325, 658] width 144 height 48
copy span "FT - VAPE CART DISTILLATE - 0.5G - RZY - IND"
click at [374, 643] on span "FT - VAPE CART DISTILLATE - 0.5G - RZY - IND" at bounding box center [325, 658] width 124 height 31
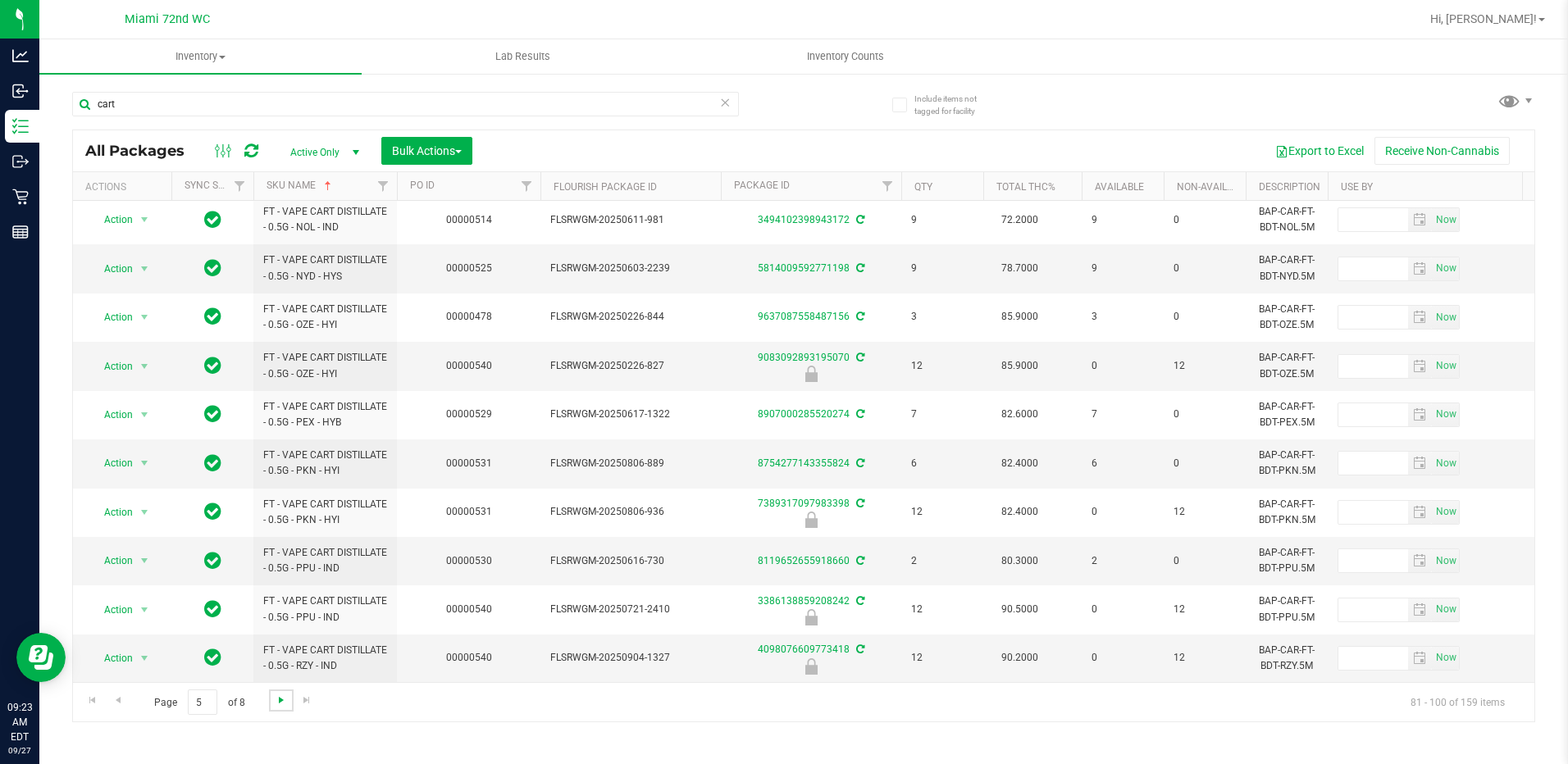
click at [275, 701] on span "Go to the next page" at bounding box center [282, 700] width 13 height 13
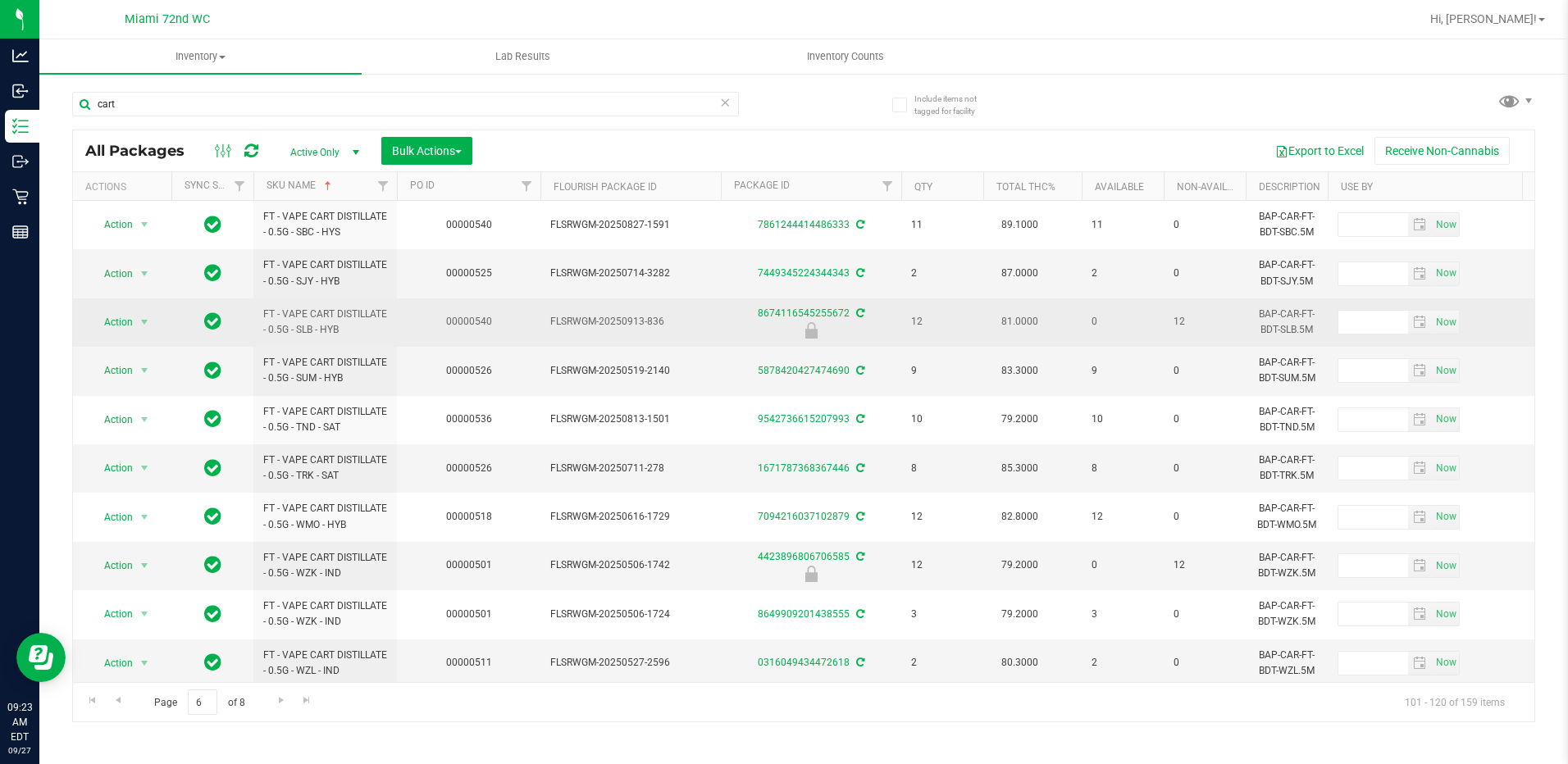
drag, startPoint x: 356, startPoint y: 328, endPoint x: 259, endPoint y: 318, distance: 97.5
click at [259, 318] on td "FT - VAPE CART DISTILLATE - 0.5G - SLB - HYB" at bounding box center [325, 323] width 144 height 48
copy span "FT - VAPE CART DISTILLATE - 0.5G - SLB - HYB"
click at [355, 318] on span "FT - VAPE CART DISTILLATE - 0.5G - SLB - HYB" at bounding box center [325, 323] width 124 height 31
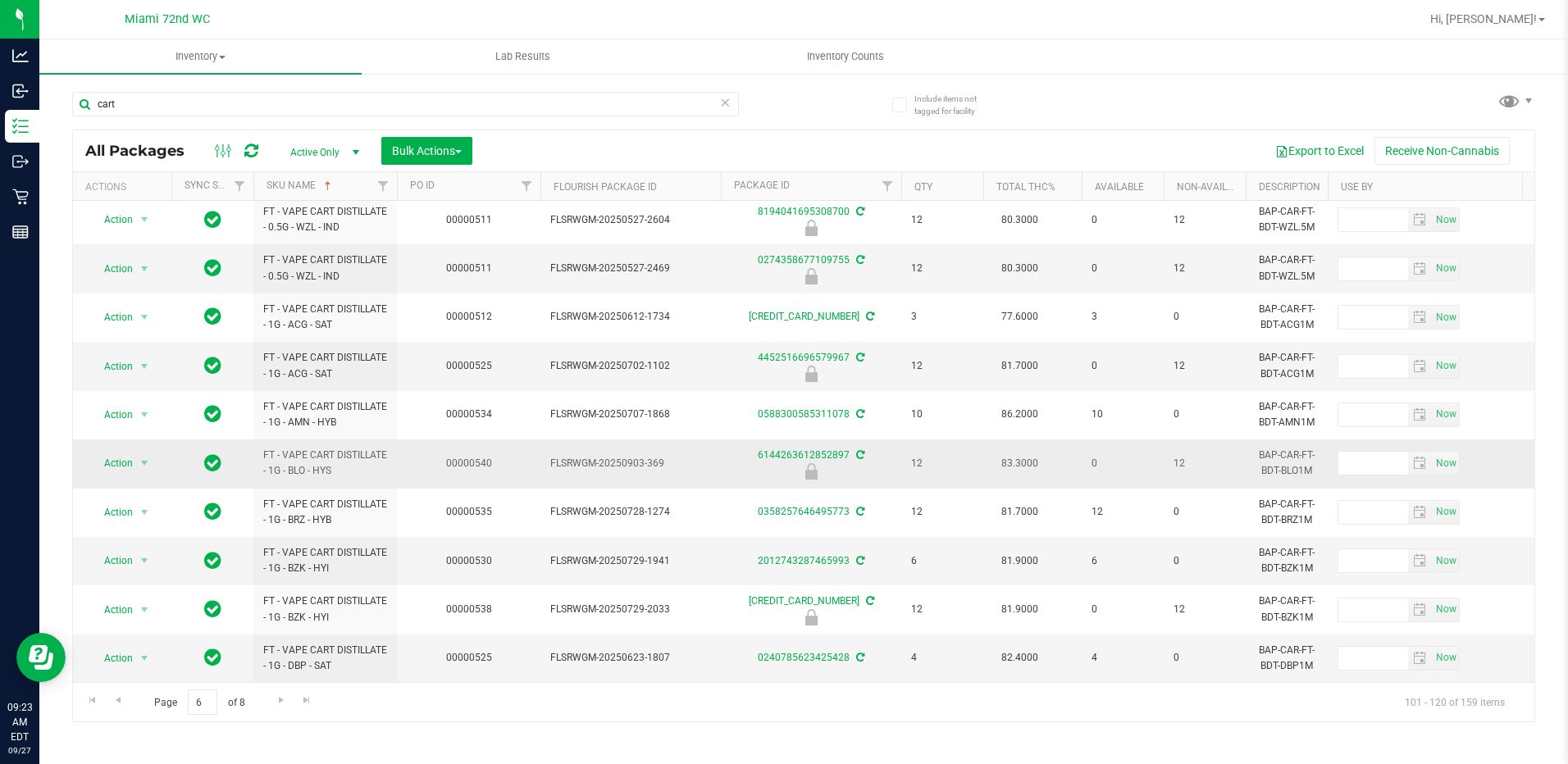
scroll to position [519, 0]
click at [278, 696] on span "Go to the next page" at bounding box center [282, 700] width 13 height 13
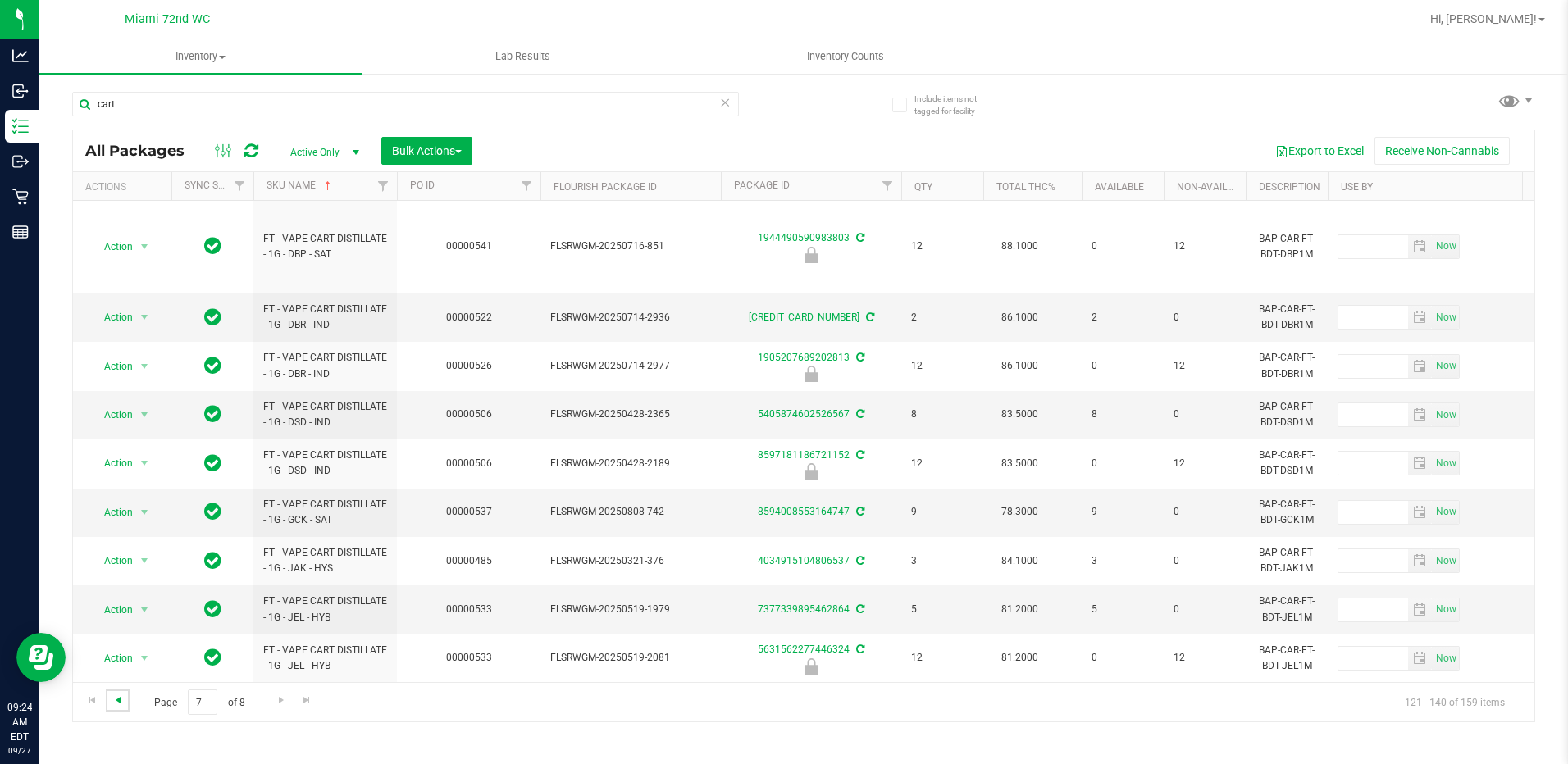
click at [114, 695] on span "Go to the previous page" at bounding box center [118, 700] width 13 height 13
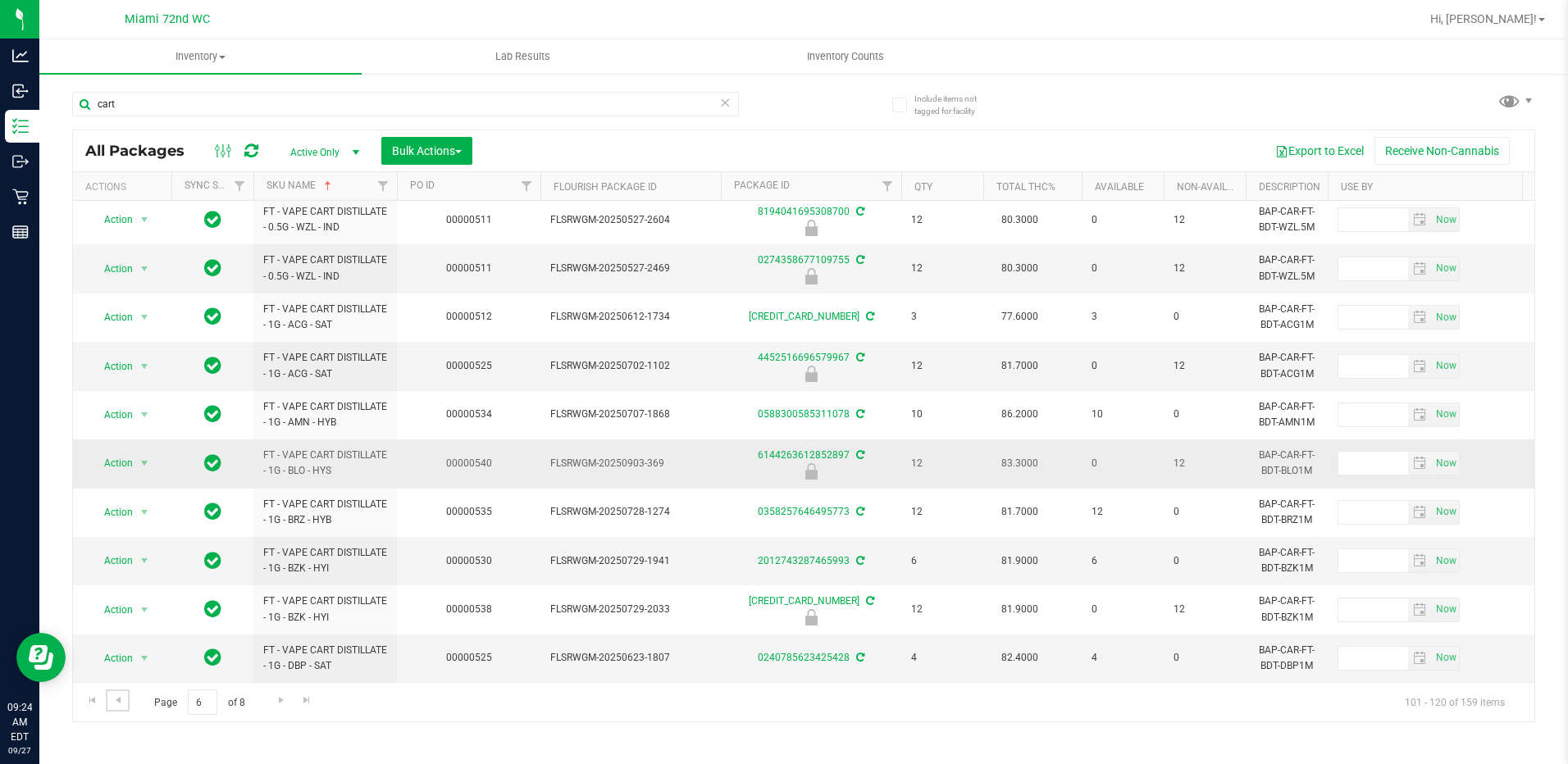
scroll to position [519, 0]
click at [275, 702] on span "Go to the next page" at bounding box center [282, 700] width 13 height 13
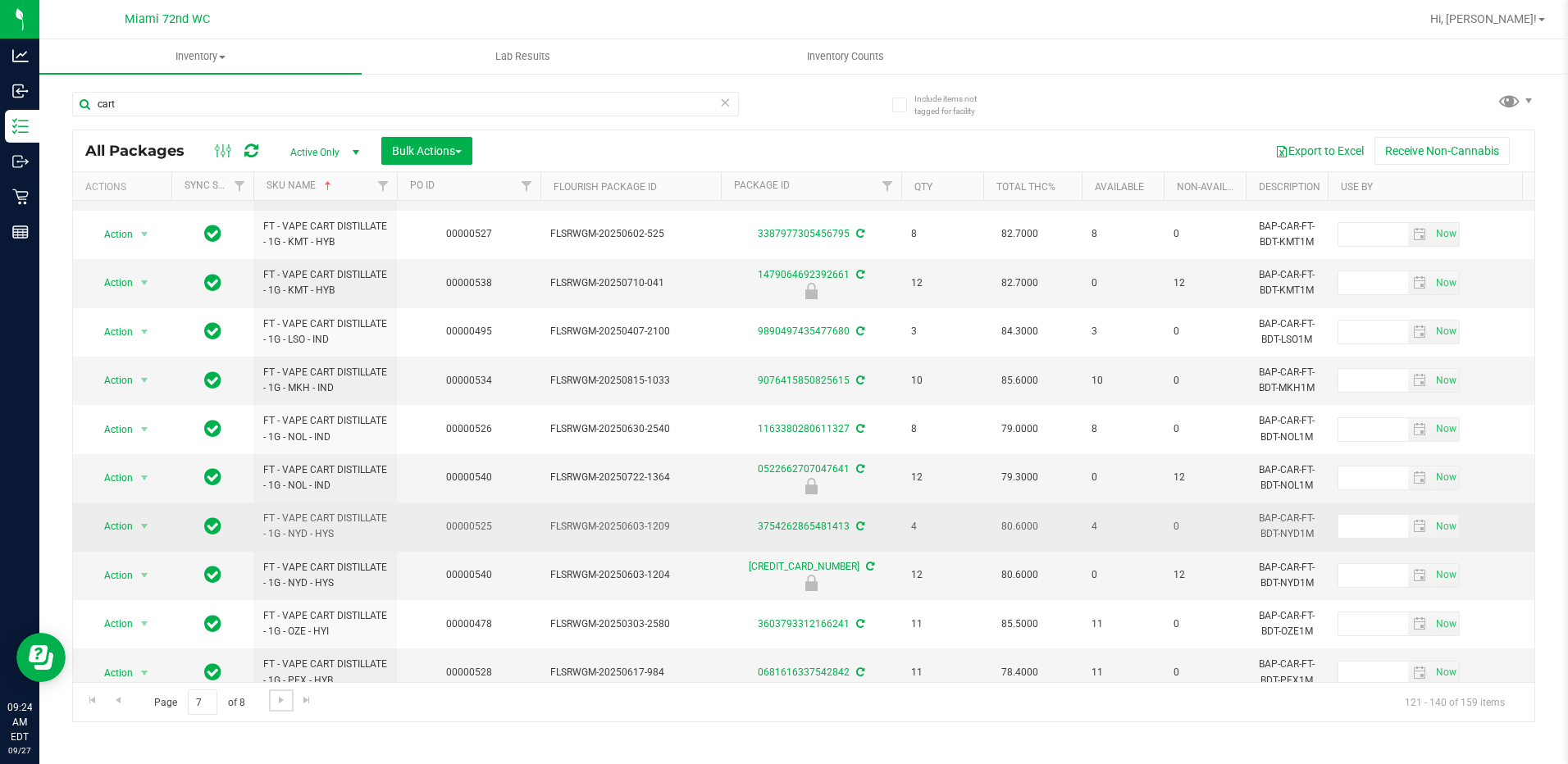
scroll to position [548, 0]
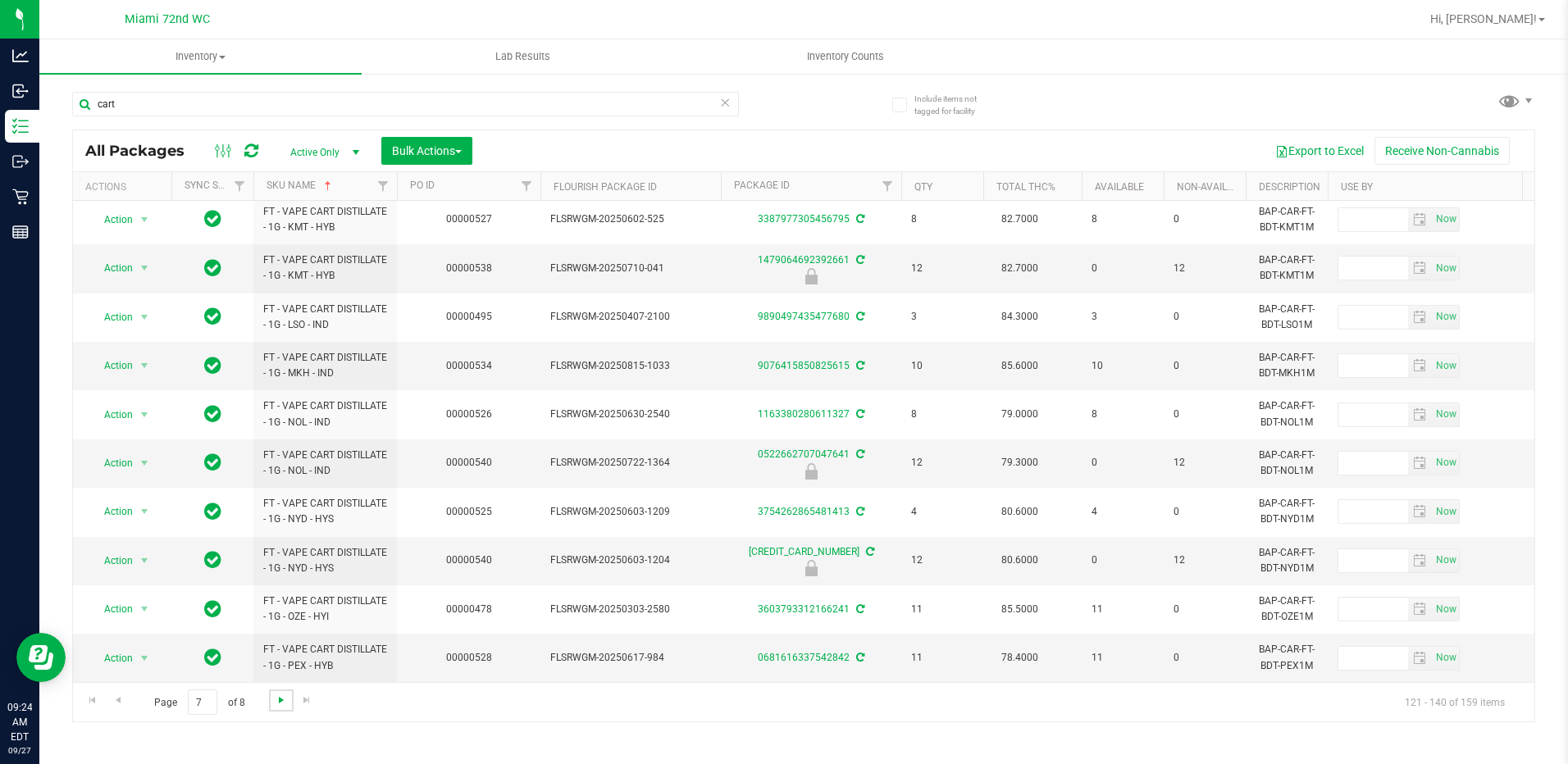
click at [284, 702] on span "Go to the next page" at bounding box center [282, 700] width 13 height 13
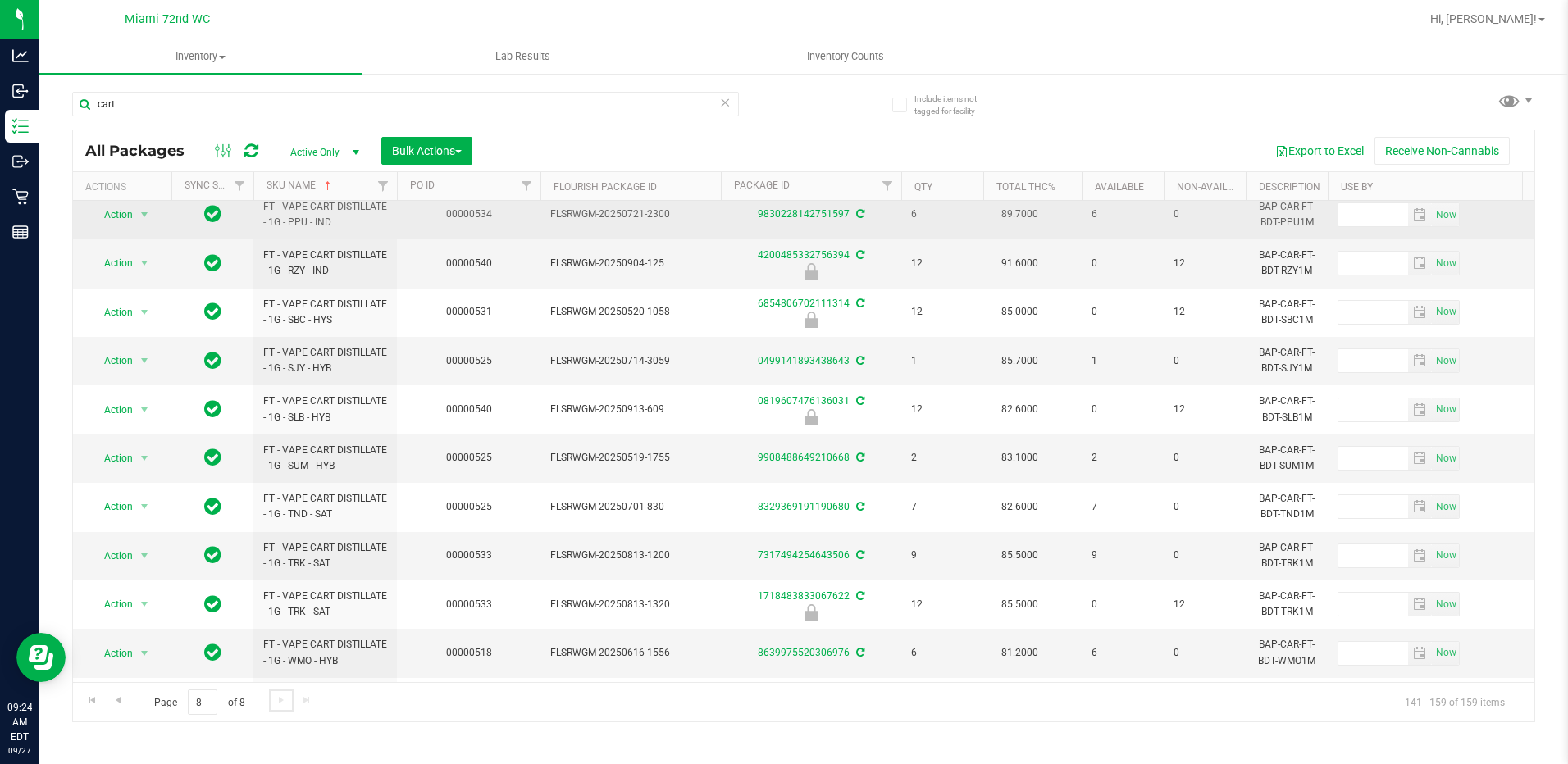
scroll to position [106, 0]
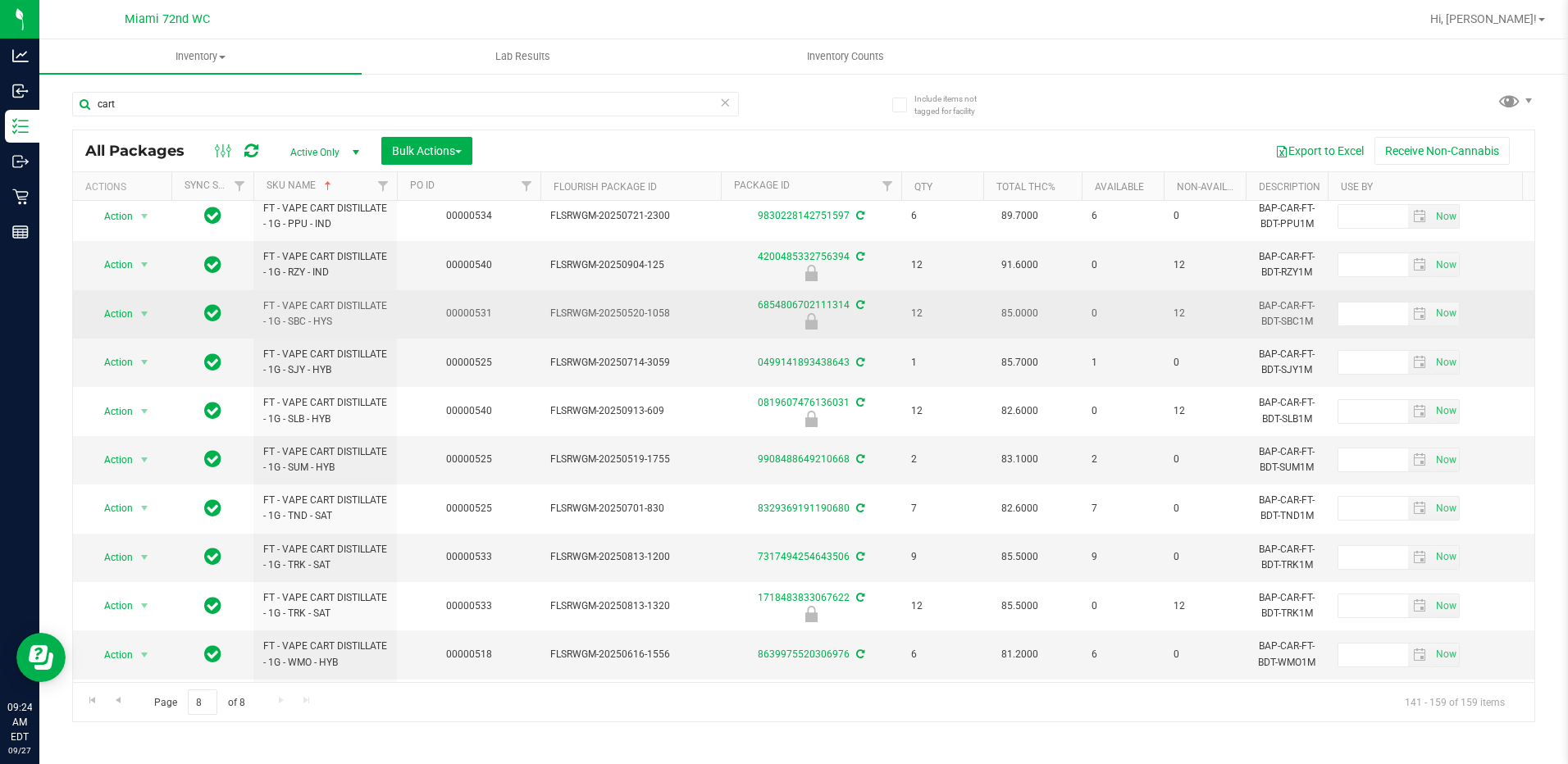
drag, startPoint x: 364, startPoint y: 323, endPoint x: 259, endPoint y: 311, distance: 105.7
click at [259, 311] on td "FT - VAPE CART DISTILLATE - 1G - SBC - HYS" at bounding box center [325, 314] width 144 height 48
copy span "FT - VAPE CART DISTILLATE - 1G - SBC - HYS"
click at [369, 314] on span "FT - VAPE CART DISTILLATE - 1G - SBC - HYS" at bounding box center [325, 314] width 124 height 31
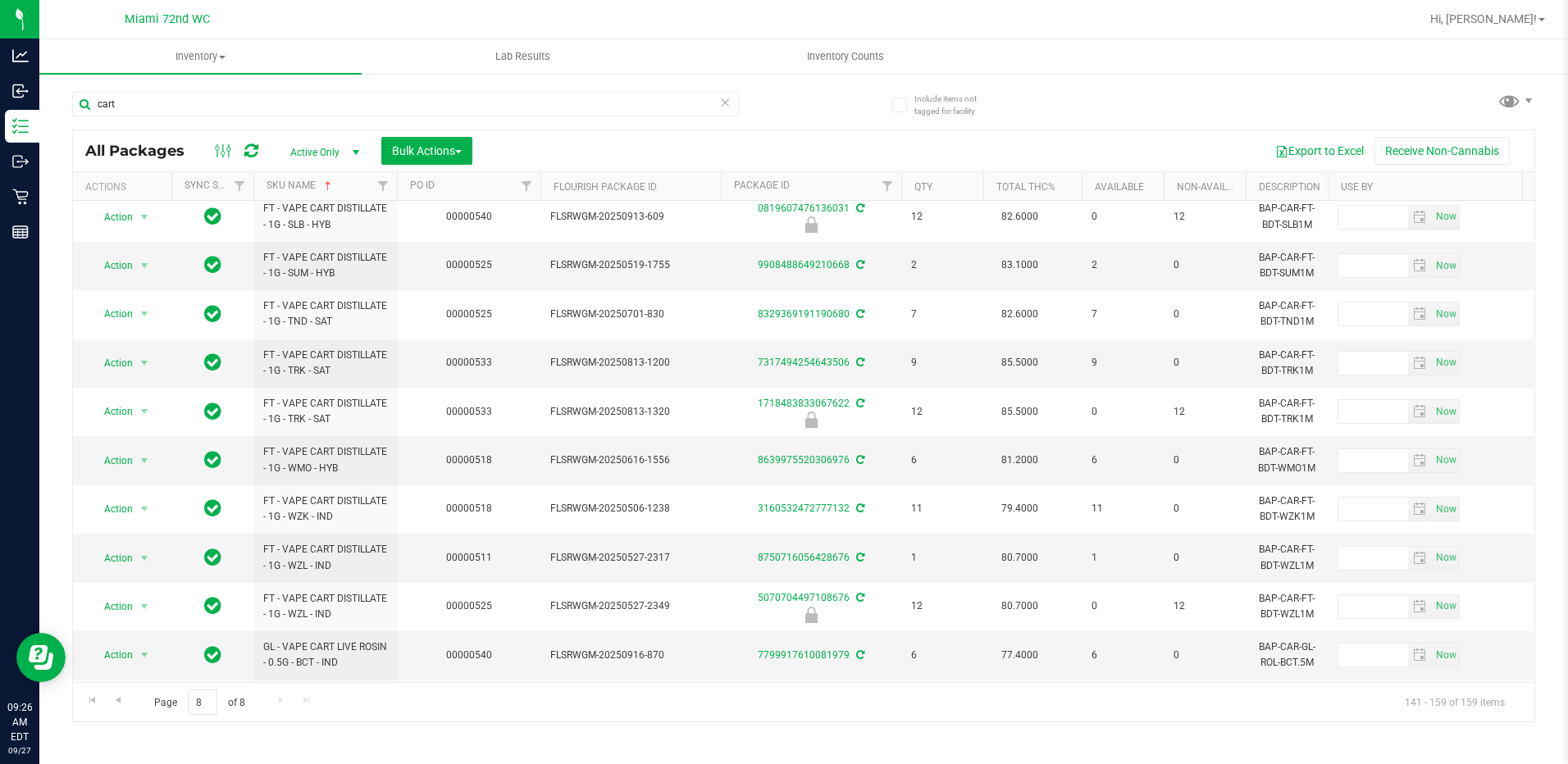
scroll to position [0, 0]
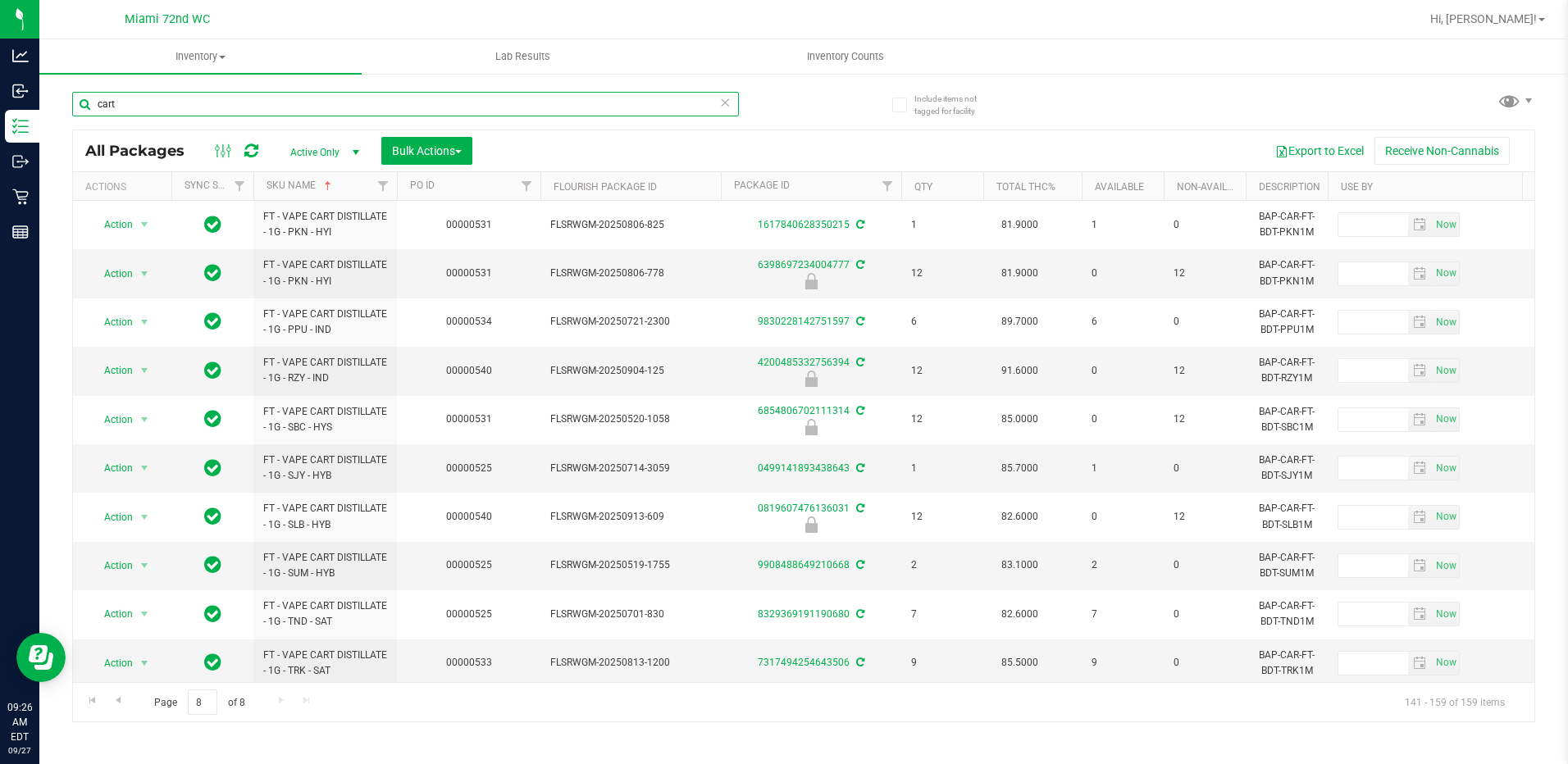
click at [152, 103] on input "cart" at bounding box center [406, 104] width 667 height 25
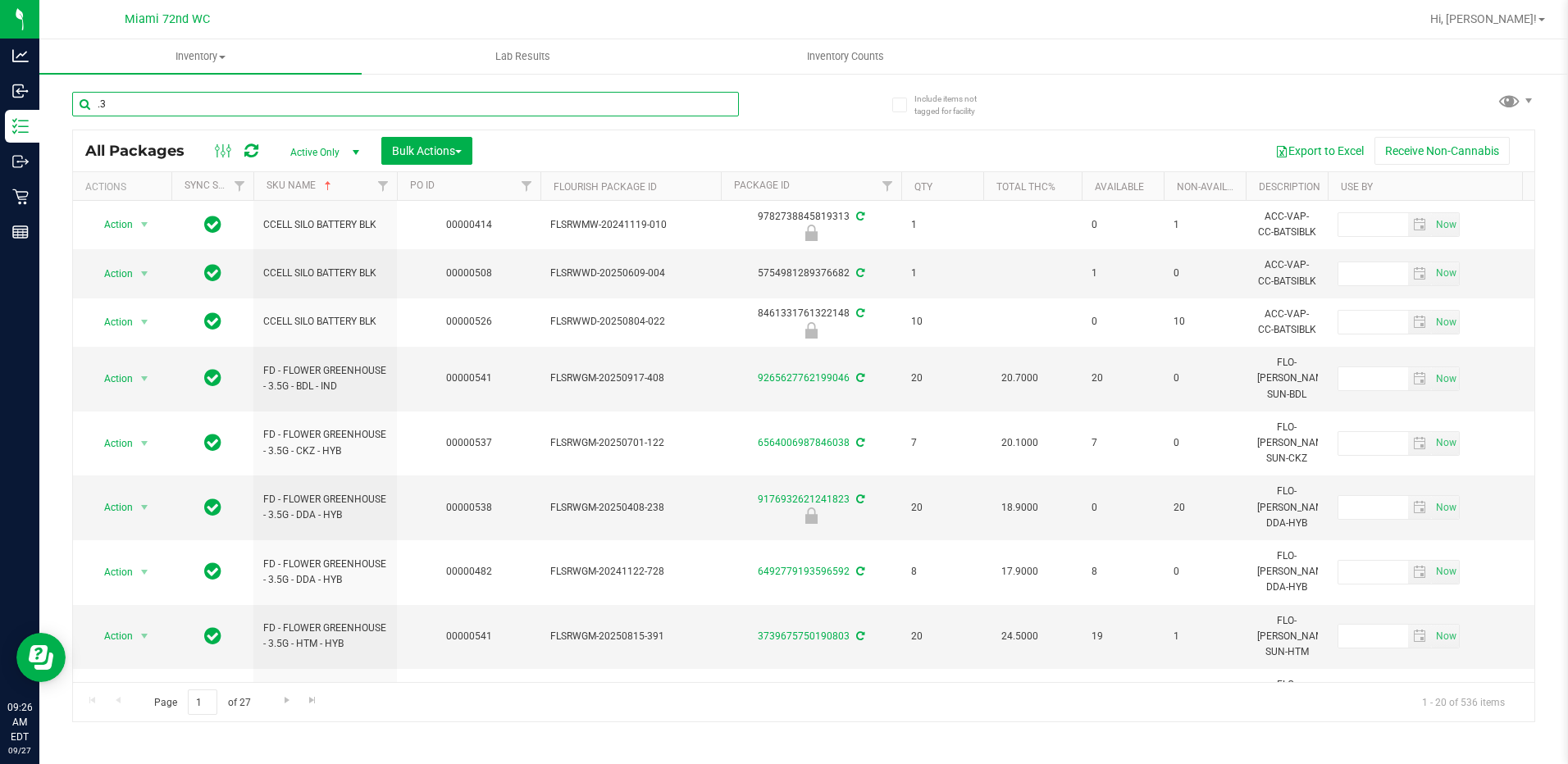
type input ".3g"
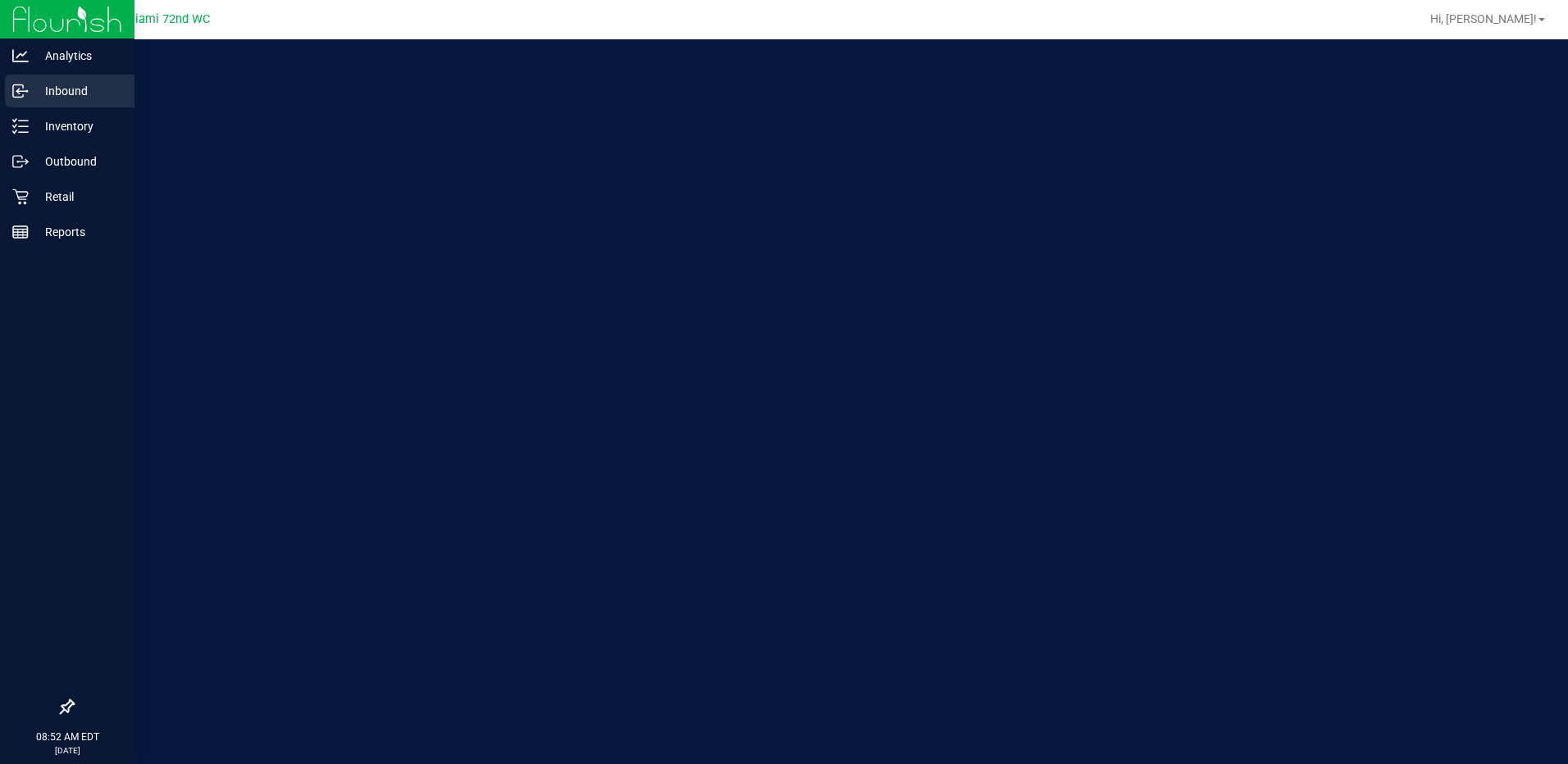
click at [56, 103] on div "Inbound" at bounding box center [70, 91] width 130 height 33
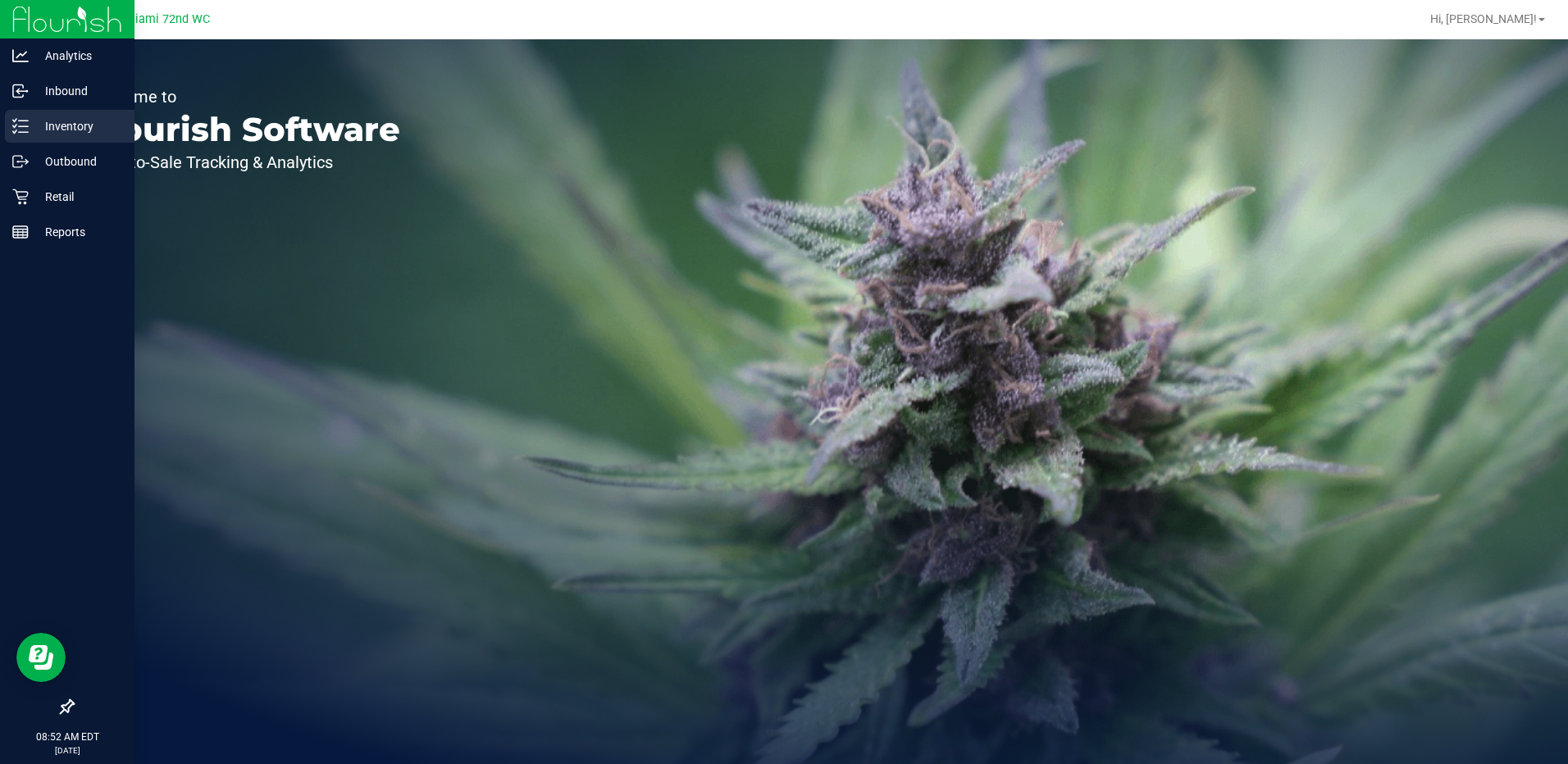
drag, startPoint x: 56, startPoint y: 103, endPoint x: 53, endPoint y: 117, distance: 14.3
click at [56, 103] on div "Inbound" at bounding box center [70, 91] width 130 height 33
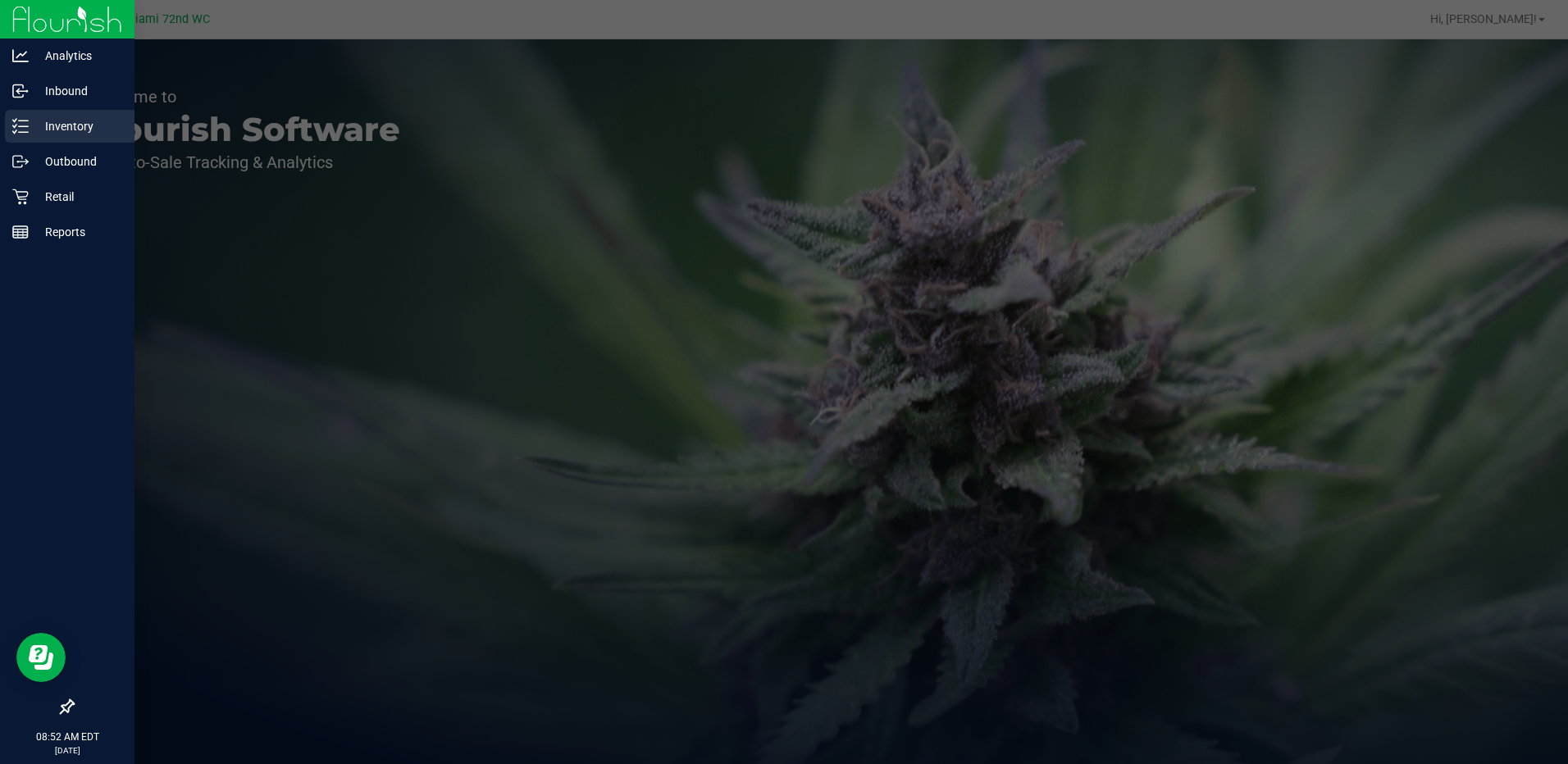
click at [59, 133] on p "Inventory" at bounding box center [78, 126] width 99 height 20
click at [60, 133] on p "Inventory" at bounding box center [78, 126] width 99 height 20
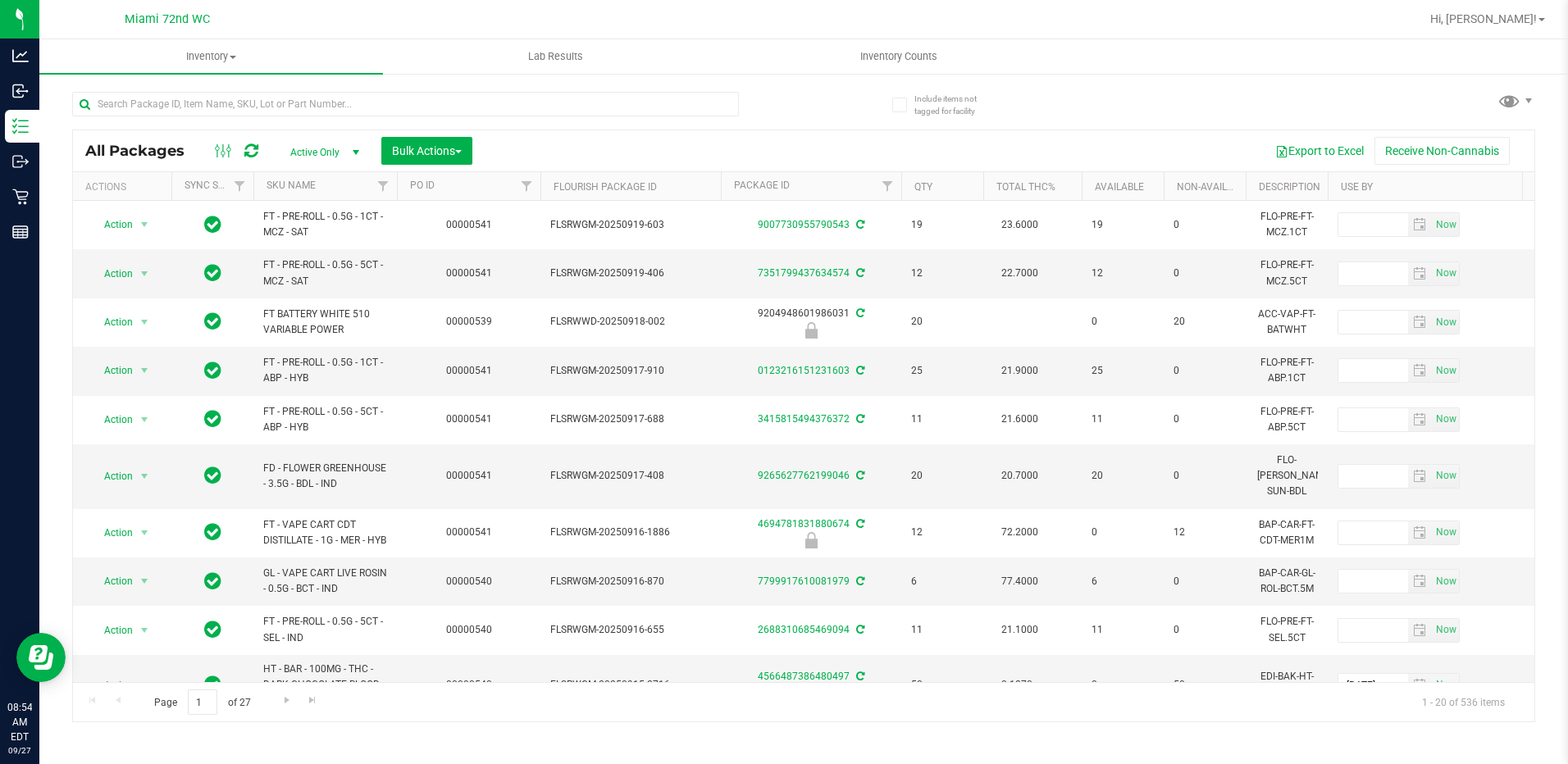
click at [282, 119] on div at bounding box center [406, 111] width 667 height 38
click at [282, 107] on input "text" at bounding box center [406, 104] width 667 height 25
paste input "FT - PRE-ROLL - 0.5G - 1CT - TSK - SAT"
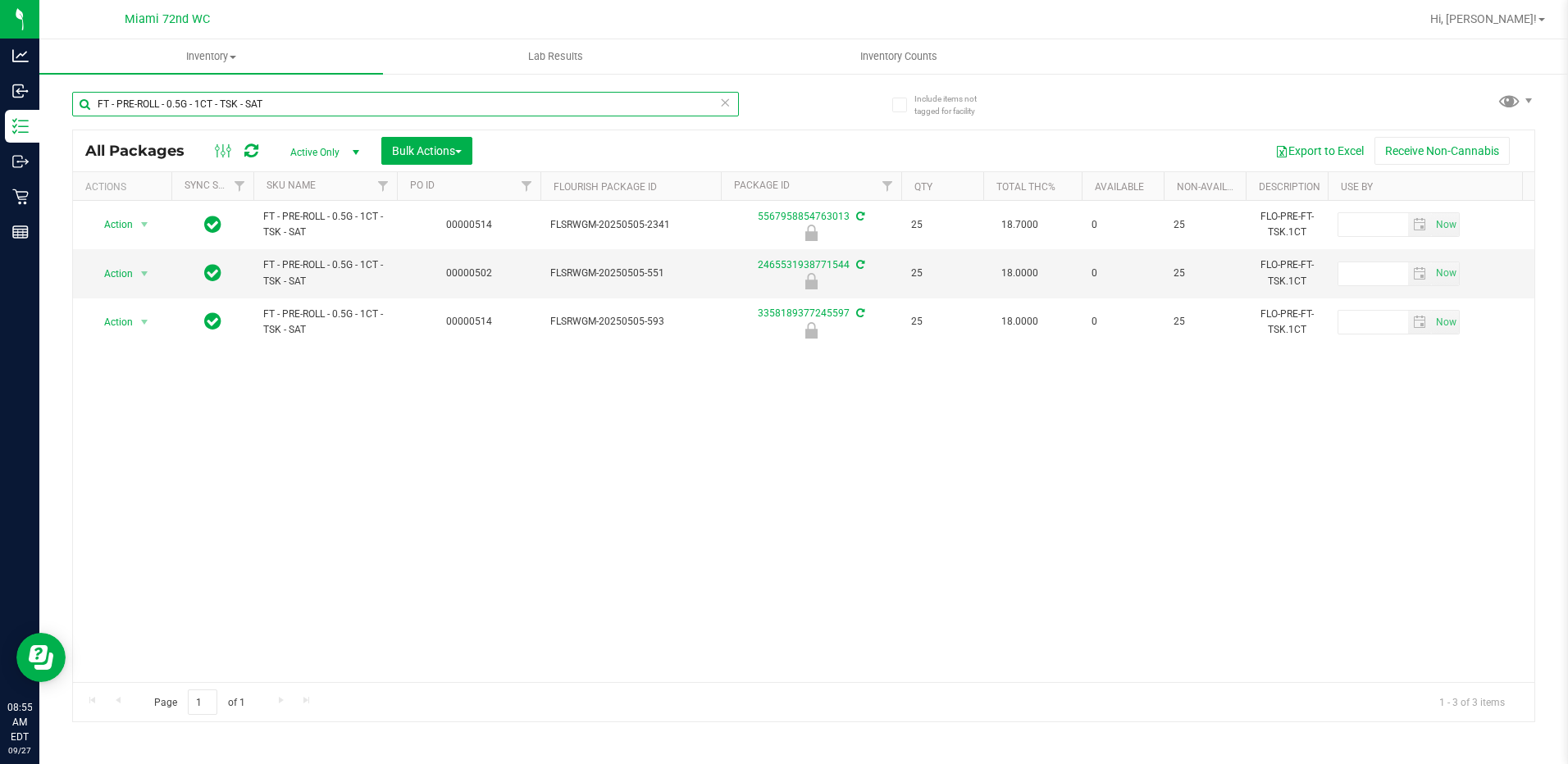
click at [351, 96] on input "FT - PRE-ROLL - 0.5G - 1CT - TSK - SAT" at bounding box center [406, 104] width 667 height 25
click at [351, 97] on input "FT - PRE-ROLL - 0.5G - 1CT - TSK - SAT" at bounding box center [406, 104] width 667 height 25
type input "5567958854763013"
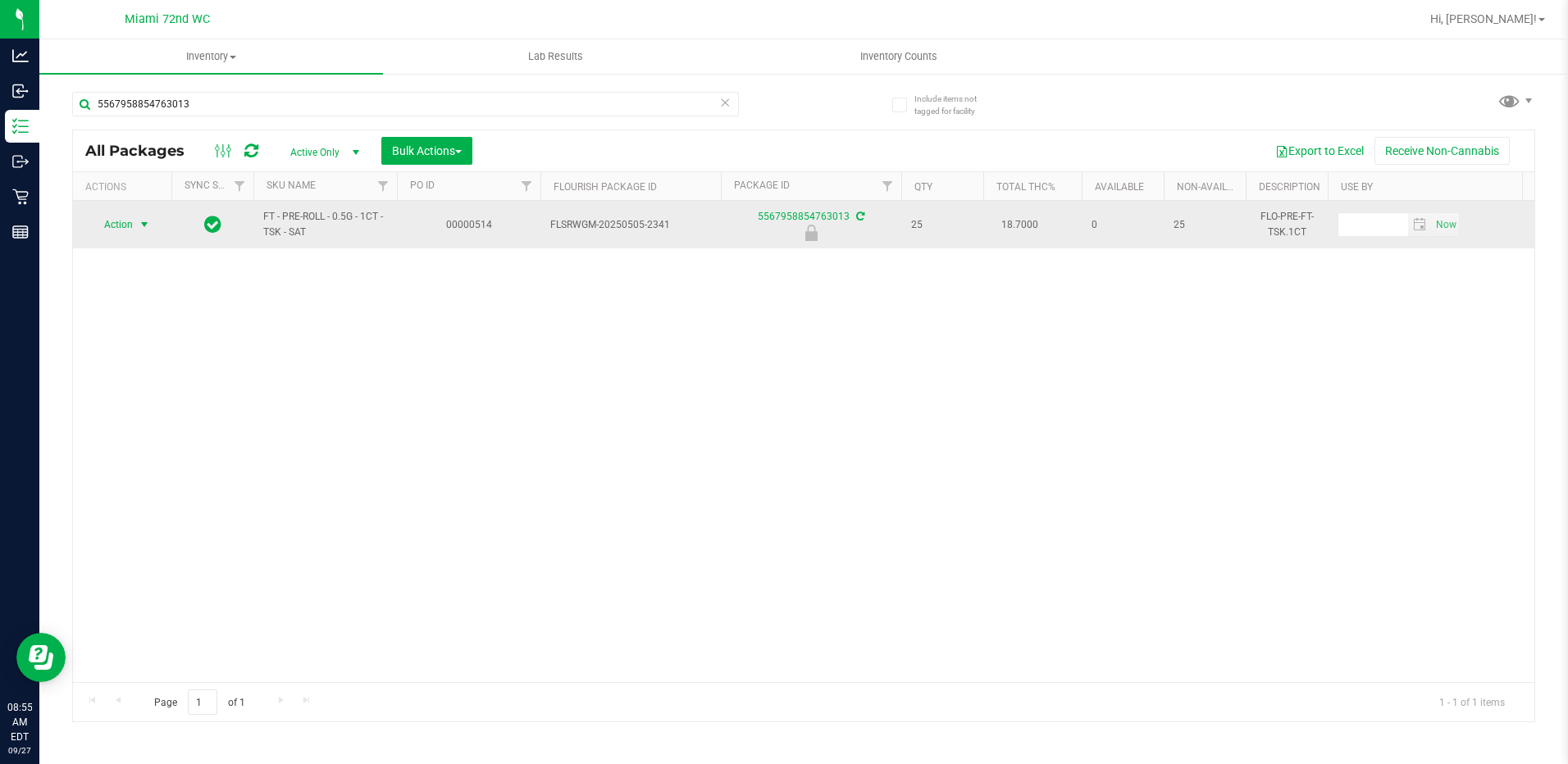
click at [142, 222] on span "select" at bounding box center [144, 225] width 13 height 13
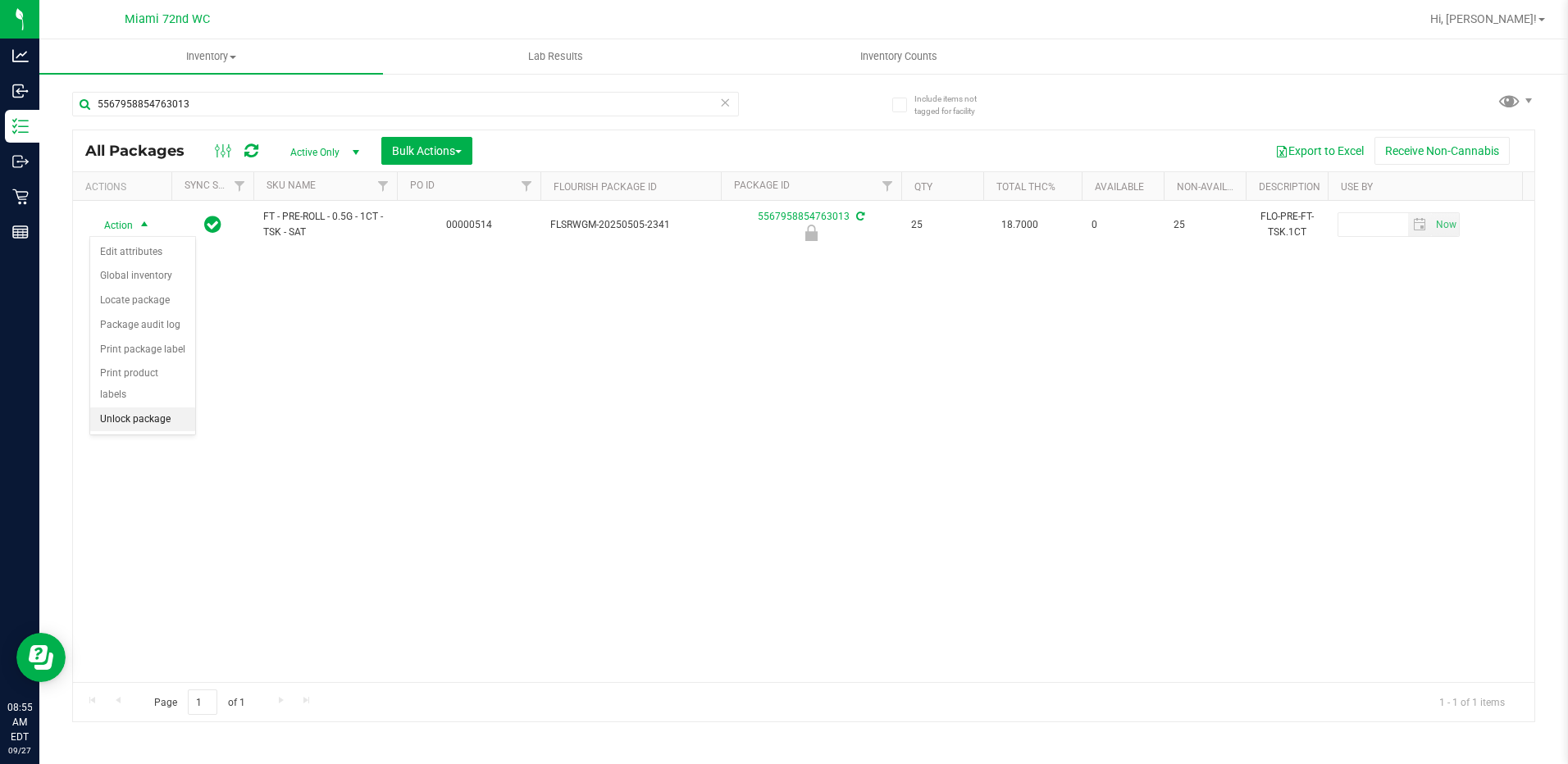
click at [167, 408] on li "Unlock package" at bounding box center [143, 420] width 105 height 25
click at [261, 117] on div "5567958854763013" at bounding box center [406, 111] width 667 height 38
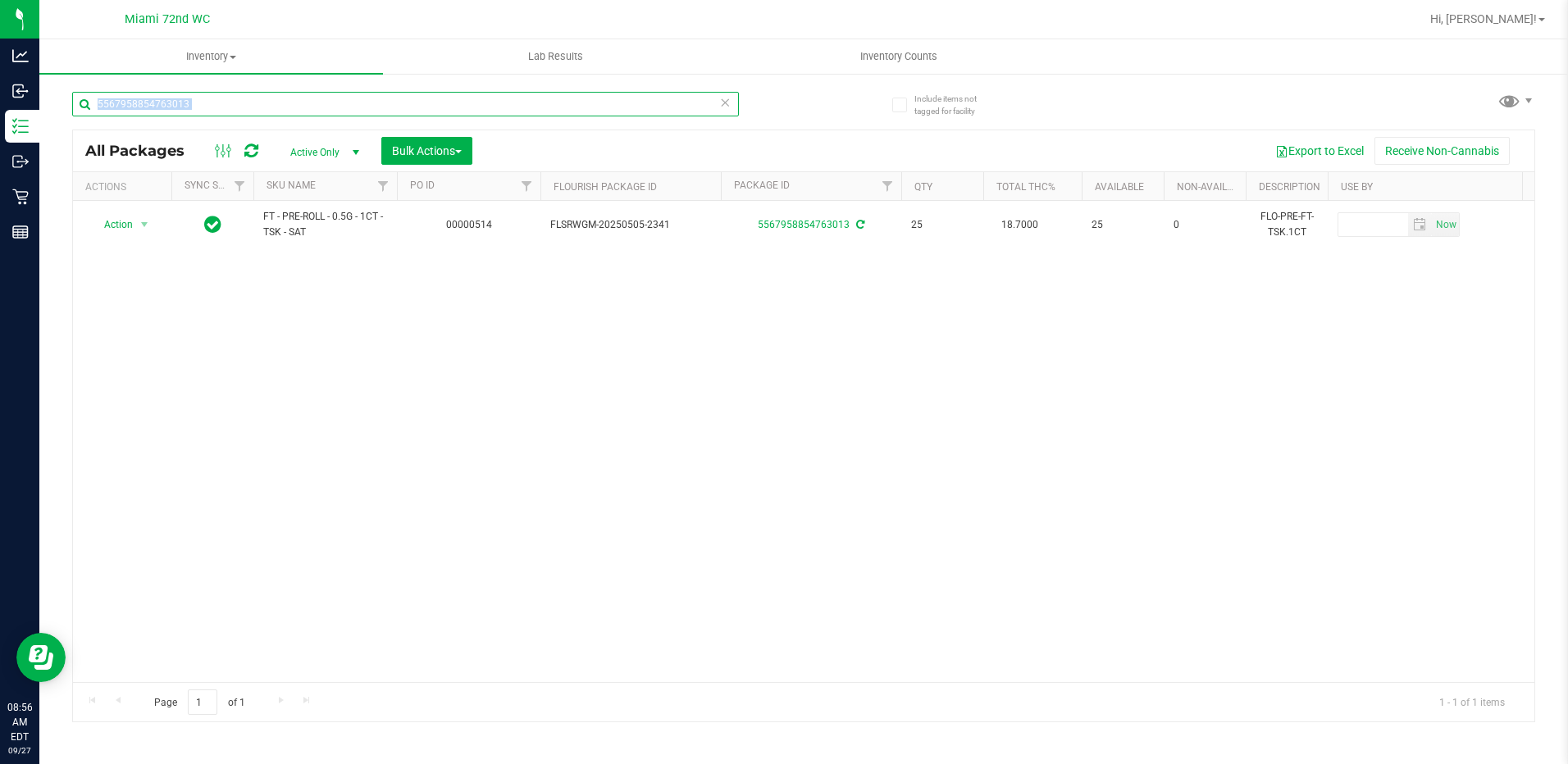
click at [259, 111] on input "5567958854763013" at bounding box center [406, 104] width 667 height 25
paste input "FT - CANNABIS FLOWER - 3.5G - PGP - HYB"
click at [314, 100] on input "FT - CANNABIS FLOWER - 3.5G - PGP - HYB" at bounding box center [406, 104] width 667 height 25
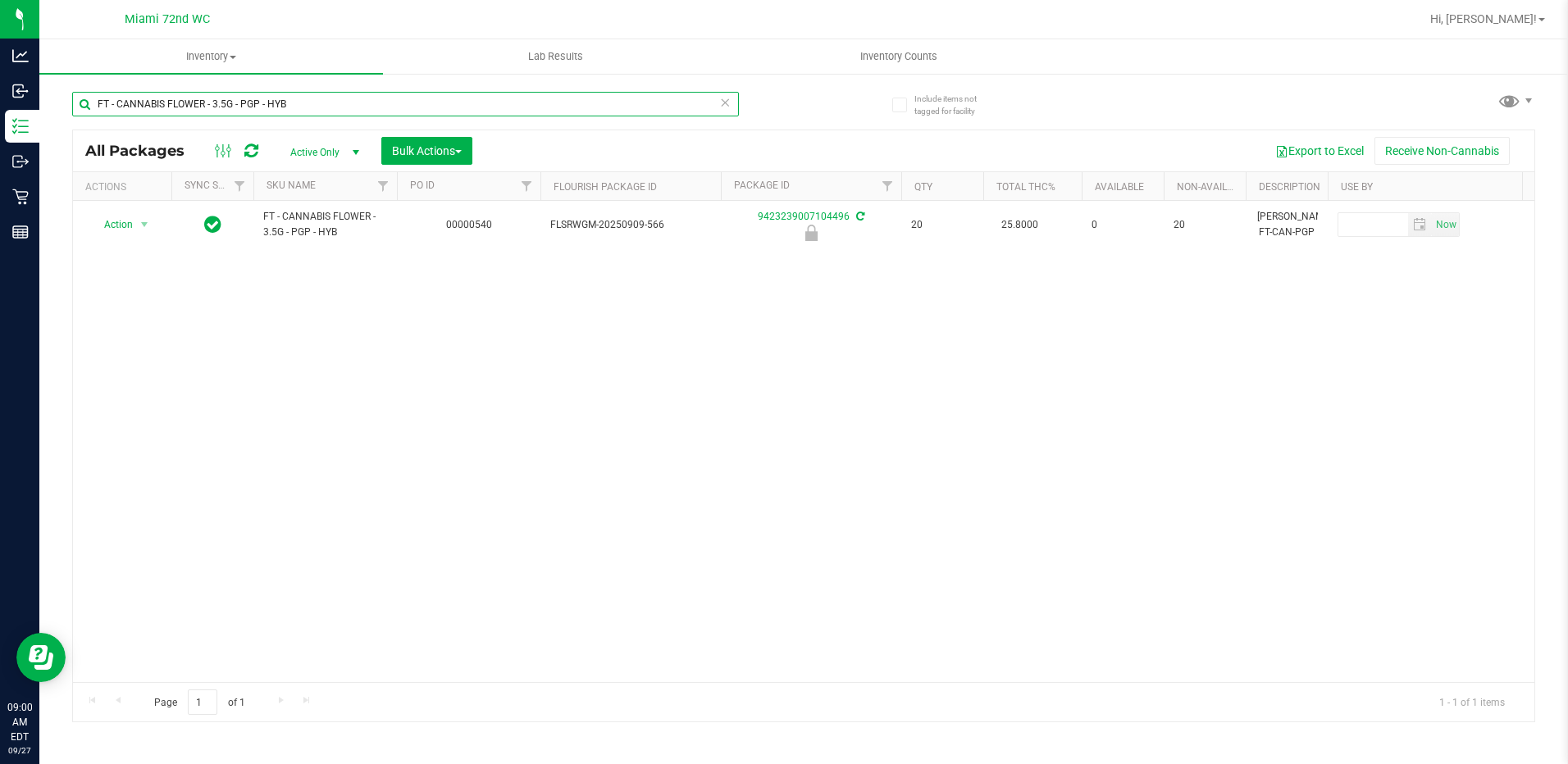
click at [314, 100] on input "FT - CANNABIS FLOWER - 3.5G - PGP - HYB" at bounding box center [406, 104] width 667 height 25
paste input "DISTILLATE EXTRACT - 1G - BBC - HYI"
type input "FT - DISTILLATE EXTRACT - 1G - BBC - HYI"
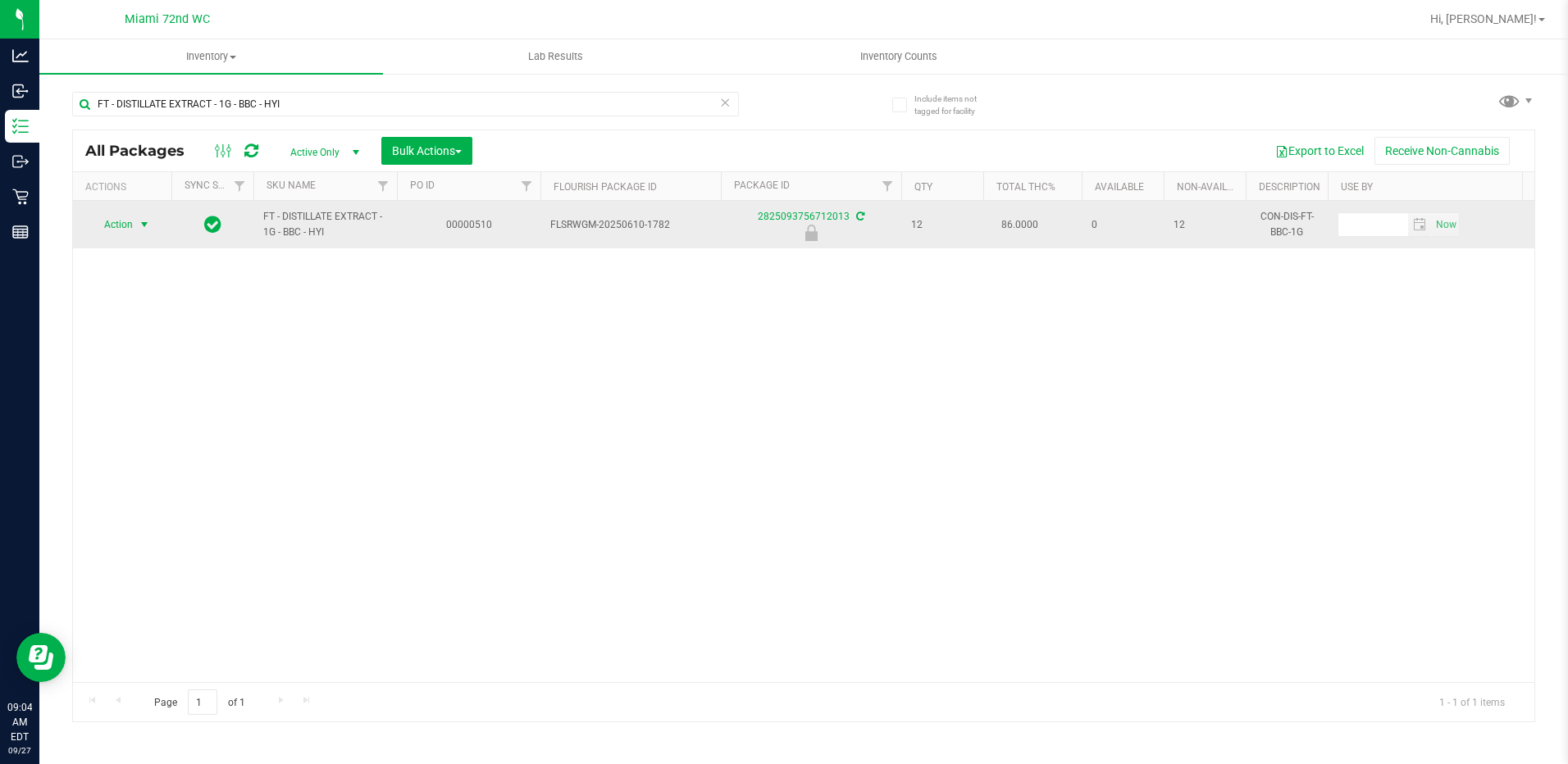
click at [135, 223] on span "select" at bounding box center [144, 225] width 21 height 23
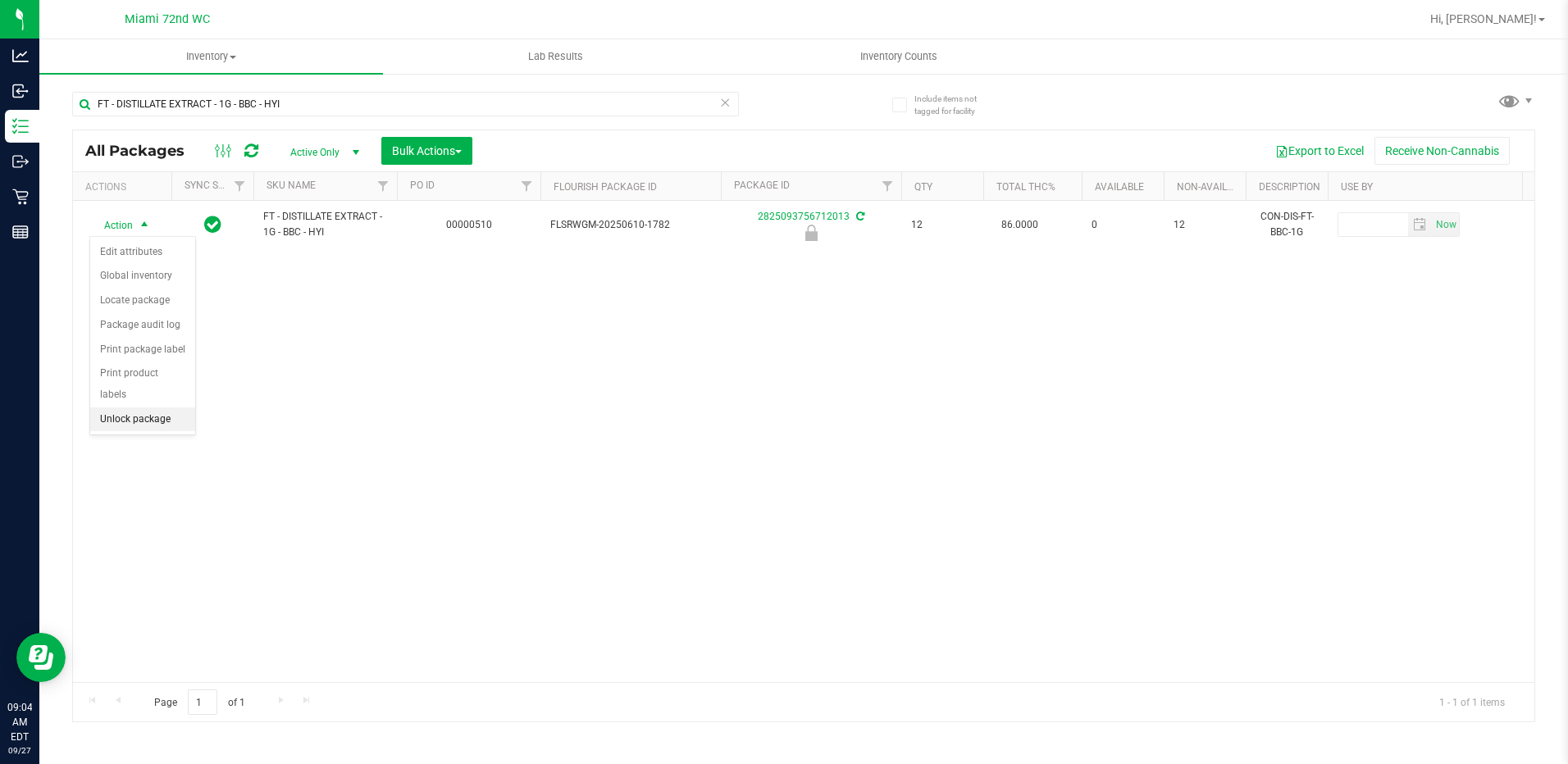
click at [150, 408] on li "Unlock package" at bounding box center [143, 420] width 105 height 25
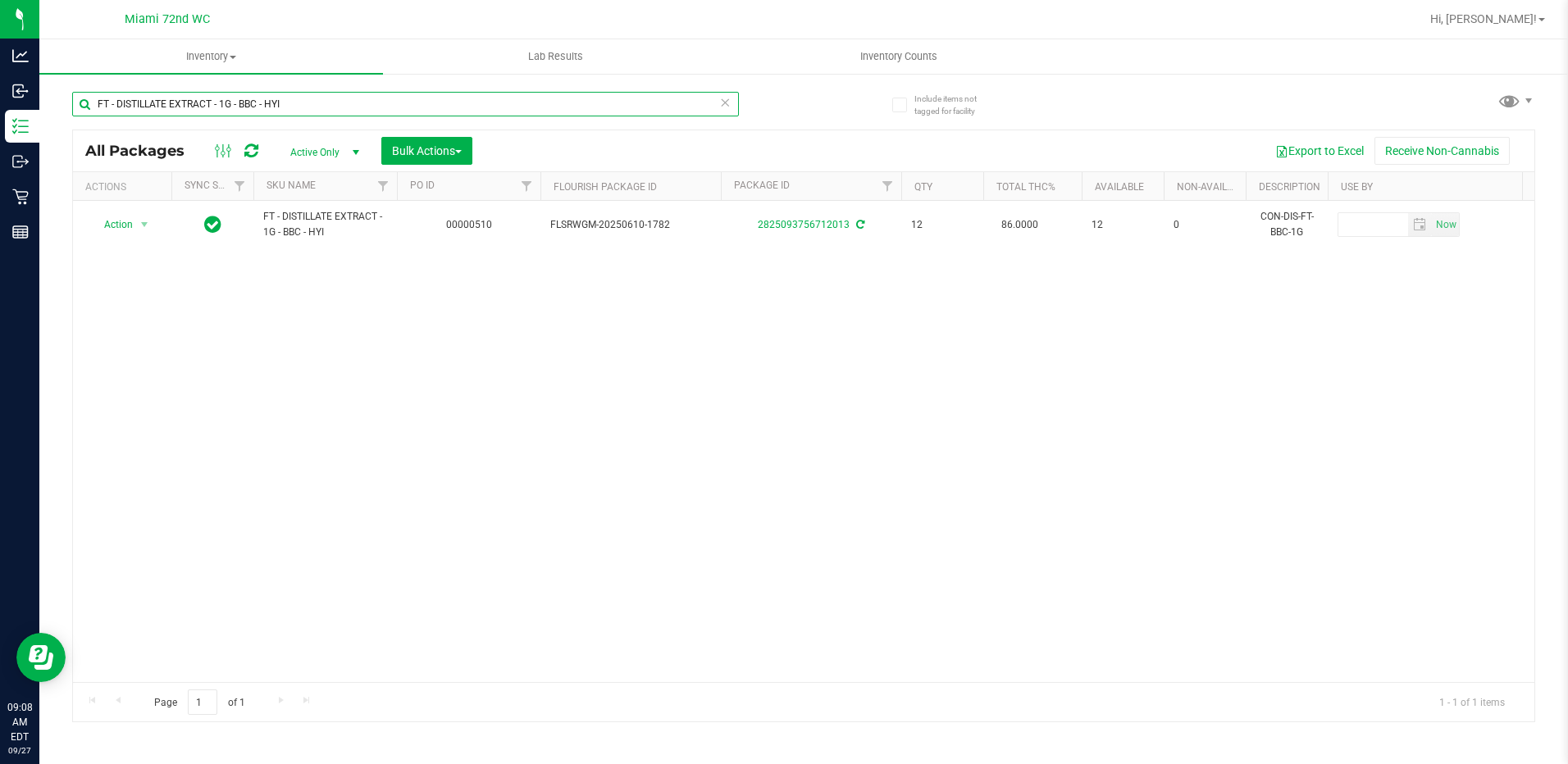
click at [293, 109] on input "FT - DISTILLATE EXTRACT - 1G - BBC - HYI" at bounding box center [406, 104] width 667 height 25
paste input "GL - LIVE ROSIN - 0.5G - GFU - HYB"
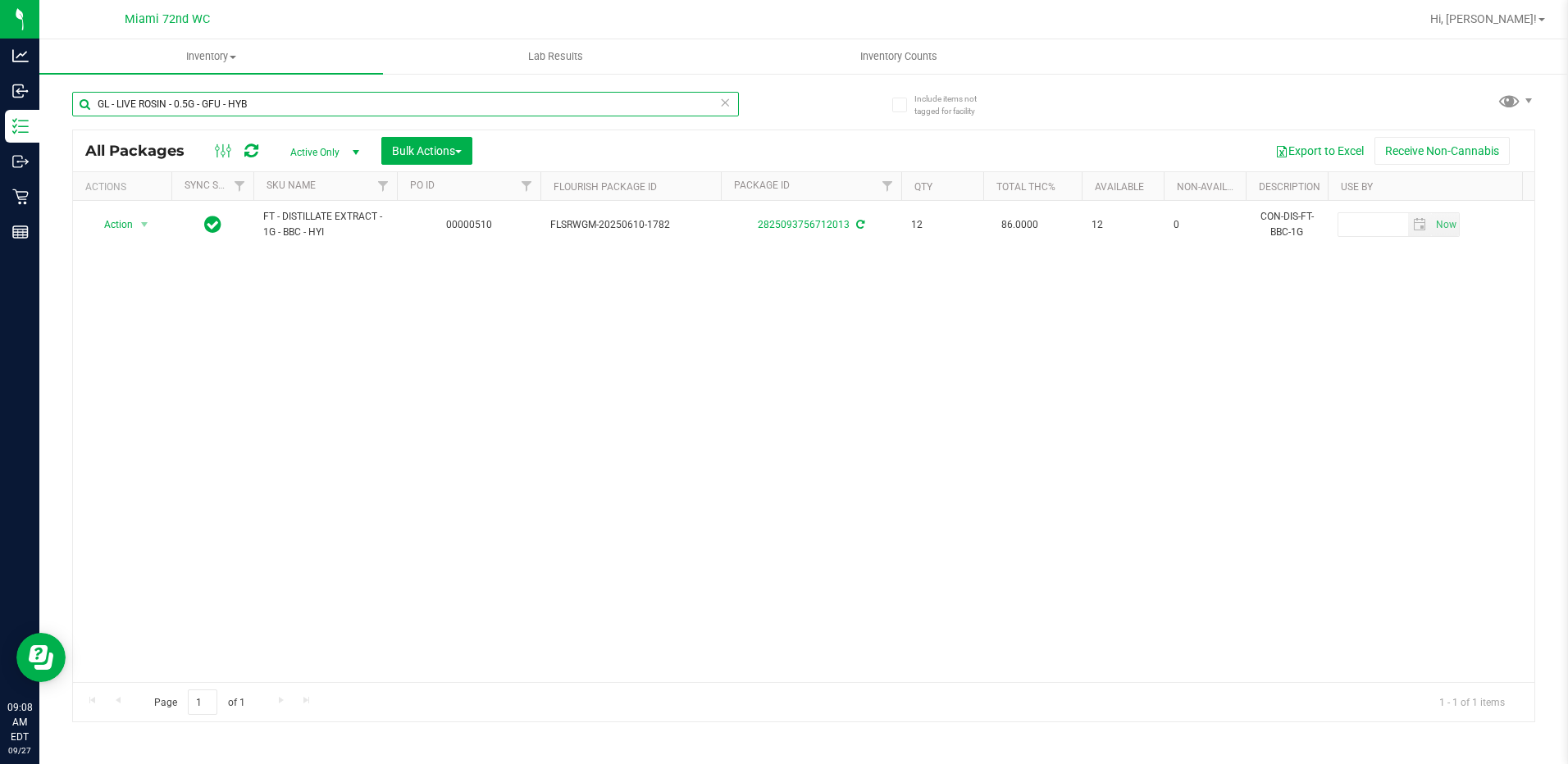
type input "GL - LIVE ROSIN - 0.5G - GFU - HYB"
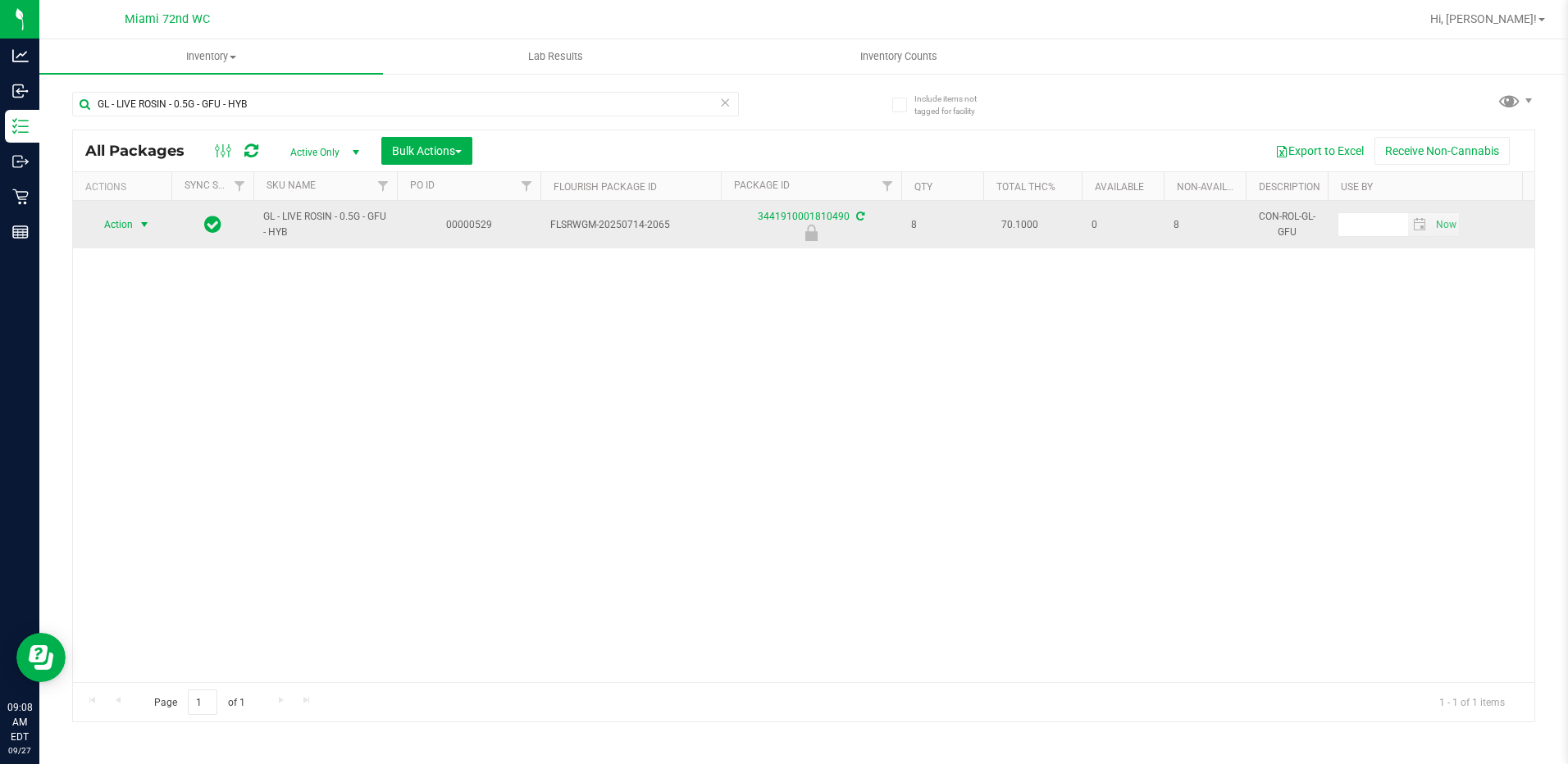
click at [117, 227] on span "Action" at bounding box center [112, 225] width 44 height 23
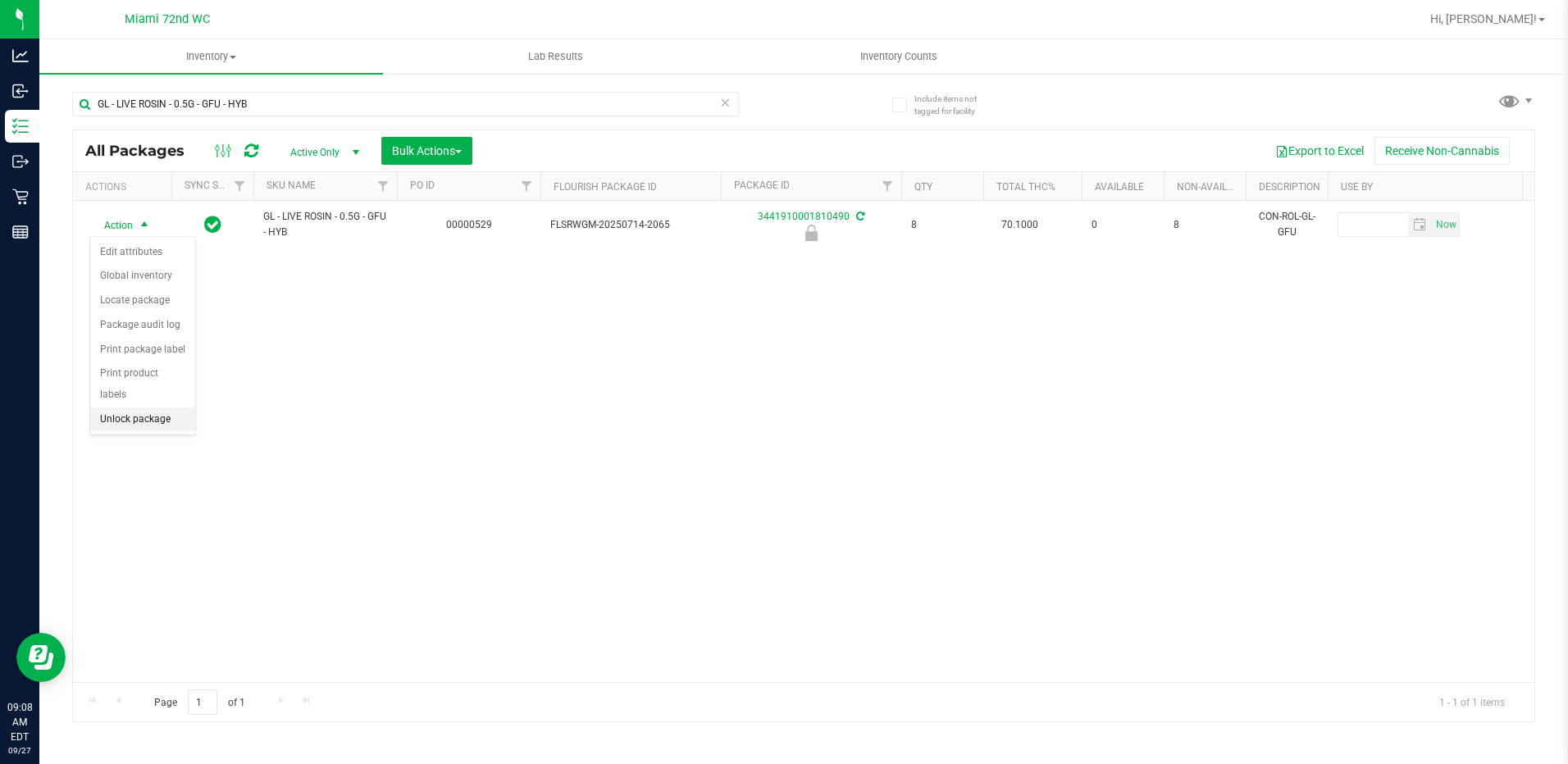
click at [145, 408] on li "Unlock package" at bounding box center [143, 420] width 105 height 25
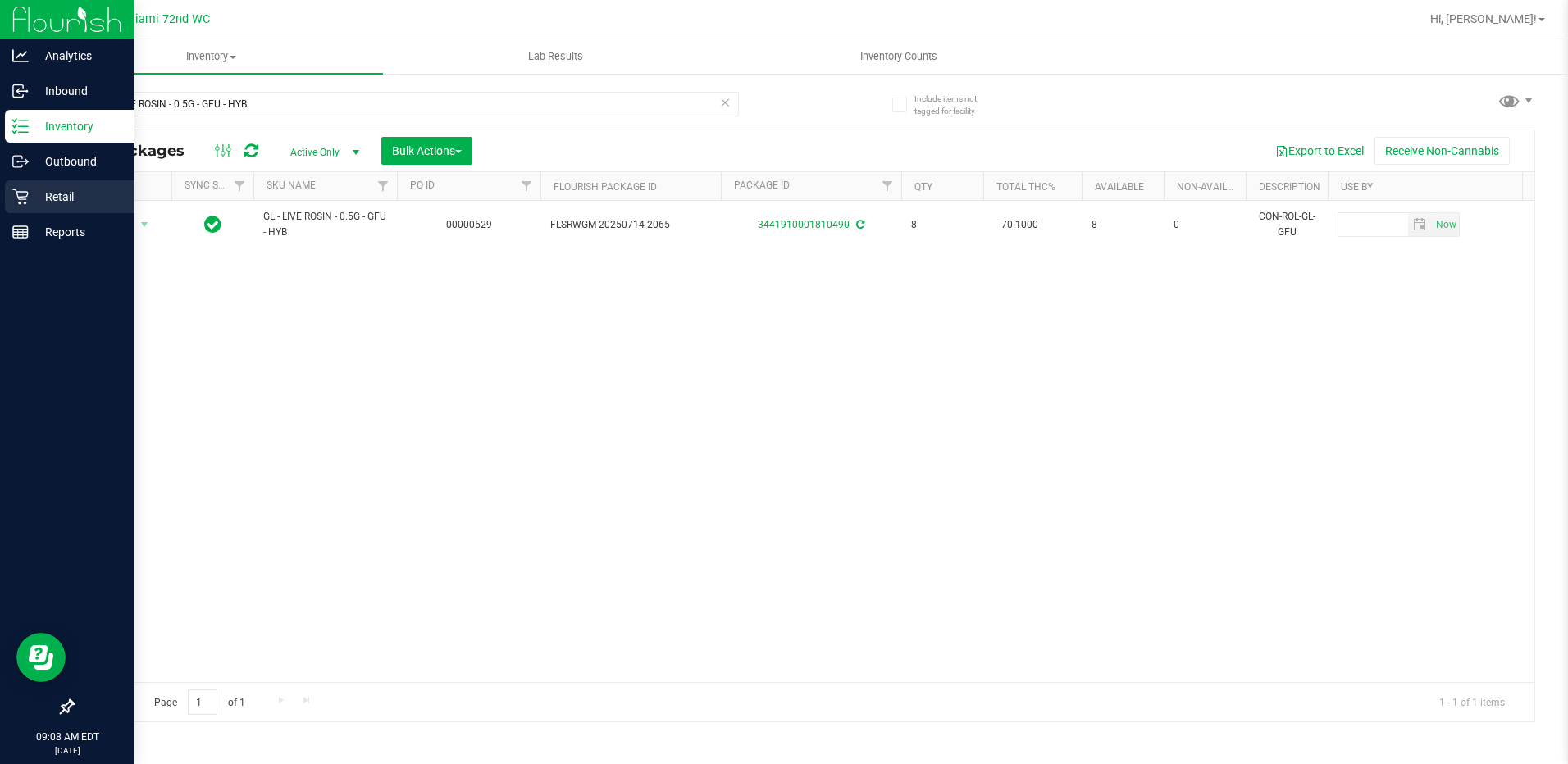
click at [22, 195] on icon at bounding box center [21, 197] width 16 height 16
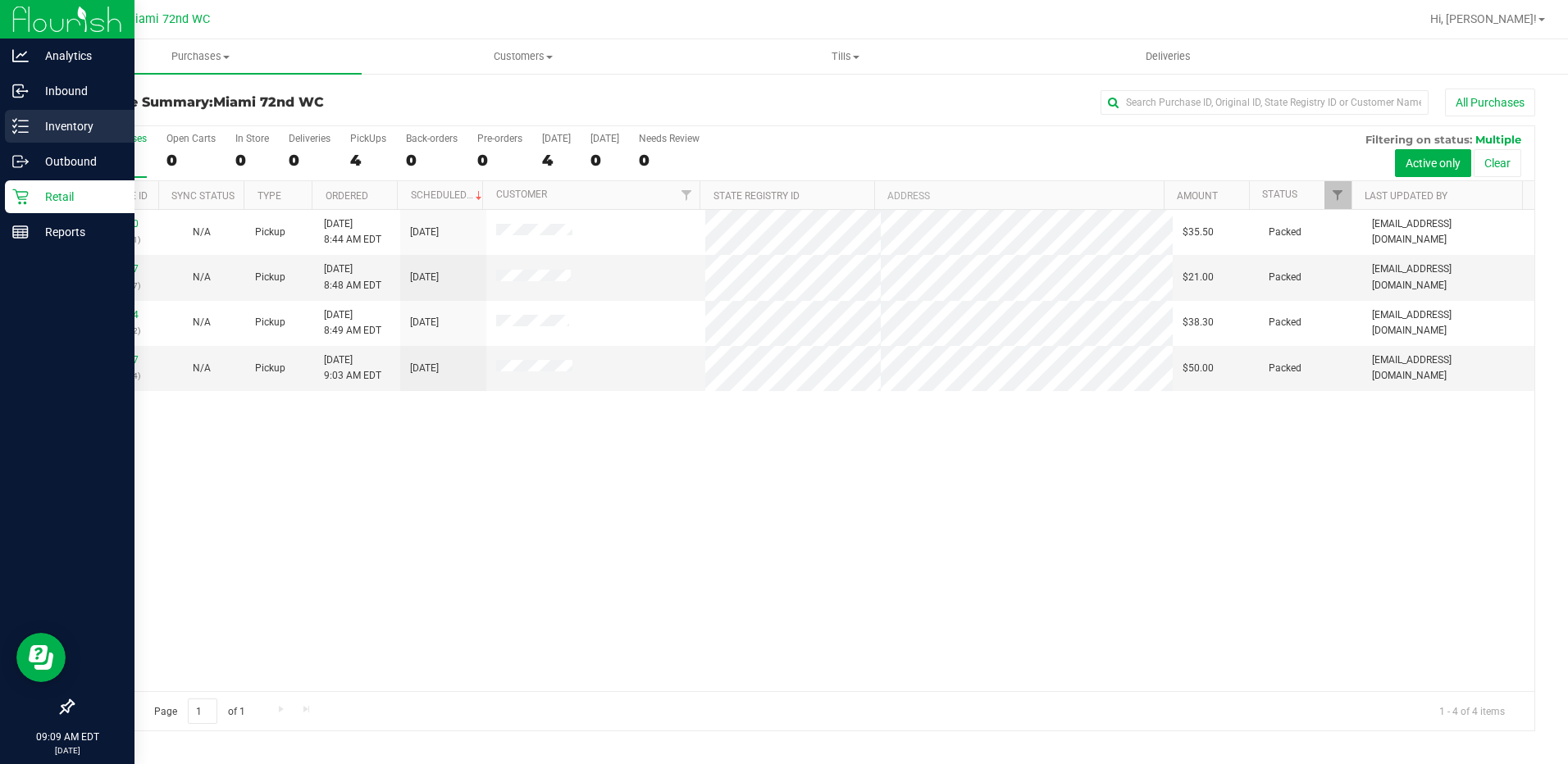
click at [27, 131] on icon at bounding box center [21, 126] width 16 height 16
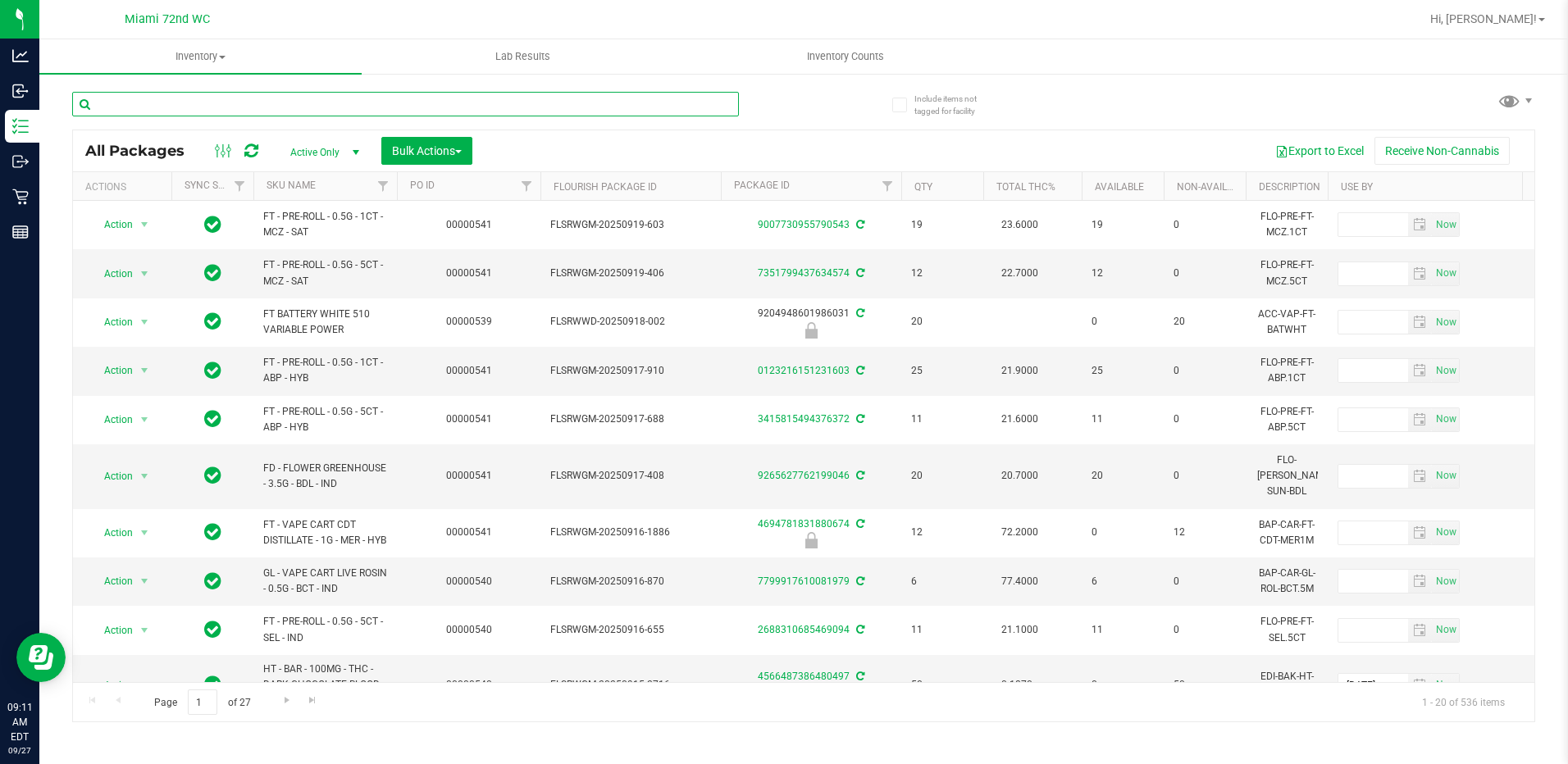
click at [283, 97] on input "text" at bounding box center [406, 104] width 667 height 25
paste input "FT - VAPE CART CDT DISTILLATE - 1G - RPB - HYB"
type input "FT - VAPE CART CDT DISTILLATE - 1G - RPB - HYB"
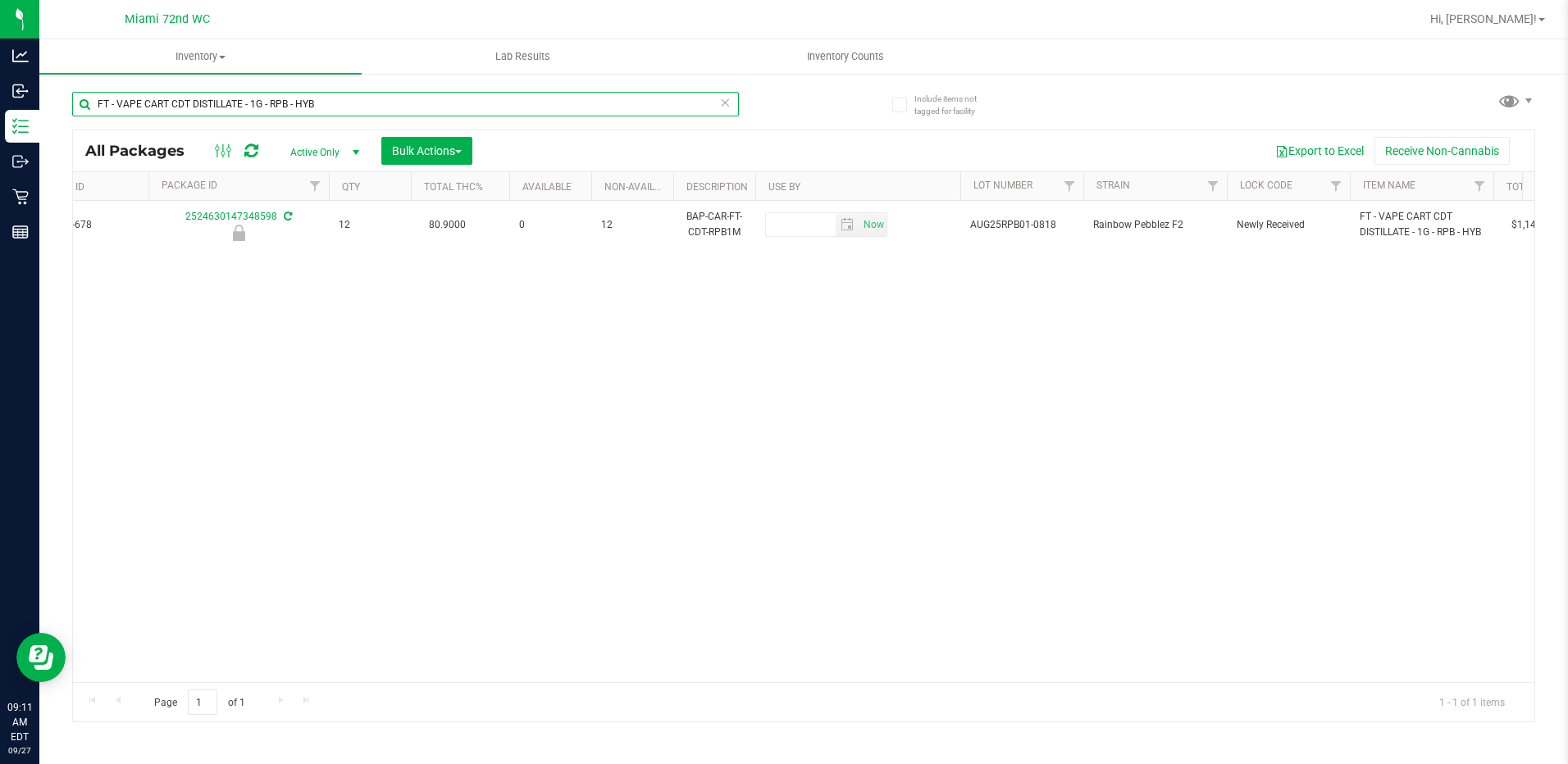
scroll to position [0, 571]
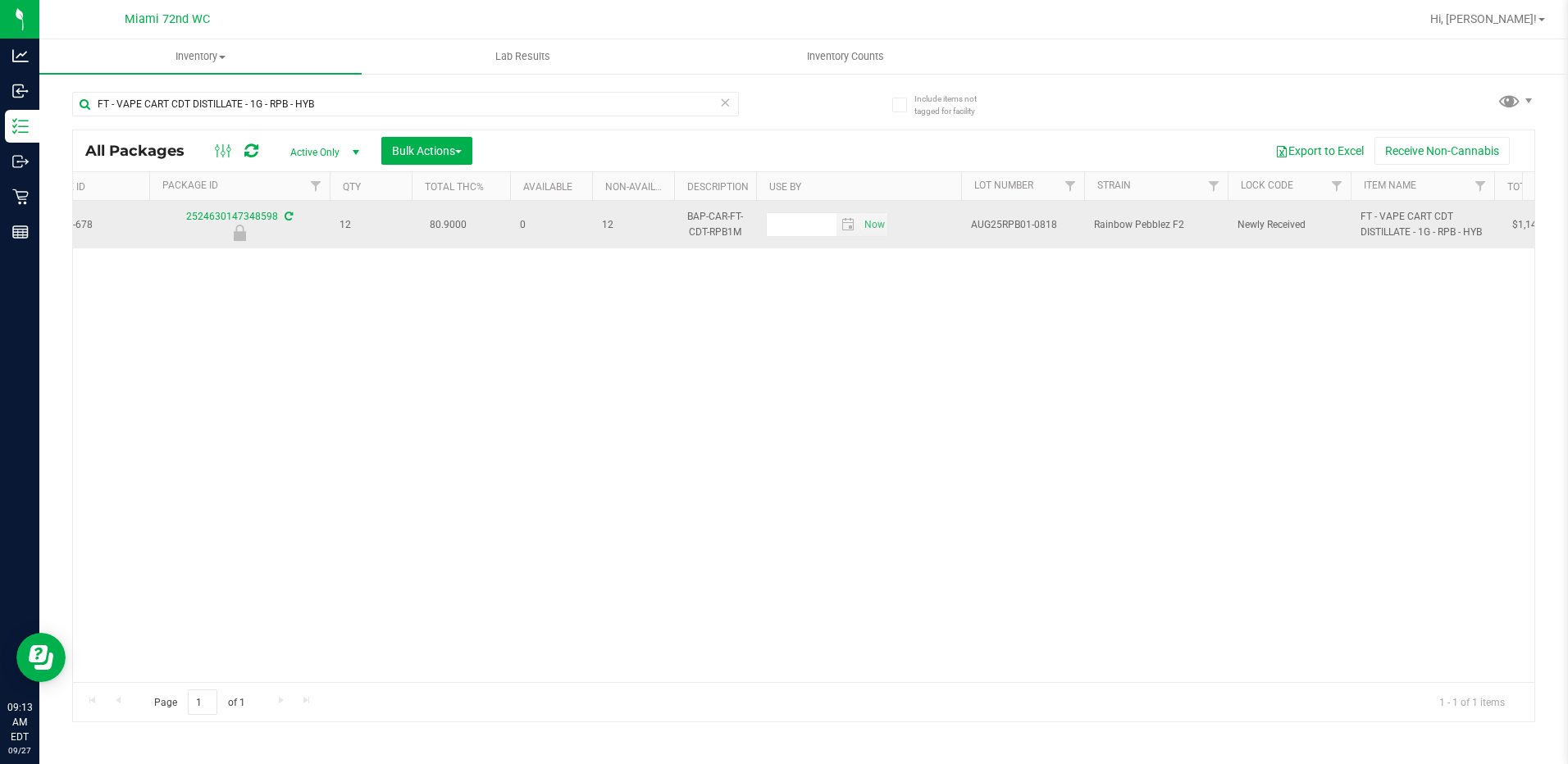
drag, startPoint x: 1190, startPoint y: 232, endPoint x: 1095, endPoint y: 232, distance: 95.0
click at [1095, 232] on span "Rainbow Pebblez F2" at bounding box center [1156, 225] width 124 height 16
copy span "Rainbow Pebblez F2"
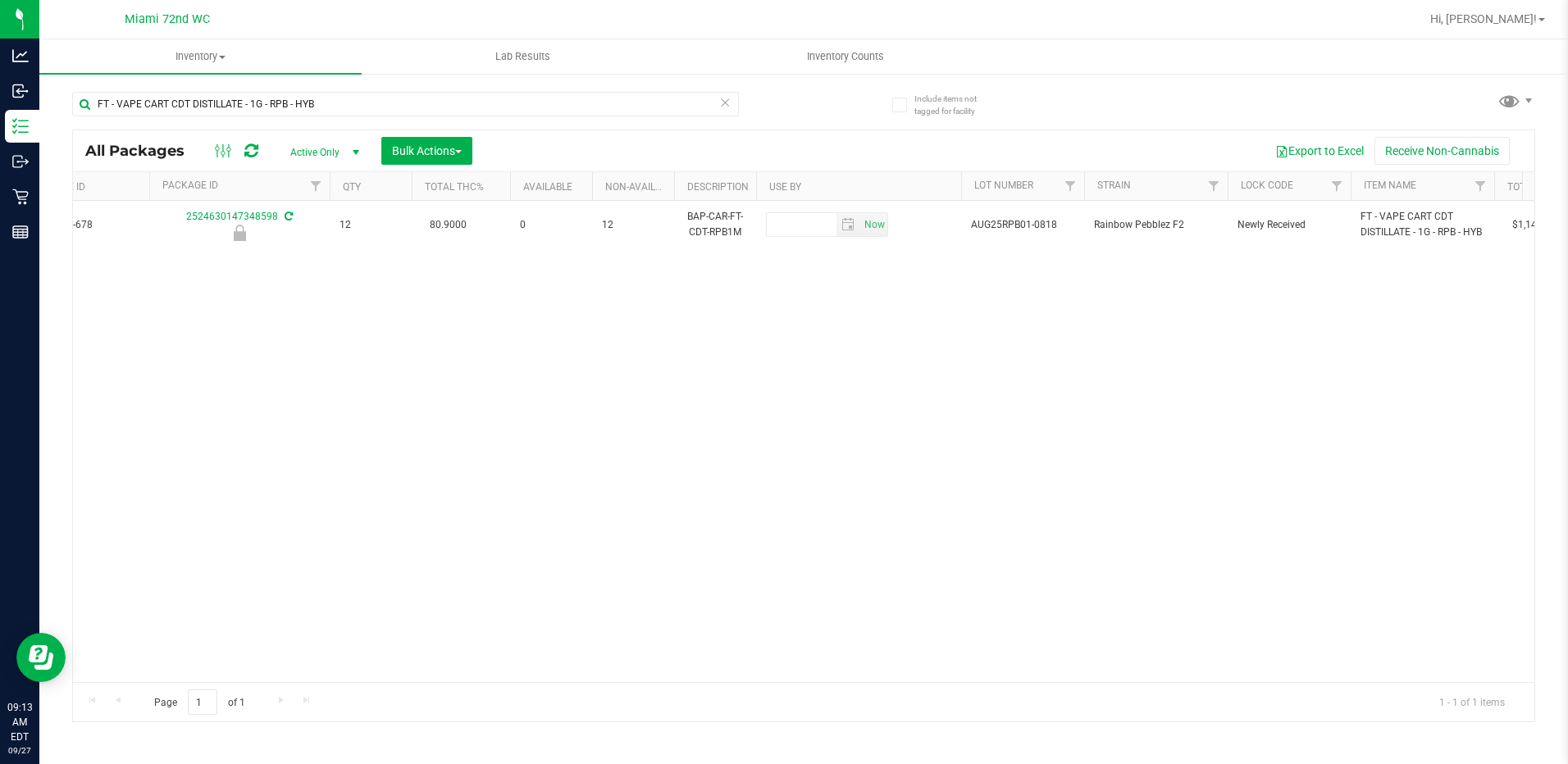
click at [947, 318] on div "Action Action Edit attributes Global inventory Locate package Package audit log…" at bounding box center [804, 441] width 1461 height 481
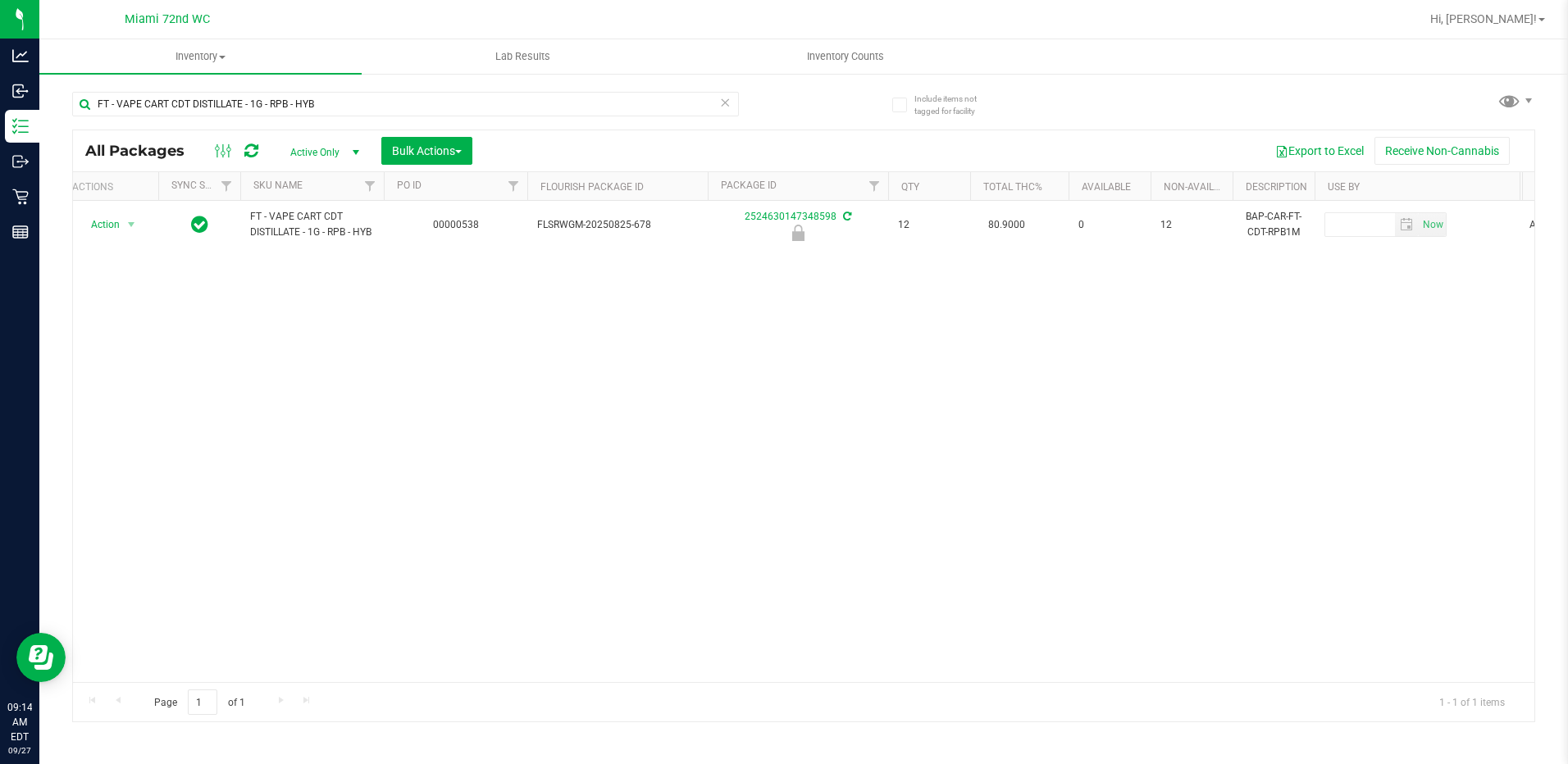
scroll to position [0, 0]
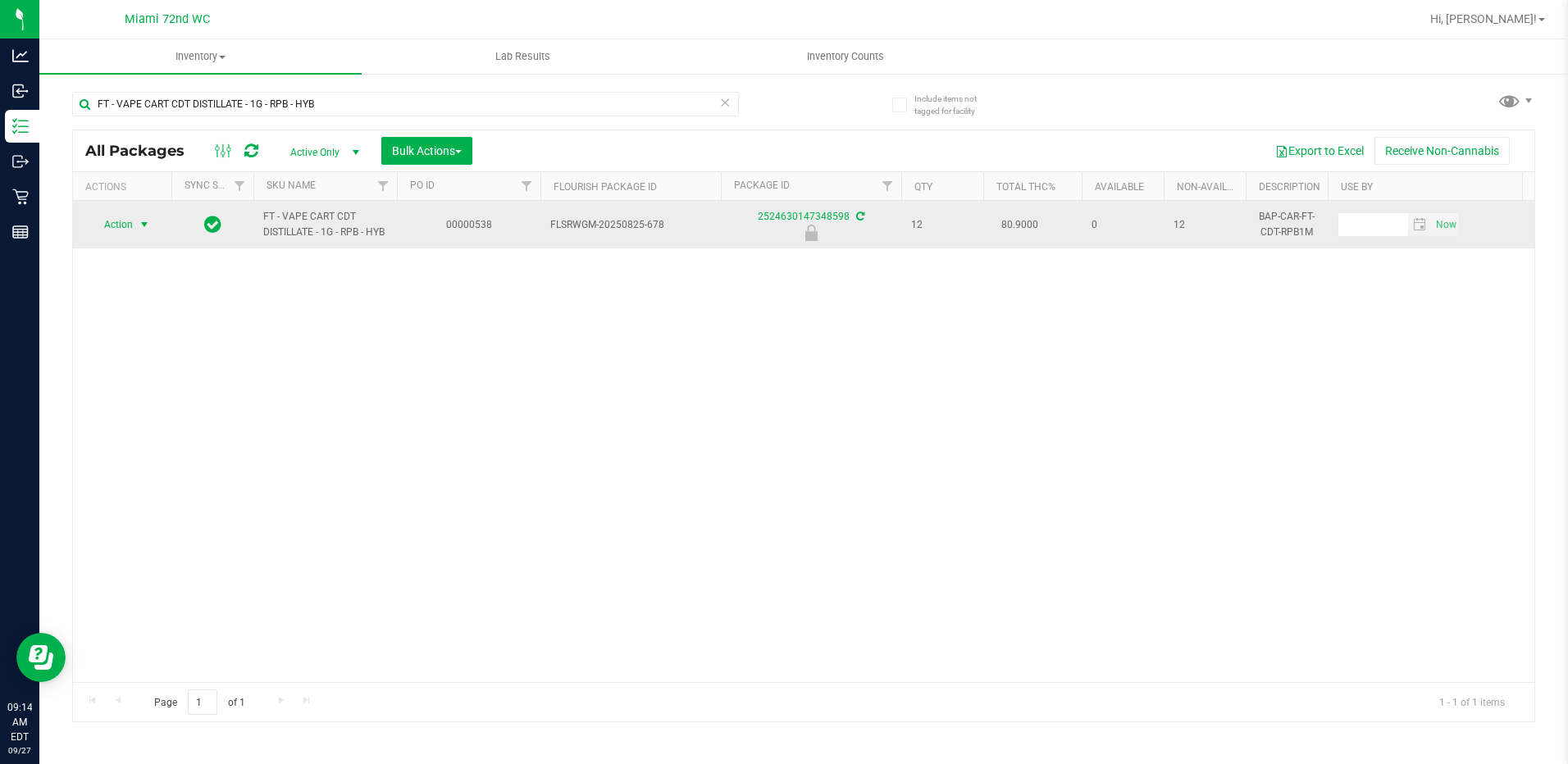
click at [152, 233] on span "select" at bounding box center [144, 225] width 21 height 23
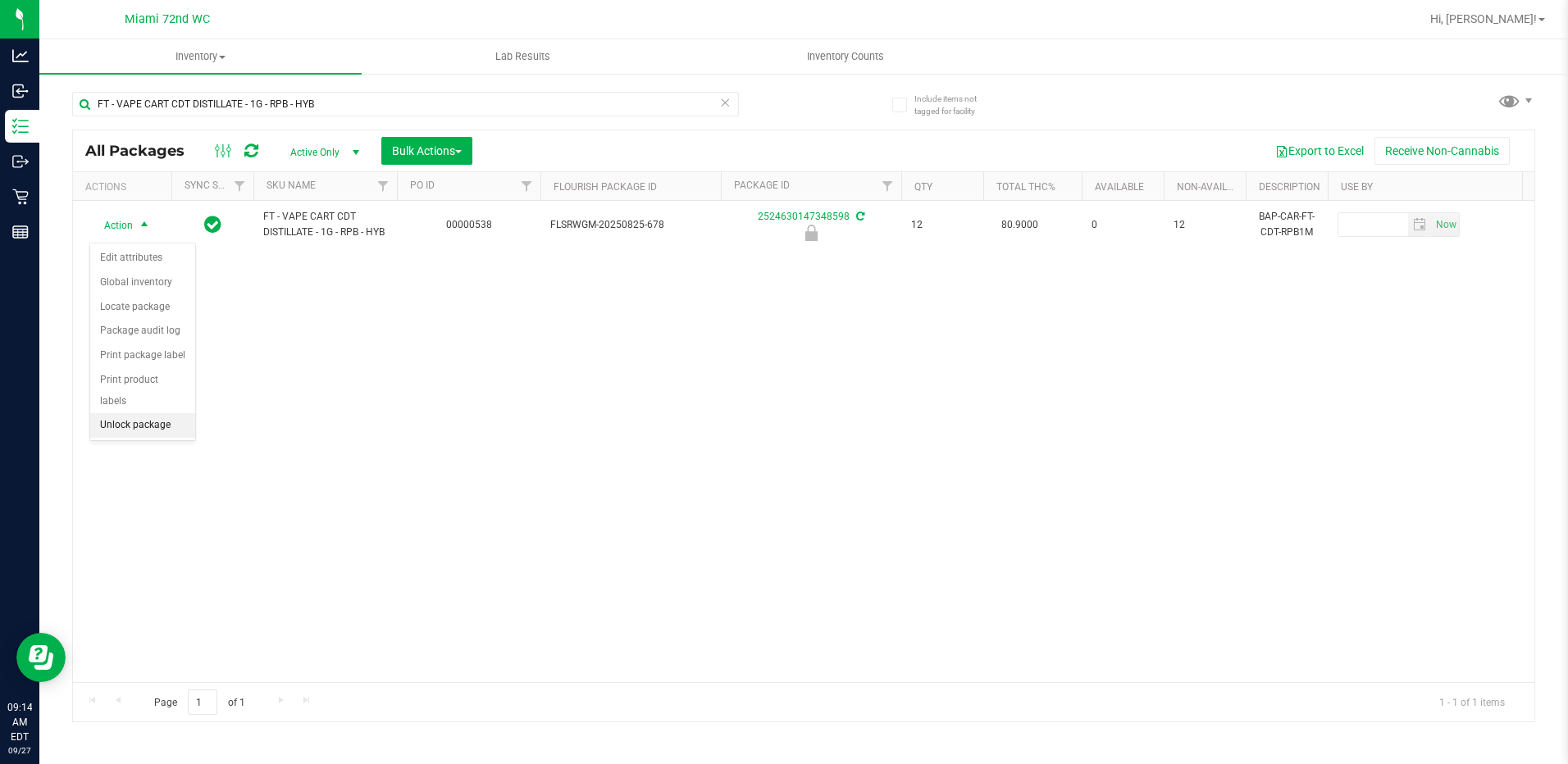
click at [134, 414] on li "Unlock package" at bounding box center [143, 426] width 105 height 25
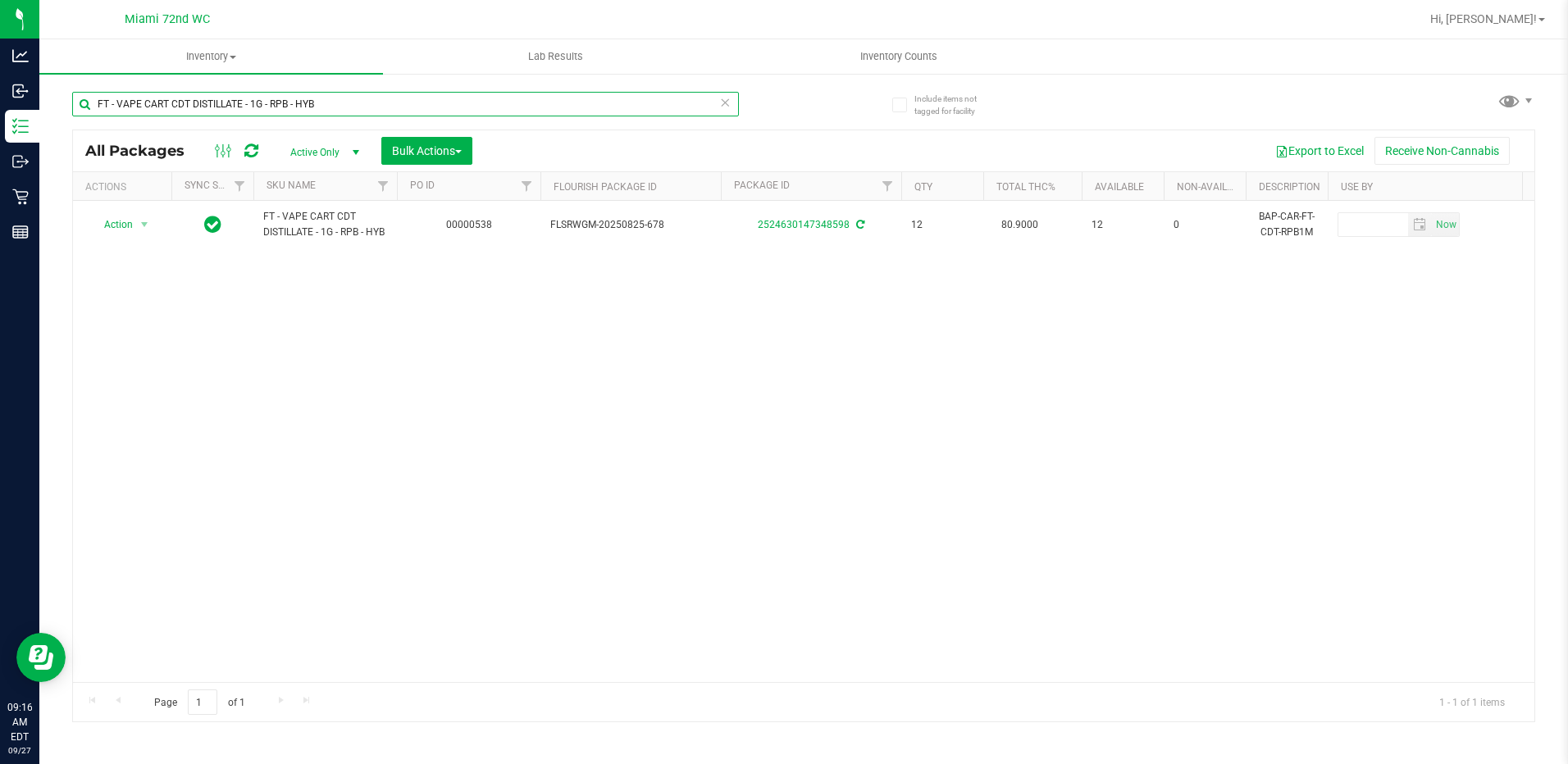
click at [309, 107] on input "FT - VAPE CART CDT DISTILLATE - 1G - RPB - HYB" at bounding box center [406, 104] width 667 height 25
paste input "DISTILLATE - 0.5G - RZY - IND"
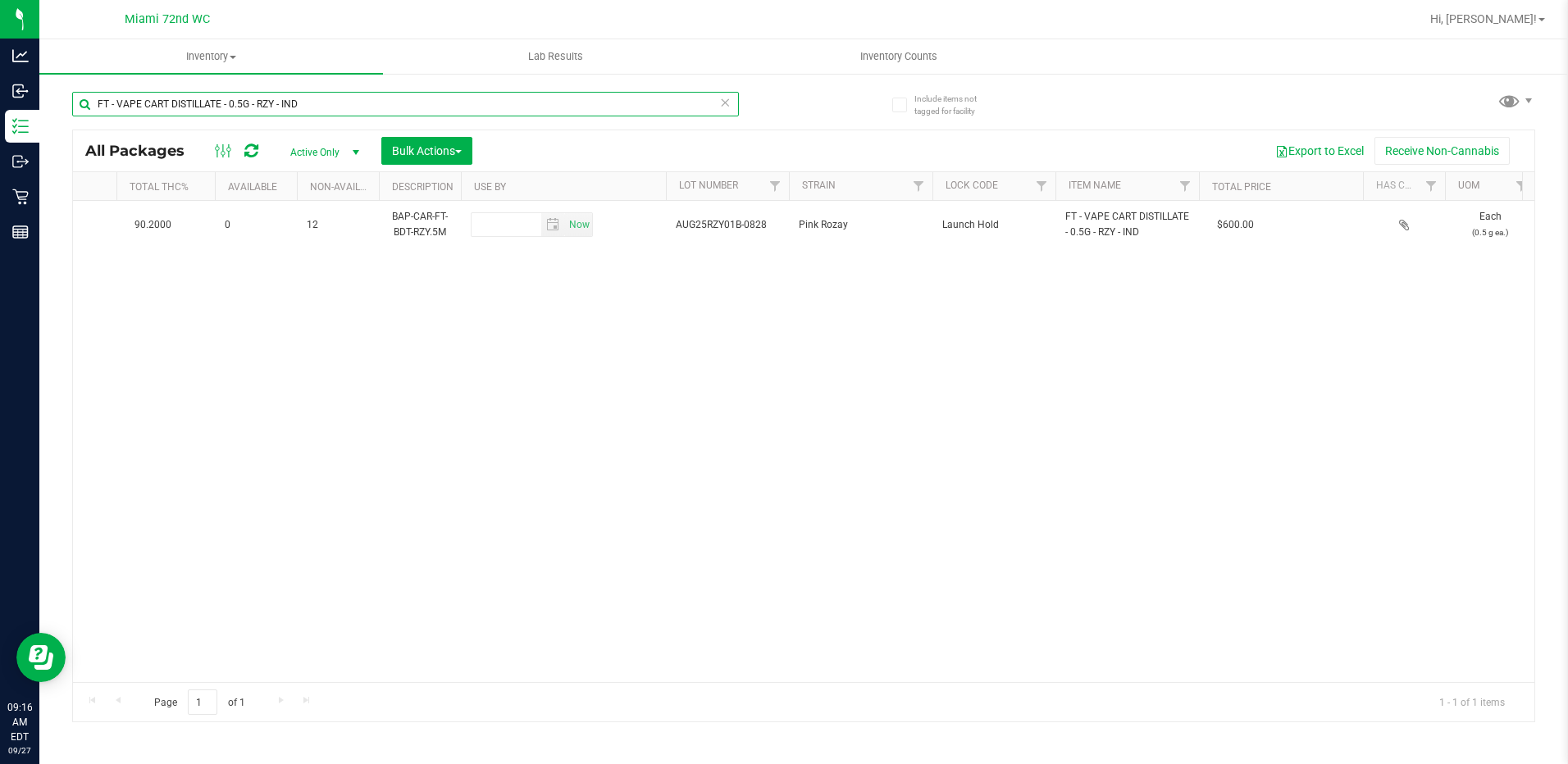
scroll to position [0, 884]
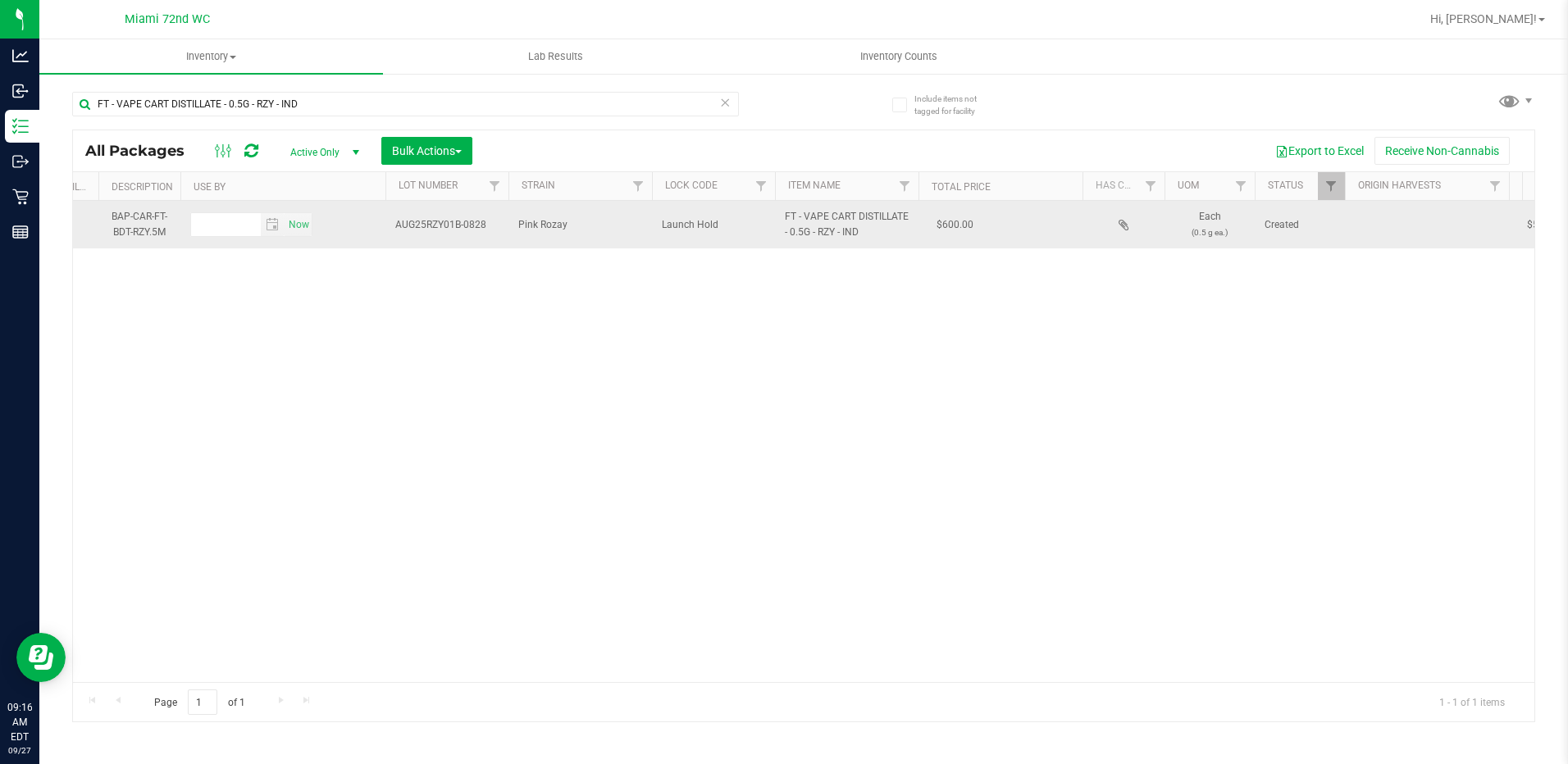
click at [543, 226] on span "Pink Rozay" at bounding box center [580, 225] width 124 height 16
copy span "Rozay"
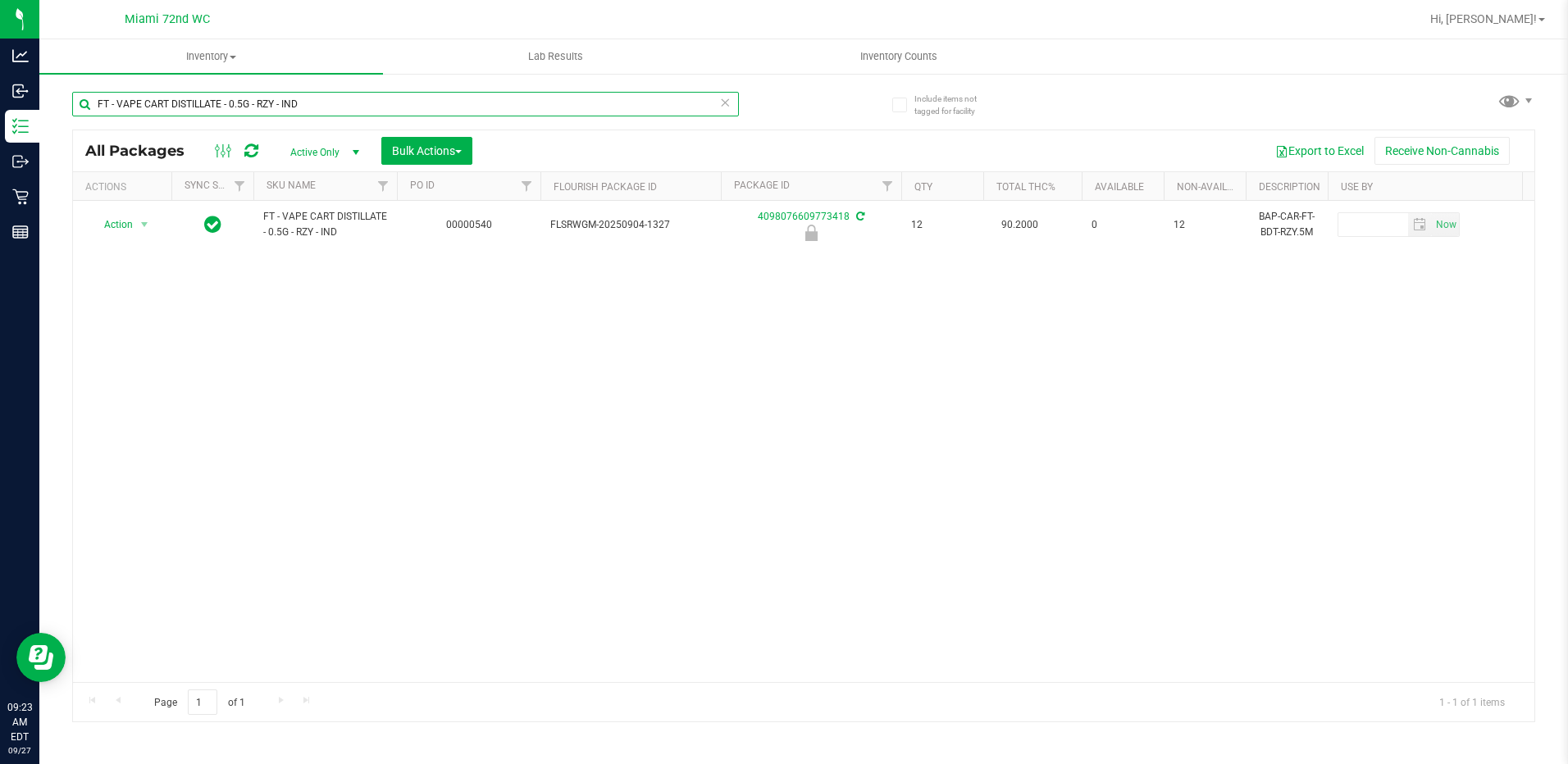
click at [334, 107] on input "FT - VAPE CART DISTILLATE - 0.5G - RZY - IND" at bounding box center [406, 104] width 667 height 25
paste input "SLB - HYB"
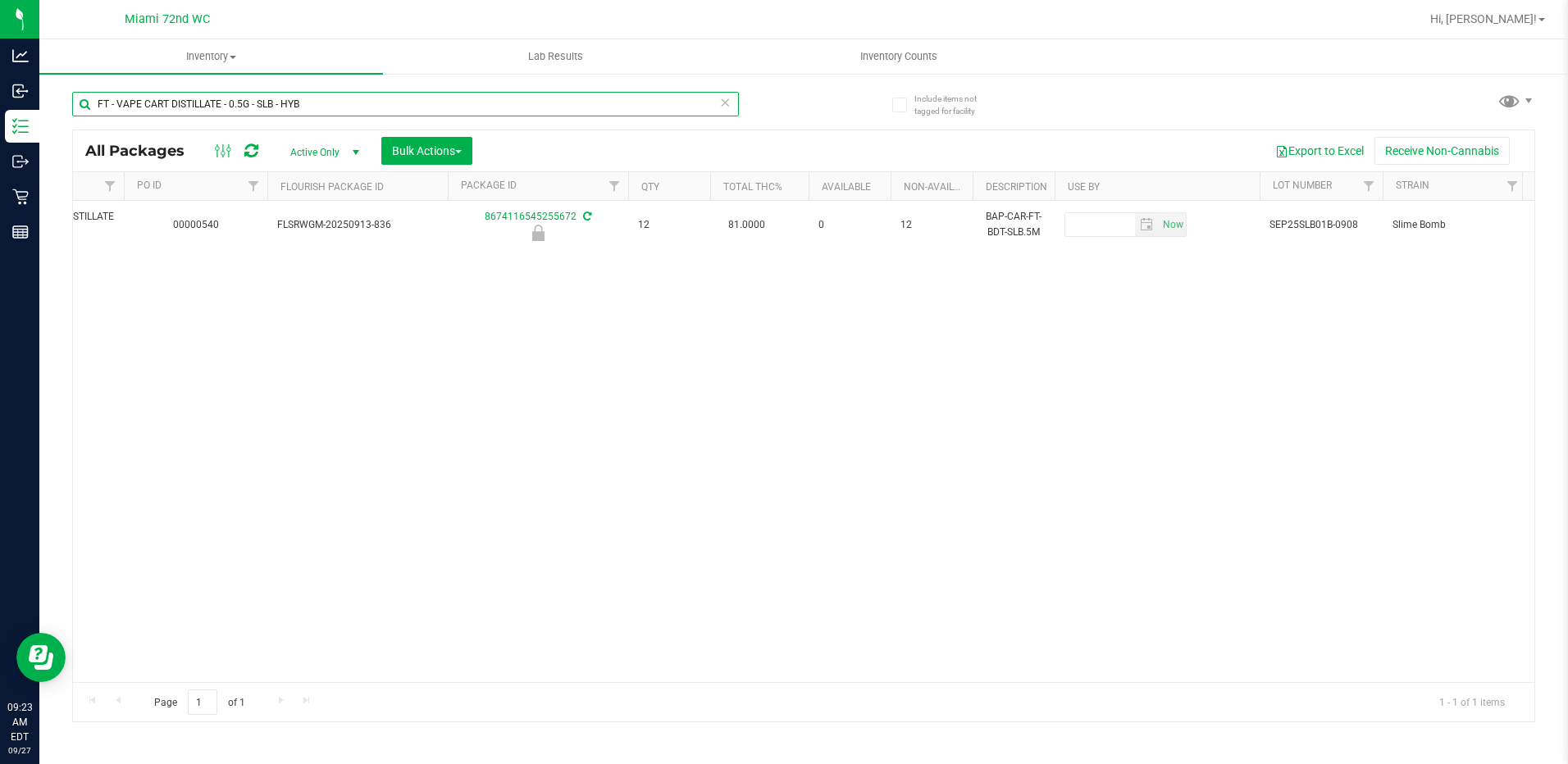
scroll to position [0, 167]
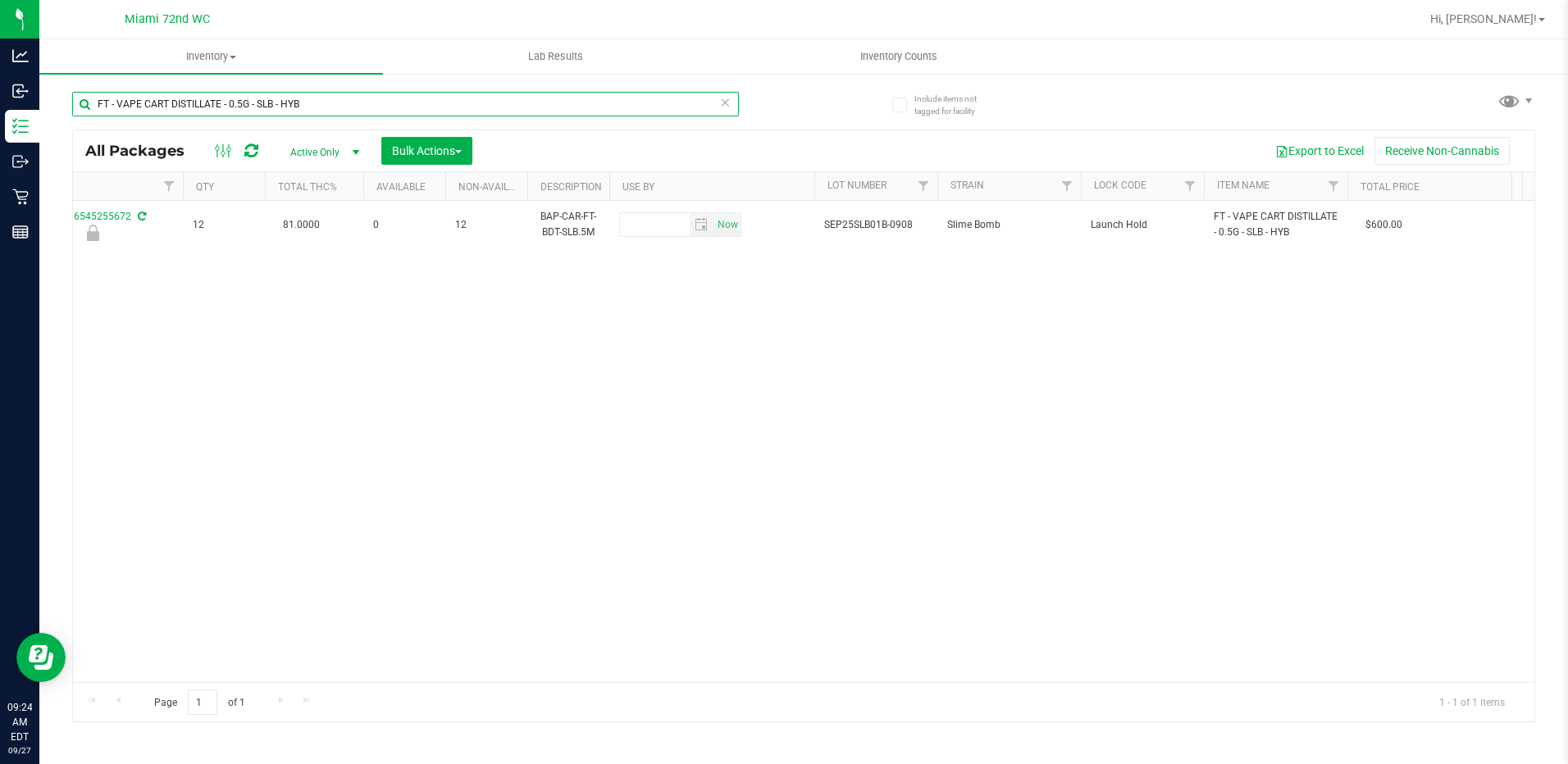
click at [295, 103] on input "FT - VAPE CART DISTILLATE - 0.5G - SLB - HYB" at bounding box center [406, 104] width 667 height 25
paste input "1G - SBC - HYS"
type input "FT - VAPE CART DISTILLATE - 1G - SBC - HYS"
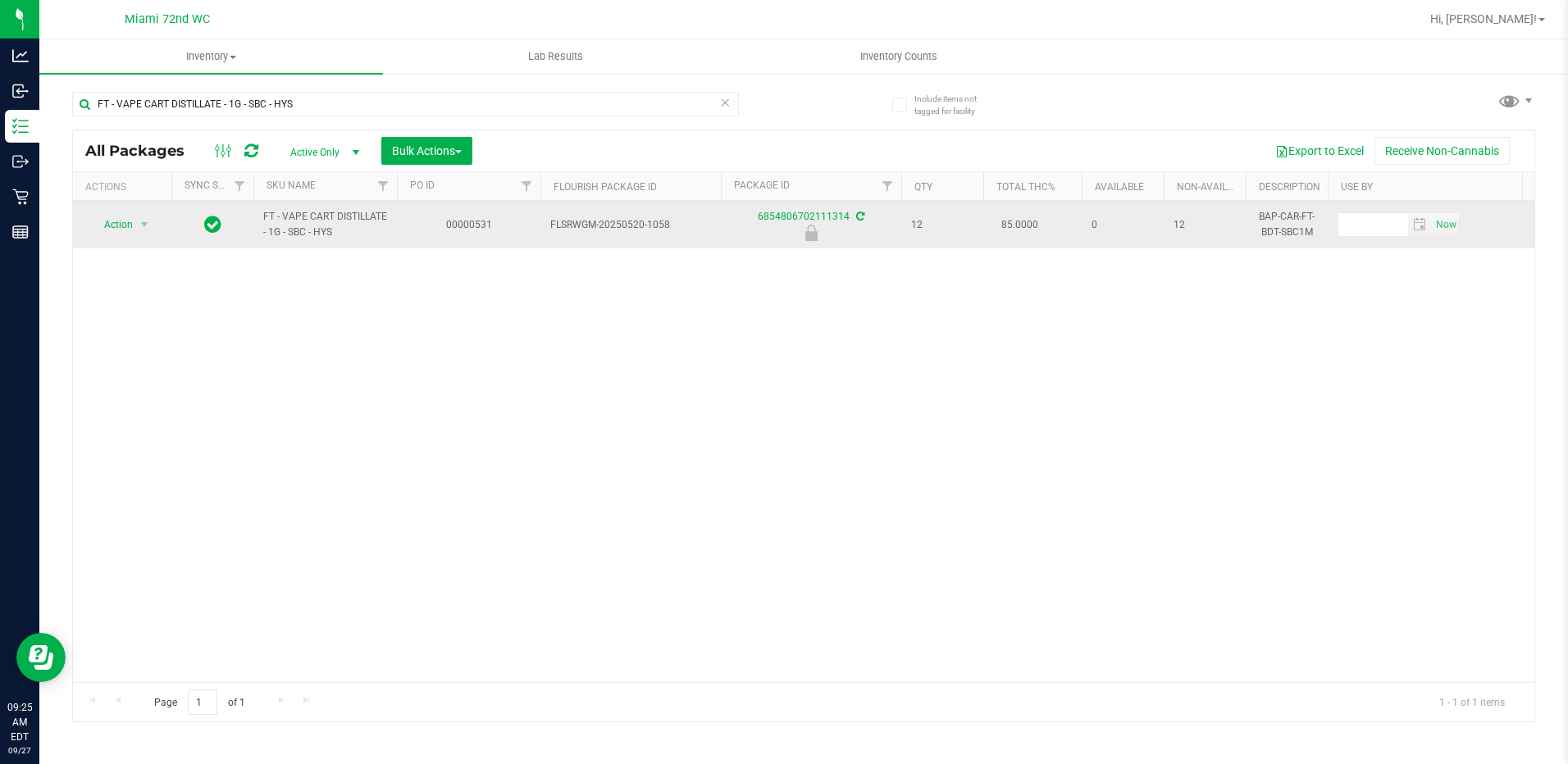
click at [124, 230] on span "Action" at bounding box center [112, 225] width 44 height 23
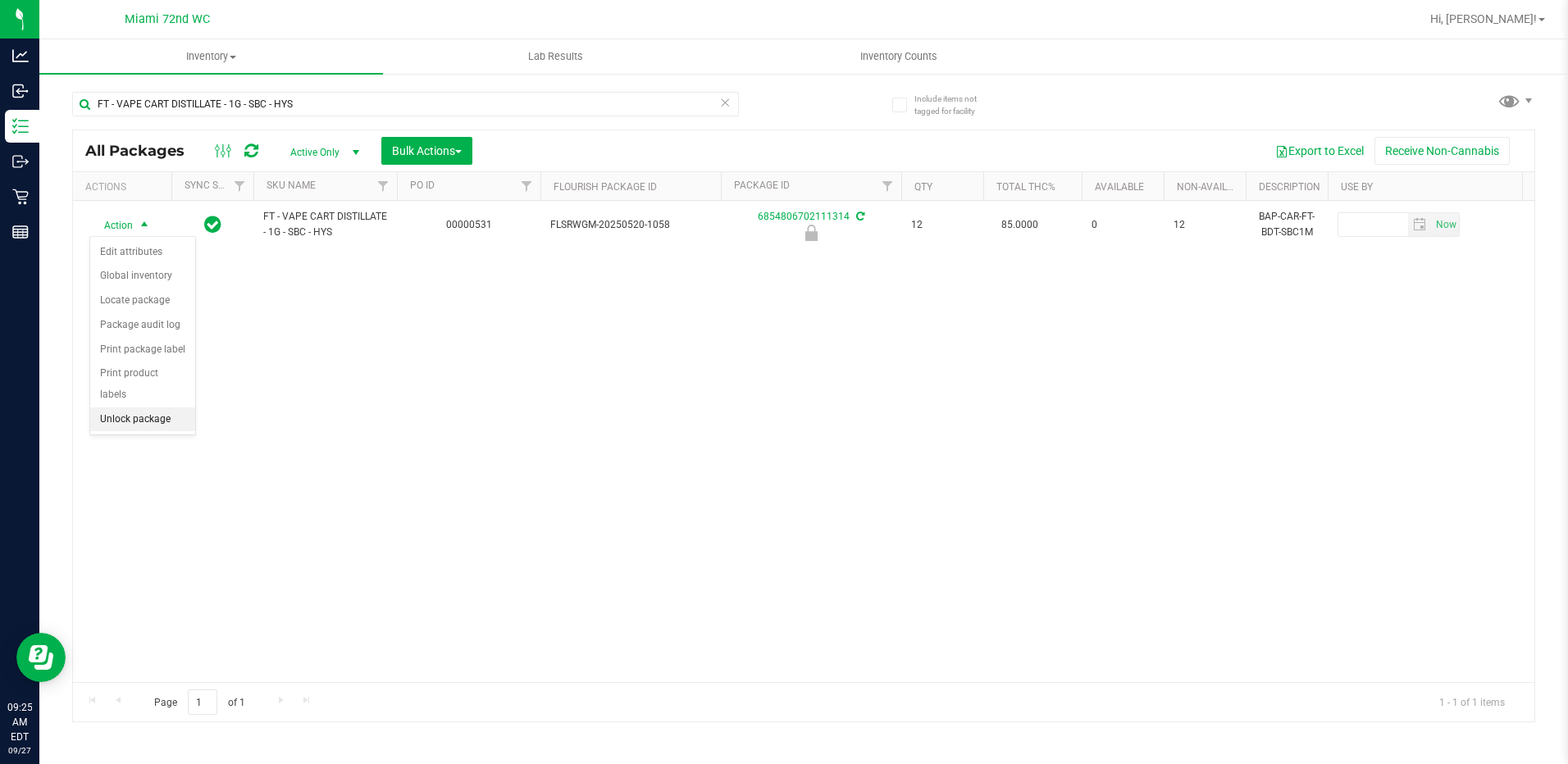
click at [157, 408] on li "Unlock package" at bounding box center [143, 420] width 105 height 25
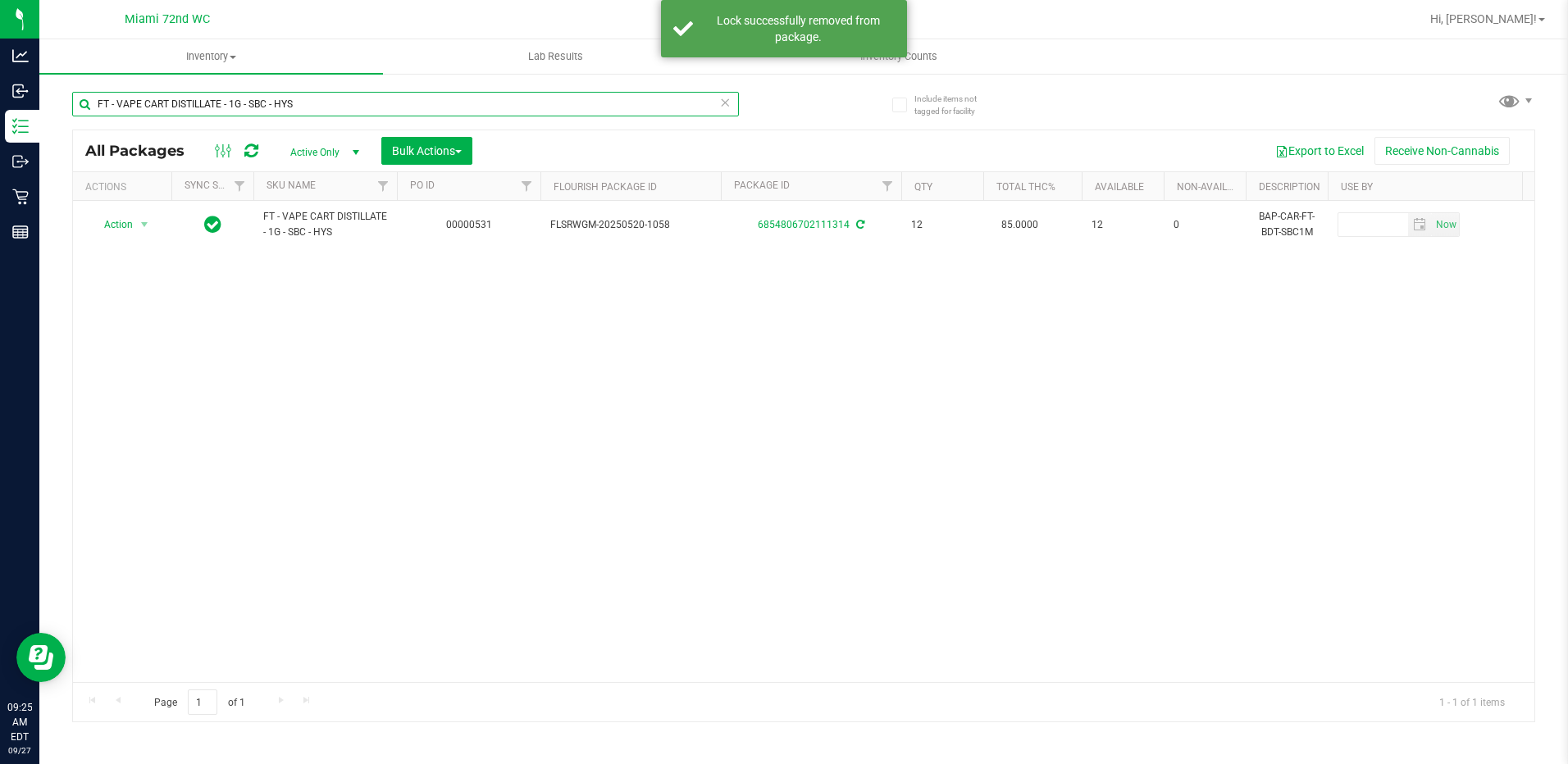
click at [319, 114] on input "FT - VAPE CART DISTILLATE - 1G - SBC - HYS" at bounding box center [406, 104] width 667 height 25
click at [319, 113] on input "FT - VAPE CART DISTILLATE - 1G - SBC - HYS" at bounding box center [406, 104] width 667 height 25
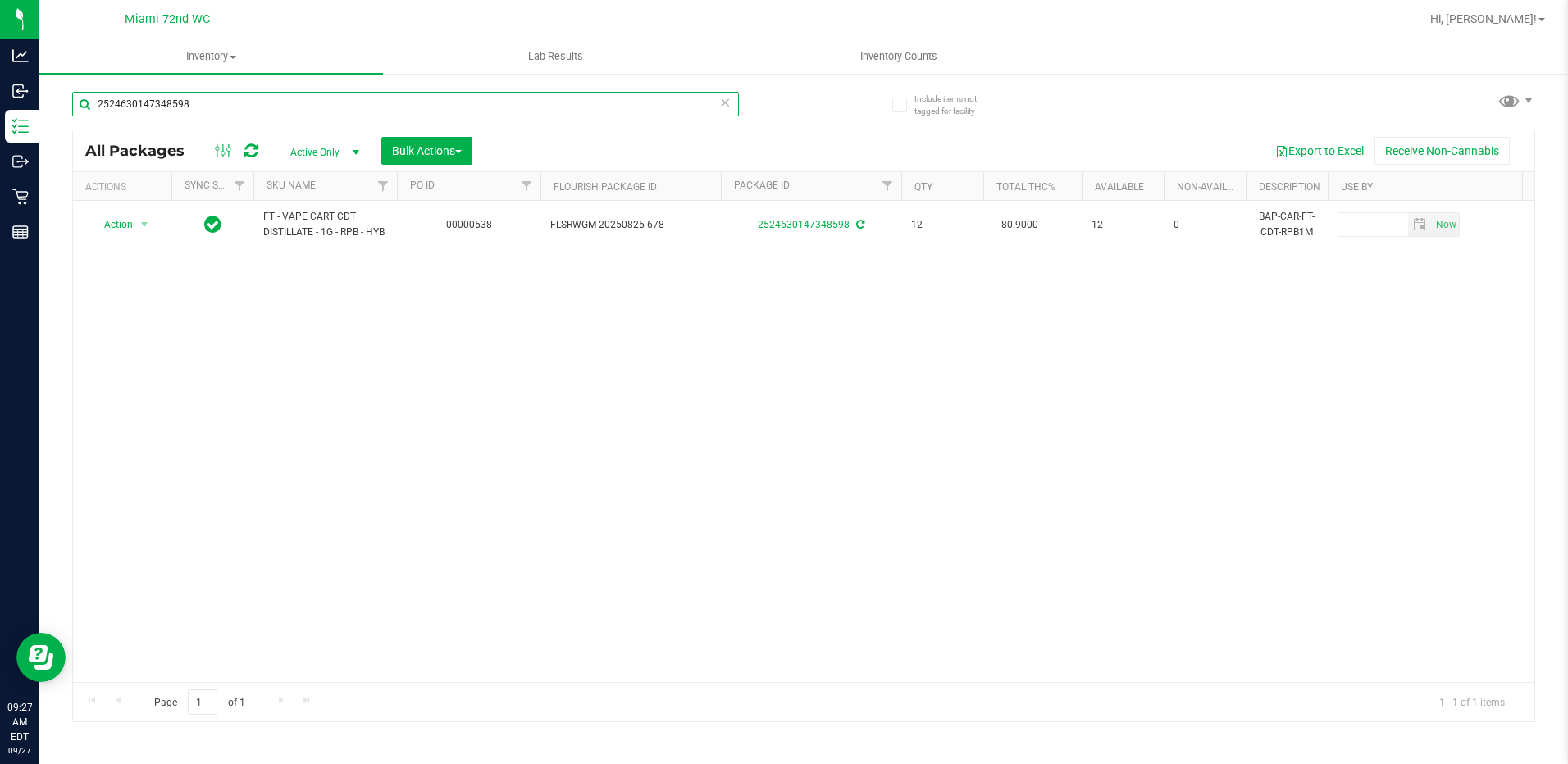
click at [268, 113] on input "2524630147348598" at bounding box center [406, 104] width 667 height 25
click at [266, 113] on input "2524630147348598" at bounding box center [406, 104] width 667 height 25
paste input "FT - VAPE PEN DISTILLATE - 0.3G - JLE - SAT"
type input "FT - VAPE PEN DISTILLATE - 0.3G - JLE - SAT"
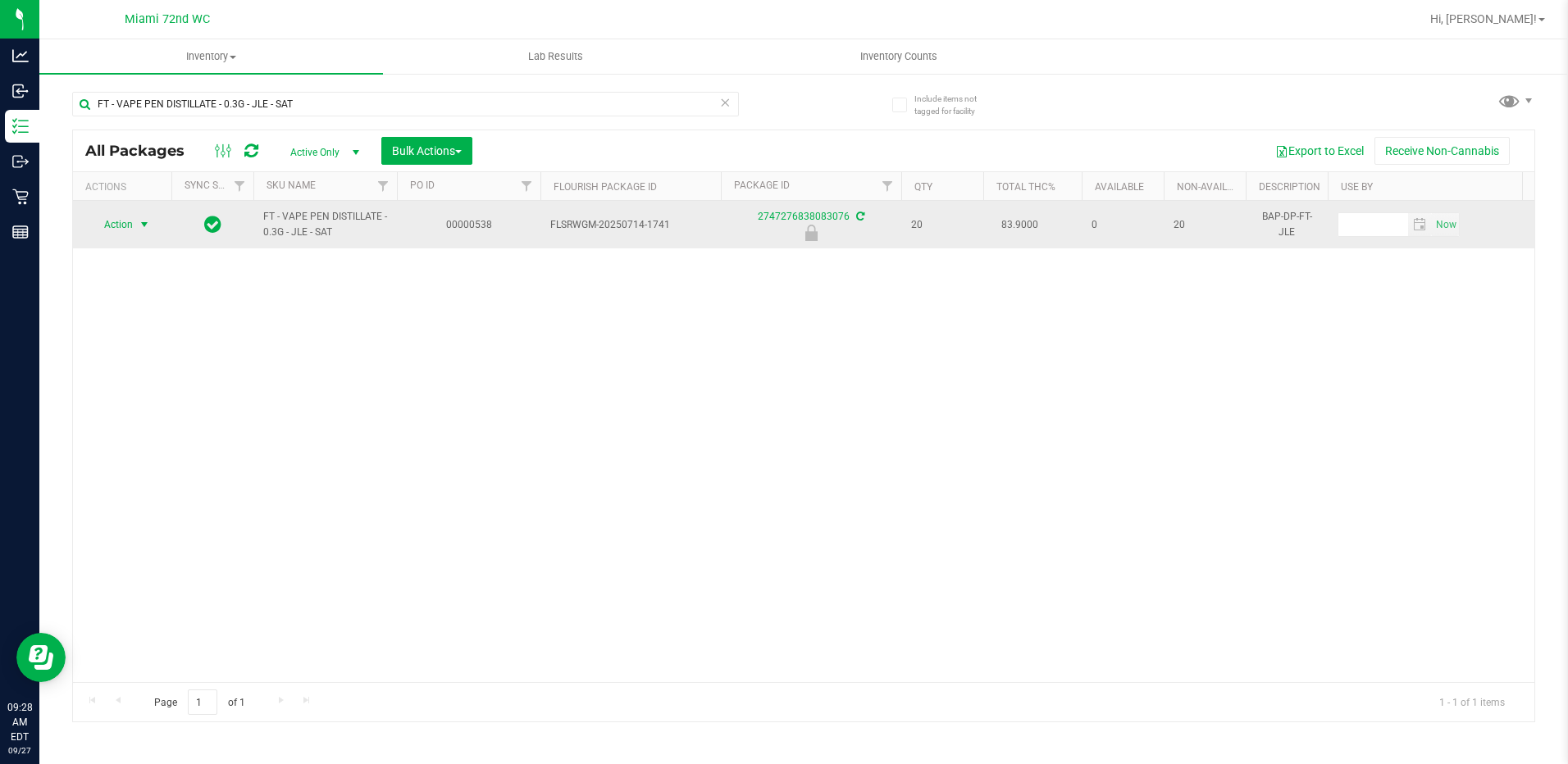
click at [151, 230] on span "select" at bounding box center [144, 225] width 13 height 13
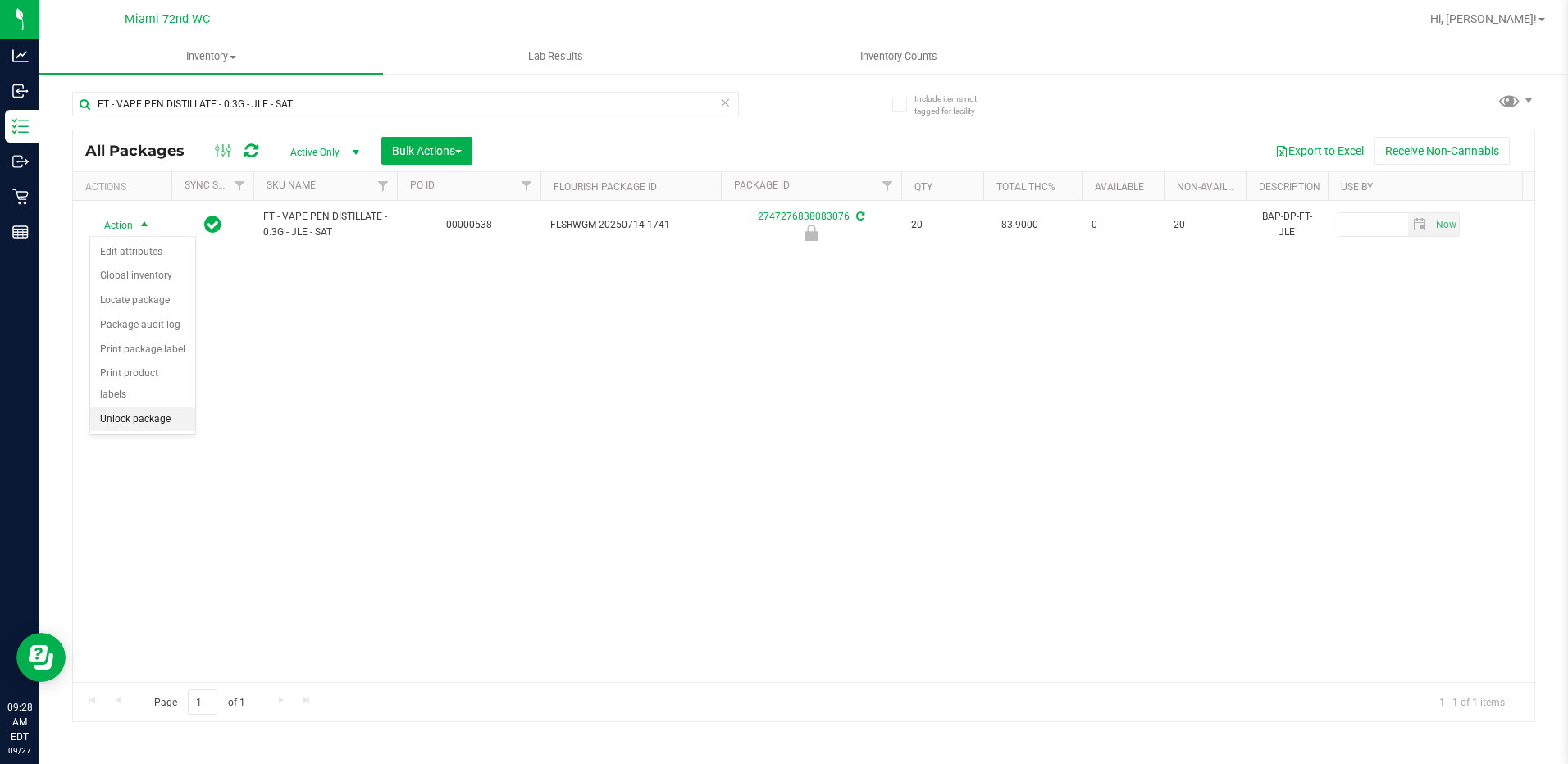
click at [136, 408] on li "Unlock package" at bounding box center [143, 420] width 105 height 25
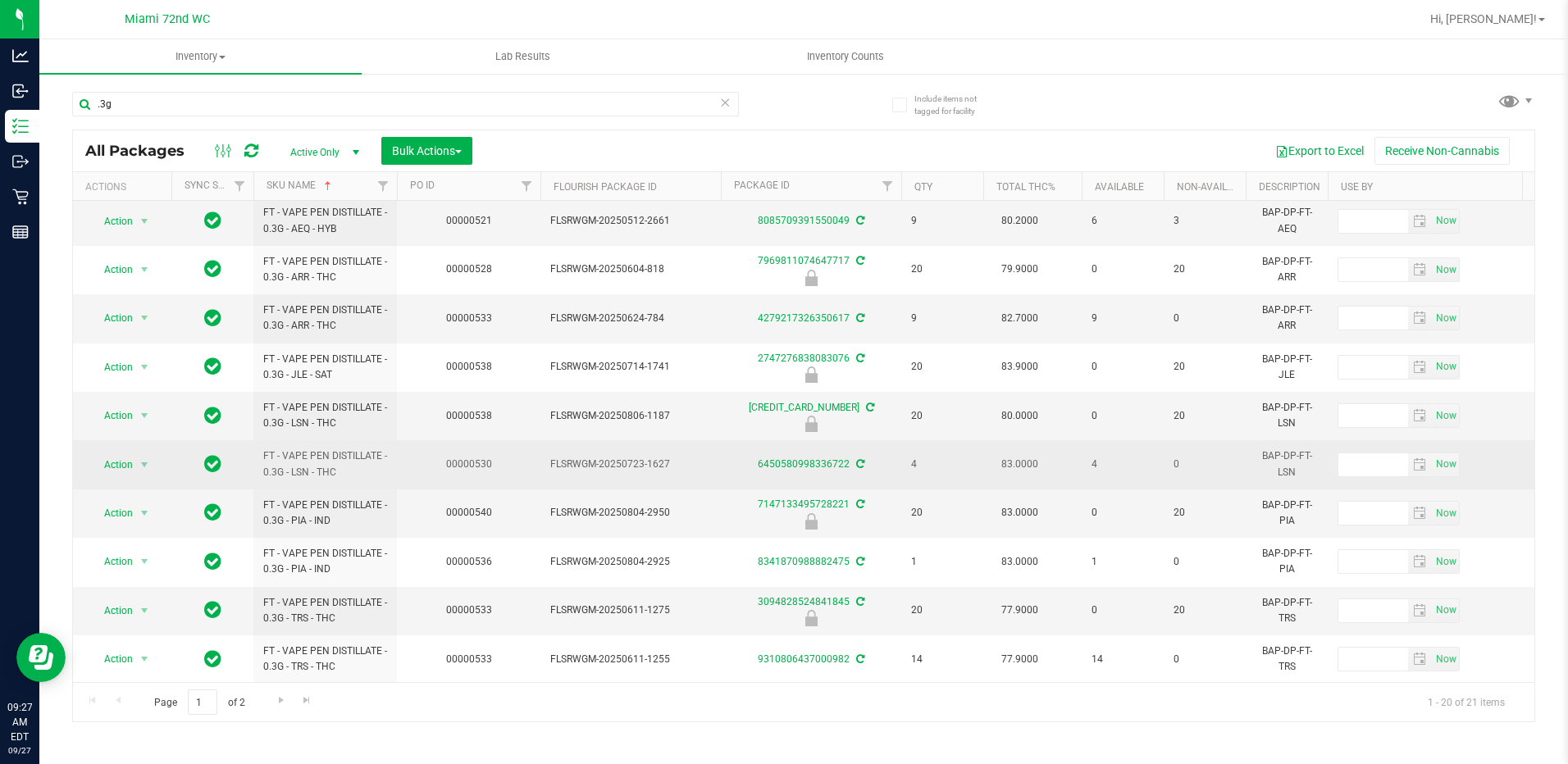
click at [671, 469] on span "FLSRWGM-20250723-1627" at bounding box center [630, 464] width 161 height 16
click at [672, 471] on span "FLSRWGM-20250723-1627" at bounding box center [630, 464] width 161 height 16
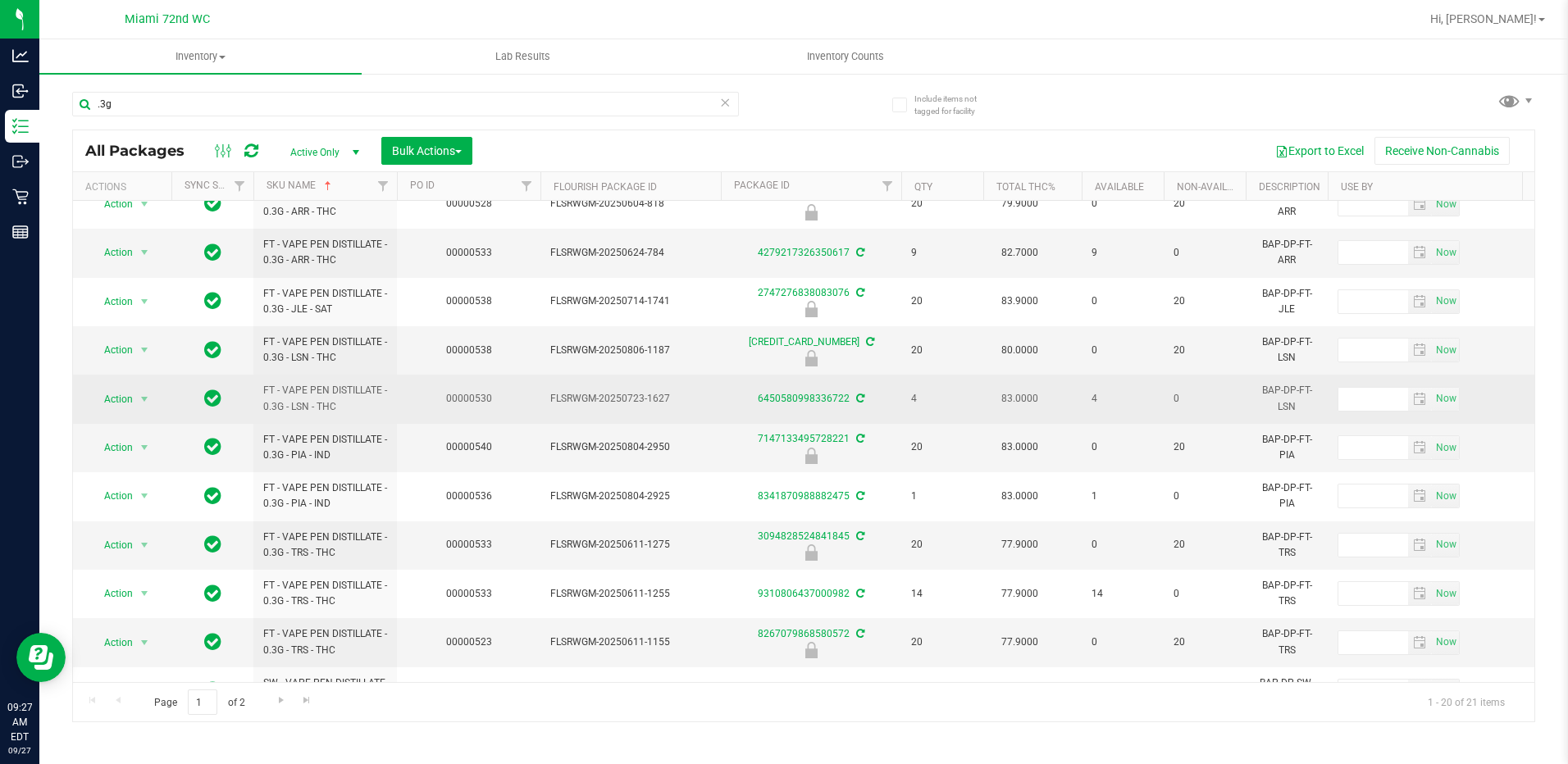
scroll to position [79, 0]
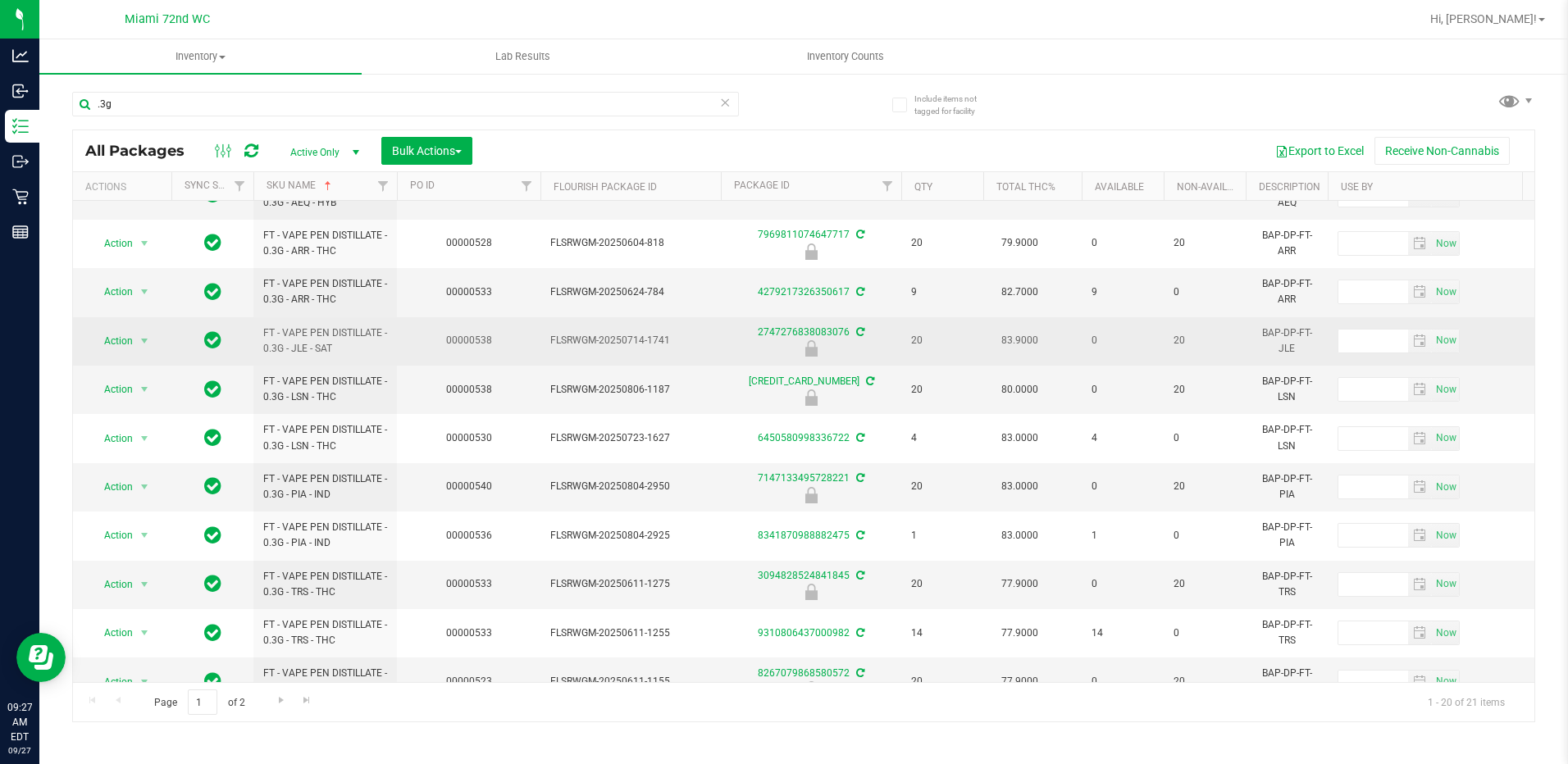
drag, startPoint x: 353, startPoint y: 352, endPoint x: 262, endPoint y: 334, distance: 92.8
click at [262, 334] on td "FT - VAPE PEN DISTILLATE - 0.3G - JLE - SAT" at bounding box center [325, 341] width 144 height 48
copy span "FT - VAPE PEN DISTILLATE - 0.3G - JLE - SAT"
click at [342, 331] on span "FT - VAPE PEN DISTILLATE - 0.3G - JLE - SAT" at bounding box center [325, 341] width 124 height 31
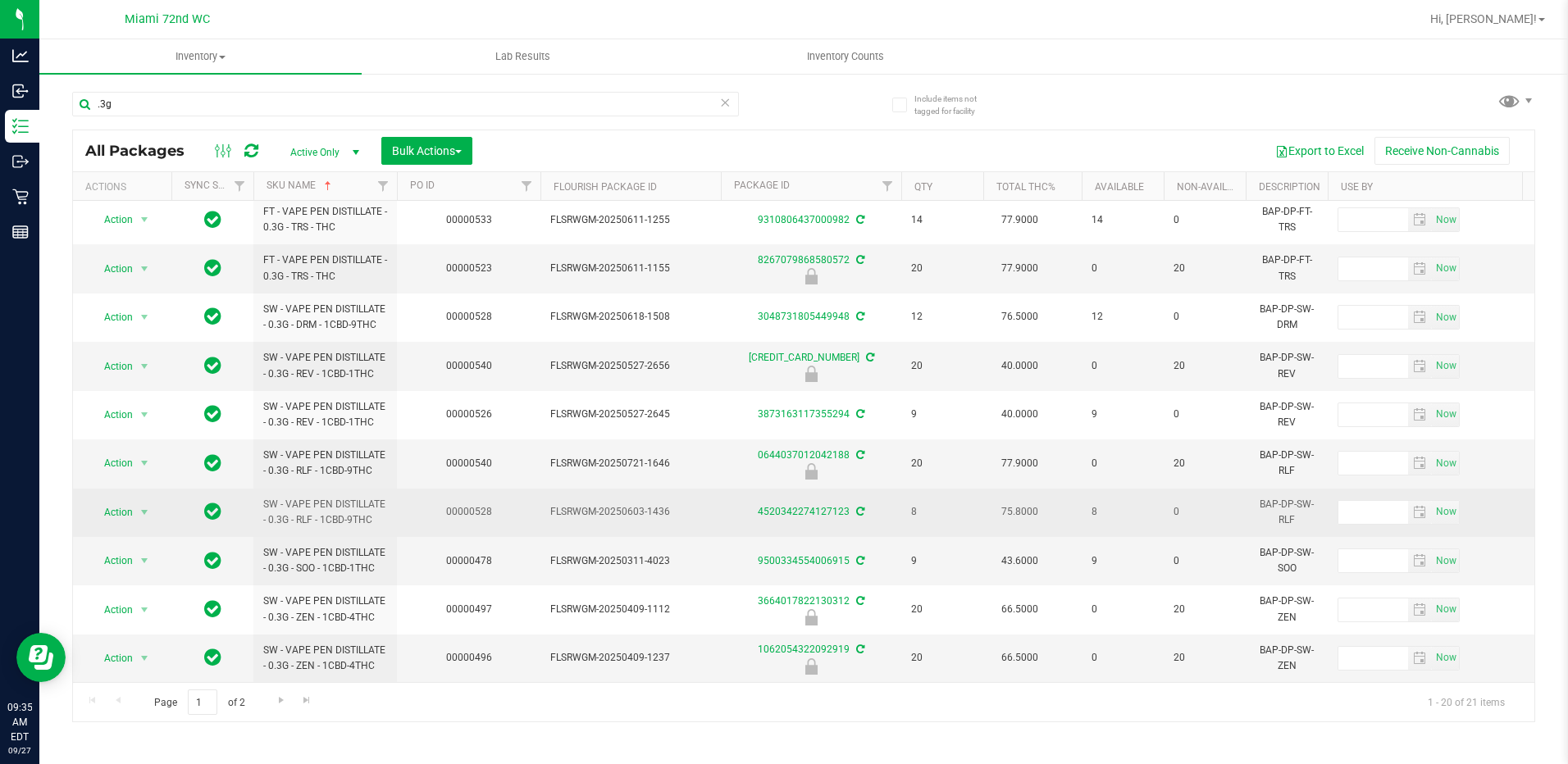
scroll to position [504, 0]
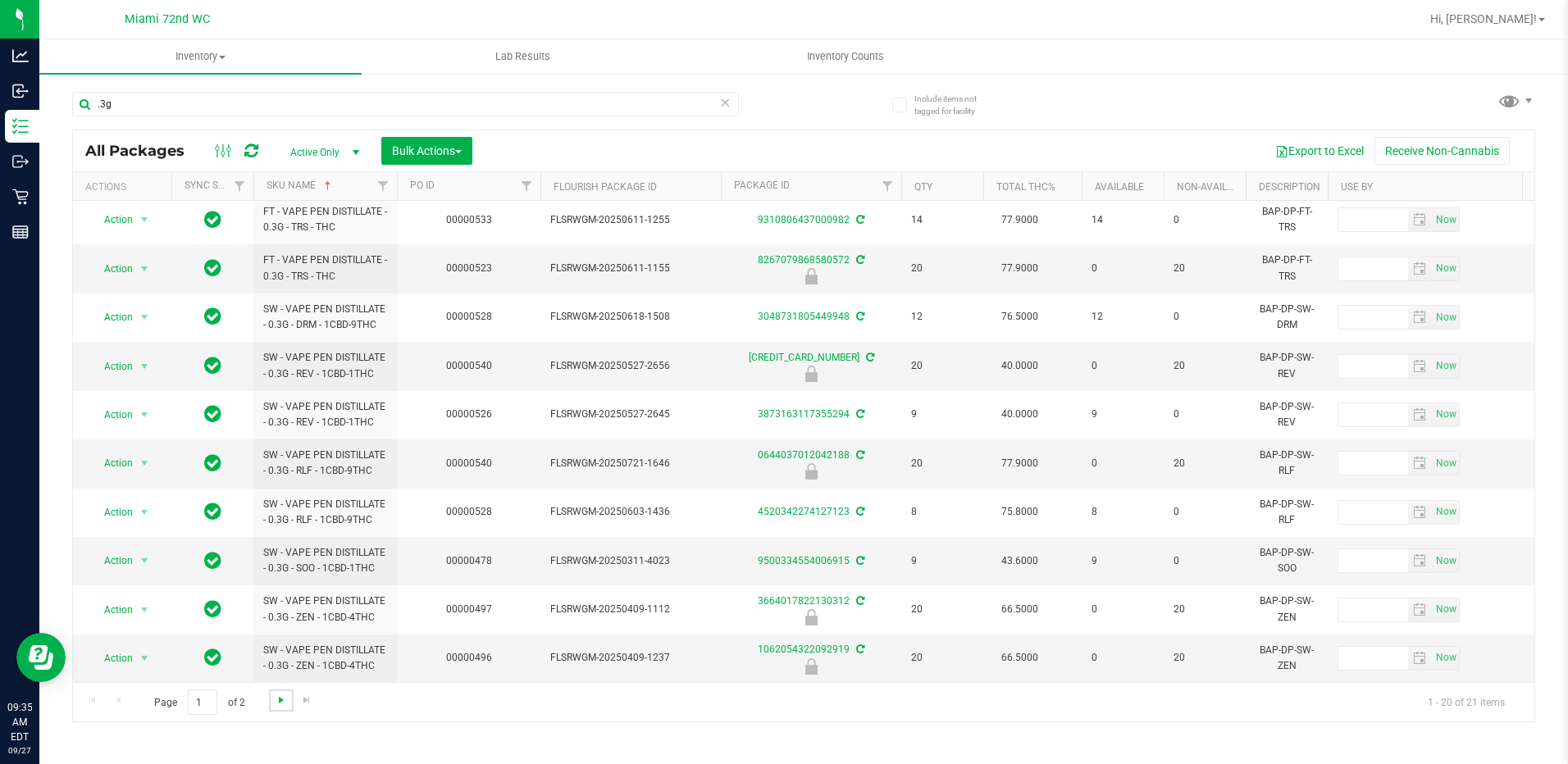
click at [285, 704] on span "Go to the next page" at bounding box center [282, 700] width 13 height 13
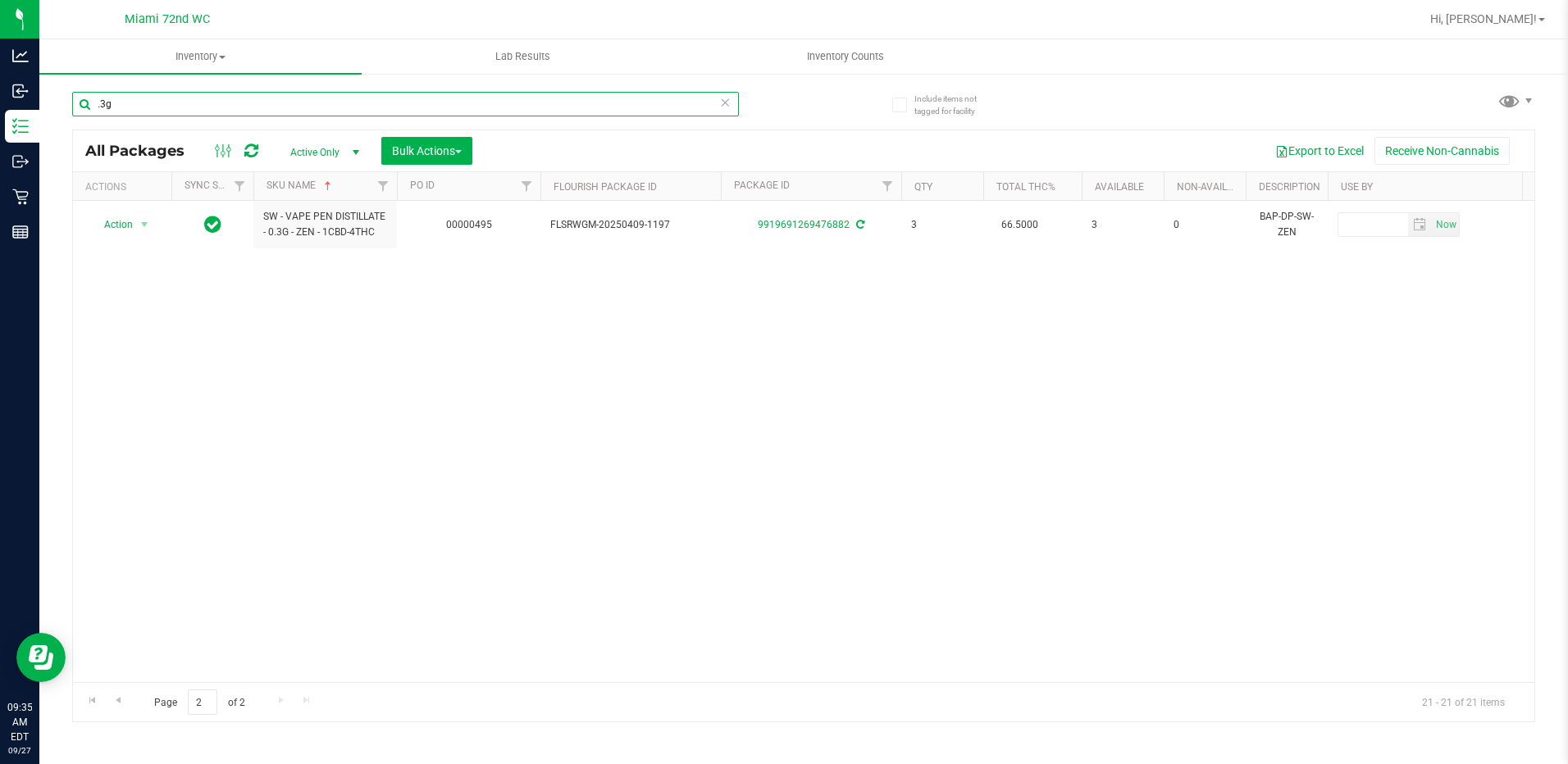
click at [146, 103] on input ".3g" at bounding box center [406, 104] width 667 height 25
type input "."
click at [464, 519] on div "Action Action Adjust qty Create package Edit attributes Global inventory Locate…" at bounding box center [804, 441] width 1461 height 481
